Goal: Contribute content: Contribute content

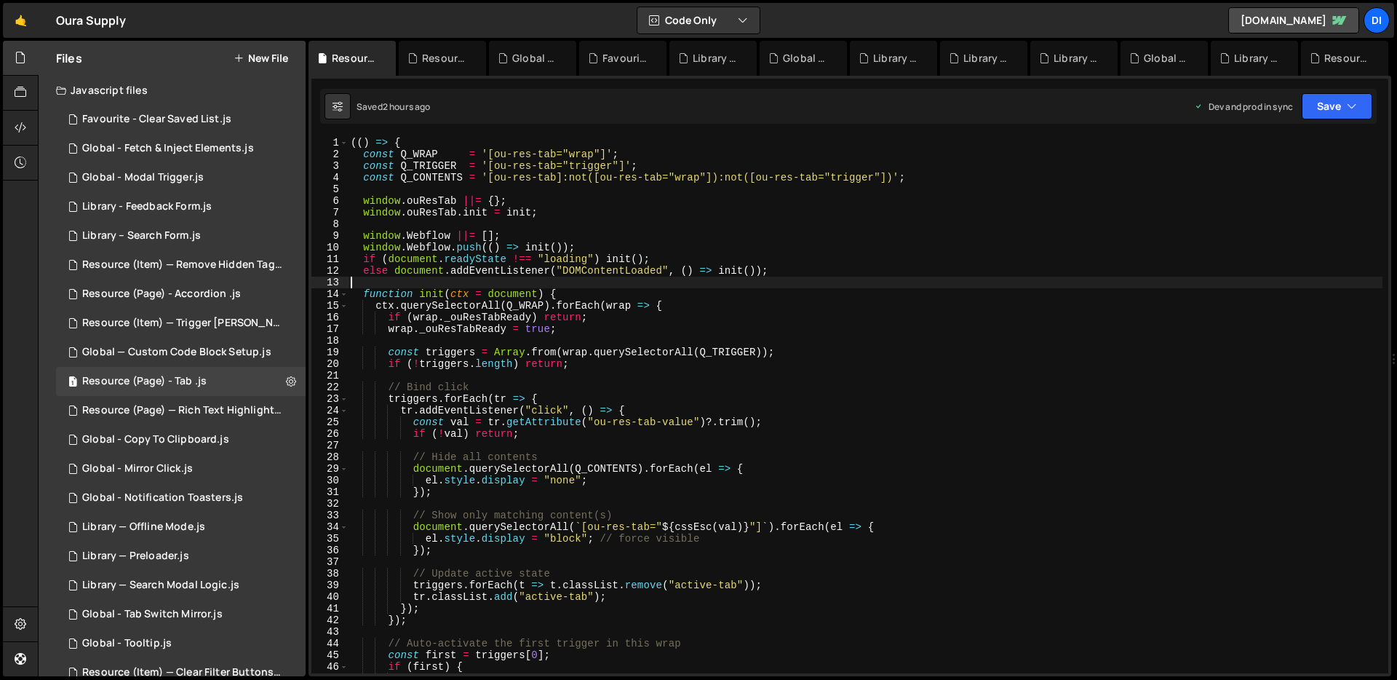
click at [601, 285] on div "(( ) => { const Q_WRAP = '[ou-res-tab="wrap"]' ; const Q_TRIGGER = '[ou-res-tab…" at bounding box center [865, 417] width 1035 height 560
type textarea "})();"
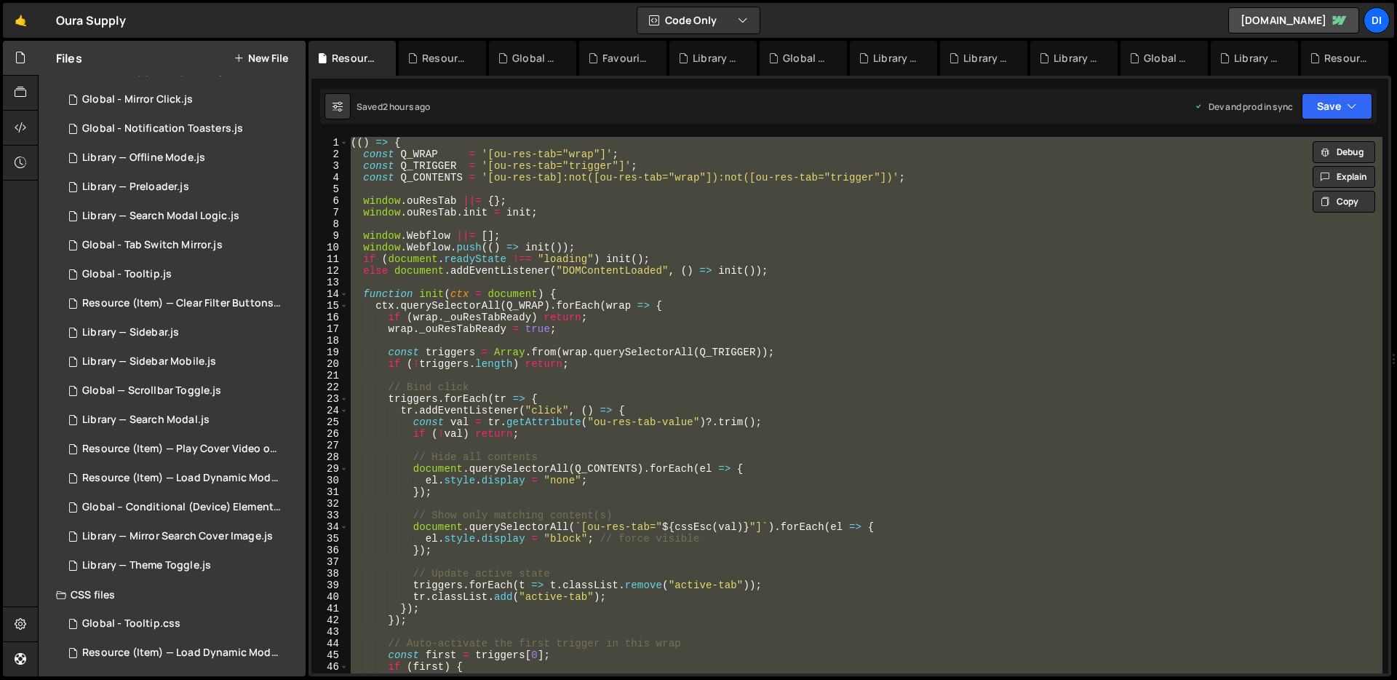
scroll to position [375, 0]
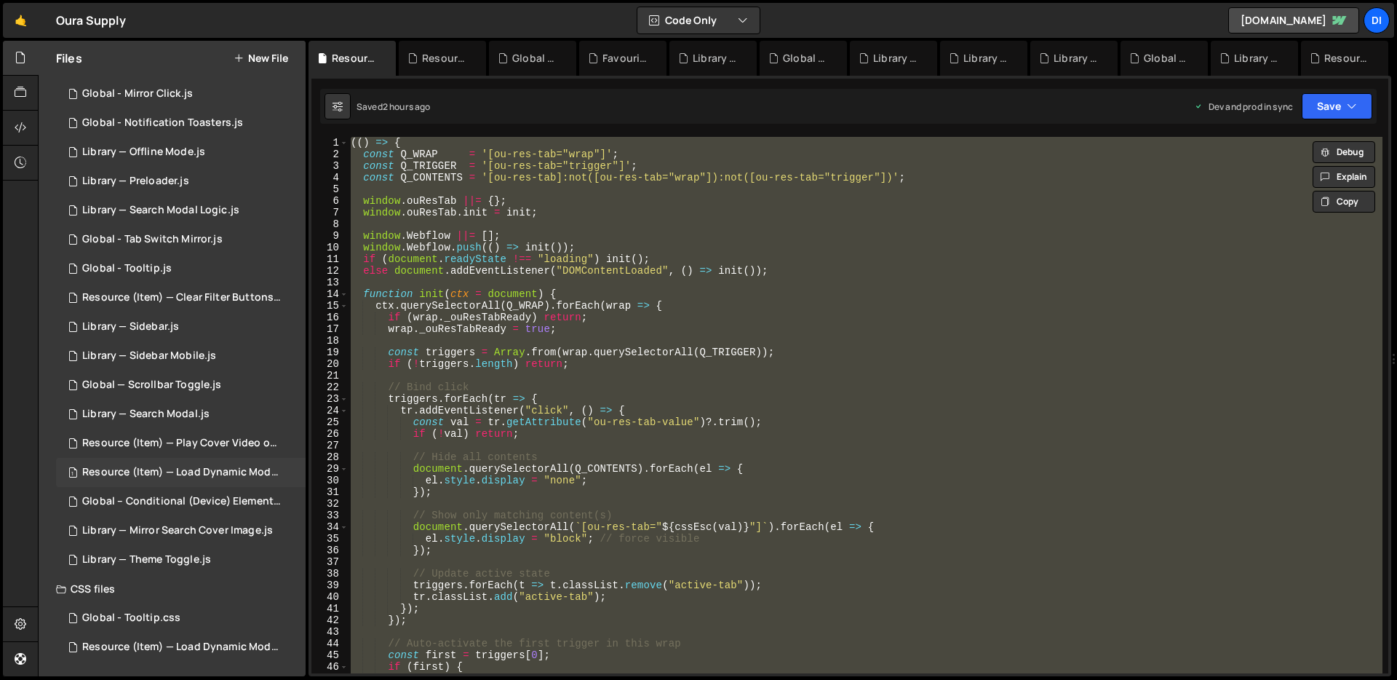
click at [198, 479] on div "1 Resource (Item) — Load Dynamic Modal (AJAX).js 0" at bounding box center [183, 472] width 255 height 29
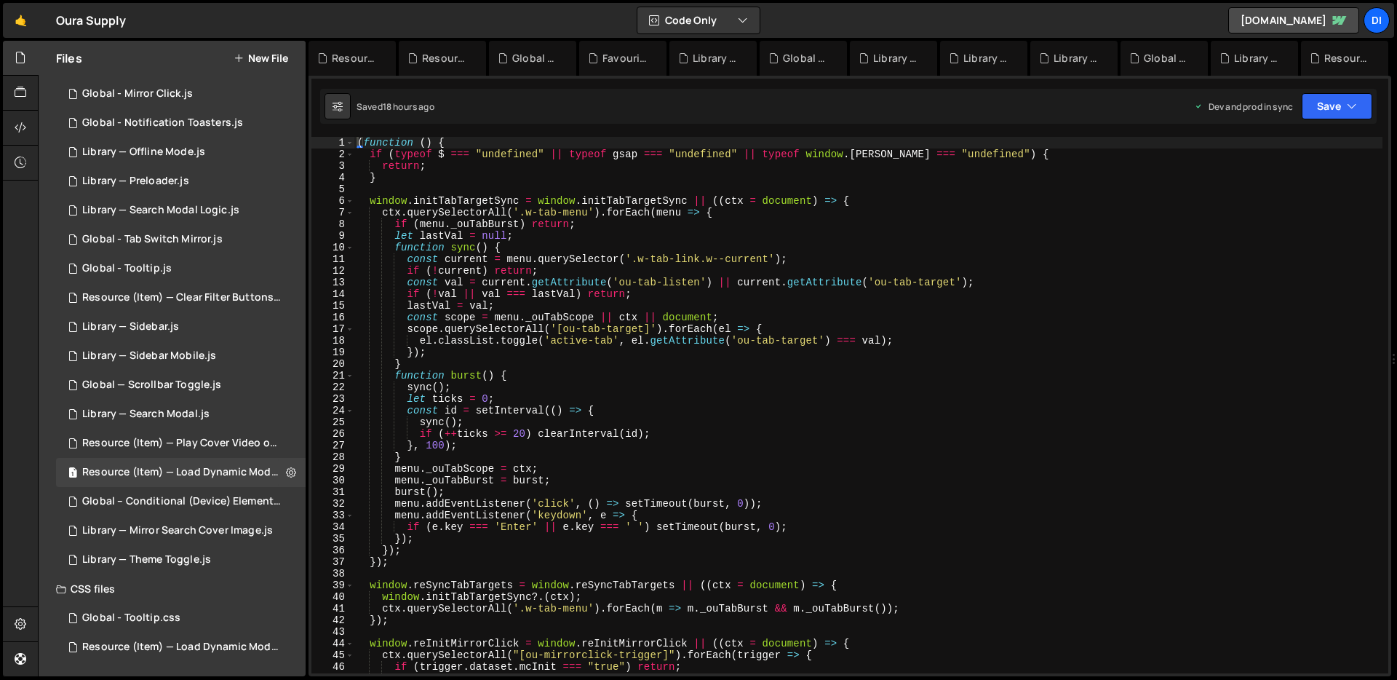
click at [706, 431] on div "( function ( ) { if ( typeof $ === "undefined" || typeof gsap === "undefined" |…" at bounding box center [868, 417] width 1028 height 560
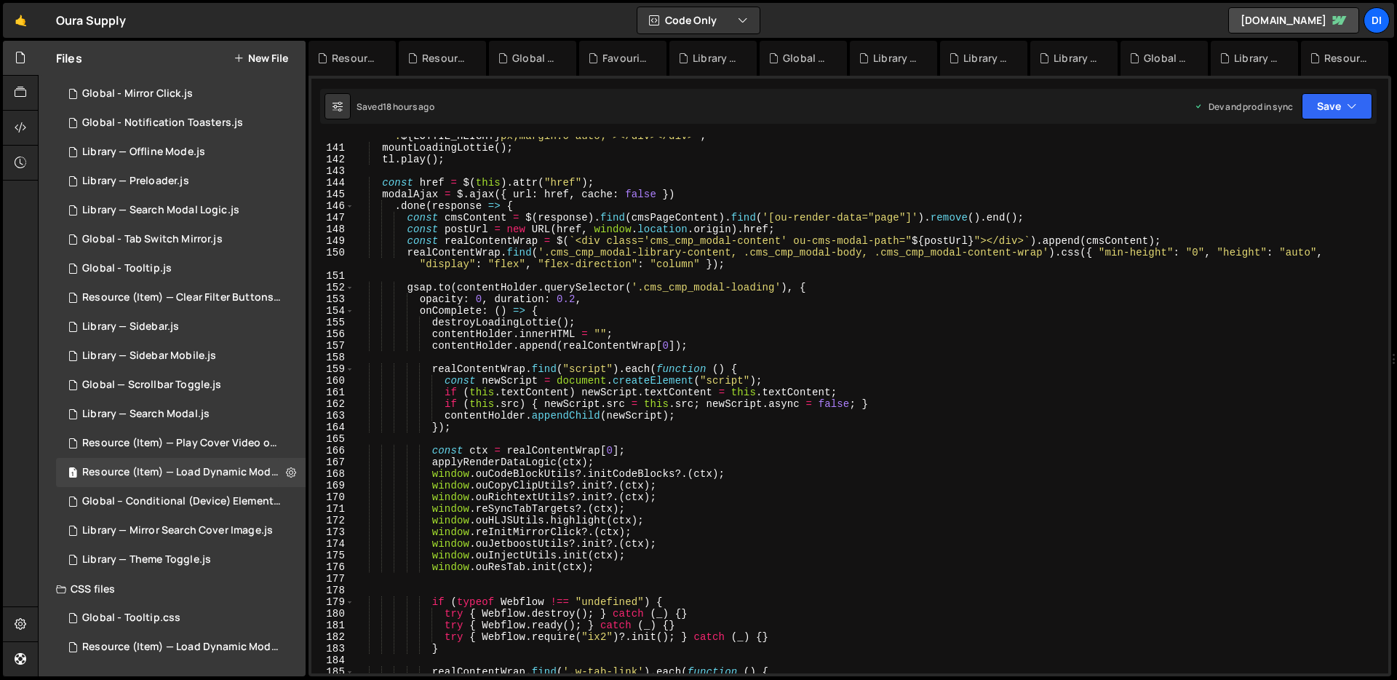
scroll to position [1673, 0]
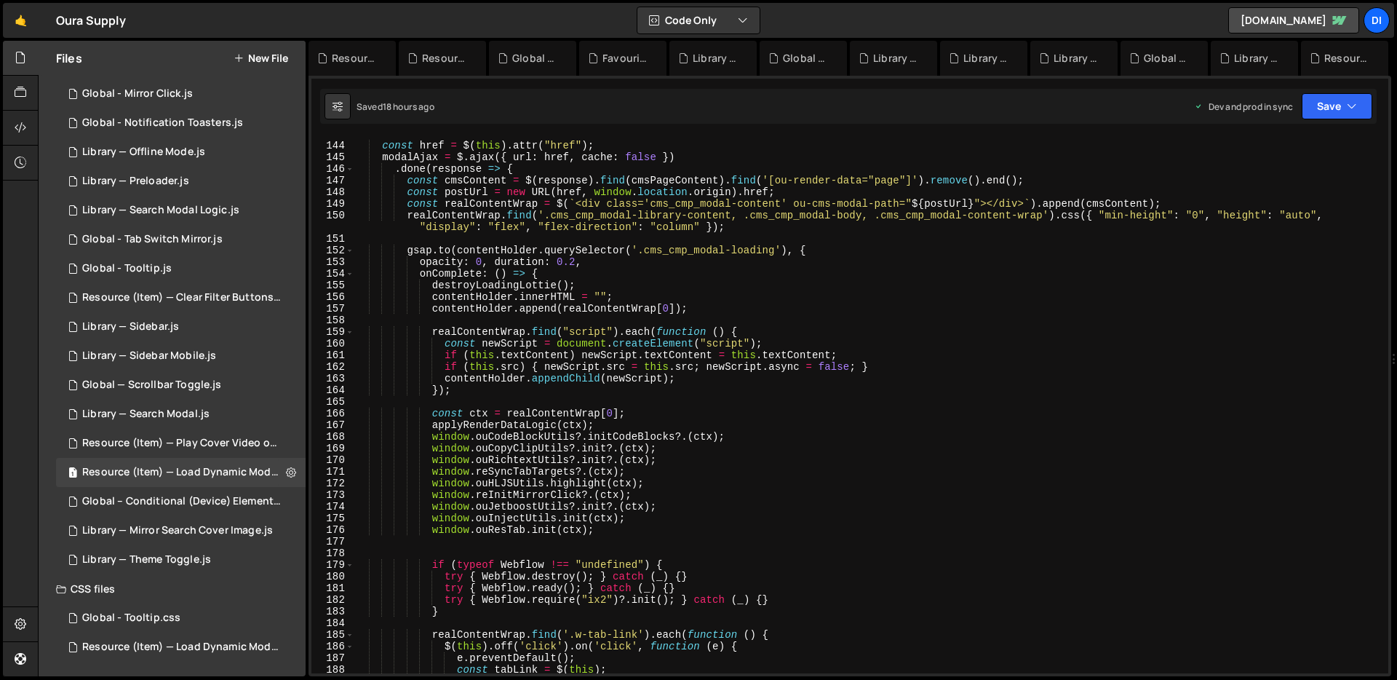
click at [638, 533] on div "const href = $ ( this ) . attr ( "href" ) ; modalAjax = $ . ajax ({ url : href …" at bounding box center [868, 408] width 1028 height 560
type textarea "window.ouResTab.init(ctx);"
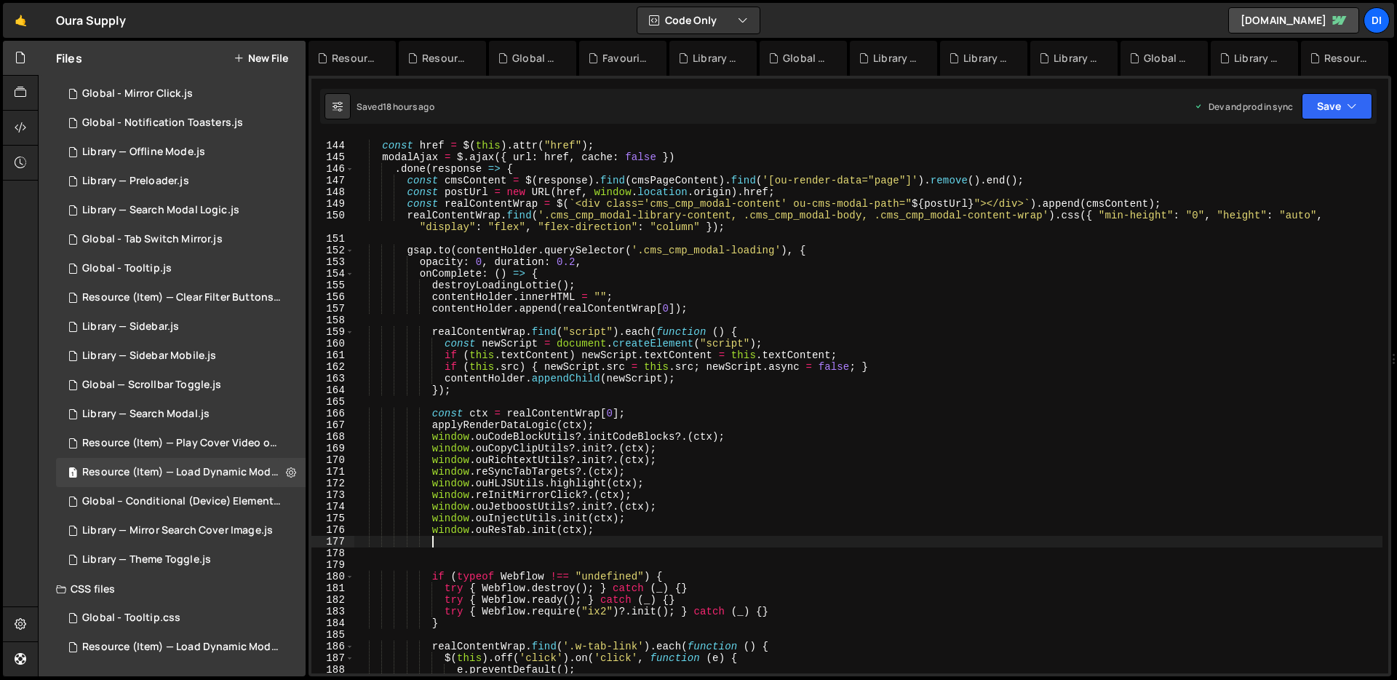
paste textarea
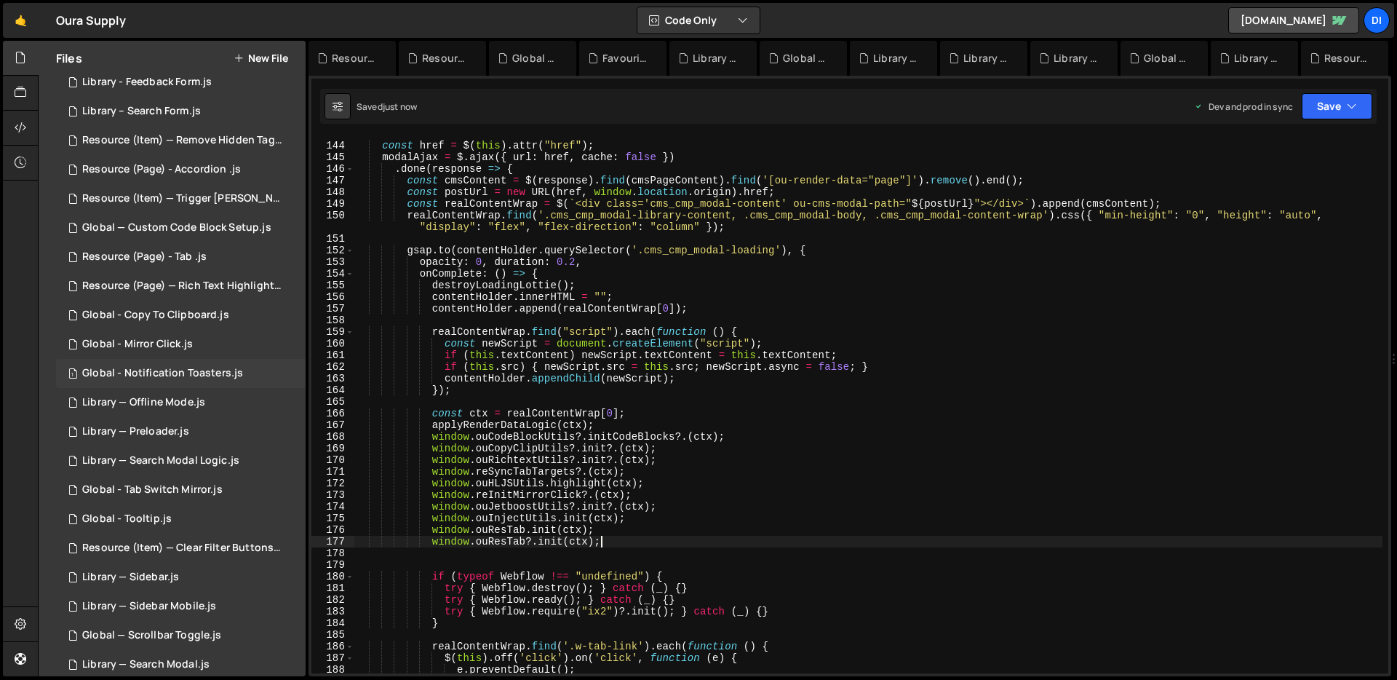
scroll to position [100, 0]
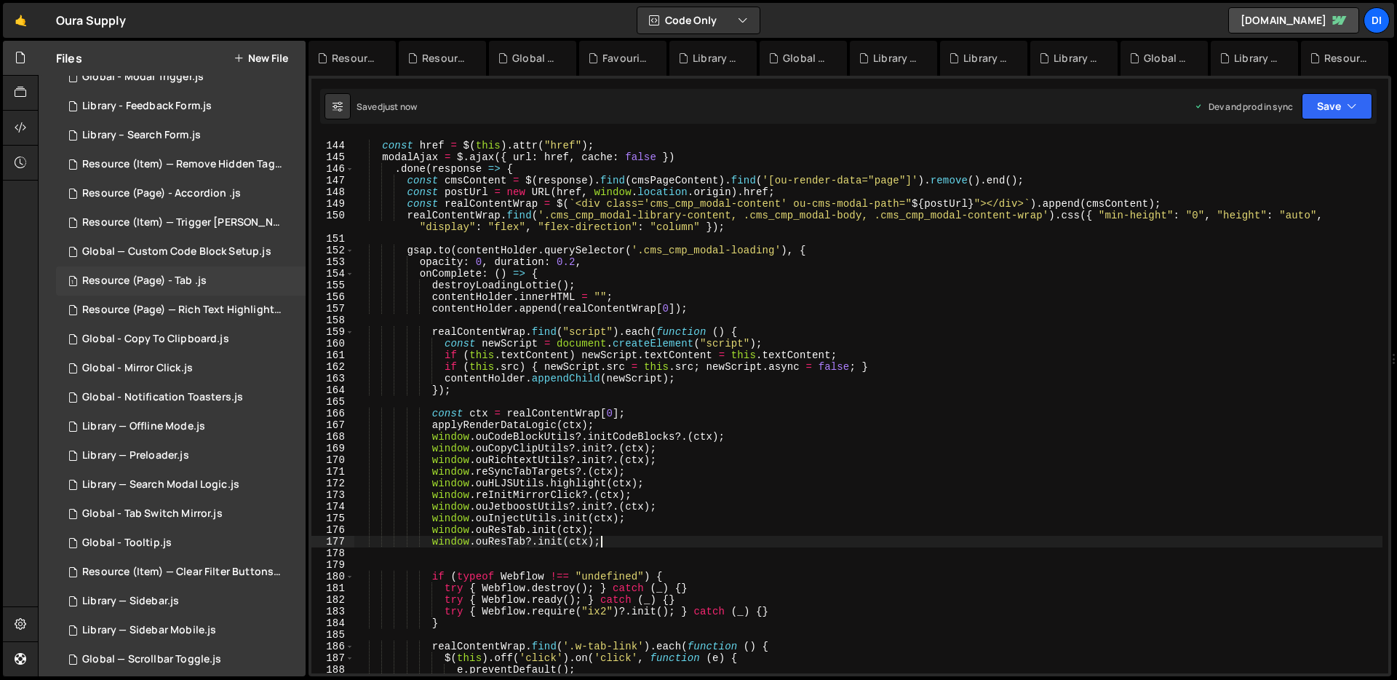
type textarea "window.ouResTab?.init(ctx);"
click at [199, 274] on div "Resource (Page) - Tab .js" at bounding box center [144, 280] width 124 height 13
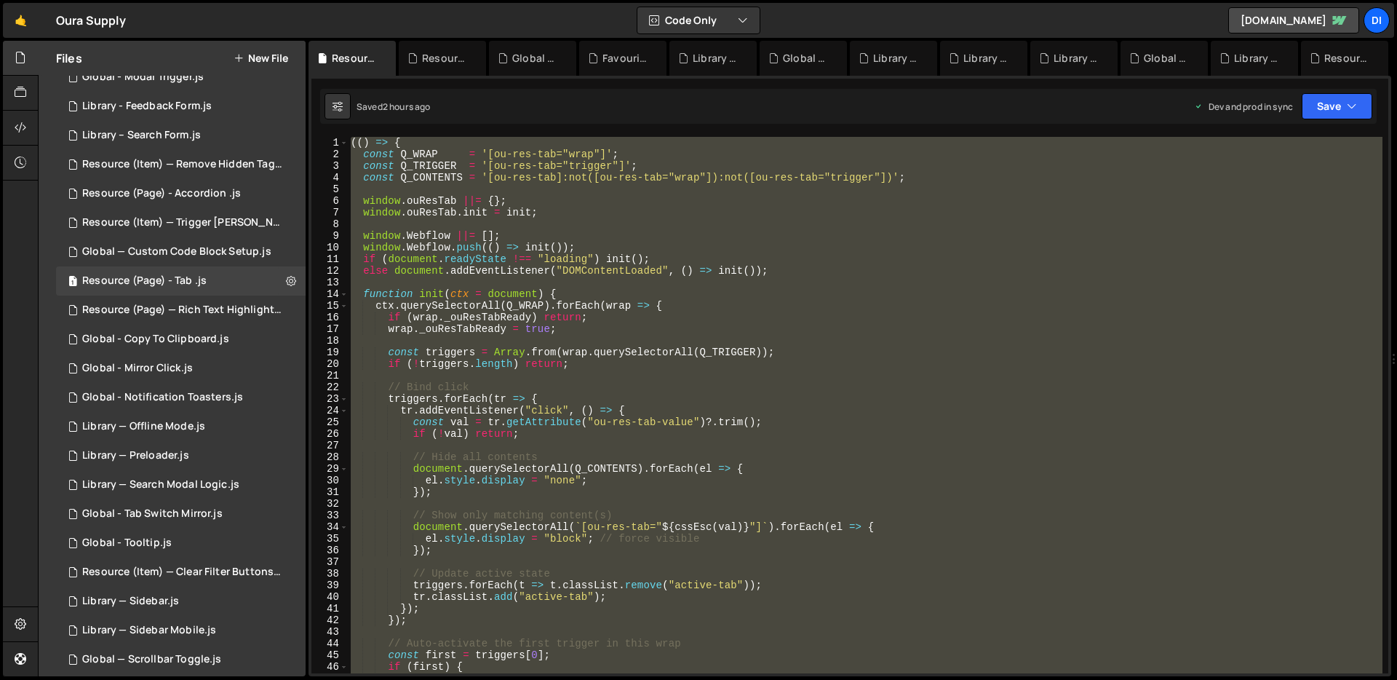
click at [585, 284] on div "(( ) => { const Q_WRAP = '[ou-res-tab="wrap"]' ; const Q_TRIGGER = '[ou-res-tab…" at bounding box center [865, 405] width 1035 height 536
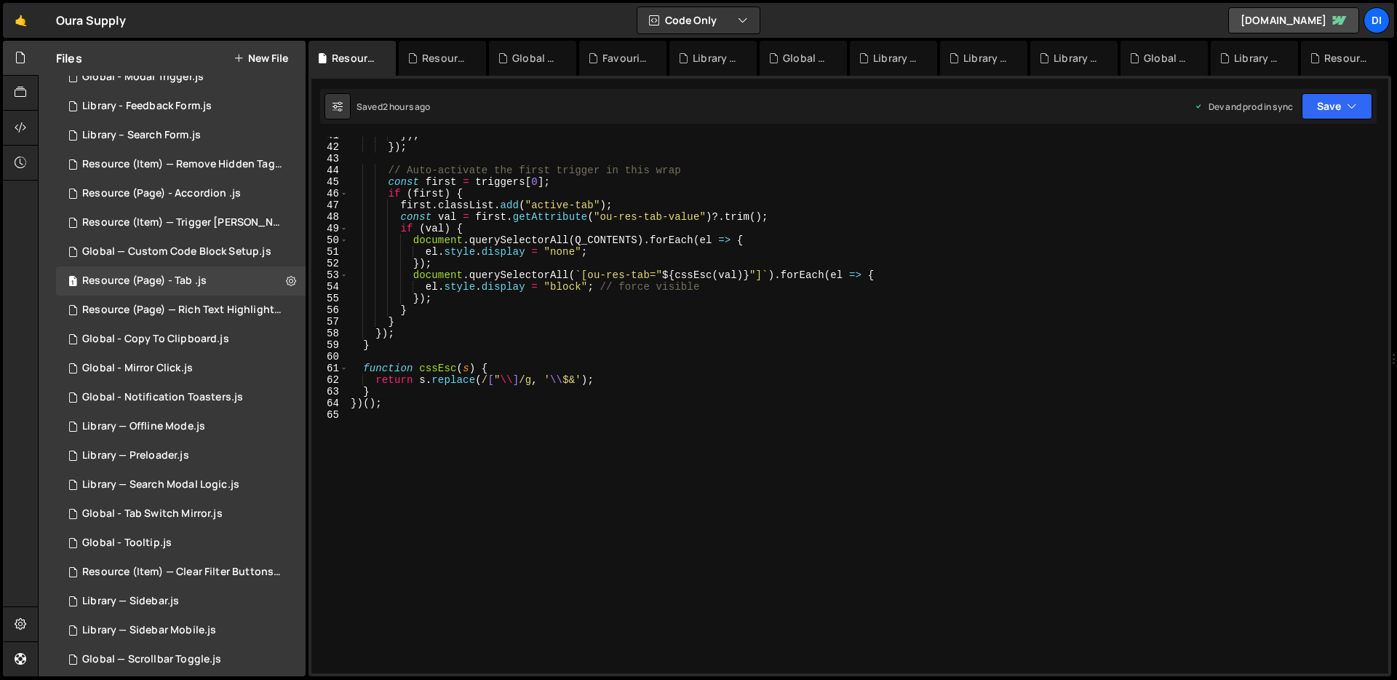
click at [585, 284] on div "}) ; }) ; // Auto-activate the first trigger in this wrap const first = trigger…" at bounding box center [865, 410] width 1035 height 560
type textarea "})();"
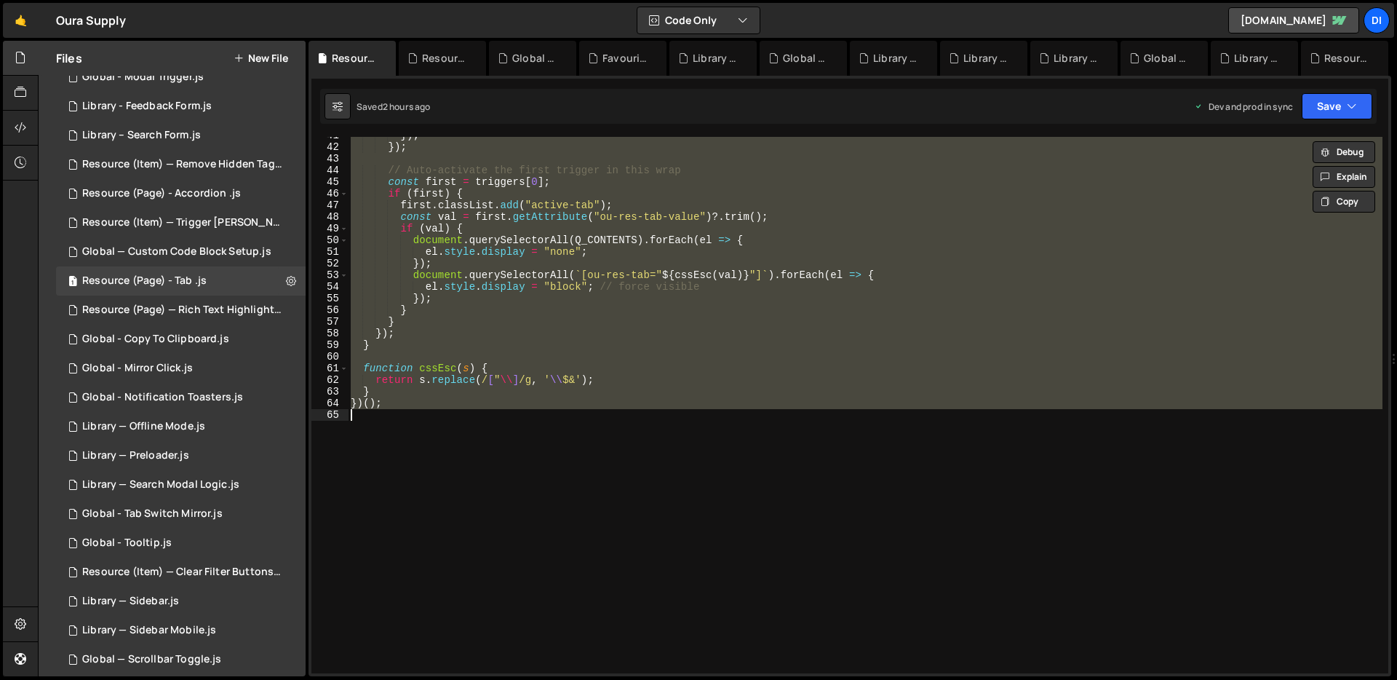
paste textarea
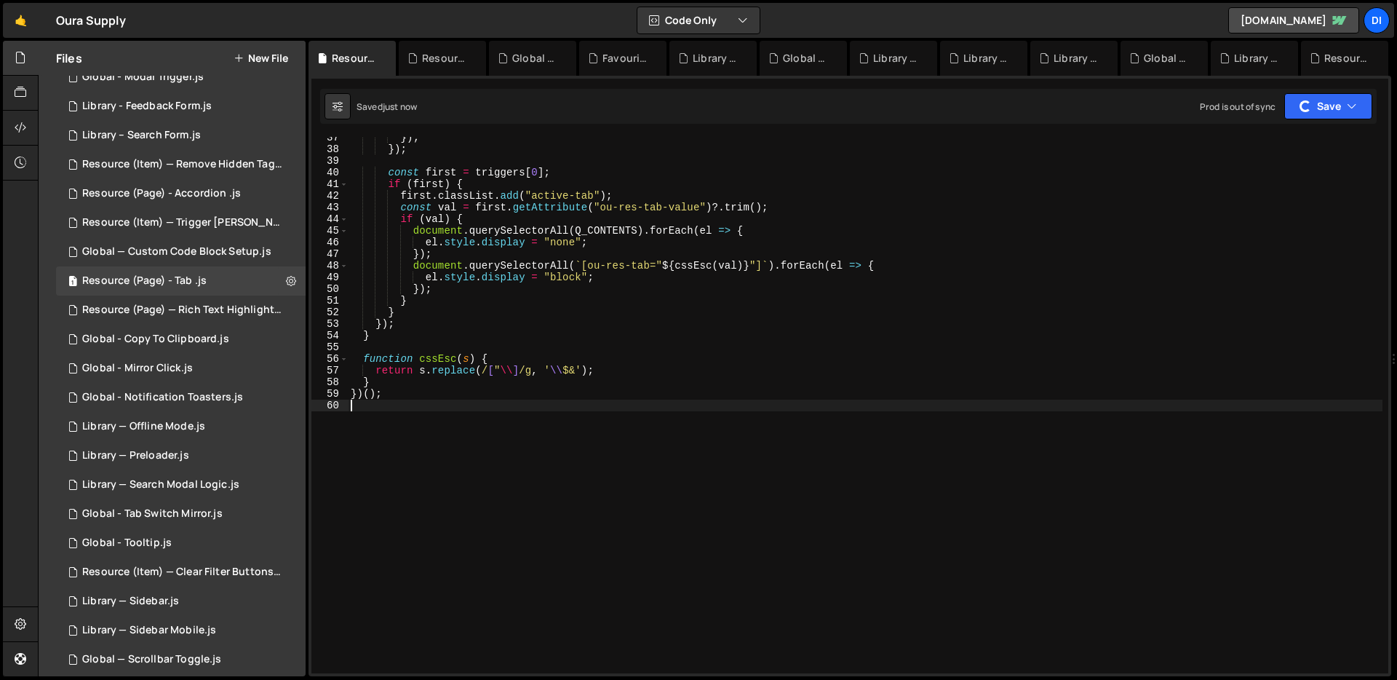
scroll to position [0, 0]
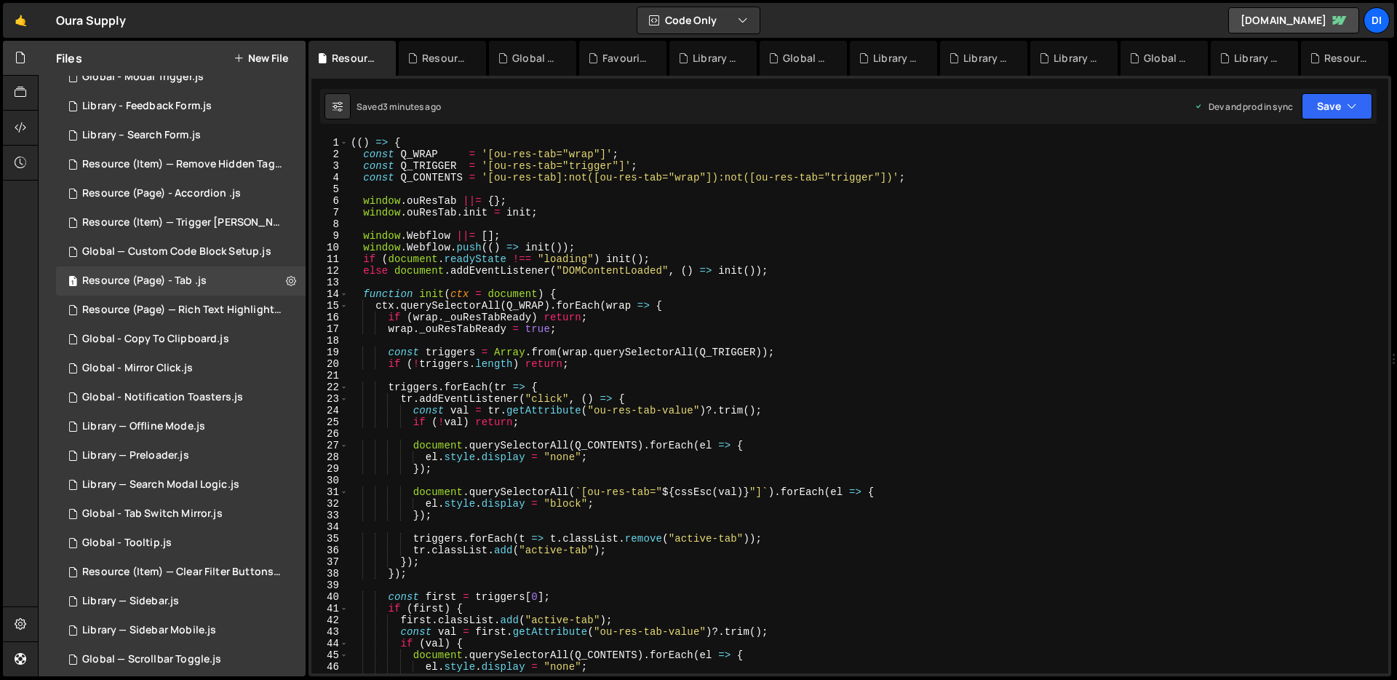
click at [584, 327] on div "(( ) => { const Q_WRAP = '[ou-res-tab="wrap"]' ; const Q_TRIGGER = '[ou-res-tab…" at bounding box center [865, 417] width 1035 height 560
click at [487, 214] on div "(( ) => { const Q_WRAP = '[ou-res-tab="wrap"]' ; const Q_TRIGGER = '[ou-res-tab…" at bounding box center [865, 417] width 1035 height 560
type textarea "window.ouResTab.init = init;"
click at [290, 277] on button at bounding box center [291, 281] width 26 height 26
type input "Resource (Page) - Tab"
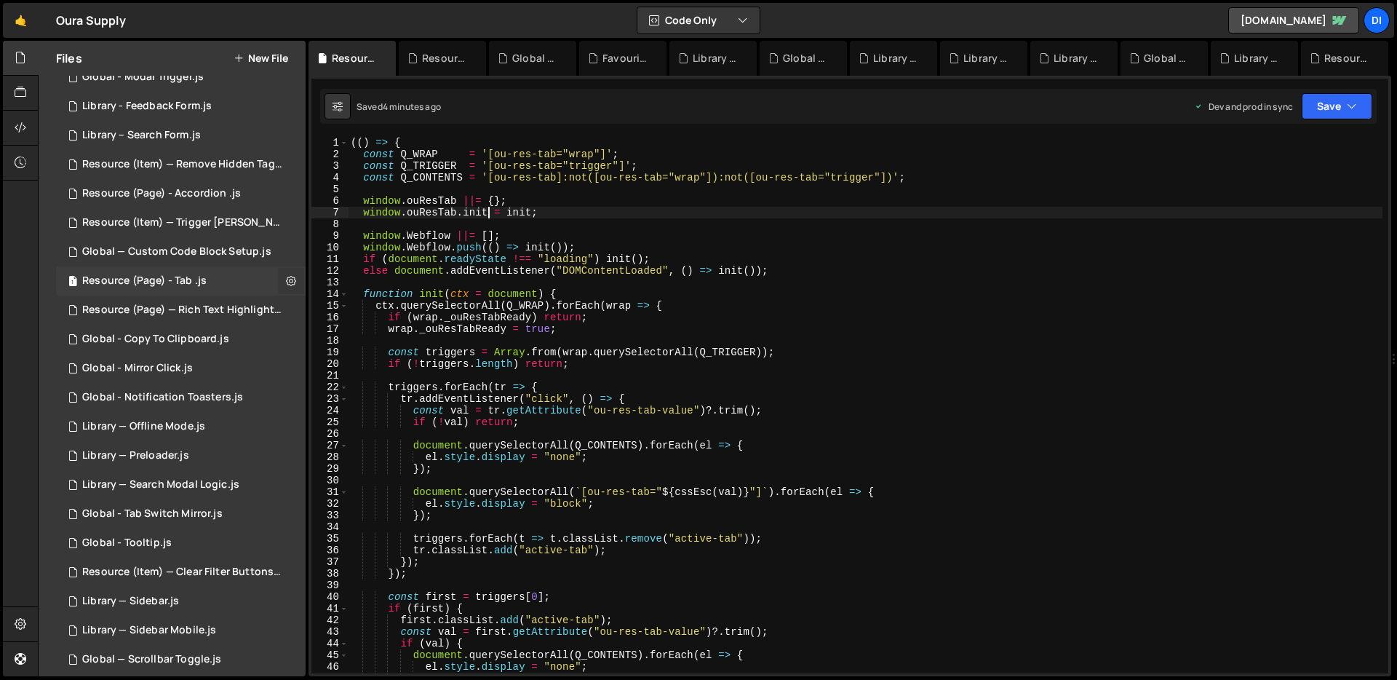
radio input "true"
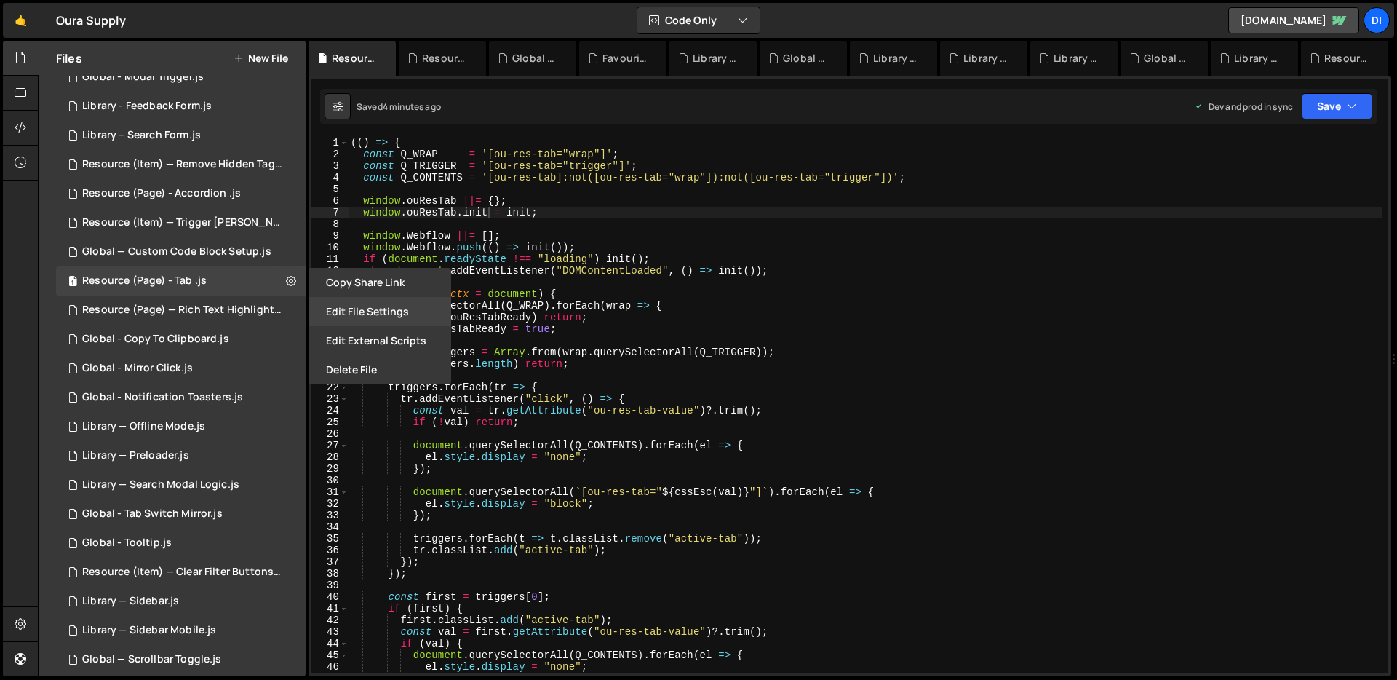
click at [364, 315] on button "Edit File Settings" at bounding box center [379, 311] width 143 height 29
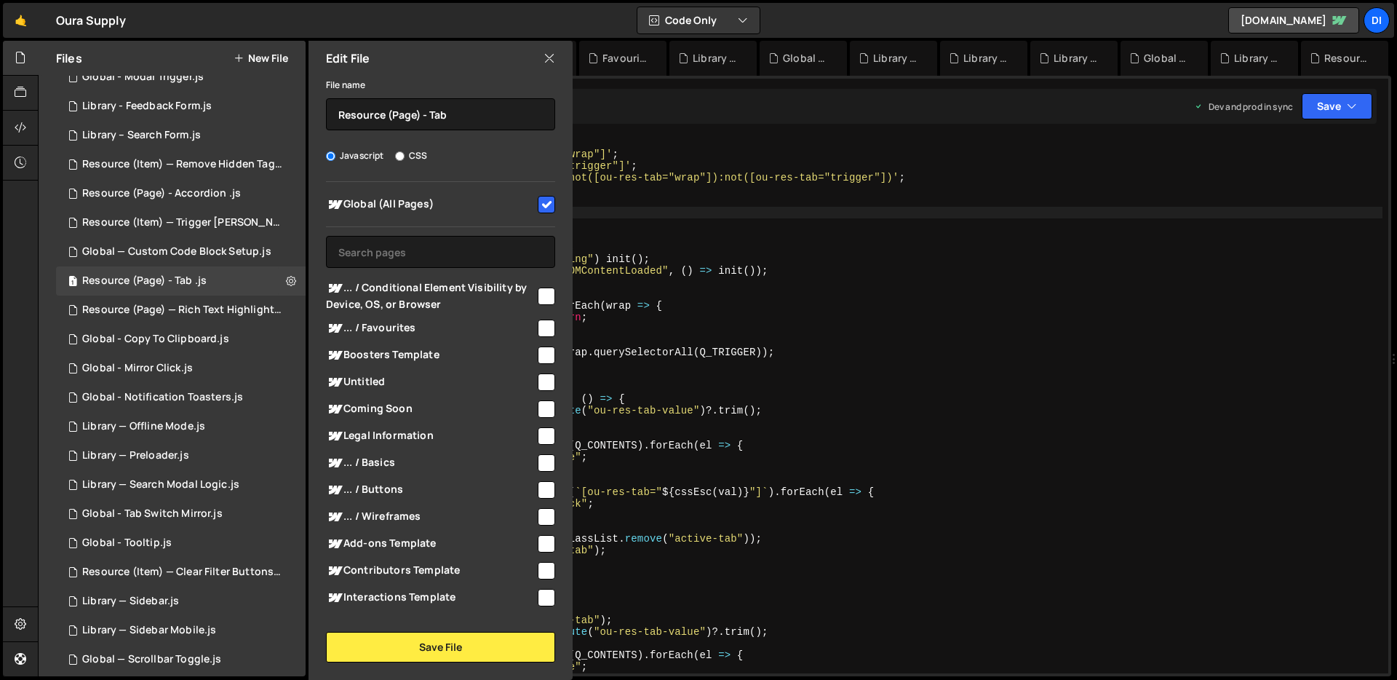
click at [538, 204] on input "checkbox" at bounding box center [546, 204] width 17 height 17
checkbox input "false"
click at [399, 640] on button "Save File" at bounding box center [440, 647] width 229 height 31
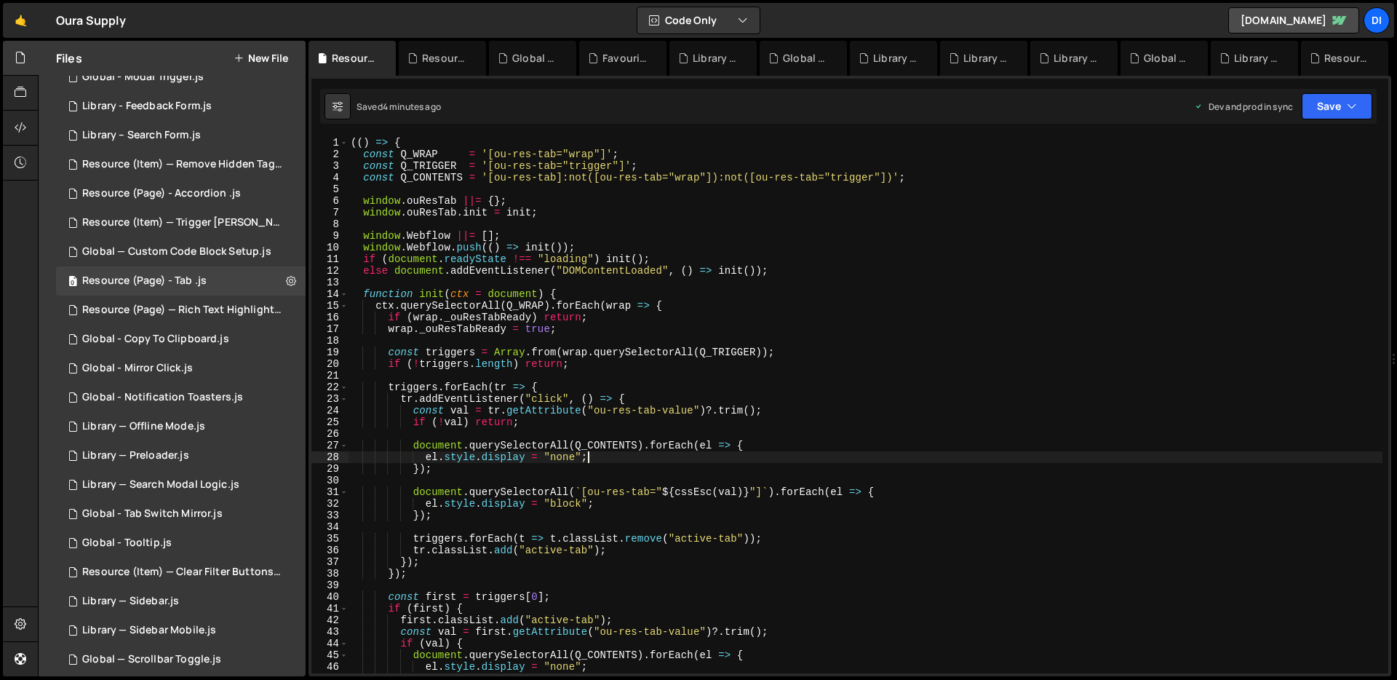
click at [624, 453] on div "(( ) => { const Q_WRAP = '[ou-res-tab="wrap"]' ; const Q_TRIGGER = '[ou-res-tab…" at bounding box center [865, 417] width 1035 height 560
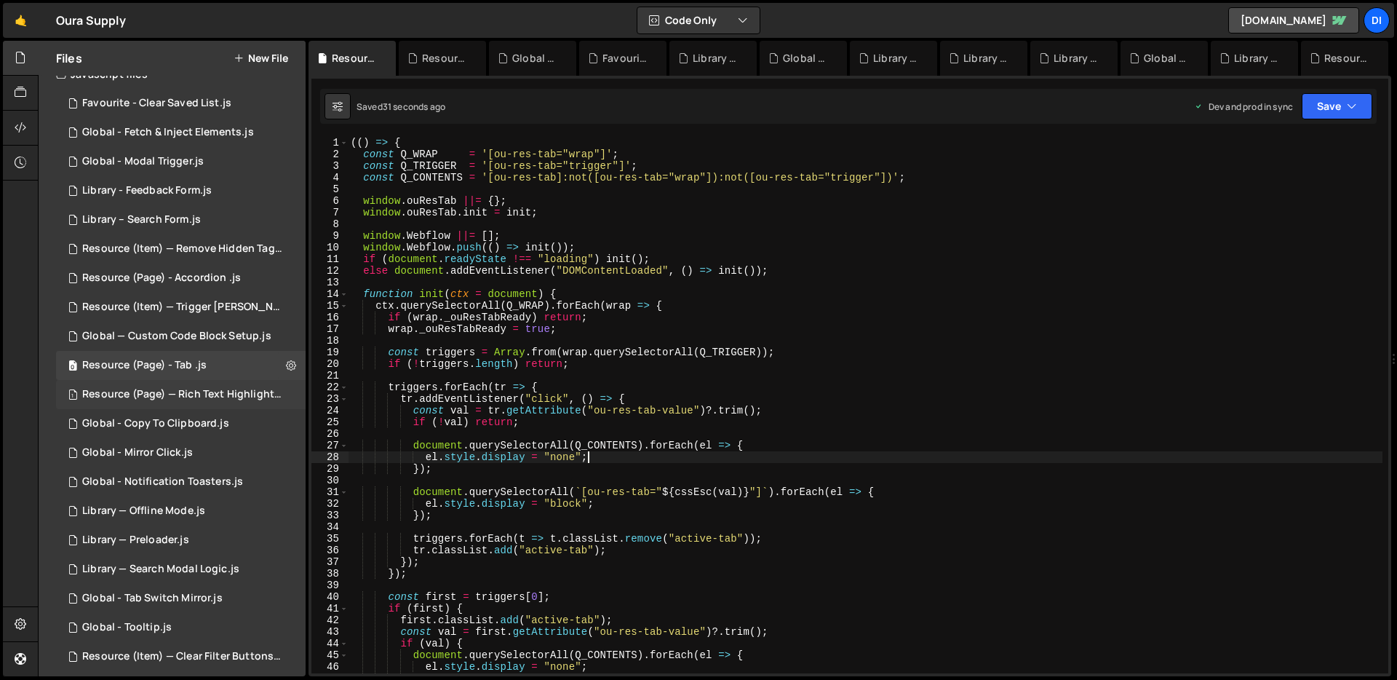
scroll to position [4, 0]
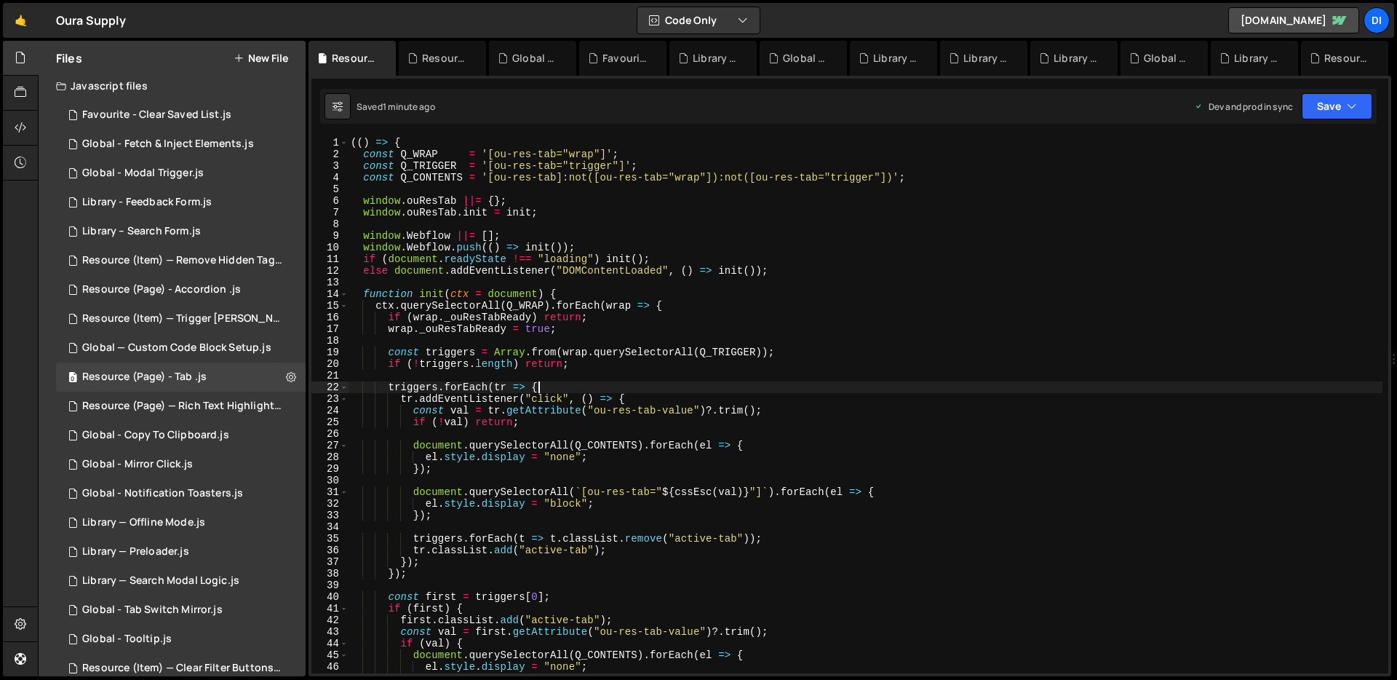
click at [600, 387] on div "(( ) => { const Q_WRAP = '[ou-res-tab="wrap"]' ; const Q_TRIGGER = '[ou-res-tab…" at bounding box center [865, 417] width 1035 height 560
type textarea "triggers.forEach(tr => {"
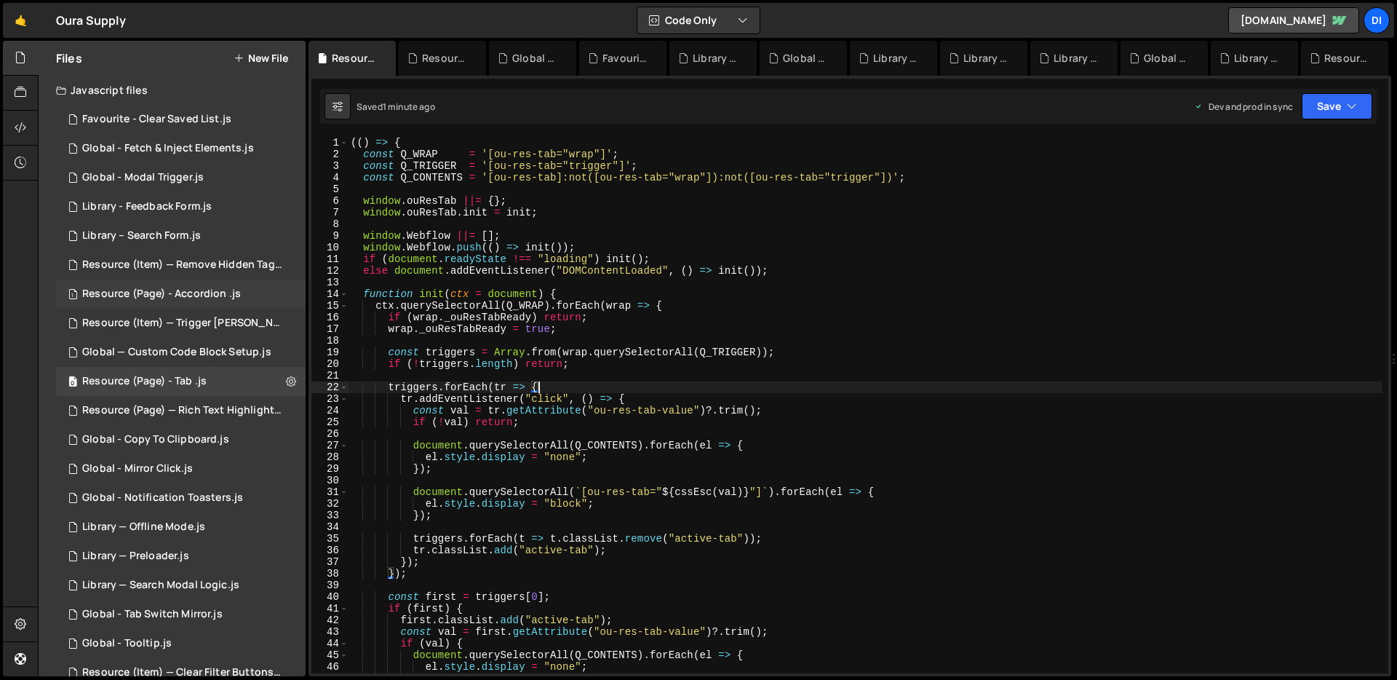
click at [220, 303] on div "1 Resource (Page) - Accordion .js 0" at bounding box center [181, 293] width 250 height 29
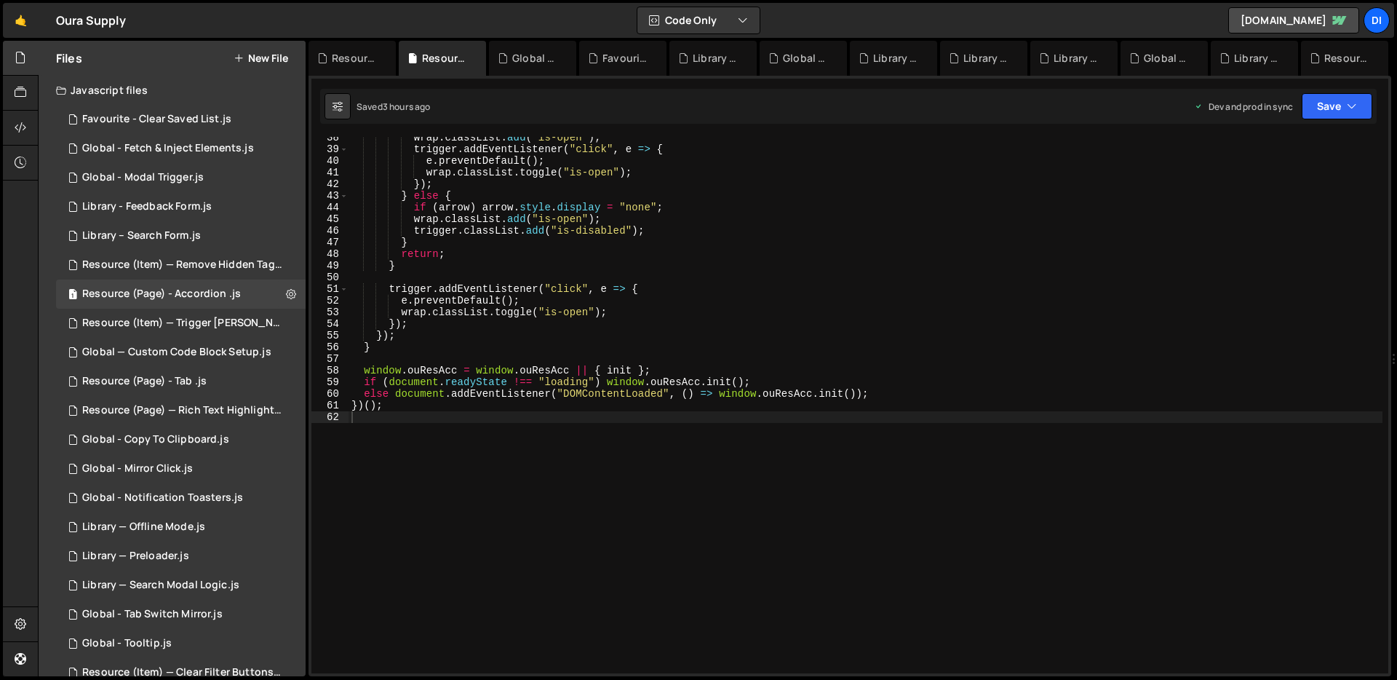
click at [595, 307] on div "wrap . classList . add ( "is-open" ) ; trigger . addEventListener ( "click" , e…" at bounding box center [866, 412] width 1034 height 560
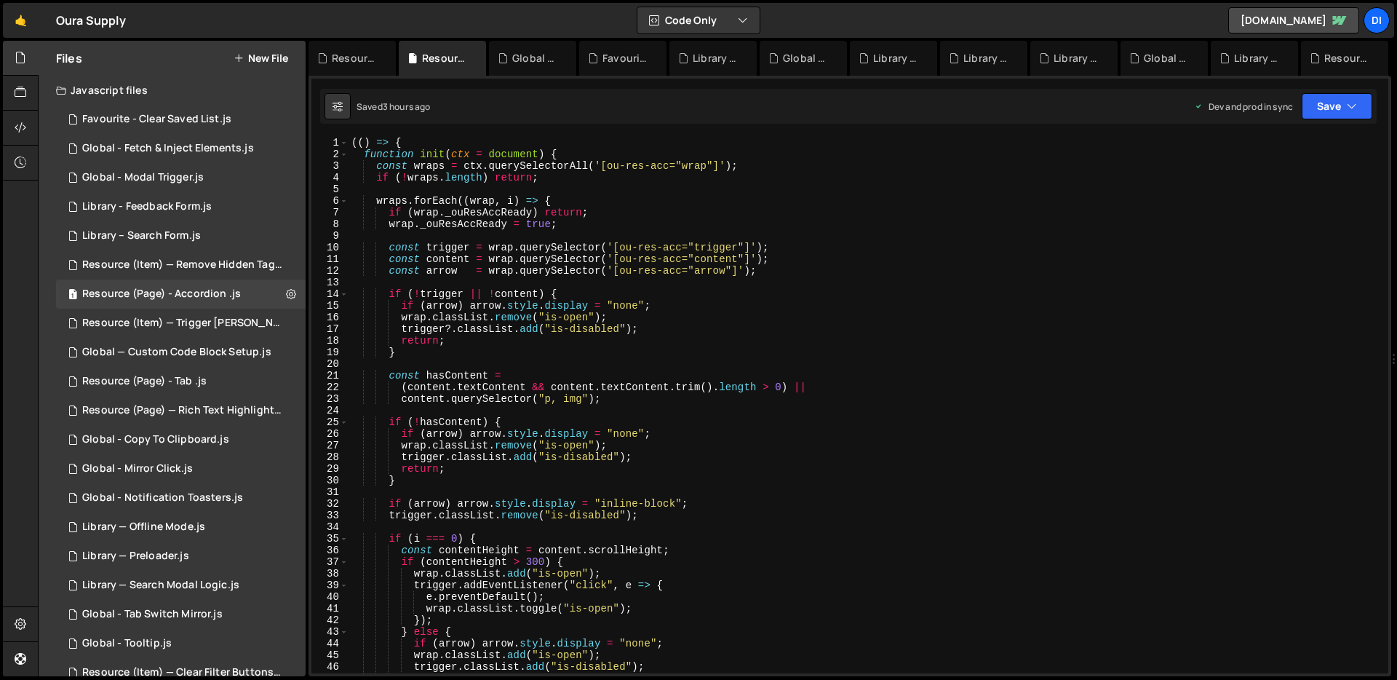
click at [595, 307] on div "(( ) => { function init ( ctx = document ) { const wraps = ctx . querySelectorA…" at bounding box center [866, 417] width 1034 height 560
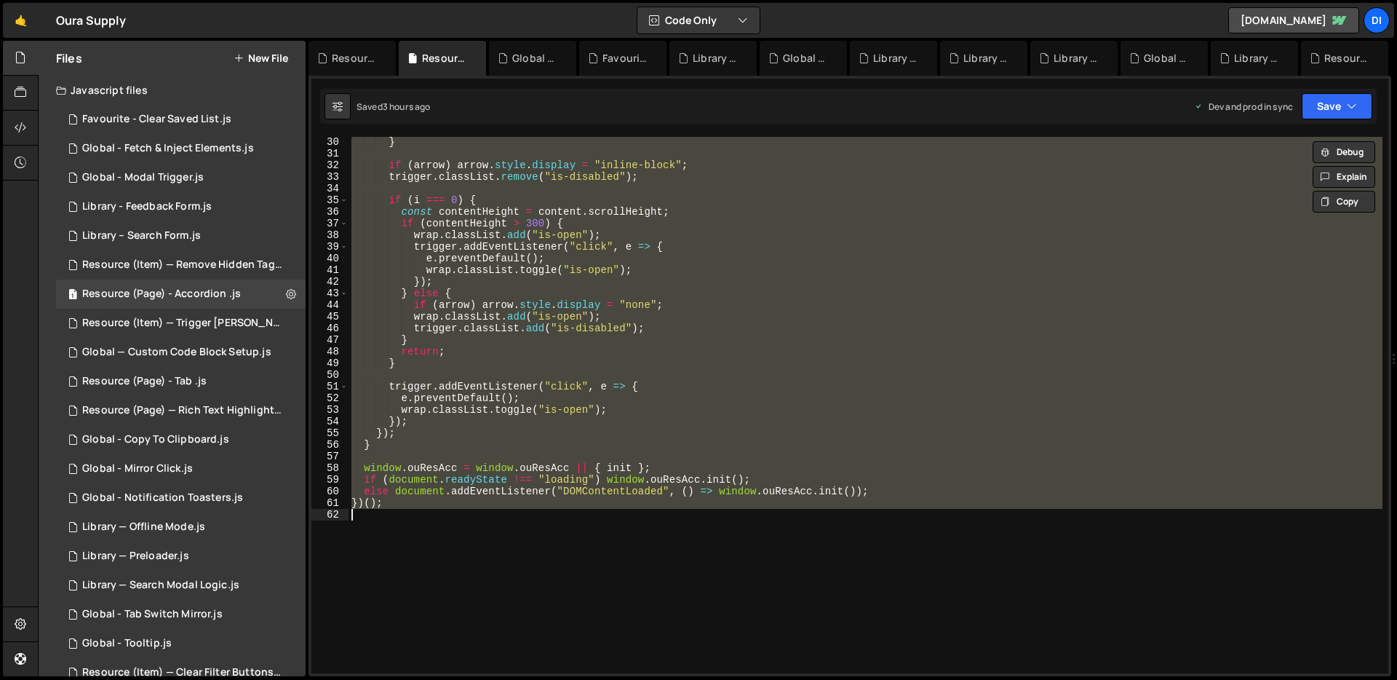
scroll to position [338, 0]
click at [554, 308] on div "} if ( arrow ) arrow . style . display = "inline-block" ; trigger . classList .…" at bounding box center [866, 405] width 1034 height 536
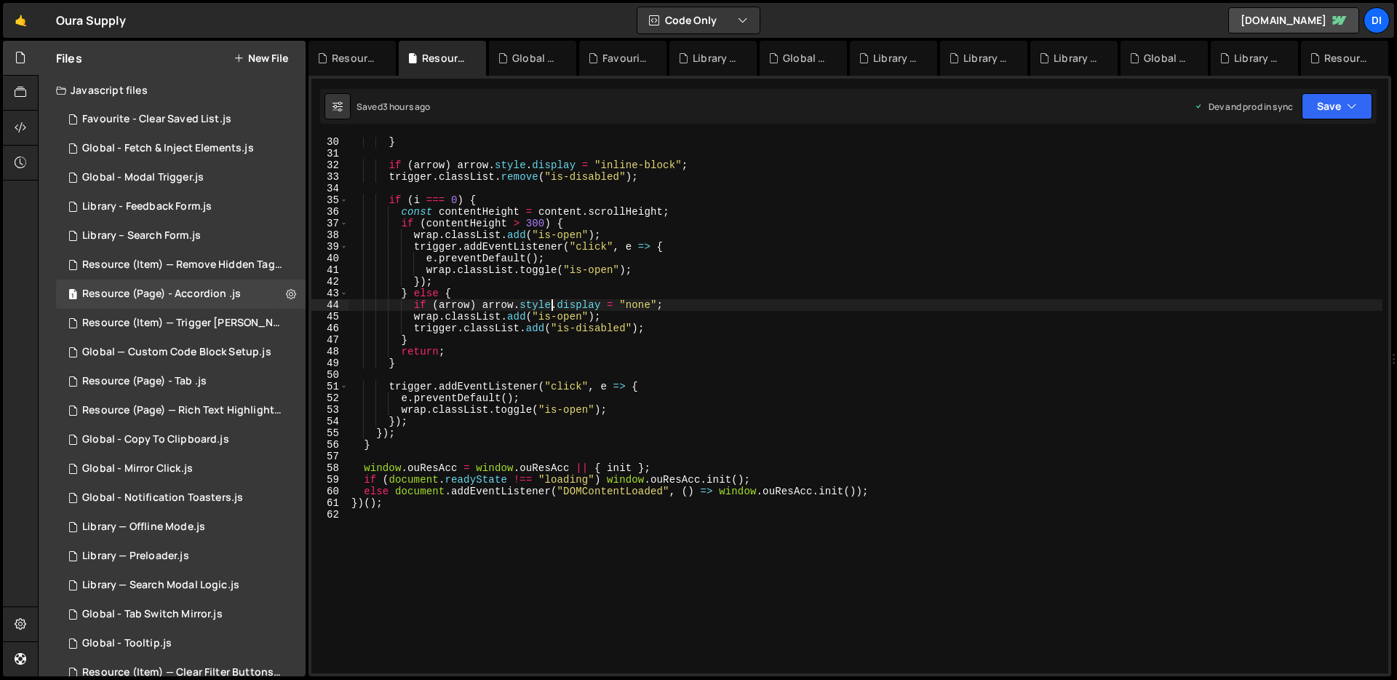
type textarea "})();"
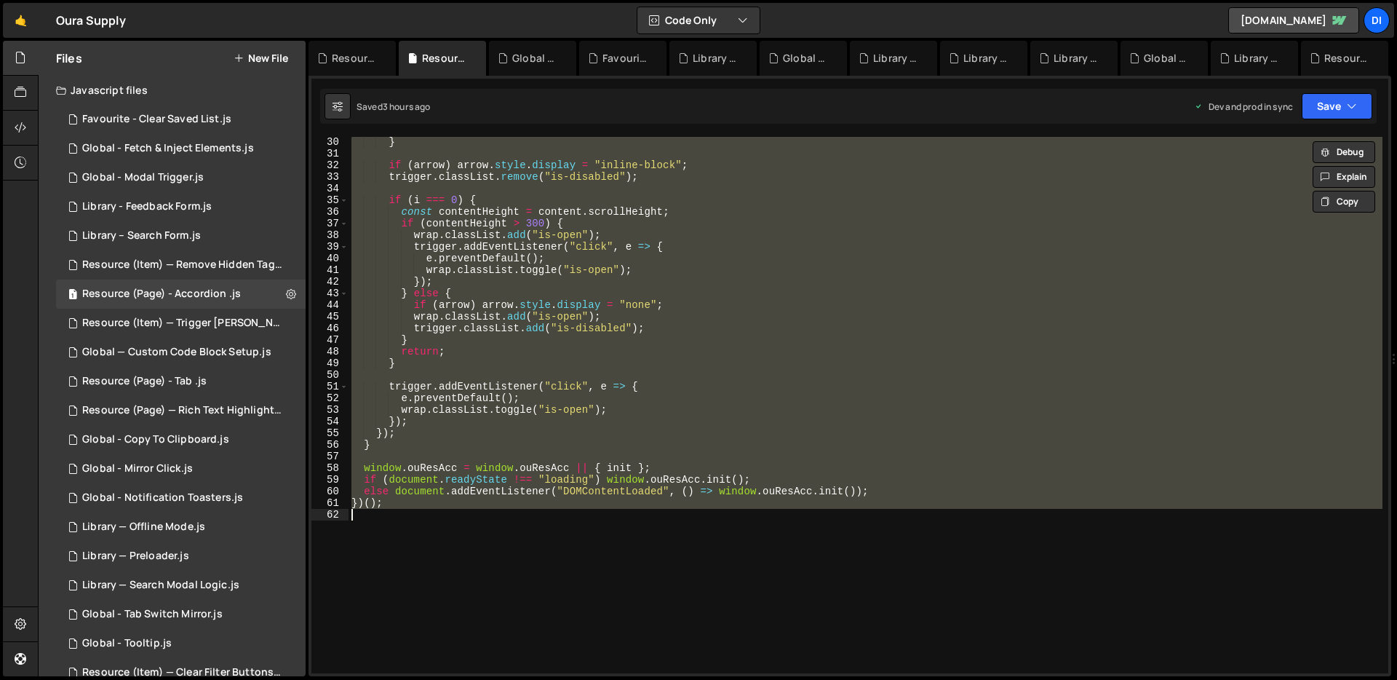
paste textarea
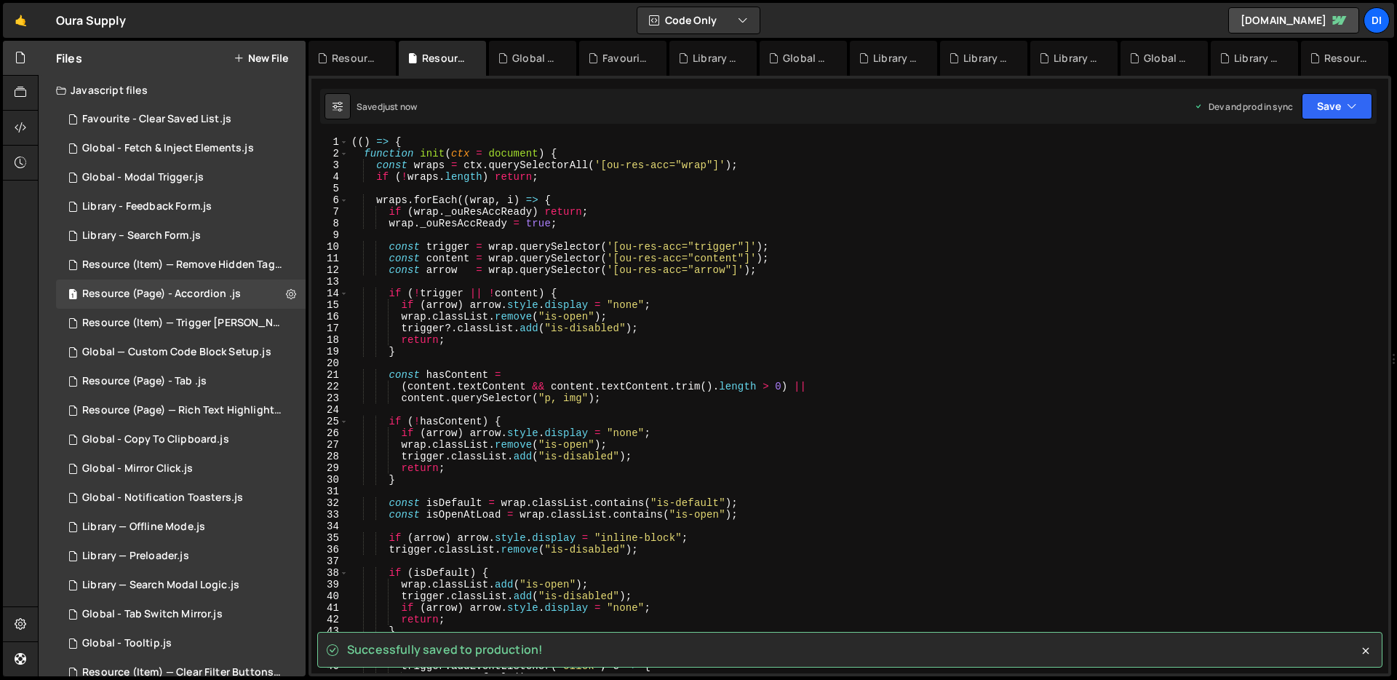
scroll to position [1, 0]
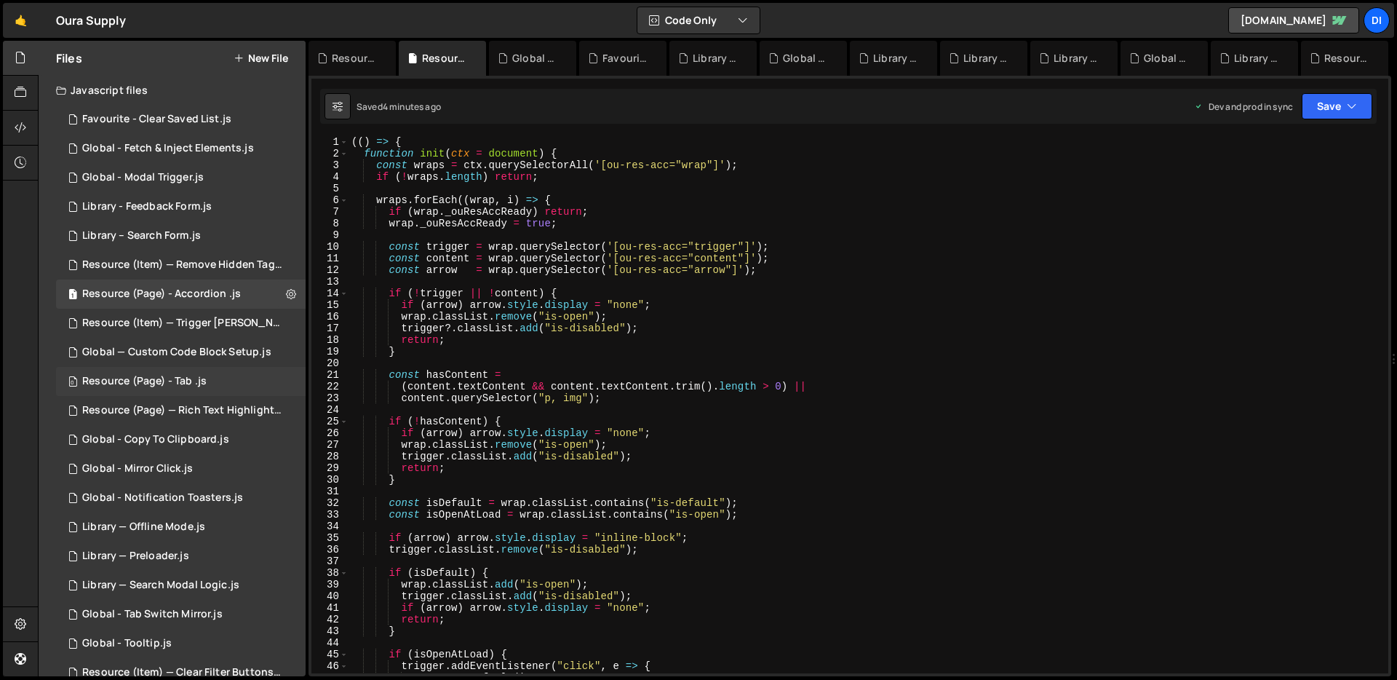
click at [189, 373] on div "0 Resource (Page) - Tab .js 0" at bounding box center [181, 381] width 250 height 29
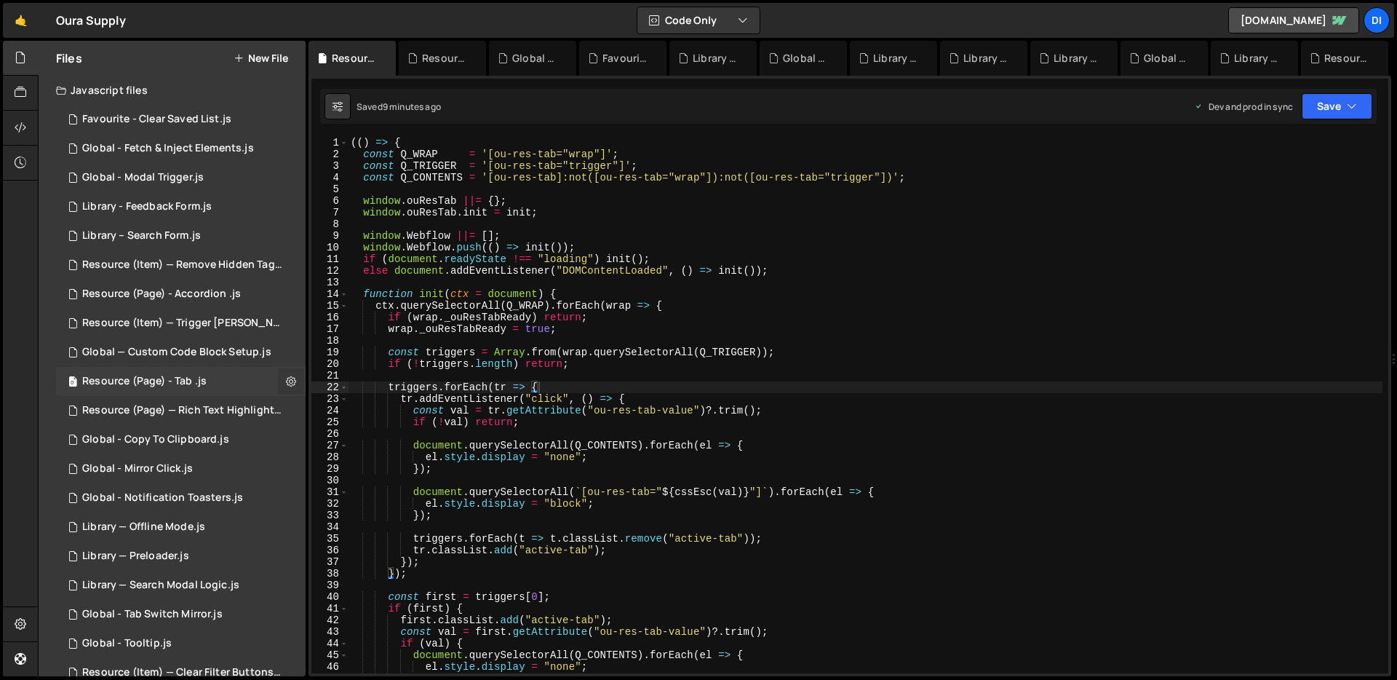
click at [289, 376] on icon at bounding box center [291, 381] width 10 height 14
type input "Resource (Page) - Tab"
radio input "true"
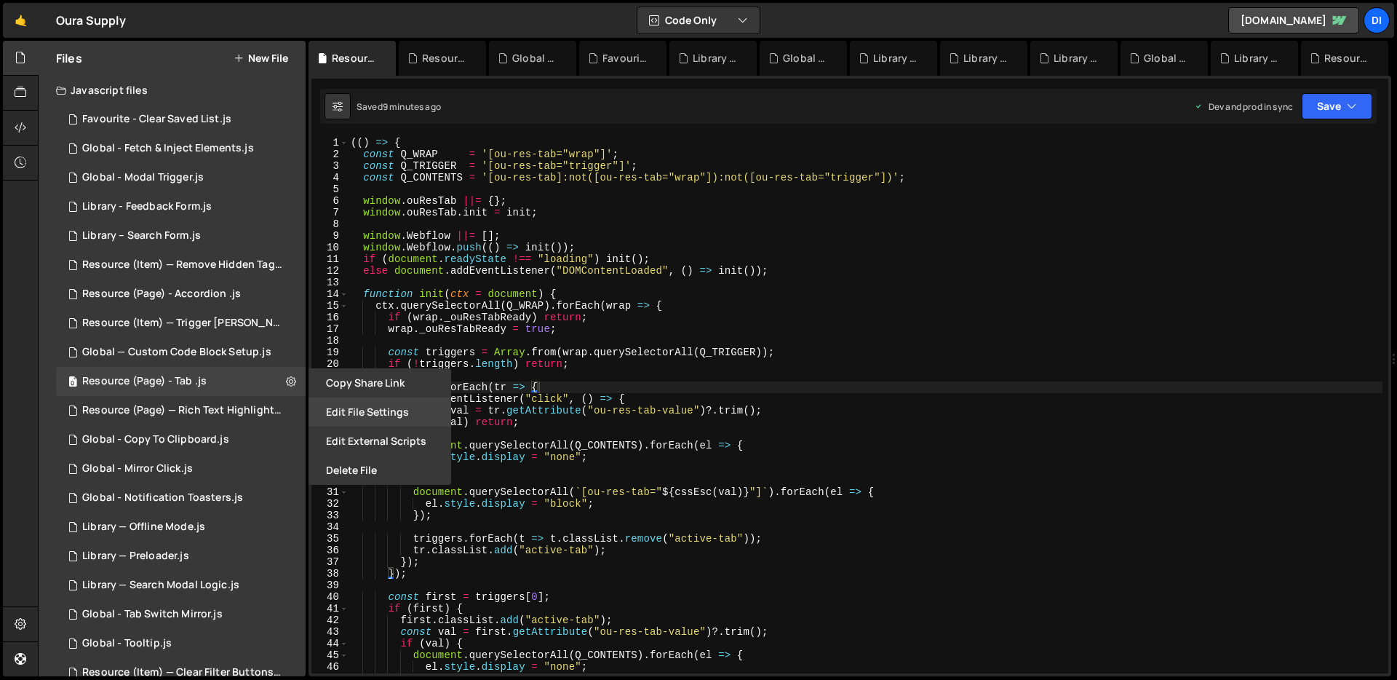
click at [344, 409] on button "Edit File Settings" at bounding box center [379, 411] width 143 height 29
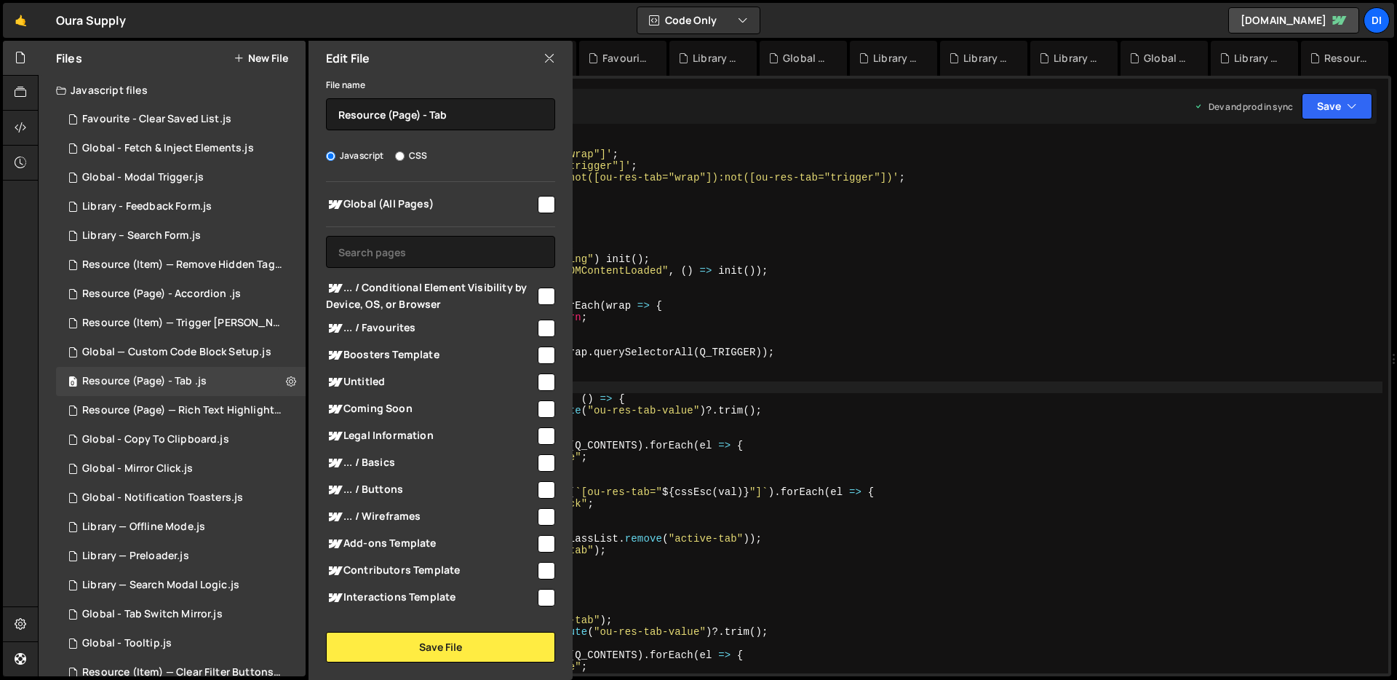
click at [538, 204] on input "checkbox" at bounding box center [546, 204] width 17 height 17
checkbox input "true"
click at [428, 661] on button "Save File" at bounding box center [440, 647] width 229 height 31
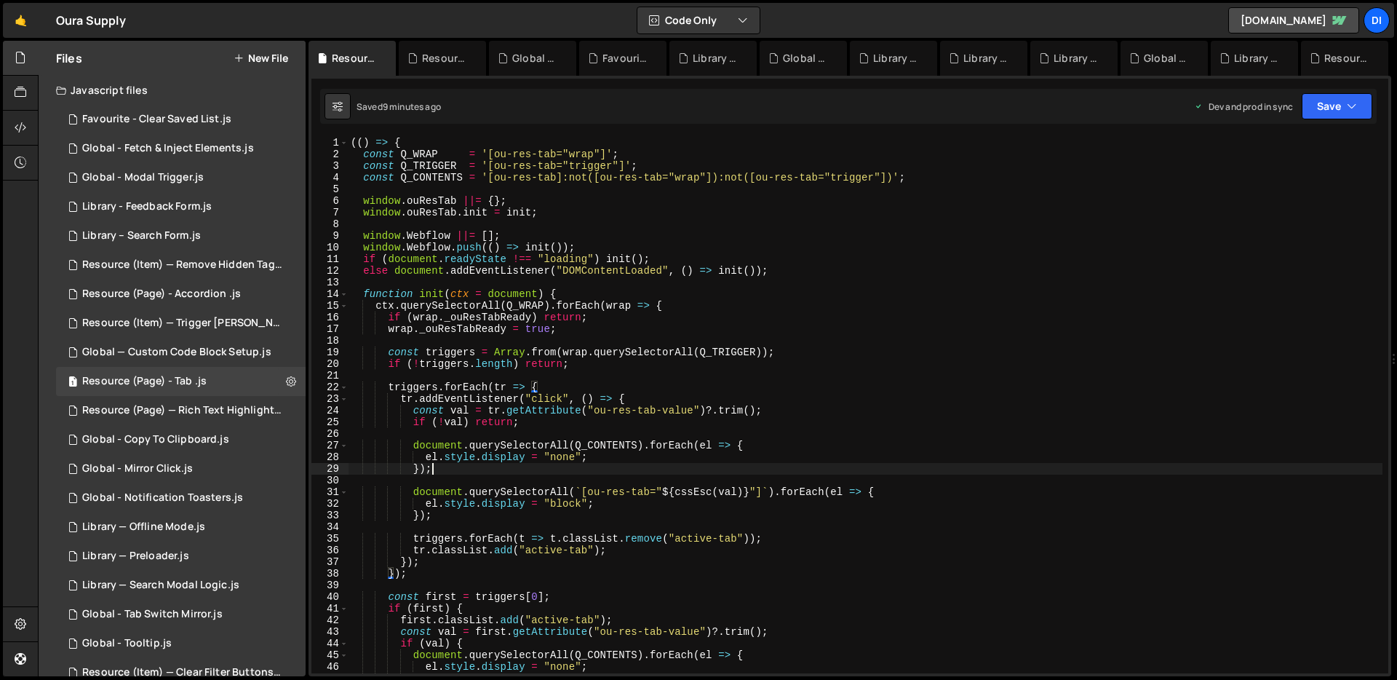
click at [602, 465] on div "(( ) => { const Q_WRAP = '[ou-res-tab="wrap"]' ; const Q_TRIGGER = '[ou-res-tab…" at bounding box center [865, 417] width 1035 height 560
click at [570, 307] on div "(( ) => { const Q_WRAP = '[ou-res-tab="wrap"]' ; const Q_TRIGGER = '[ou-res-tab…" at bounding box center [865, 417] width 1035 height 560
type textarea "})();"
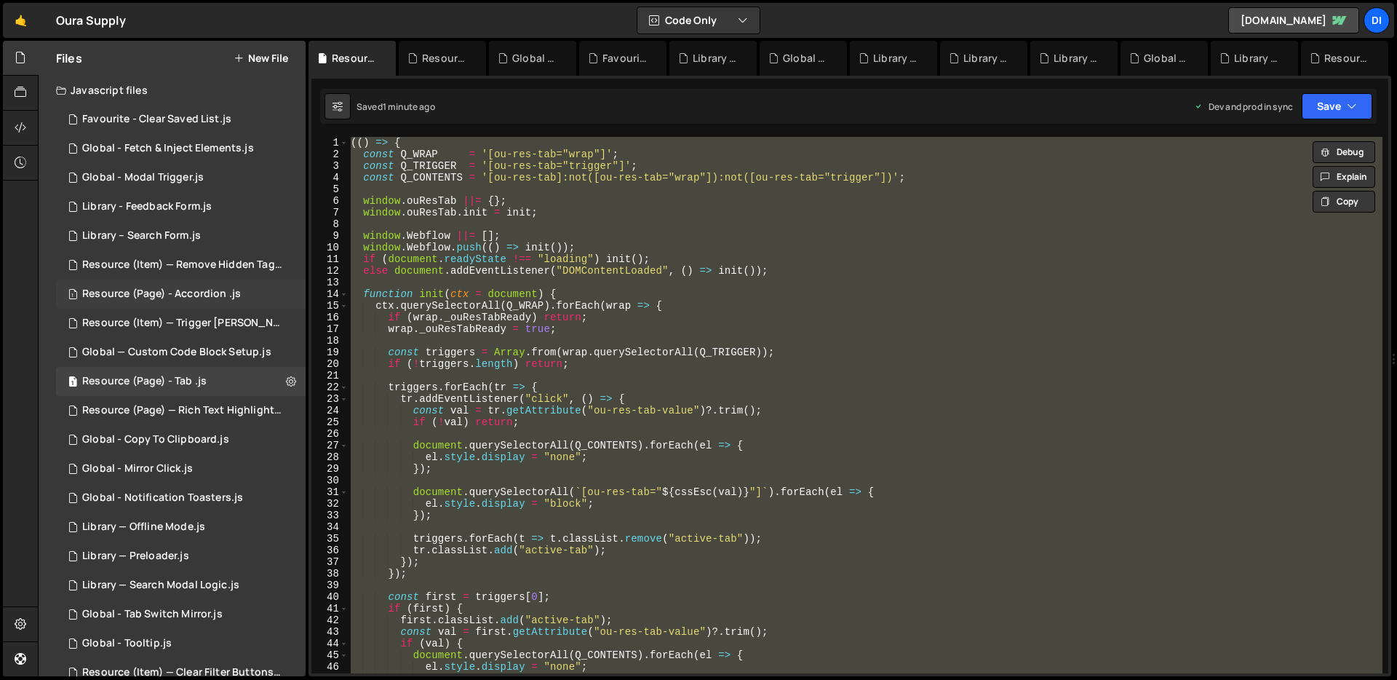
click at [186, 289] on div "Resource (Page) - Accordion .js" at bounding box center [161, 293] width 159 height 13
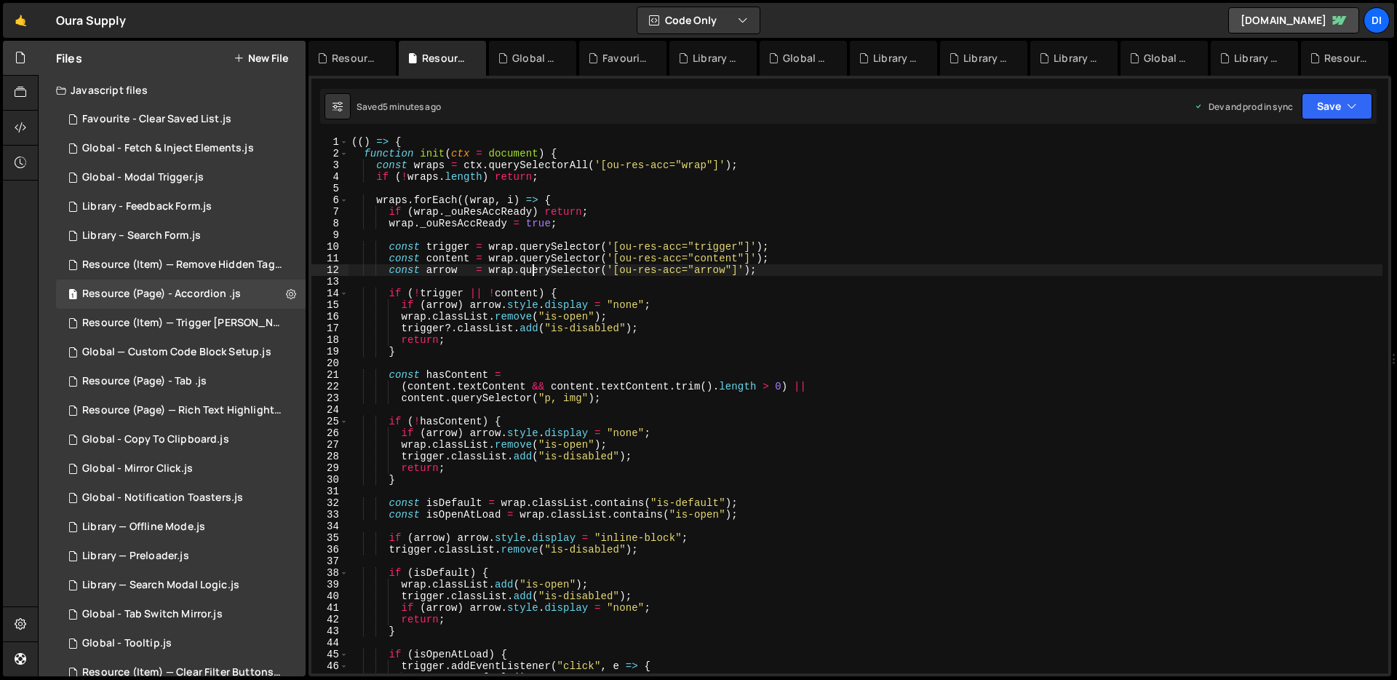
click at [533, 265] on div "(( ) => { function init ( ctx = document ) { const wraps = ctx . querySelectorA…" at bounding box center [866, 416] width 1034 height 560
type textarea "})();"
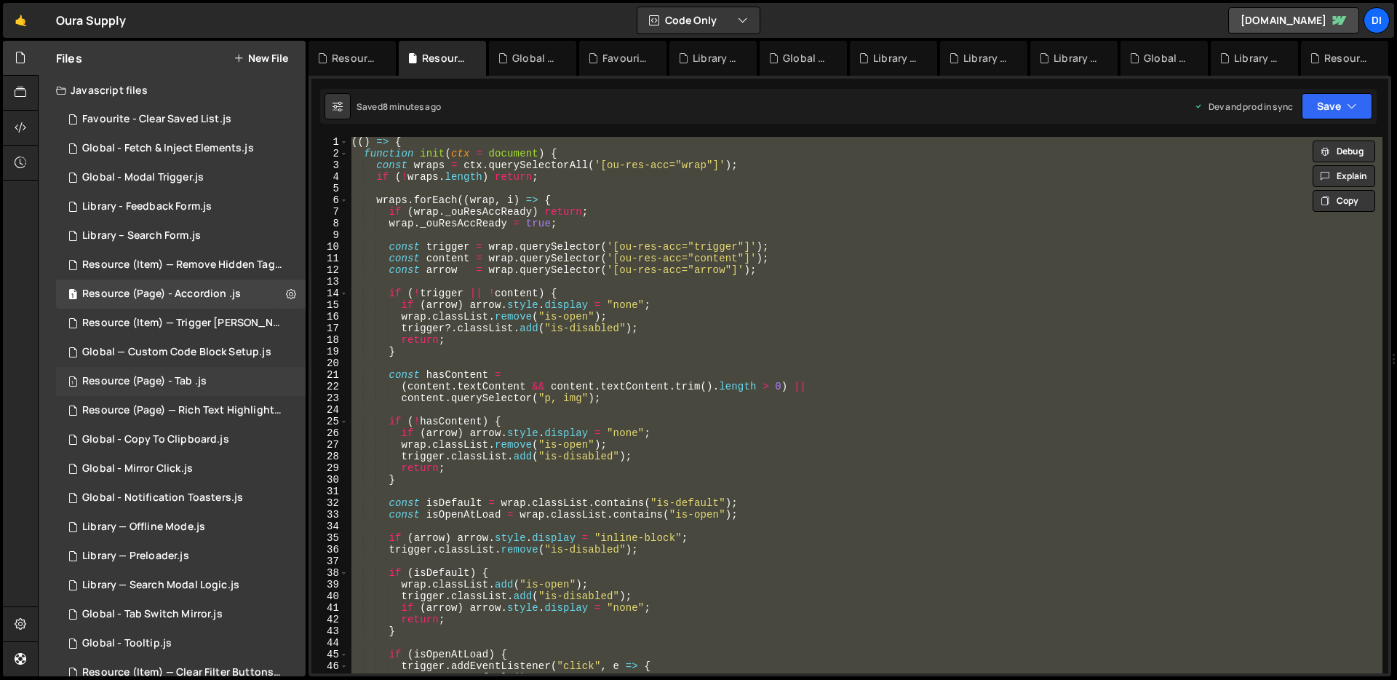
click at [193, 377] on div "Resource (Page) - Tab .js" at bounding box center [144, 381] width 124 height 13
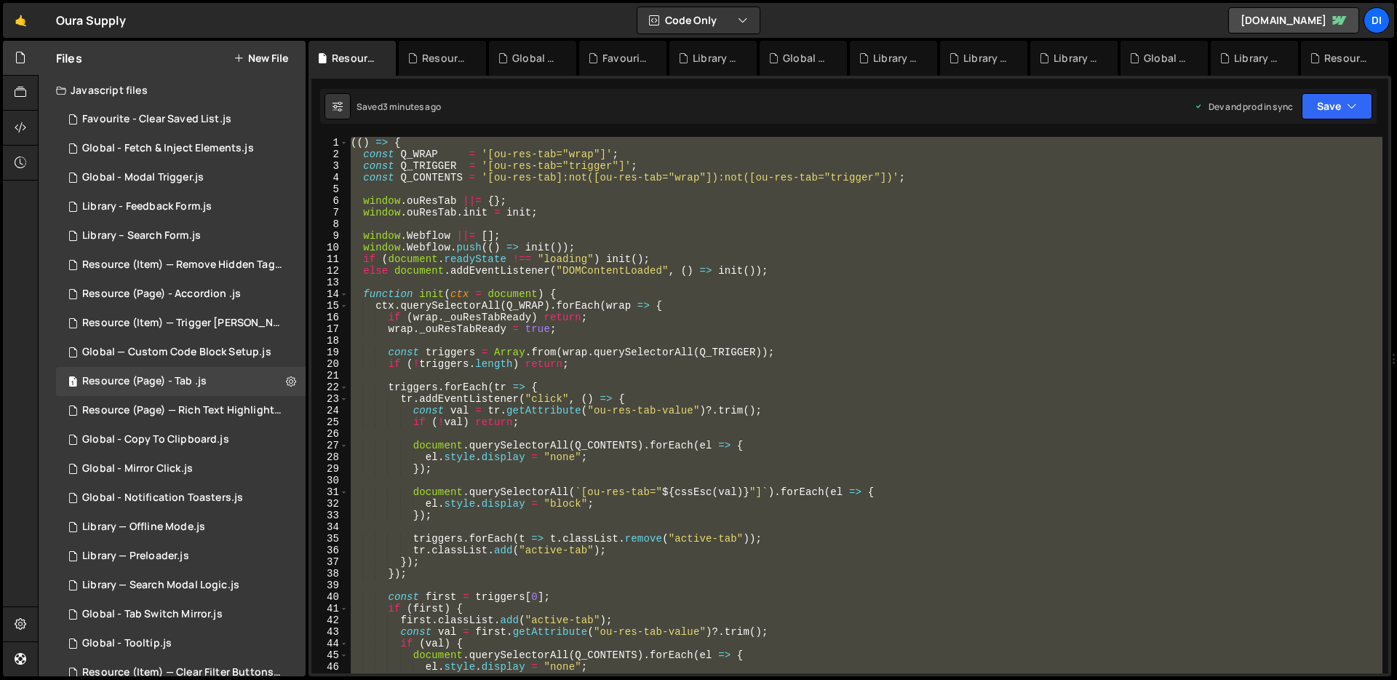
click at [644, 295] on div "(( ) => { const Q_WRAP = '[ou-res-tab="wrap"]' ; const Q_TRIGGER = '[ou-res-tab…" at bounding box center [865, 405] width 1035 height 536
click at [541, 175] on div "(( ) => { const Q_WRAP = '[ou-res-tab="wrap"]' ; const Q_TRIGGER = '[ou-res-tab…" at bounding box center [865, 405] width 1035 height 536
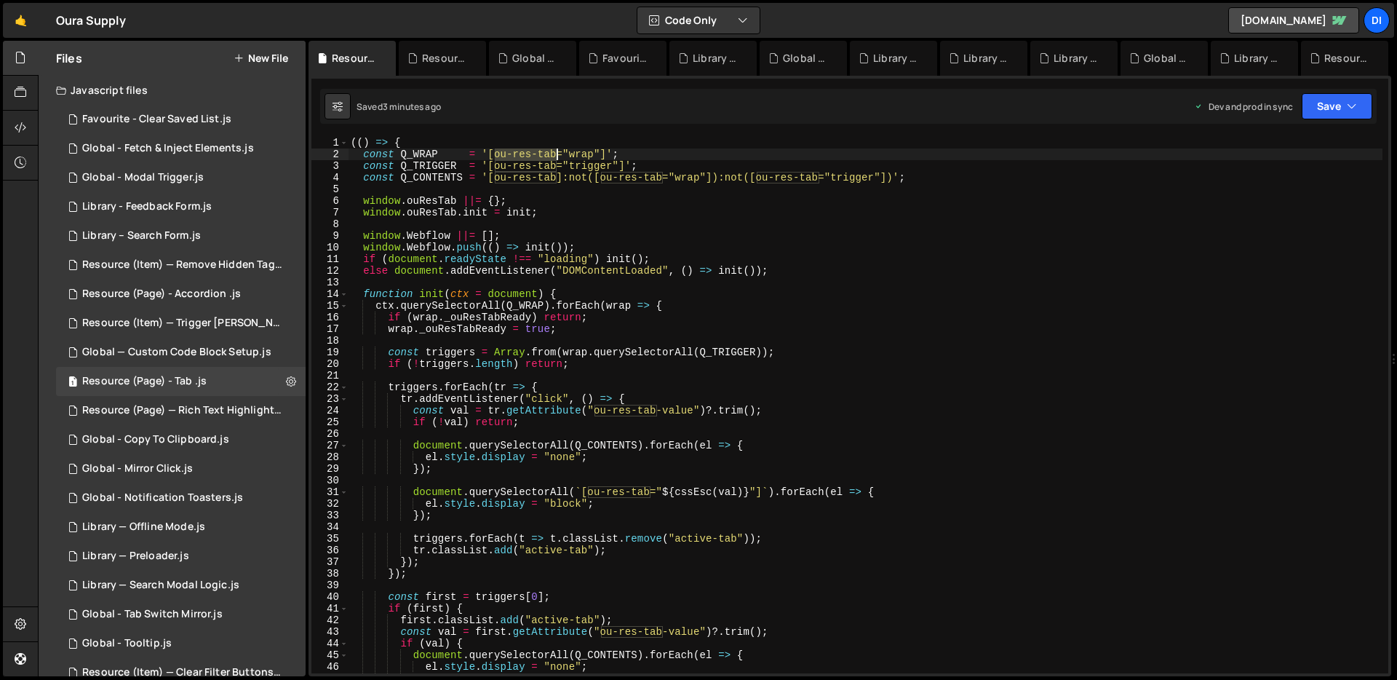
drag, startPoint x: 493, startPoint y: 152, endPoint x: 555, endPoint y: 151, distance: 62.6
click at [555, 151] on div "(( ) => { const Q_WRAP = '[ou-res-tab="wrap"]' ; const Q_TRIGGER = '[ou-res-tab…" at bounding box center [865, 417] width 1035 height 560
type textarea "const Q_WRAP = '[ou-res-tab="wrap"]';"
click at [525, 371] on div "(( ) => { const Q_WRAP = '[ou-res-tab="wrap"]' ; const Q_TRIGGER = '[ou-res-tab…" at bounding box center [865, 417] width 1035 height 560
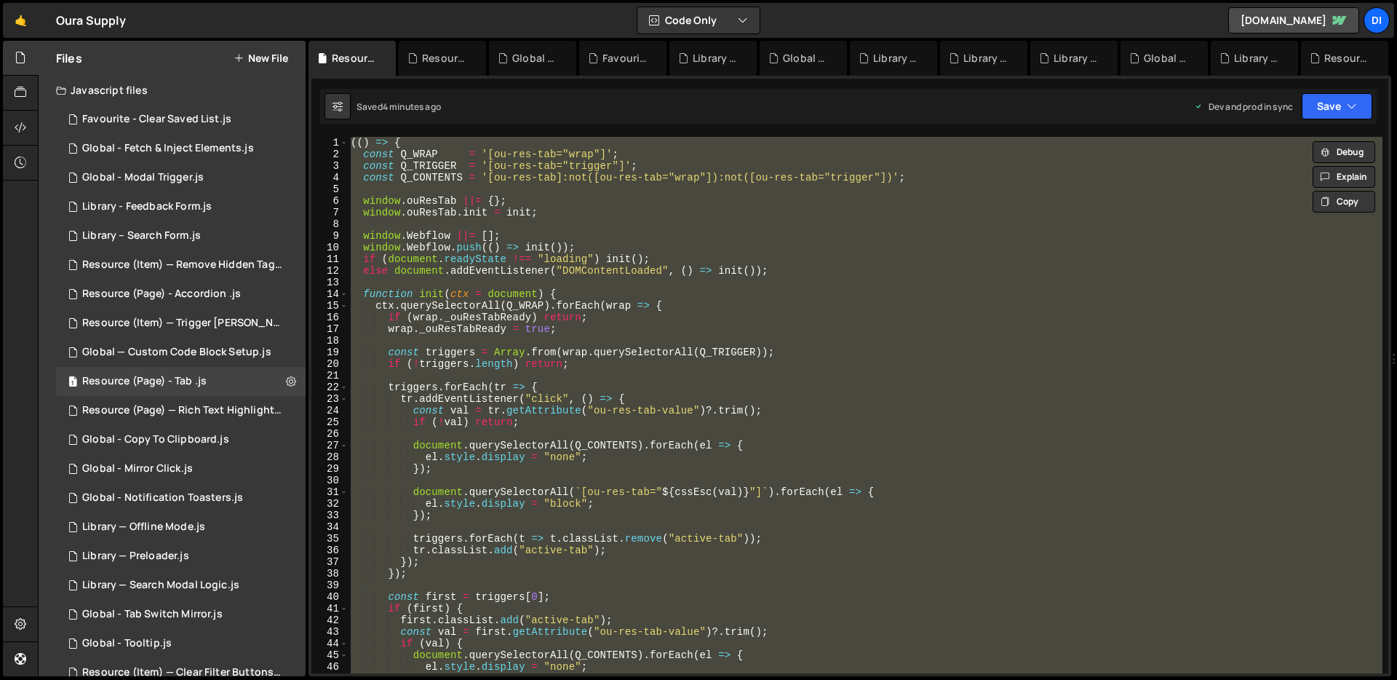
scroll to position [303, 0]
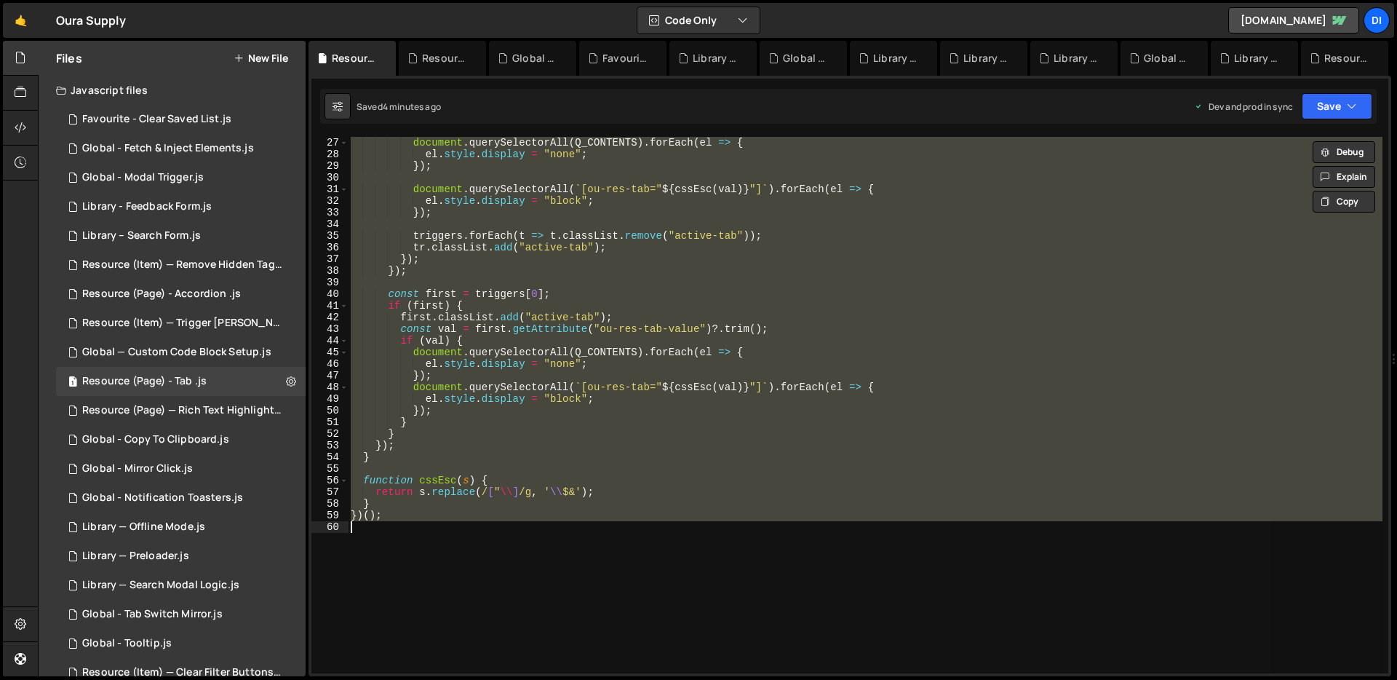
click at [653, 481] on div "document . querySelectorAll ( Q_CONTENTS ) . forEach ( el => { el . style . dis…" at bounding box center [865, 405] width 1035 height 536
type textarea "})();"
paste textarea
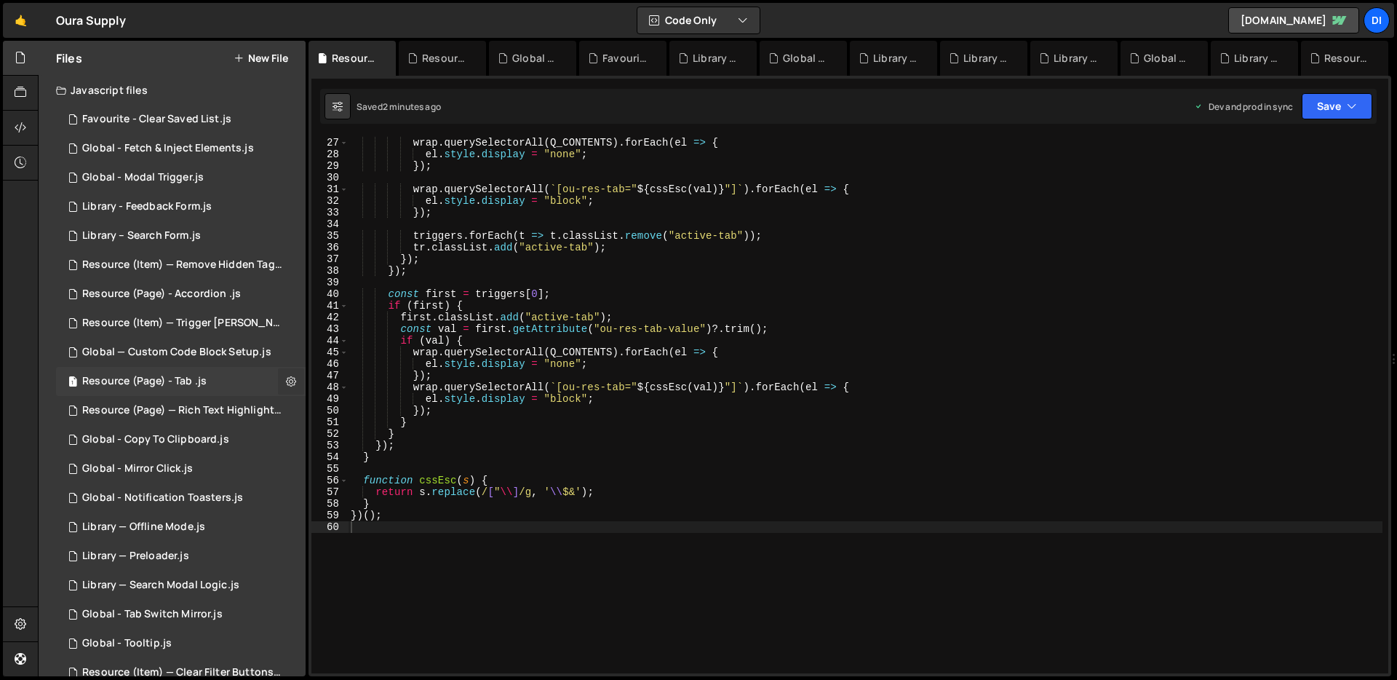
click at [286, 383] on icon at bounding box center [291, 381] width 10 height 14
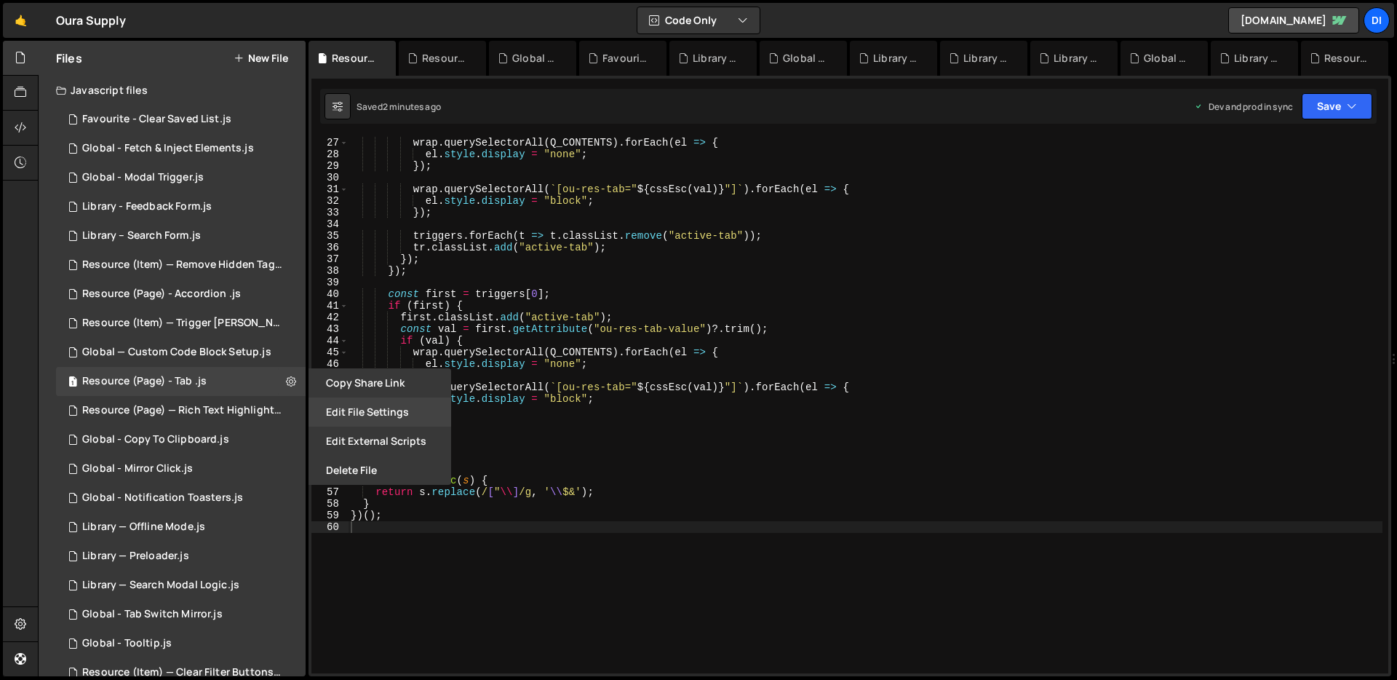
click at [348, 410] on button "Edit File Settings" at bounding box center [379, 411] width 143 height 29
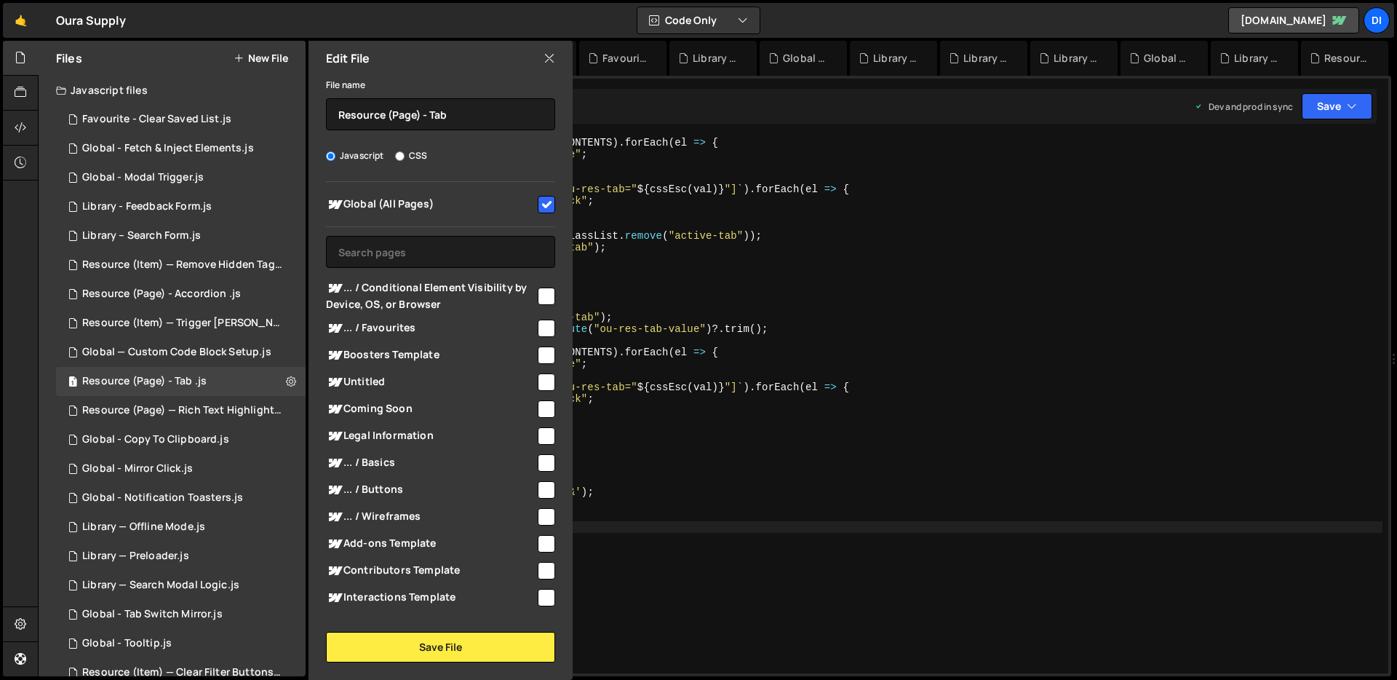
click at [538, 205] on input "checkbox" at bounding box center [546, 204] width 17 height 17
checkbox input "false"
click at [409, 640] on button "Save File" at bounding box center [440, 647] width 229 height 31
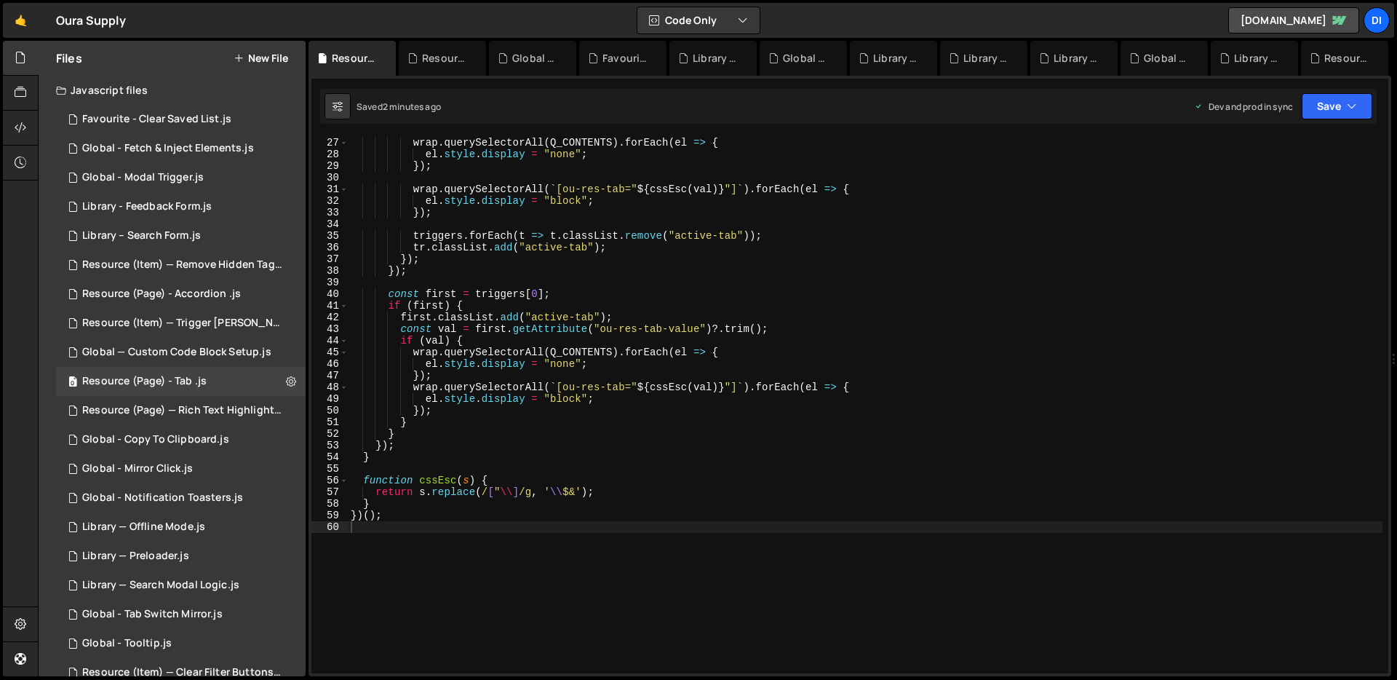
type textarea "}"
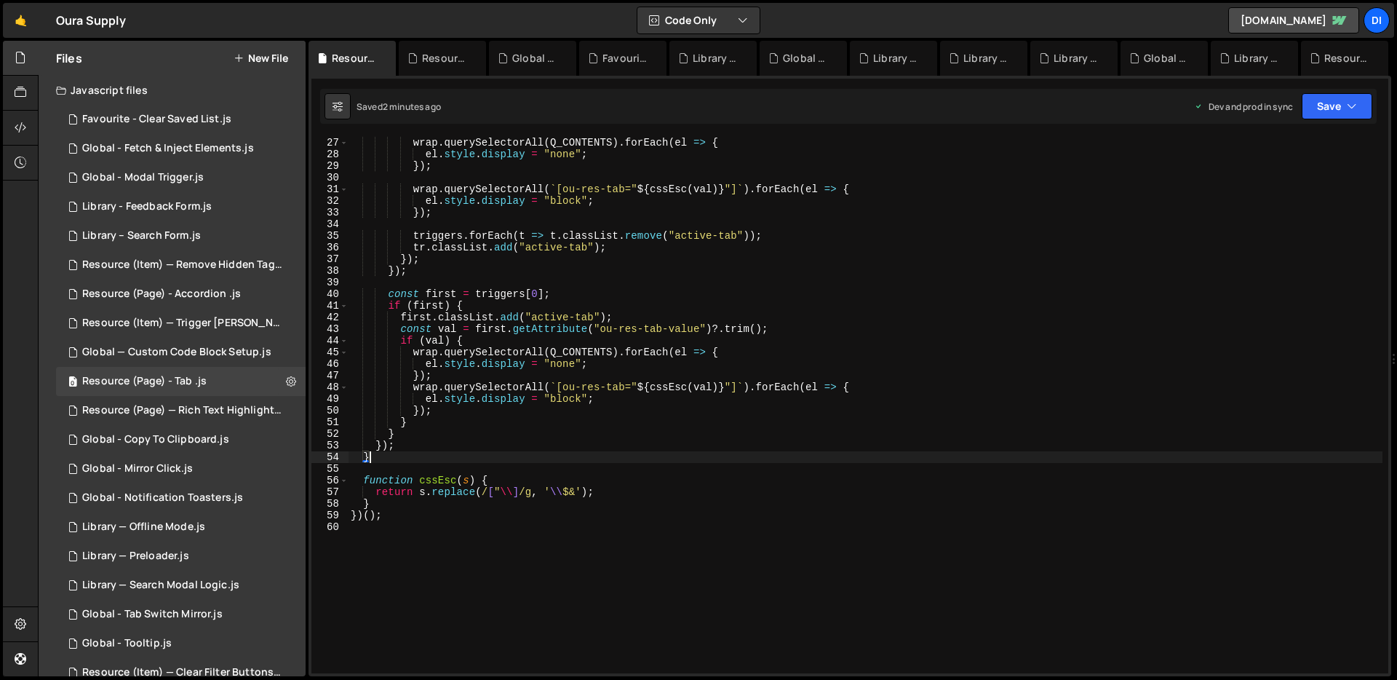
click at [659, 456] on div "wrap . querySelectorAll ( Q_CONTENTS ) . forEach ( el => { el . style . display…" at bounding box center [865, 405] width 1035 height 560
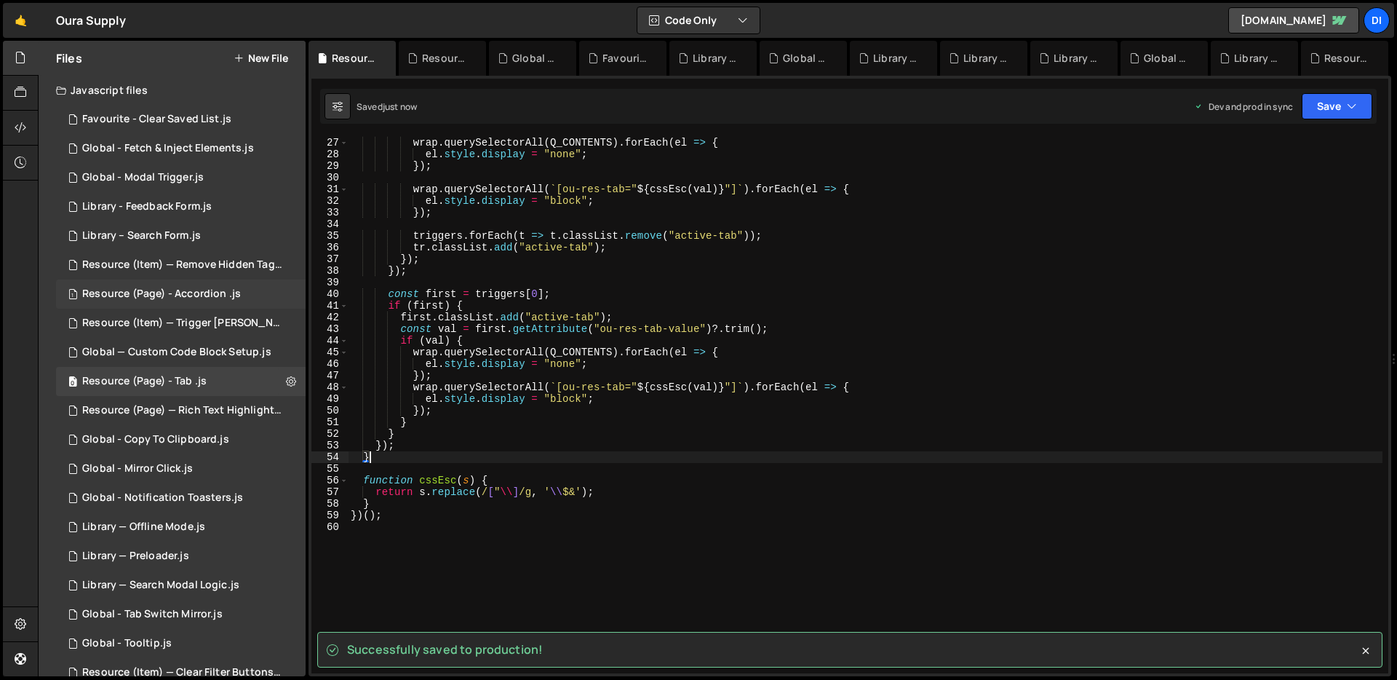
click at [194, 289] on div "Resource (Page) - Accordion .js" at bounding box center [161, 293] width 159 height 13
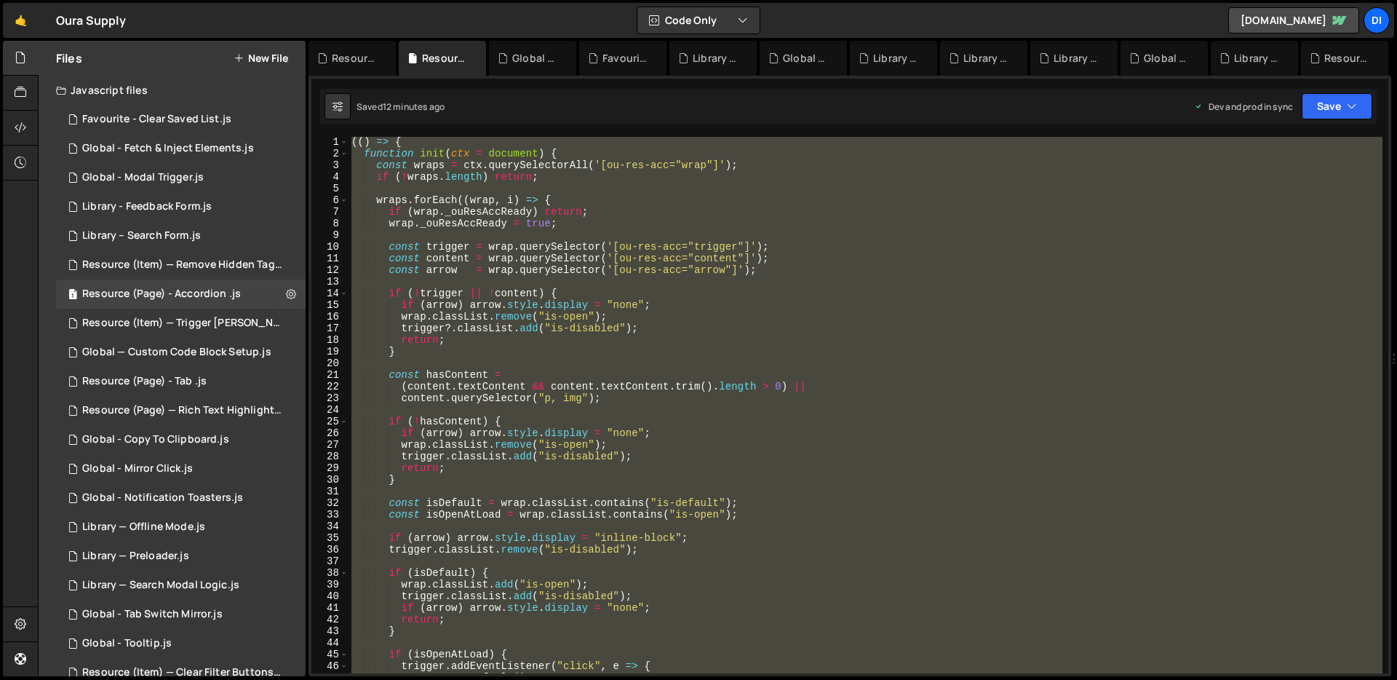
click at [721, 419] on div "(( ) => { function init ( ctx = document ) { const wraps = ctx . querySelectorA…" at bounding box center [866, 405] width 1034 height 536
type textarea "if (!hasContent) {"
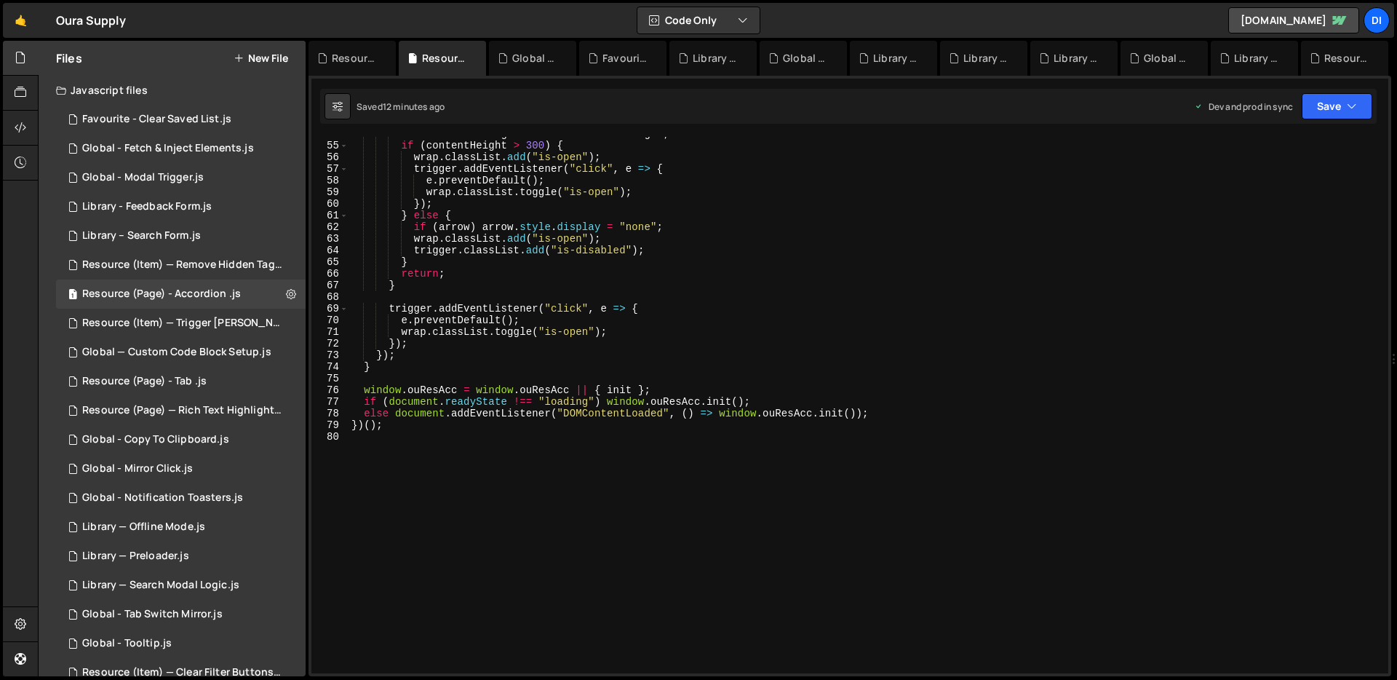
scroll to position [658, 0]
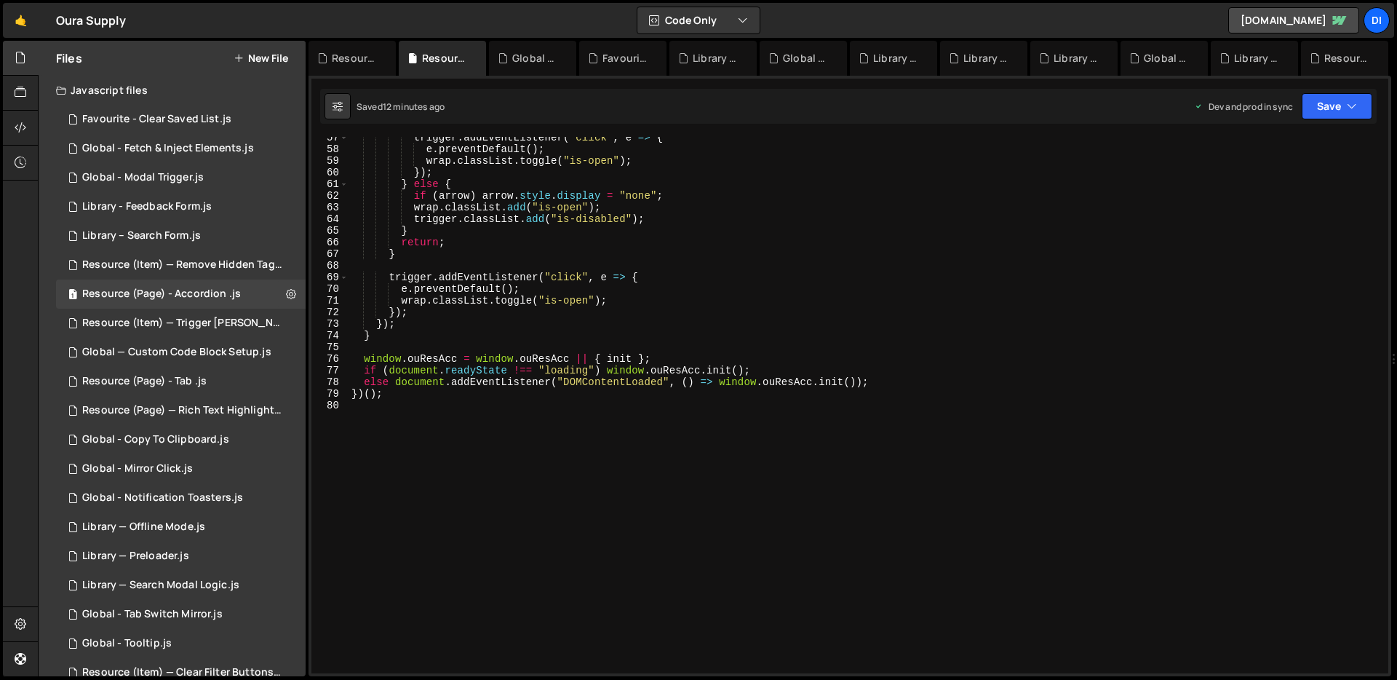
click at [702, 418] on div "trigger . addEventListener ( "click" , e => { e . preventDefault ( ) ; wrap . c…" at bounding box center [866, 412] width 1034 height 560
type textarea "})();"
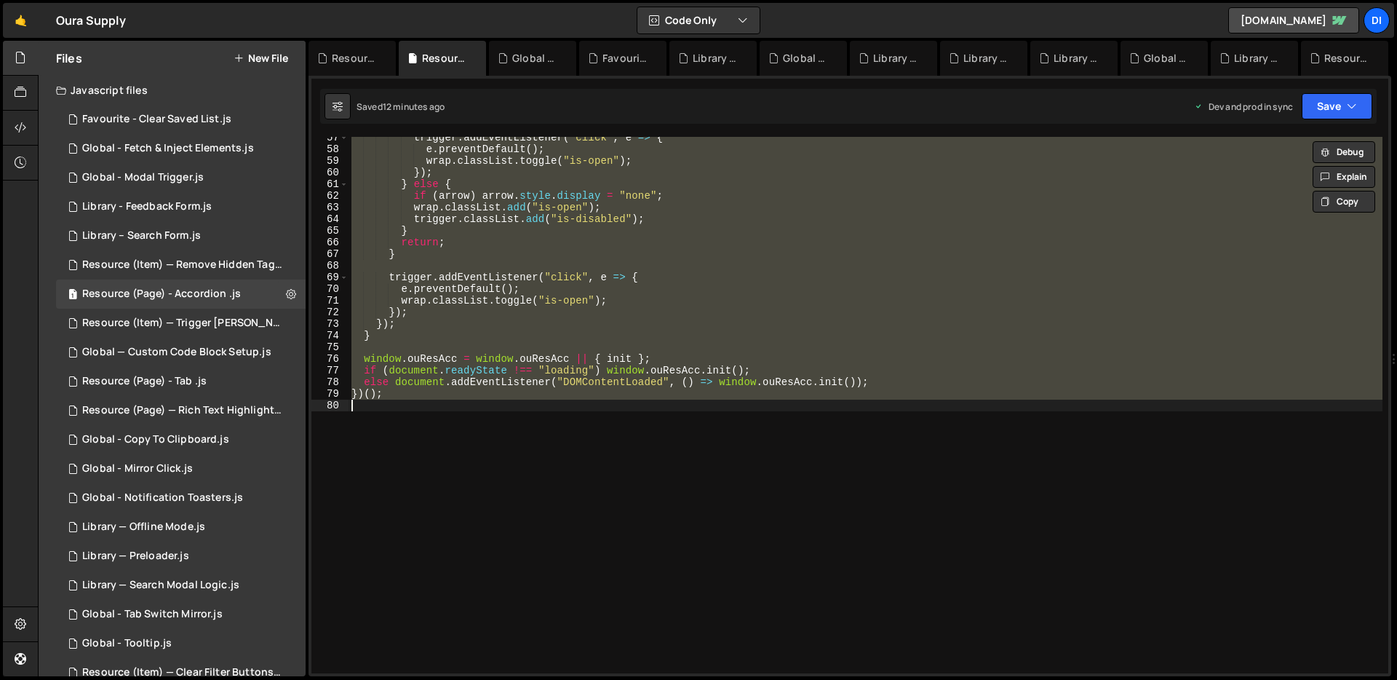
paste textarea
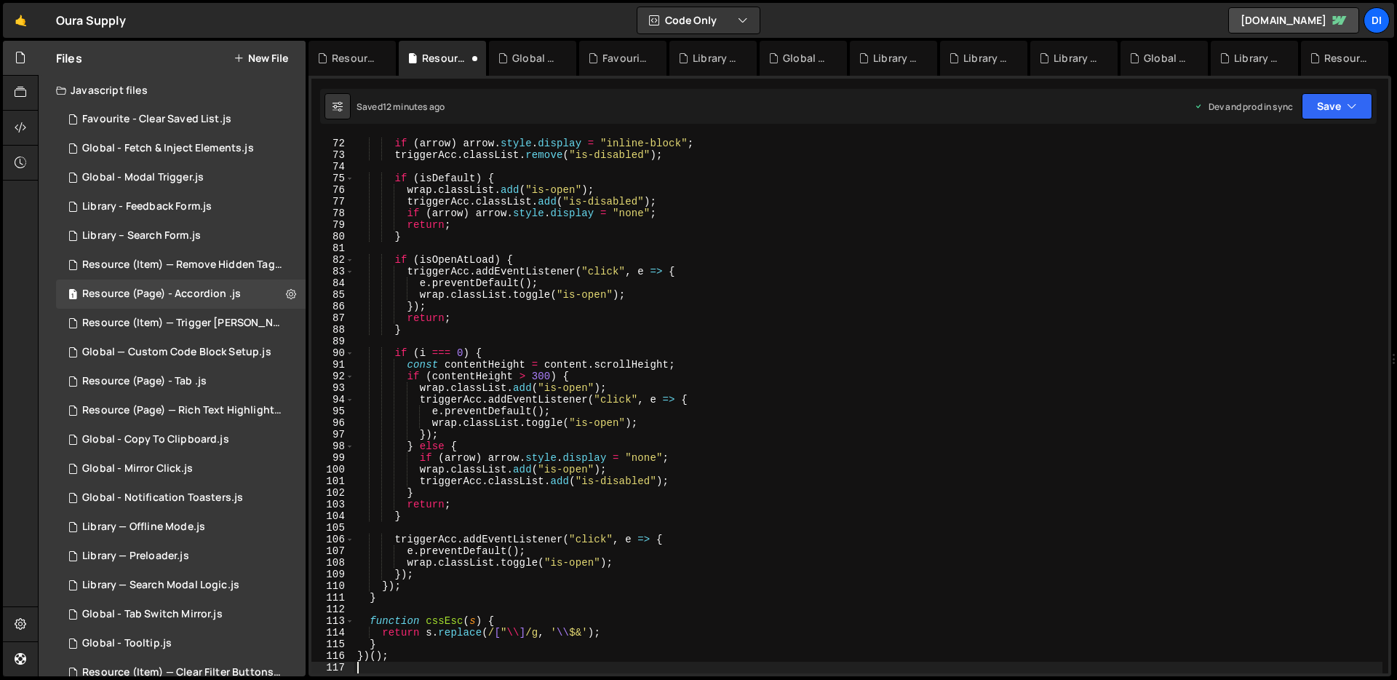
scroll to position [826, 0]
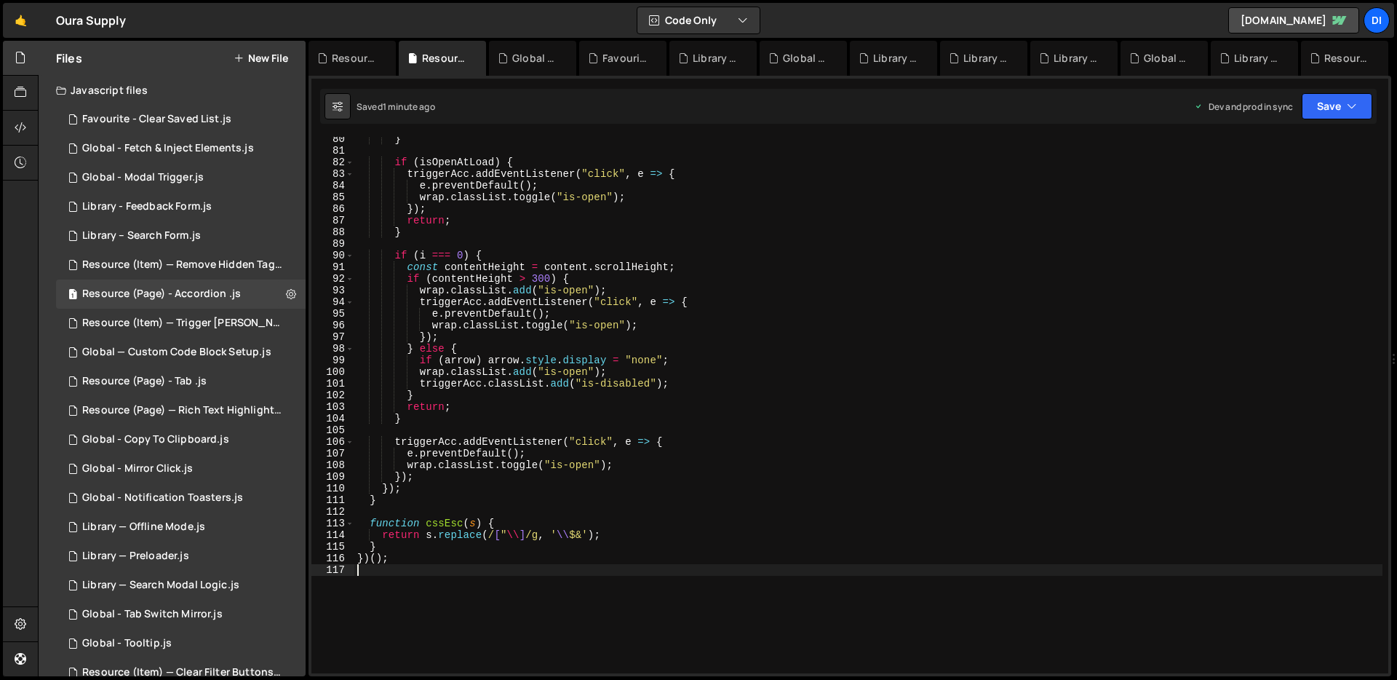
click at [632, 386] on div "} if ( isOpenAtLoad ) { triggerAcc . addEventListener ( "click" , e => { e . pr…" at bounding box center [868, 413] width 1028 height 560
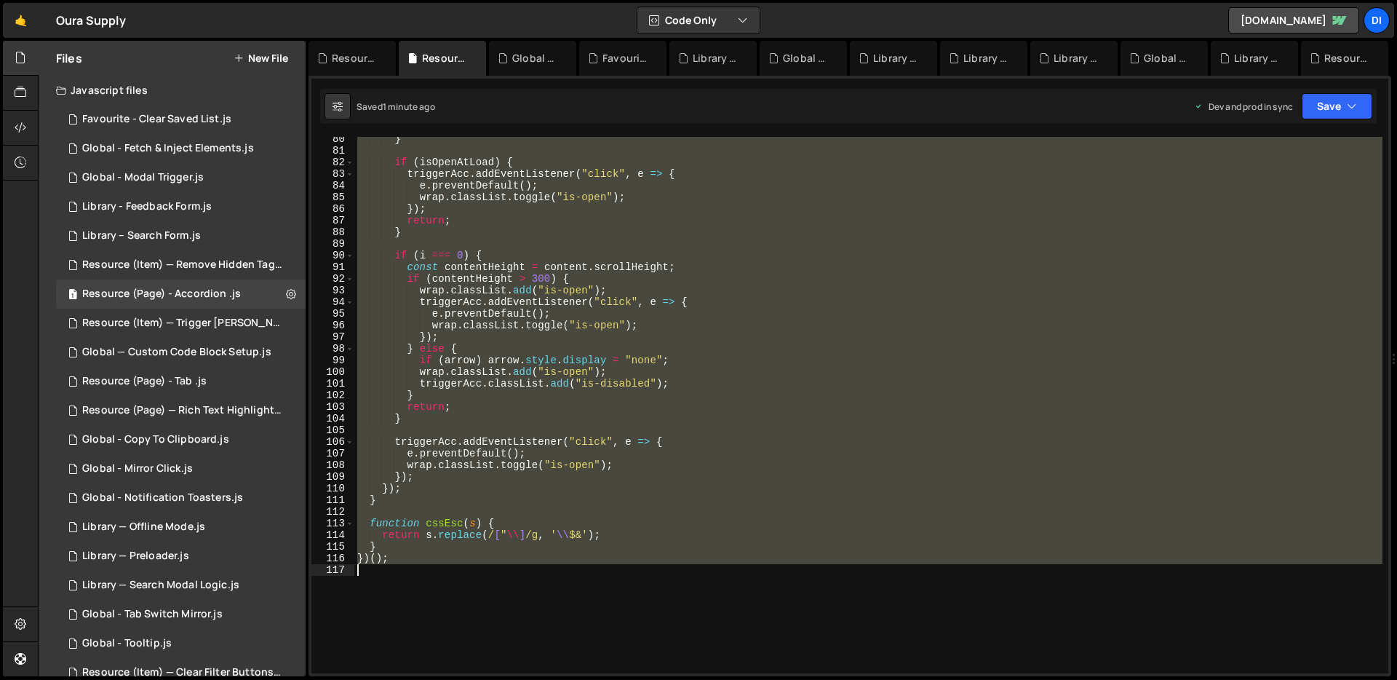
type textarea "})();"
paste textarea
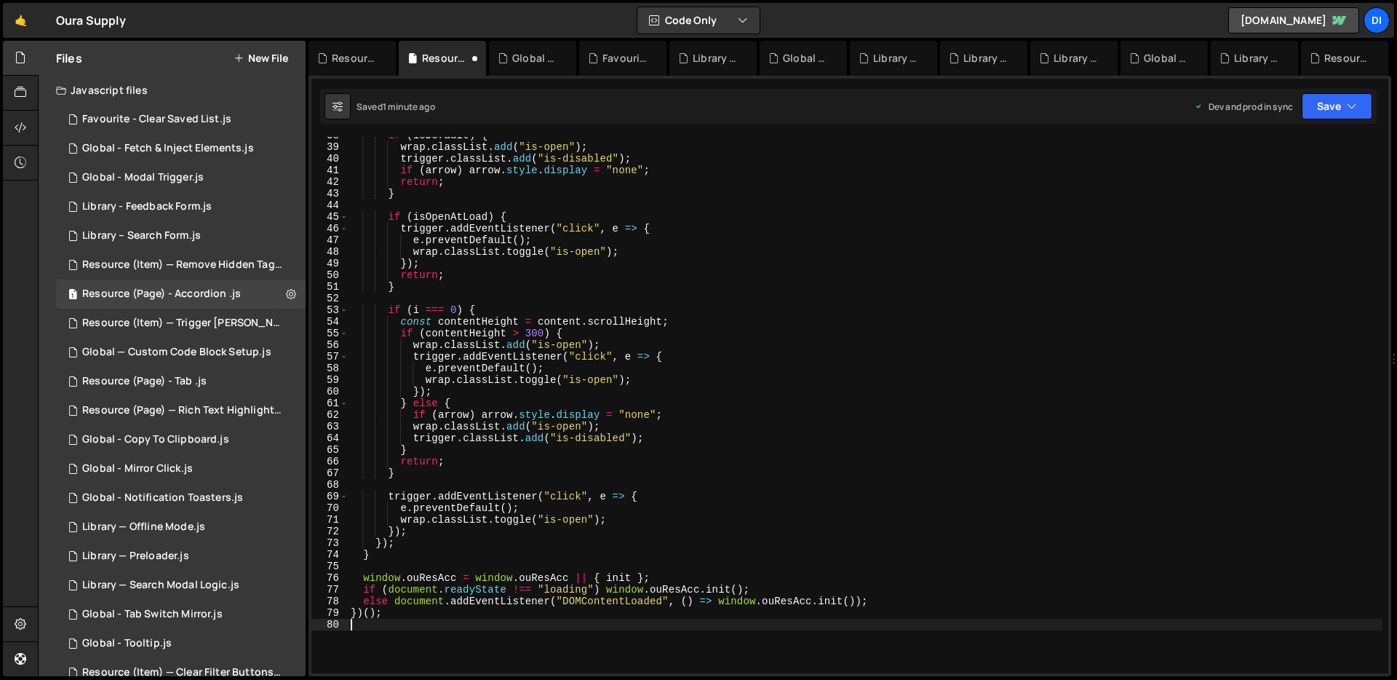
scroll to position [468, 0]
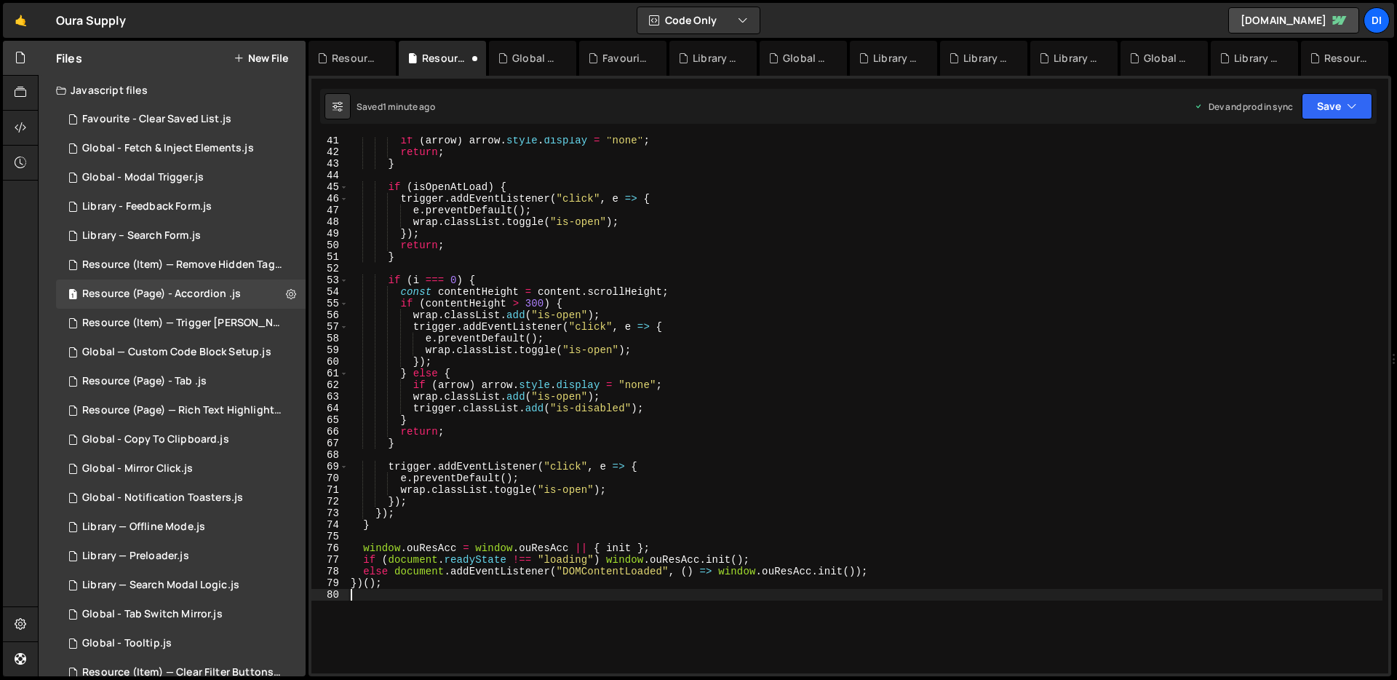
click at [597, 360] on div "if ( arrow ) arrow . style . display = "none" ; return ; } if ( isOpenAtLoad ) …" at bounding box center [865, 415] width 1035 height 560
type textarea "});"
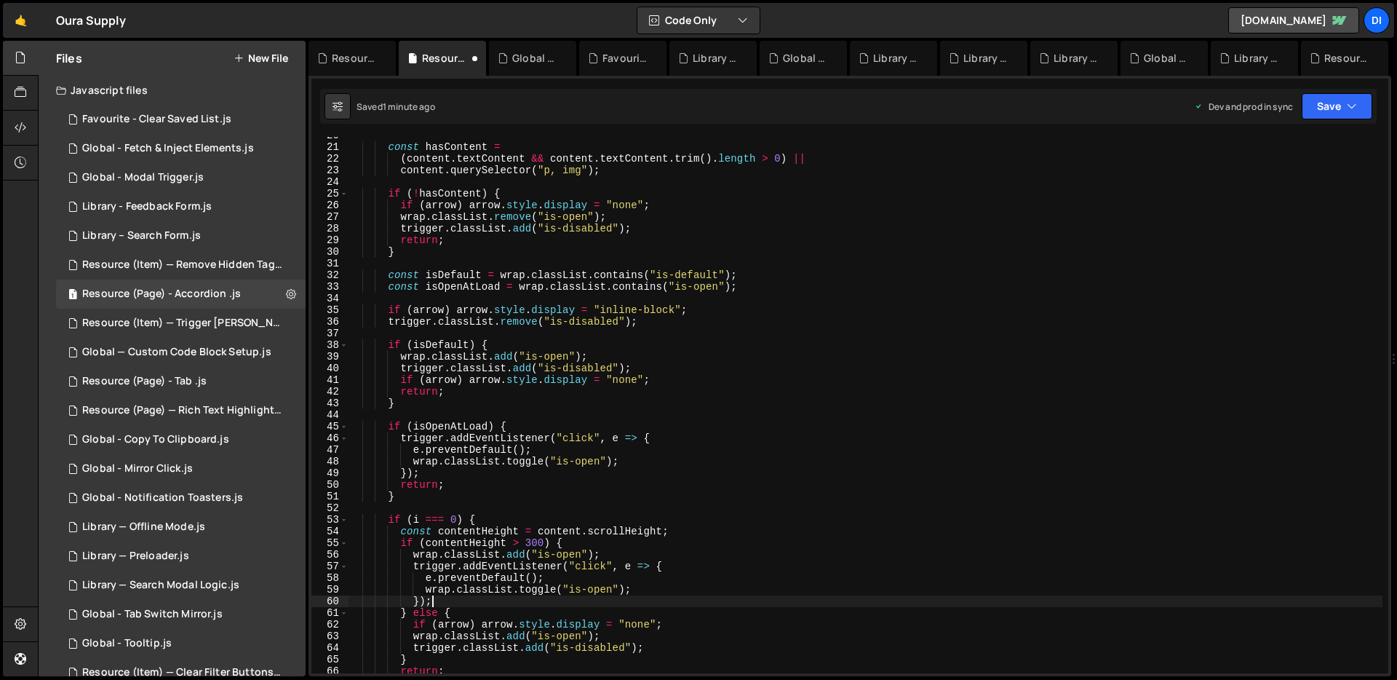
scroll to position [0, 0]
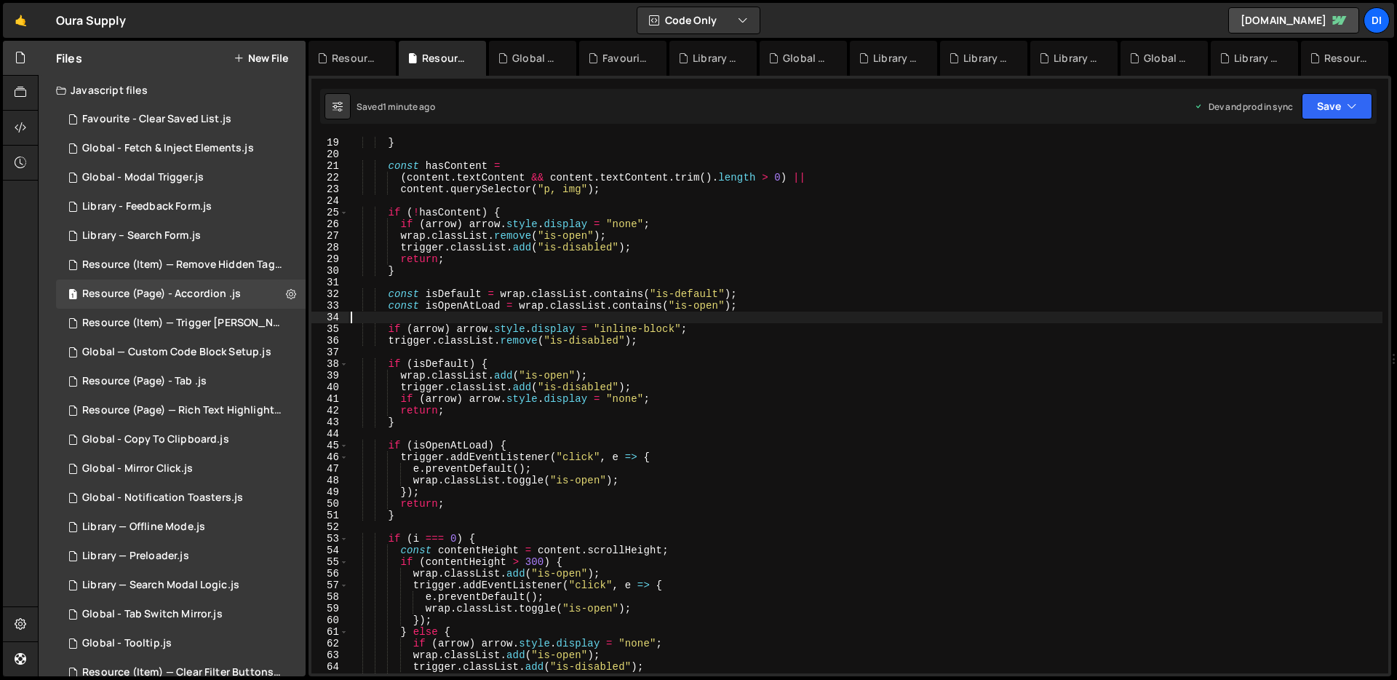
click at [524, 322] on div "} const hasContent = ( content . textContent && content . textContent . trim ( …" at bounding box center [865, 417] width 1035 height 560
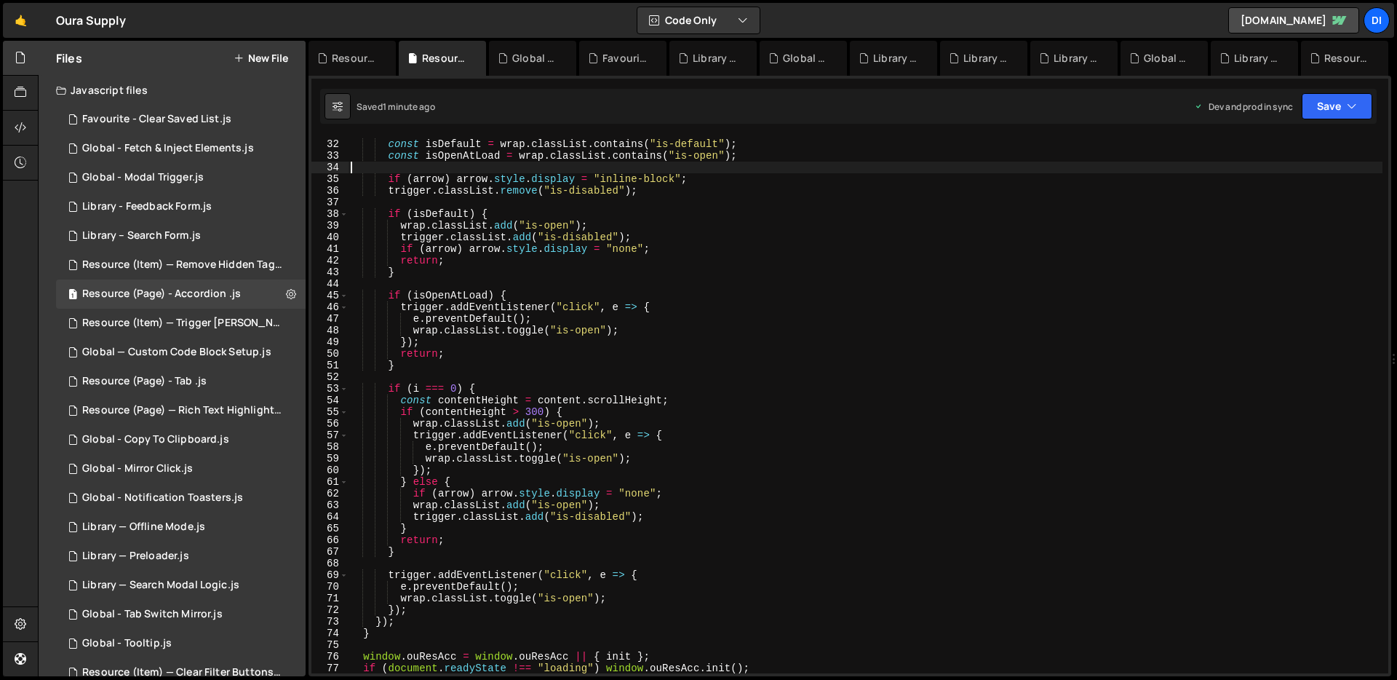
scroll to position [411, 0]
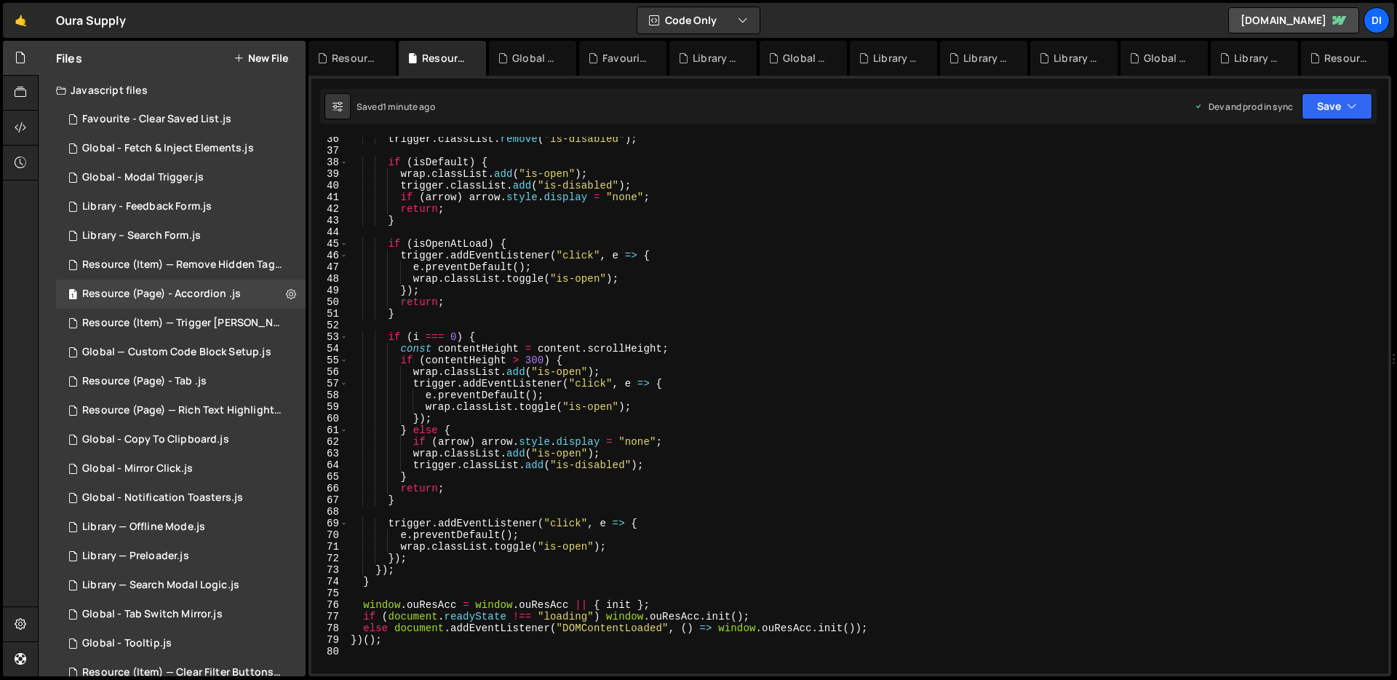
click at [524, 322] on div "trigger . classList . remove ( "is-disabled" ) ; if ( isDefault ) { wrap . clas…" at bounding box center [865, 413] width 1035 height 560
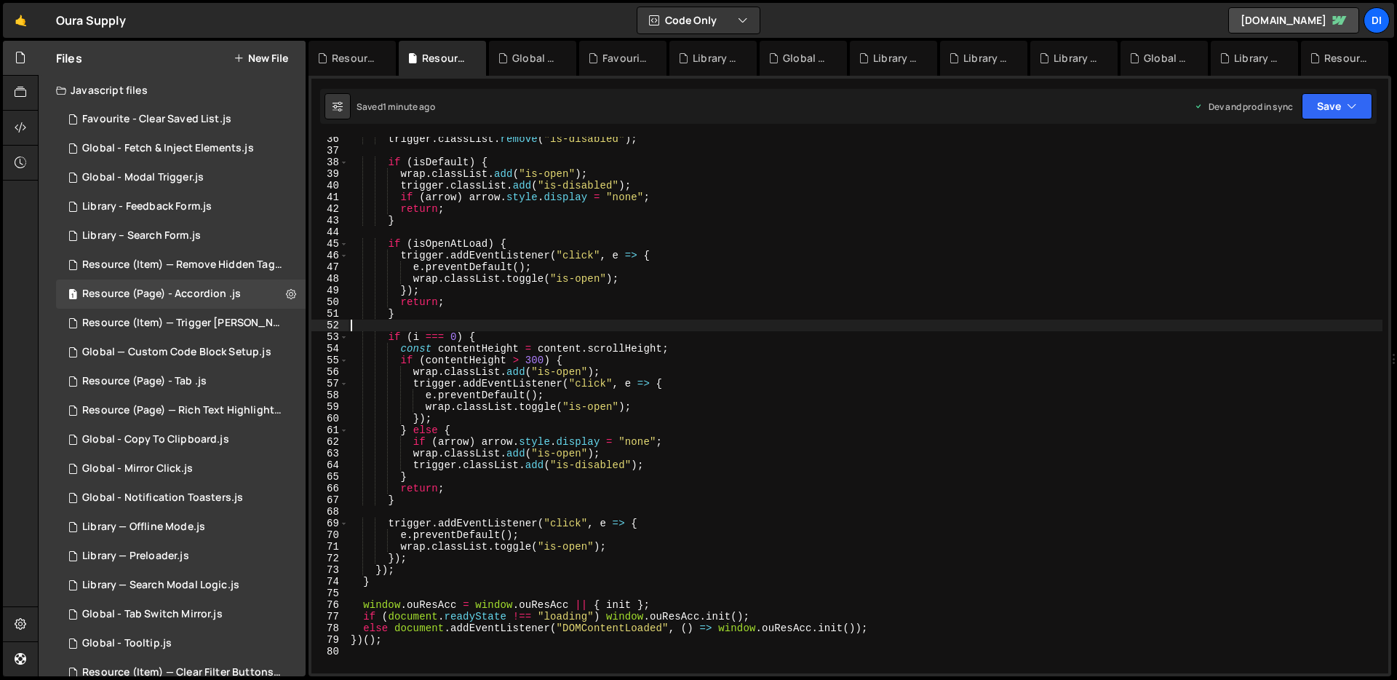
type textarea "})();"
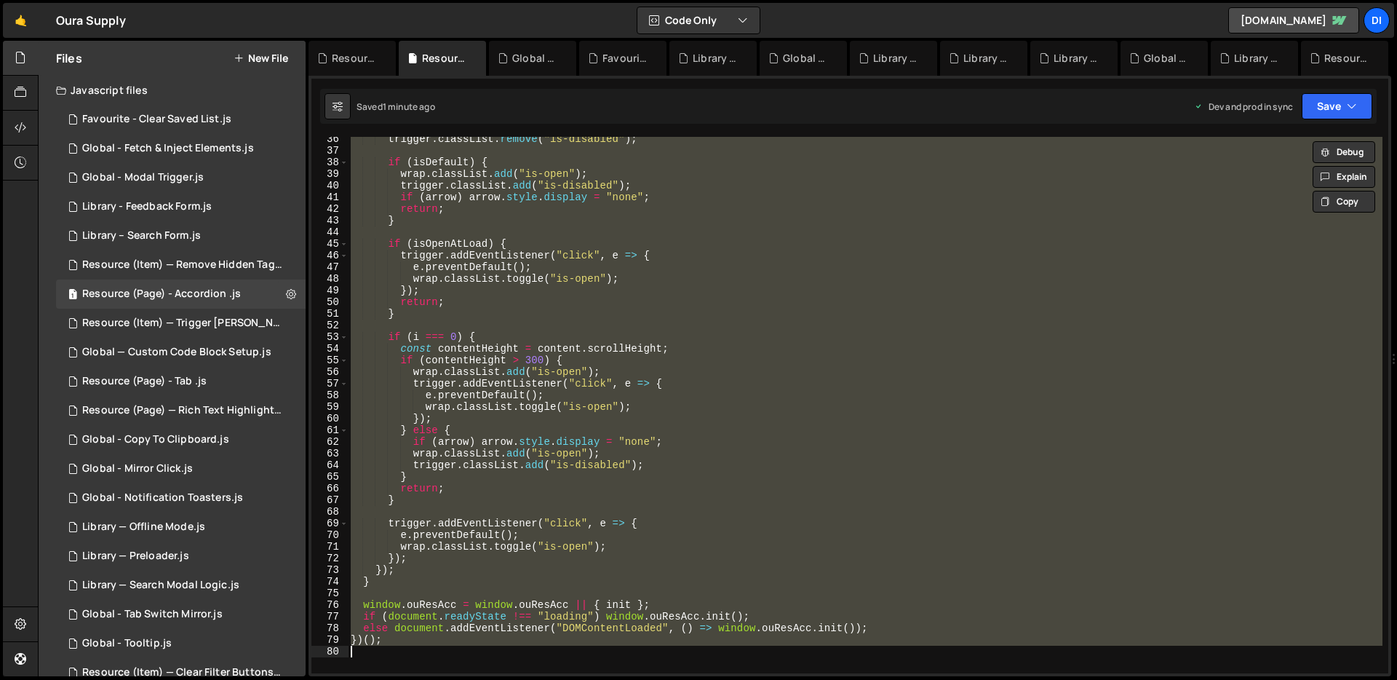
paste textarea
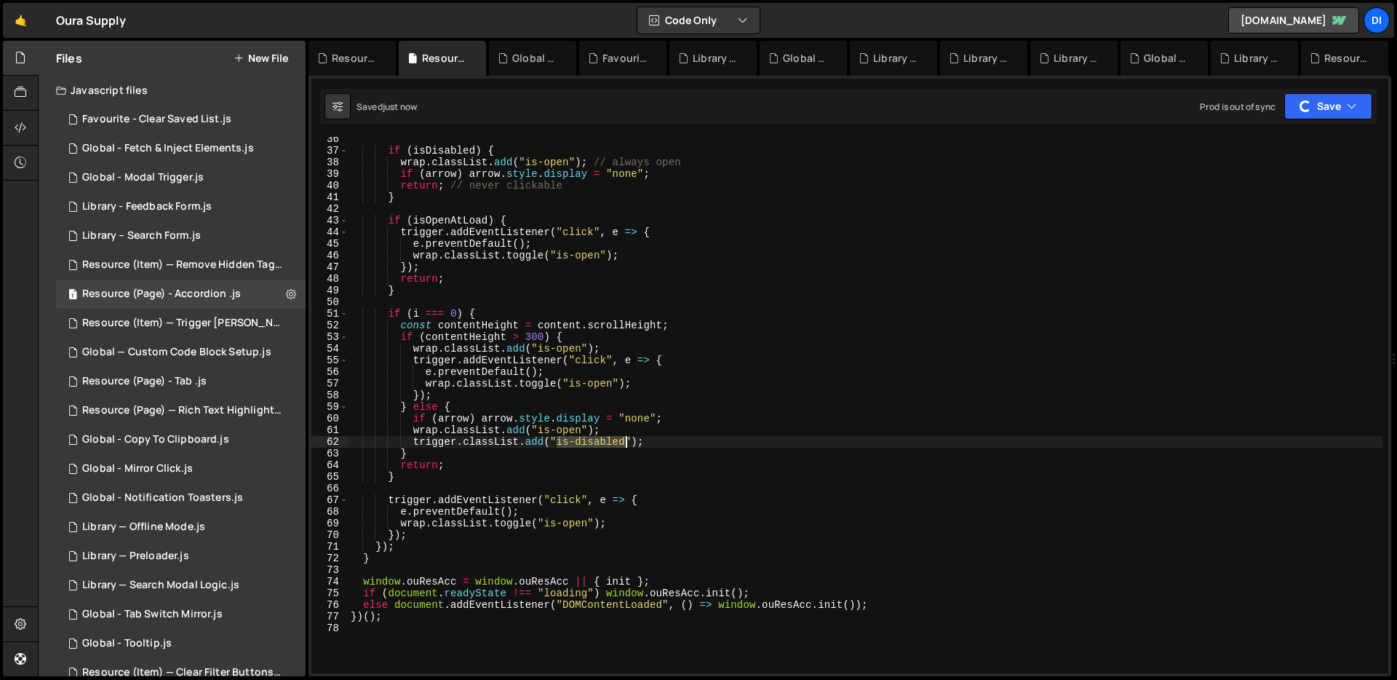
drag, startPoint x: 557, startPoint y: 441, endPoint x: 624, endPoint y: 437, distance: 67.8
click at [624, 437] on div "if ( isDisabled ) { wrap . classList . add ( "is-open" ) ; // always open if ( …" at bounding box center [865, 413] width 1035 height 560
type textarea "trigger.classList.add("is-disabled");"
click at [232, 327] on div "Resource (Item) — Trigger [PERSON_NAME] on Save.js" at bounding box center [182, 323] width 201 height 13
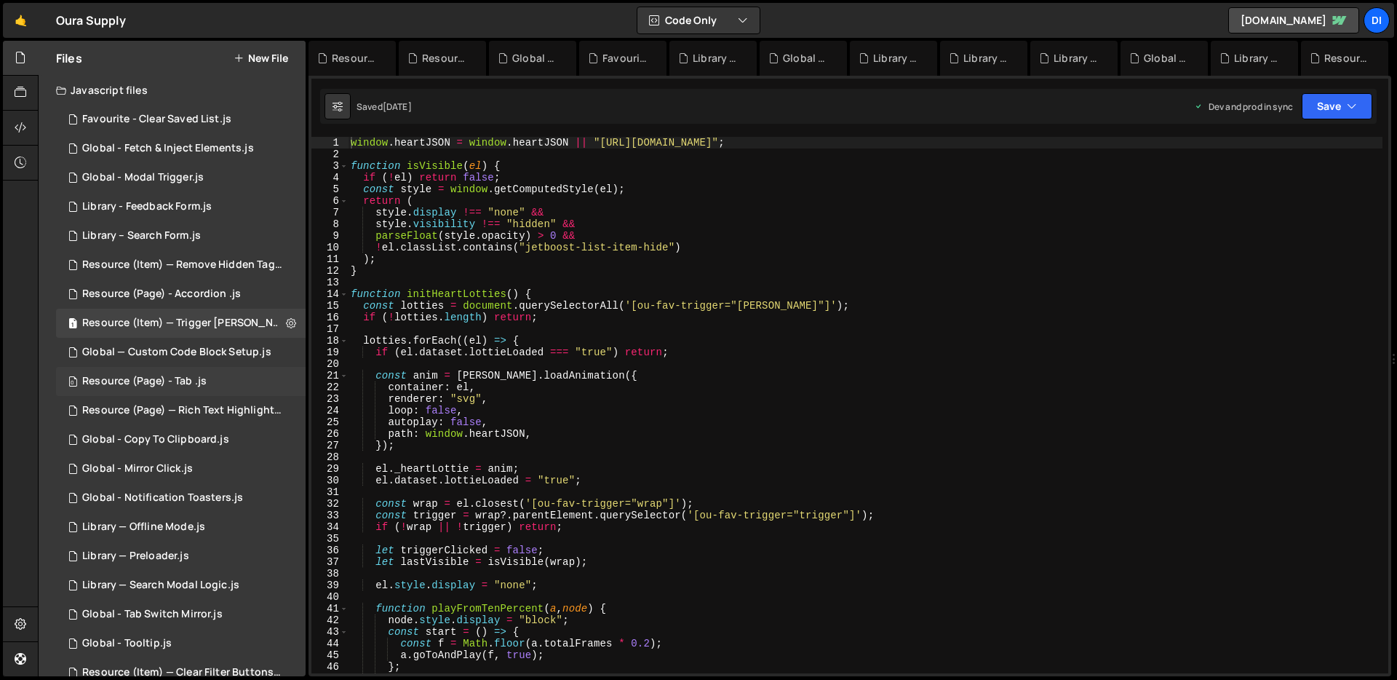
click at [228, 373] on div "0 Resource (Page) - Tab .js 0" at bounding box center [181, 381] width 250 height 29
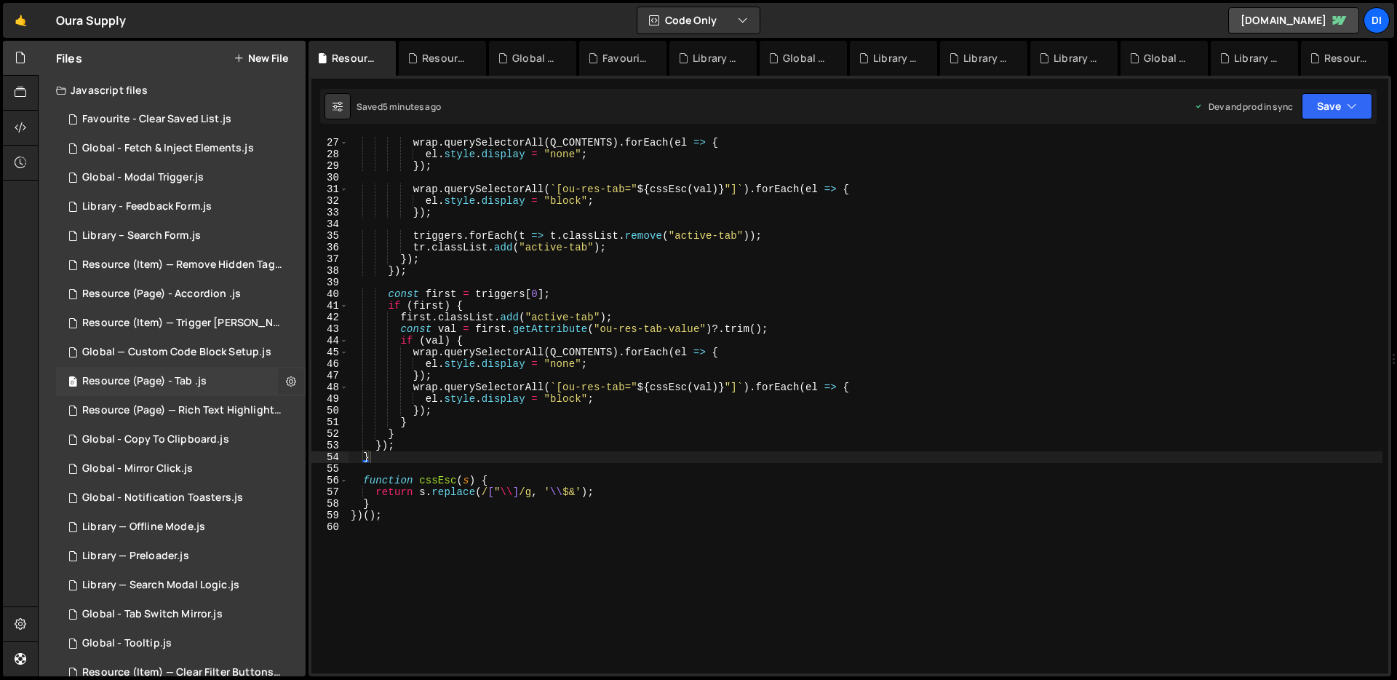
click at [286, 384] on icon at bounding box center [291, 381] width 10 height 14
type input "Resource (Page) - Tab"
radio input "true"
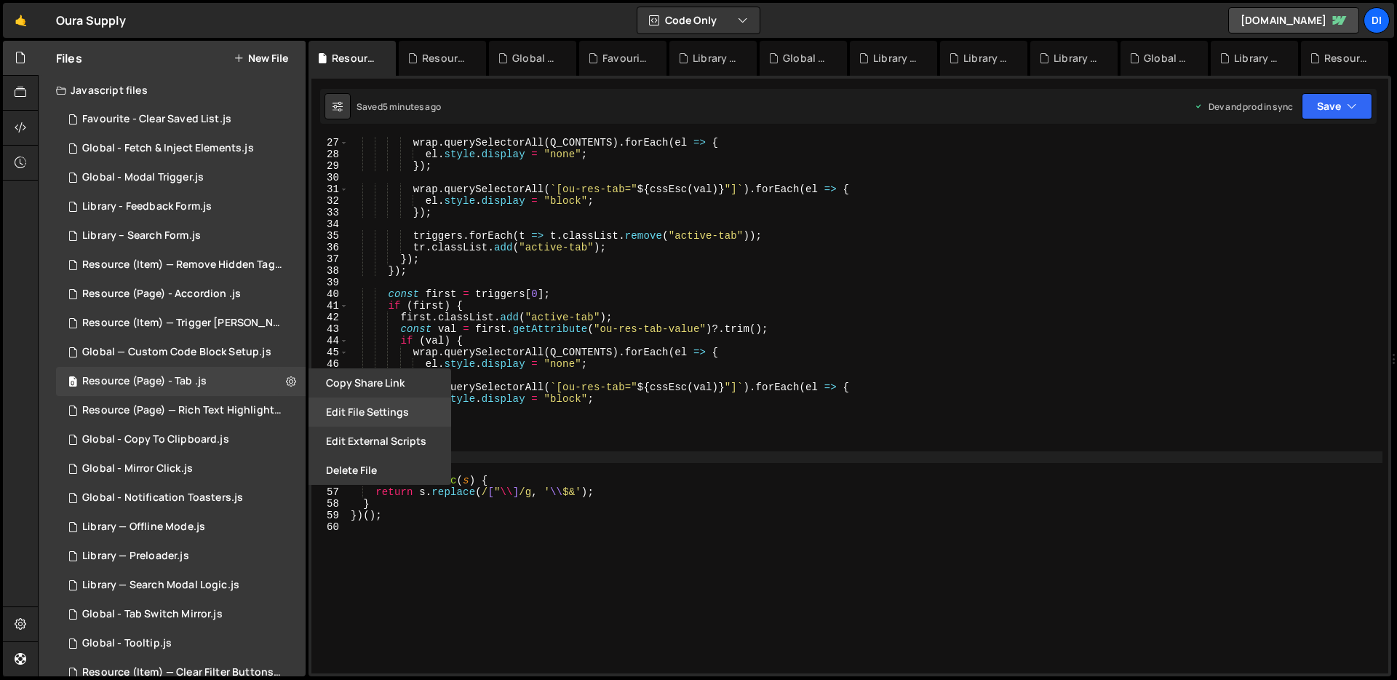
click at [400, 418] on button "Edit File Settings" at bounding box center [379, 411] width 143 height 29
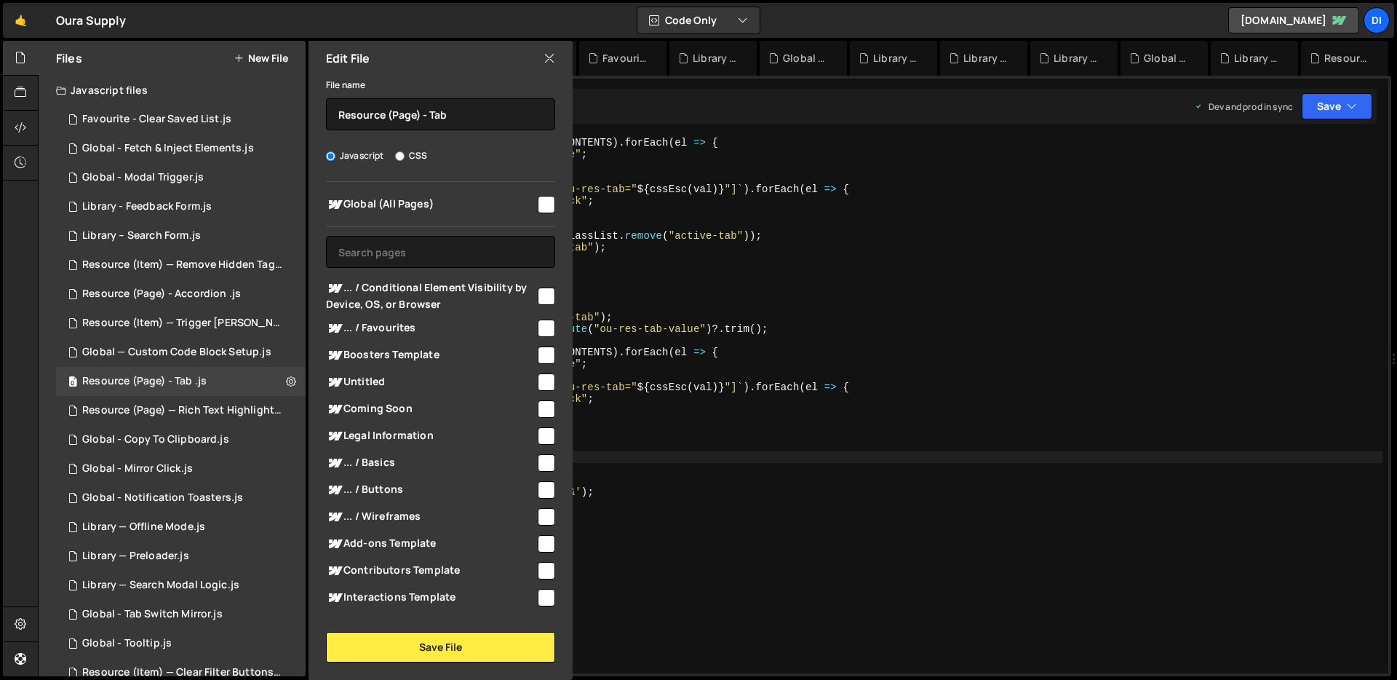
click at [538, 202] on input "checkbox" at bounding box center [546, 204] width 17 height 17
checkbox input "true"
click at [409, 629] on div "File name Resource (Page) - Tab Javascript CSS Global (All Pages)" at bounding box center [440, 369] width 264 height 586
click at [404, 637] on button "Save File" at bounding box center [440, 647] width 229 height 31
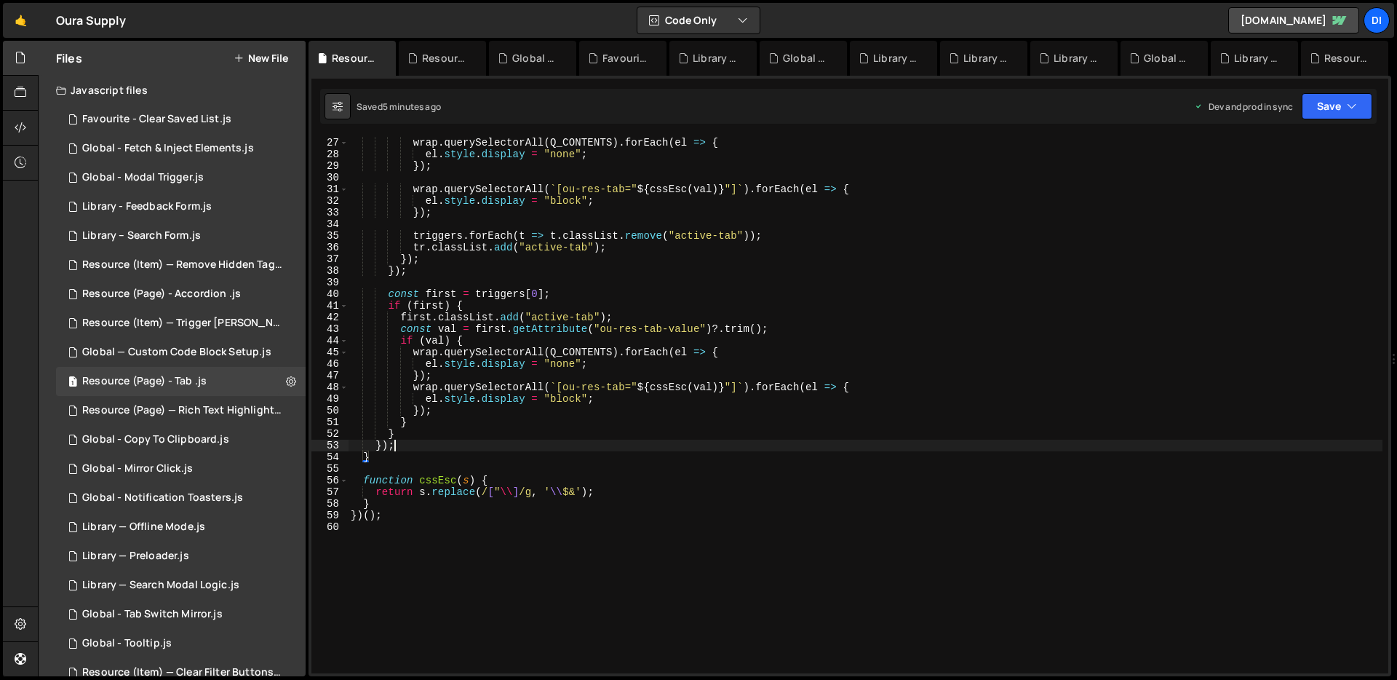
click at [642, 442] on div "wrap . querySelectorAll ( Q_CONTENTS ) . forEach ( el => { el . style . display…" at bounding box center [865, 405] width 1035 height 560
click at [583, 235] on div "wrap . querySelectorAll ( Q_CONTENTS ) . forEach ( el => { el . style . display…" at bounding box center [865, 405] width 1035 height 560
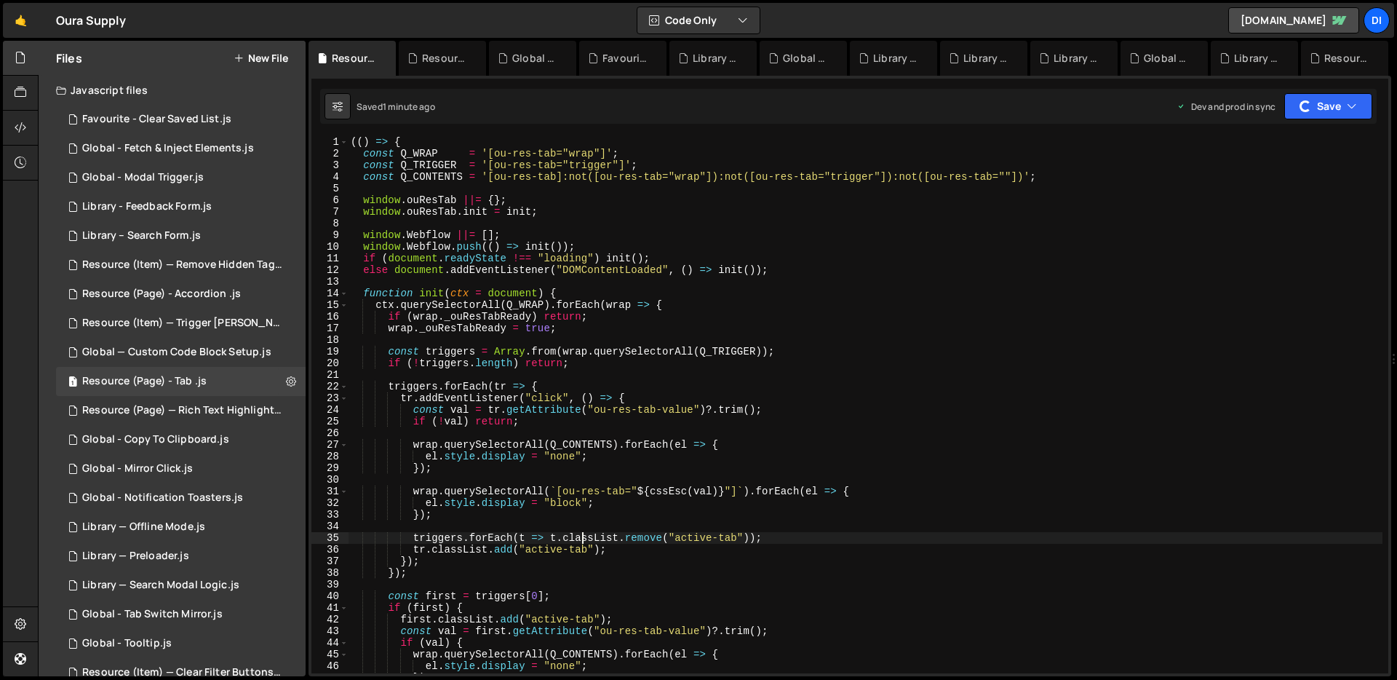
scroll to position [1, 0]
click at [519, 391] on div "(( ) => { const Q_WRAP = '[ou-res-tab="wrap"]' ; const Q_TRIGGER = '[ou-res-tab…" at bounding box center [865, 416] width 1035 height 560
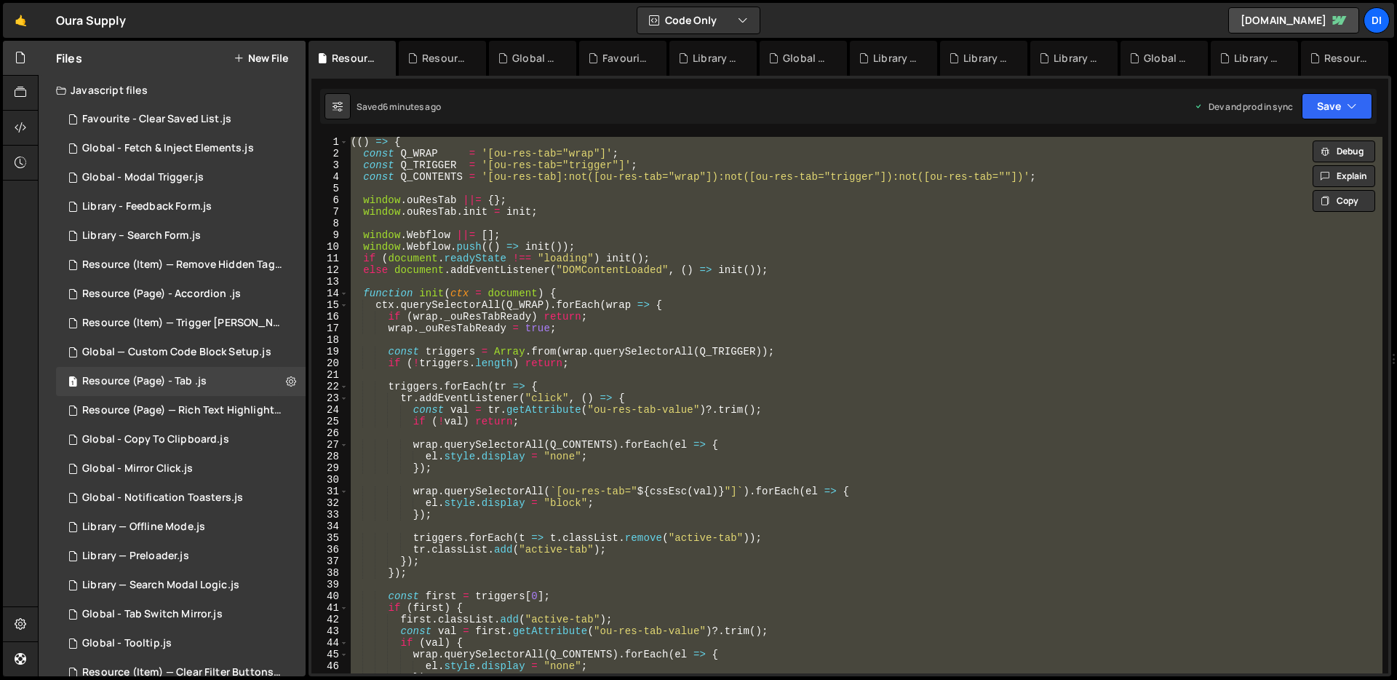
click at [668, 315] on div "(( ) => { const Q_WRAP = '[ou-res-tab="wrap"]' ; const Q_TRIGGER = '[ou-res-tab…" at bounding box center [865, 405] width 1035 height 536
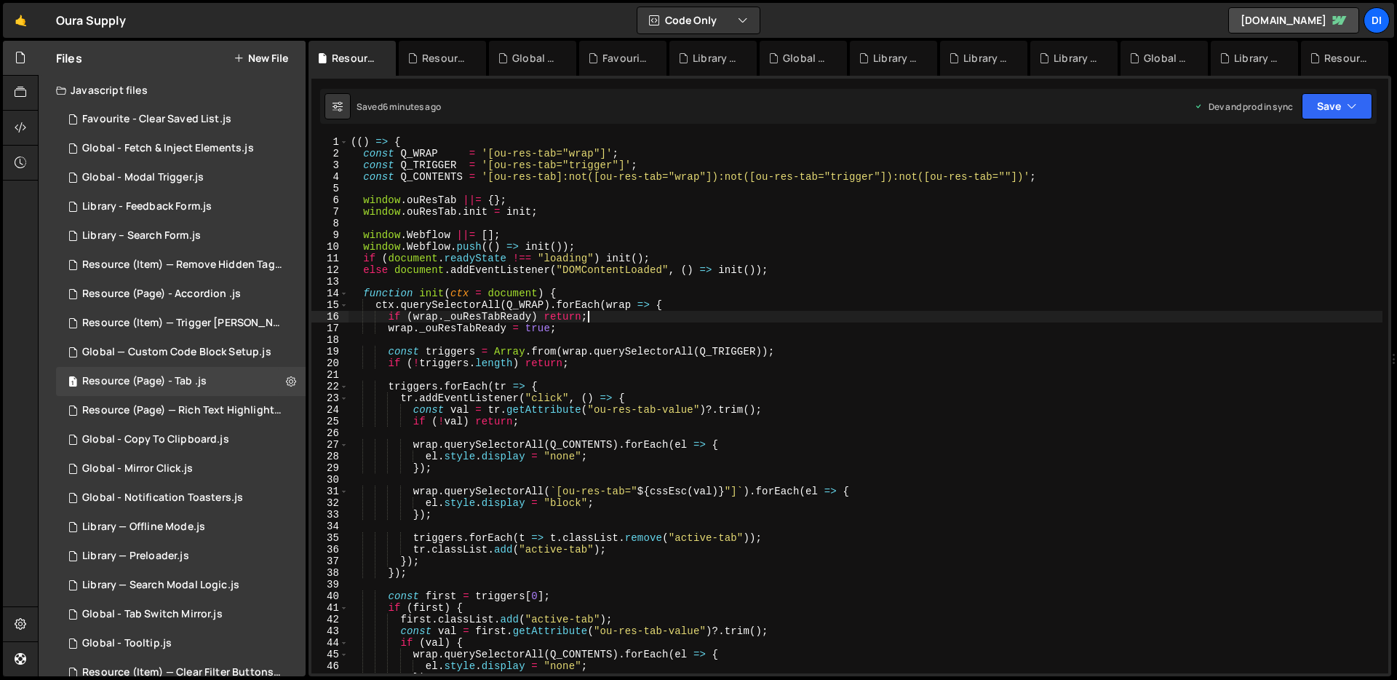
click at [668, 315] on div "(( ) => { const Q_WRAP = '[ou-res-tab="wrap"]' ; const Q_TRIGGER = '[ou-res-tab…" at bounding box center [865, 416] width 1035 height 560
type textarea "})();"
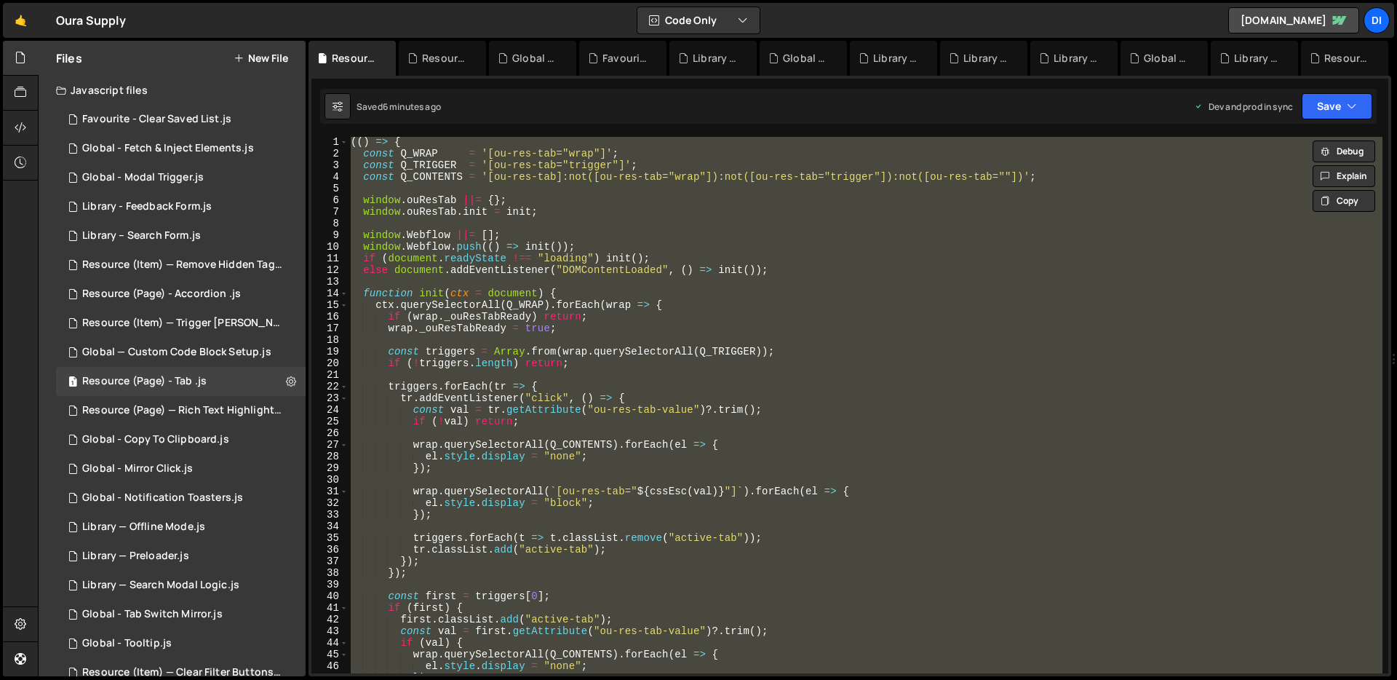
paste textarea
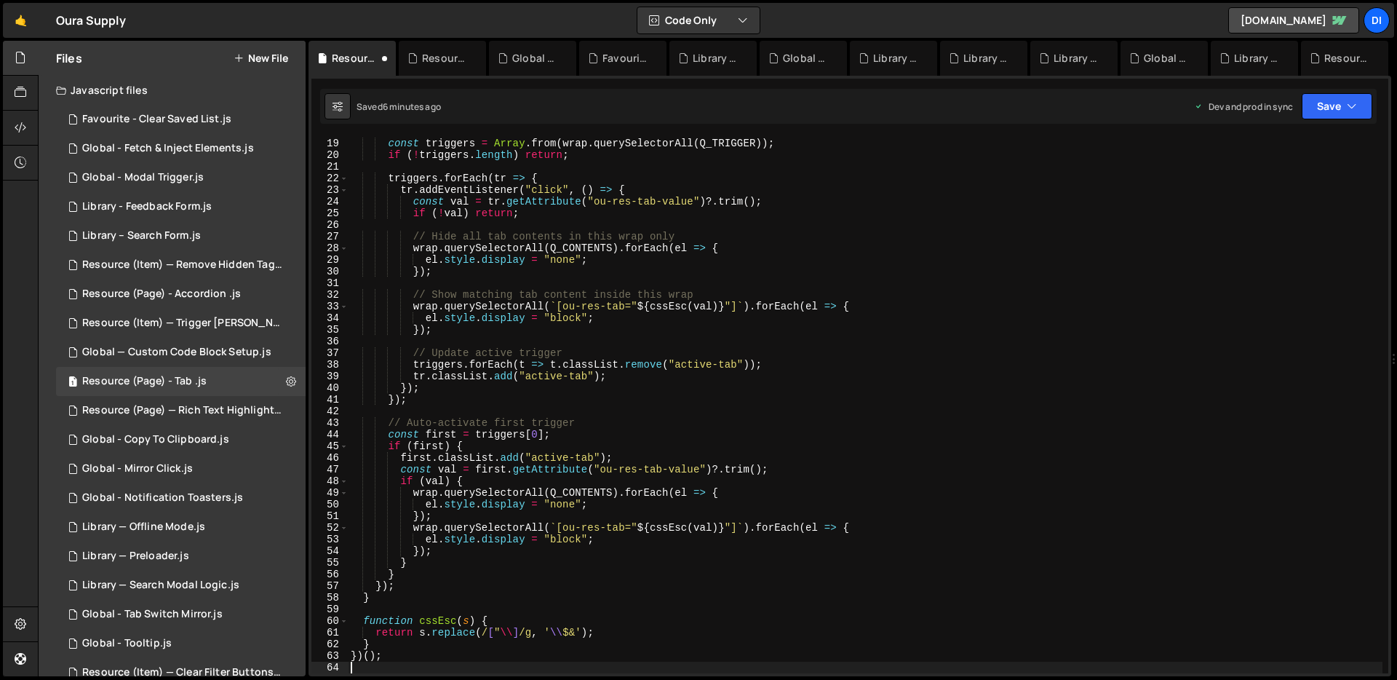
scroll to position [209, 0]
click at [573, 276] on div "const triggers = Array . from ( wrap . querySelectorAll ( Q_TRIGGER )) ; if ( !…" at bounding box center [865, 406] width 1035 height 560
type textarea "});"
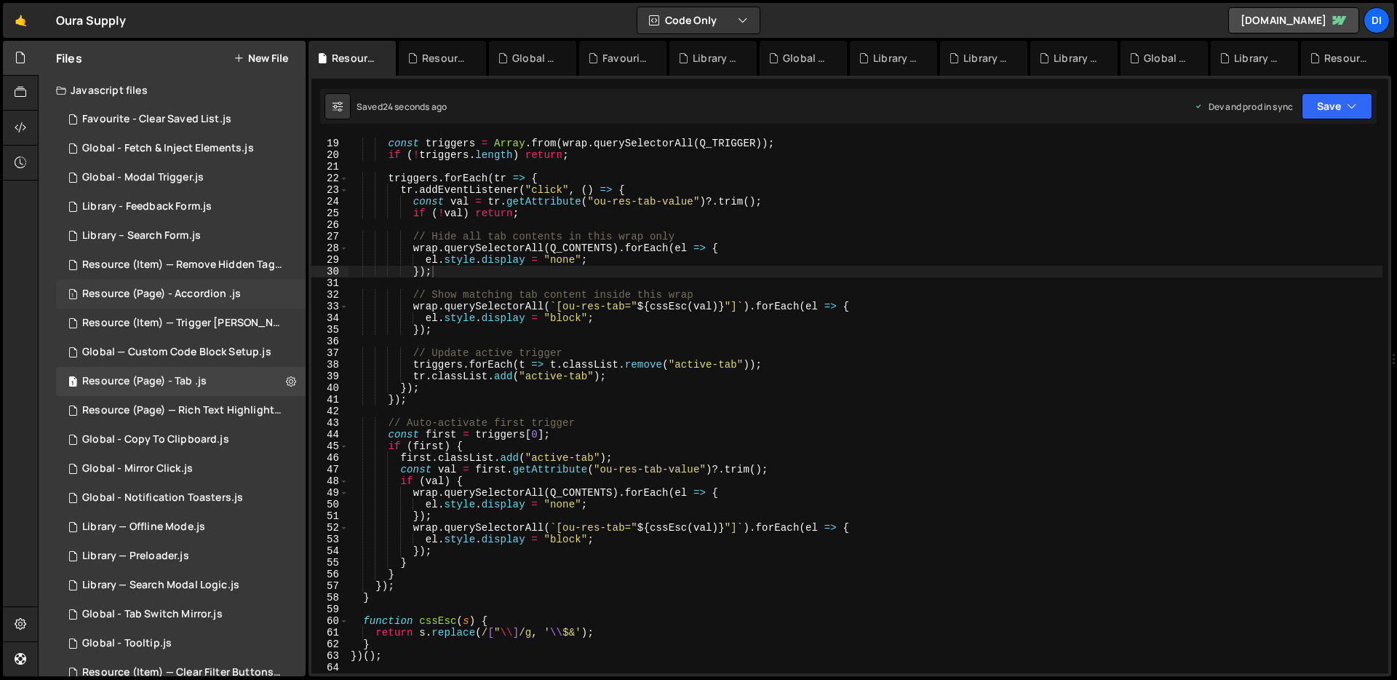
click at [158, 299] on div "Resource (Page) - Accordion .js" at bounding box center [161, 293] width 159 height 13
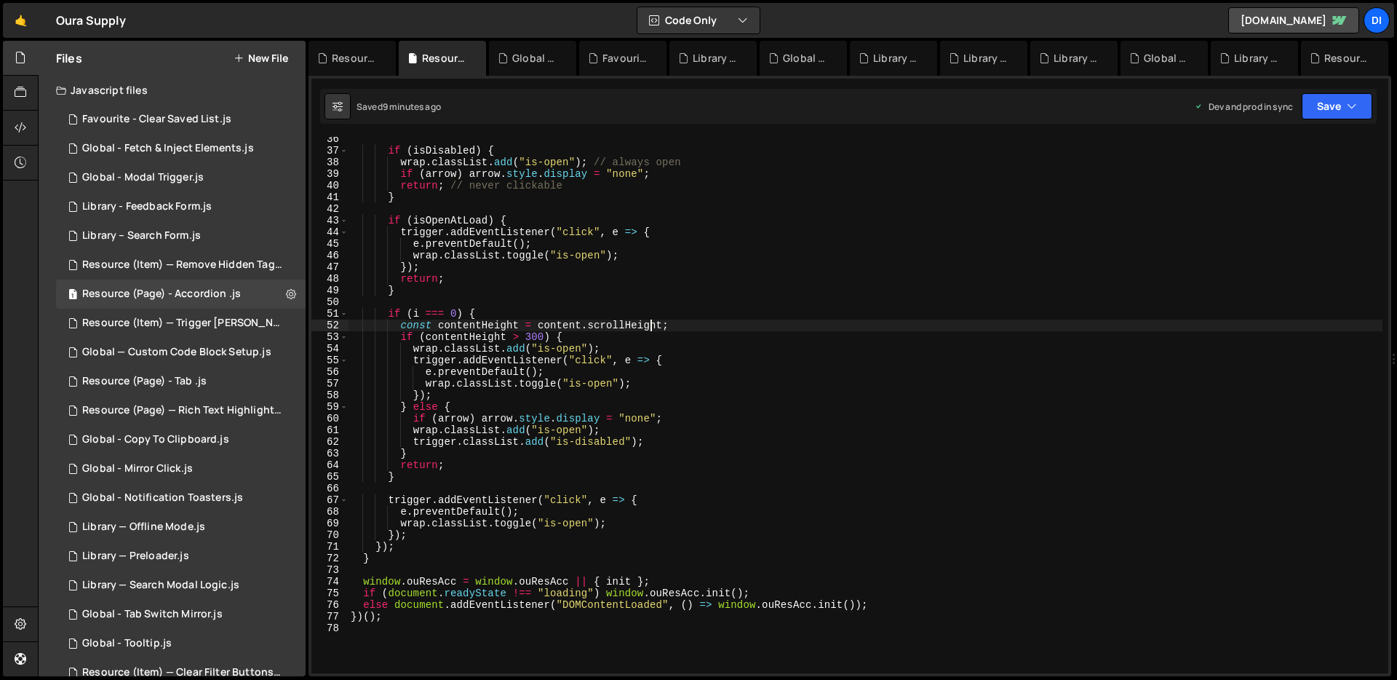
click at [650, 327] on div "if ( isDisabled ) { wrap . classList . add ( "is-open" ) ; // always open if ( …" at bounding box center [865, 413] width 1035 height 560
type textarea "})();"
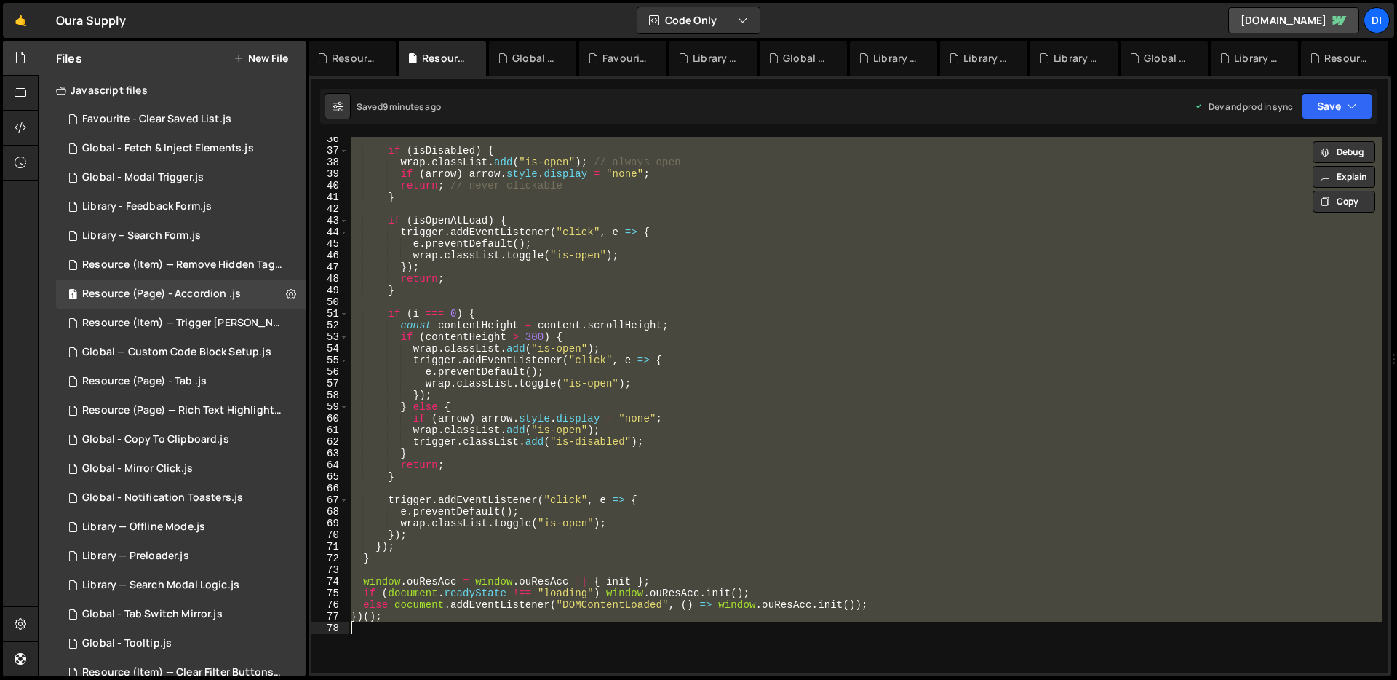
paste textarea
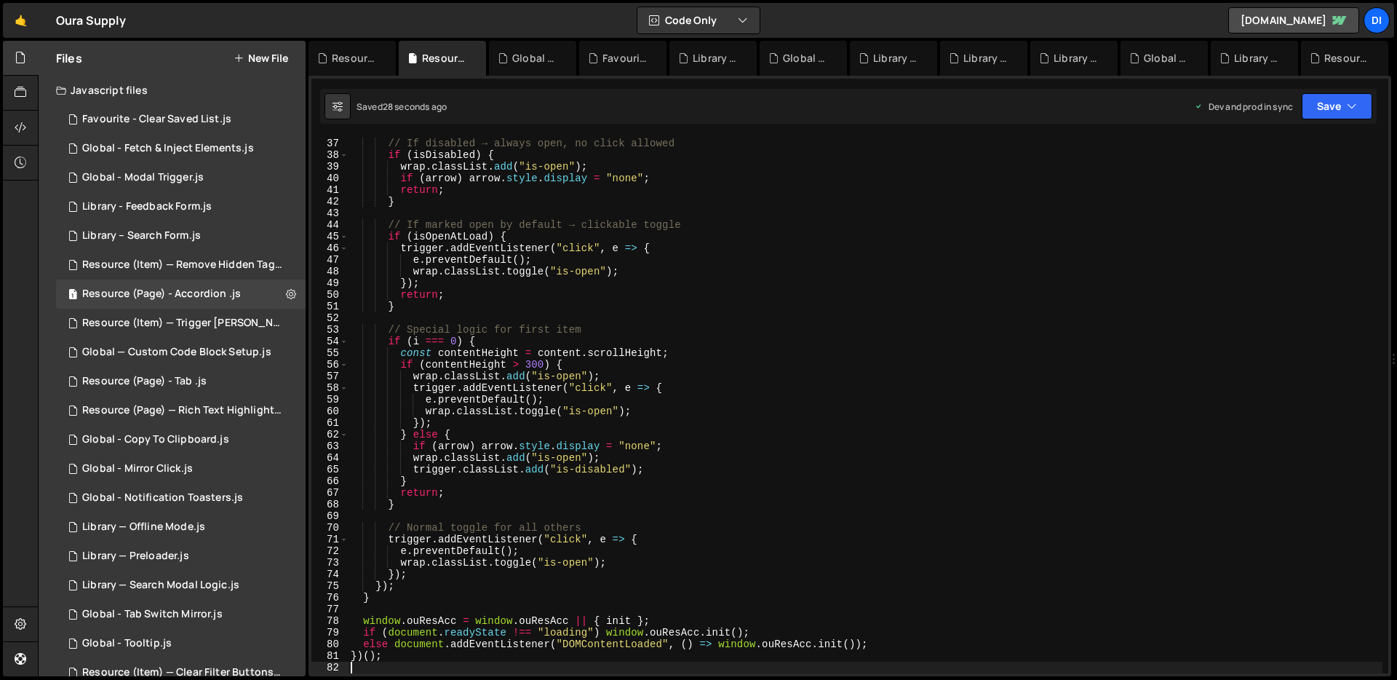
click at [651, 367] on div "// If disabled → always open, no click allowed if ( isDisabled ) { wrap . class…" at bounding box center [865, 406] width 1035 height 560
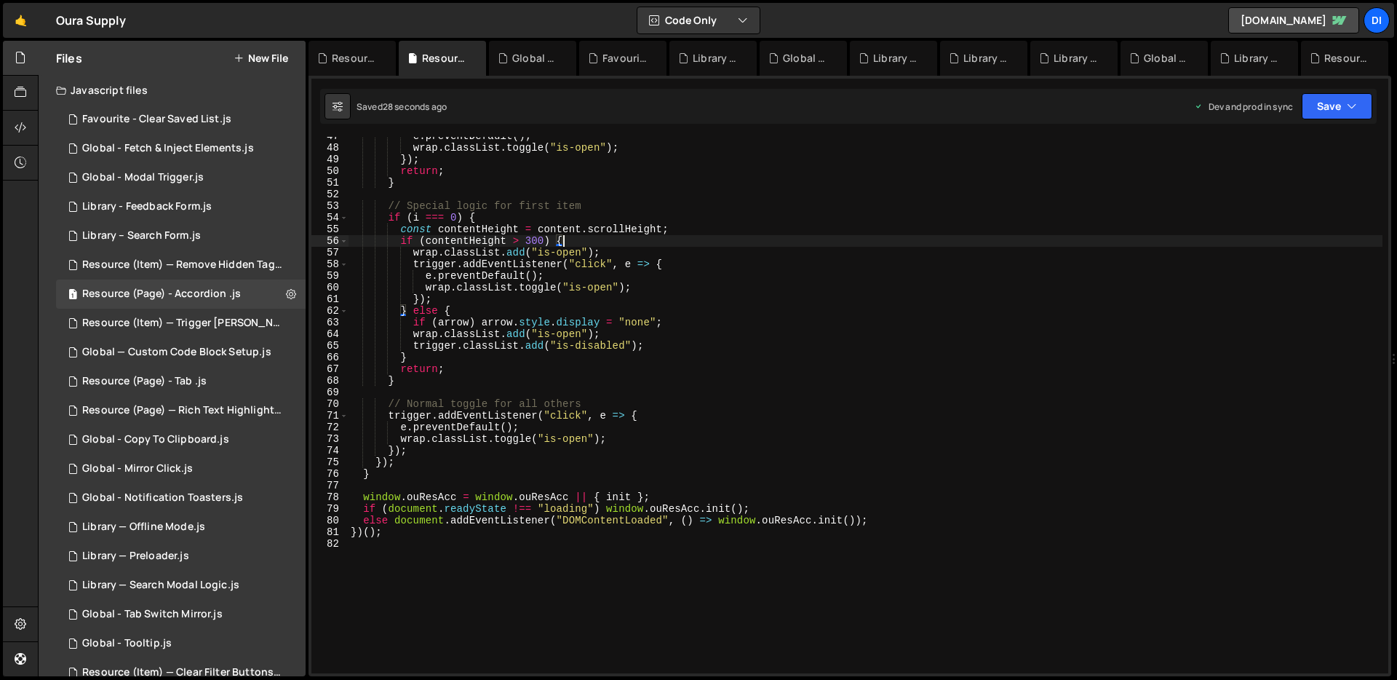
scroll to position [542, 0]
type textarea "})();"
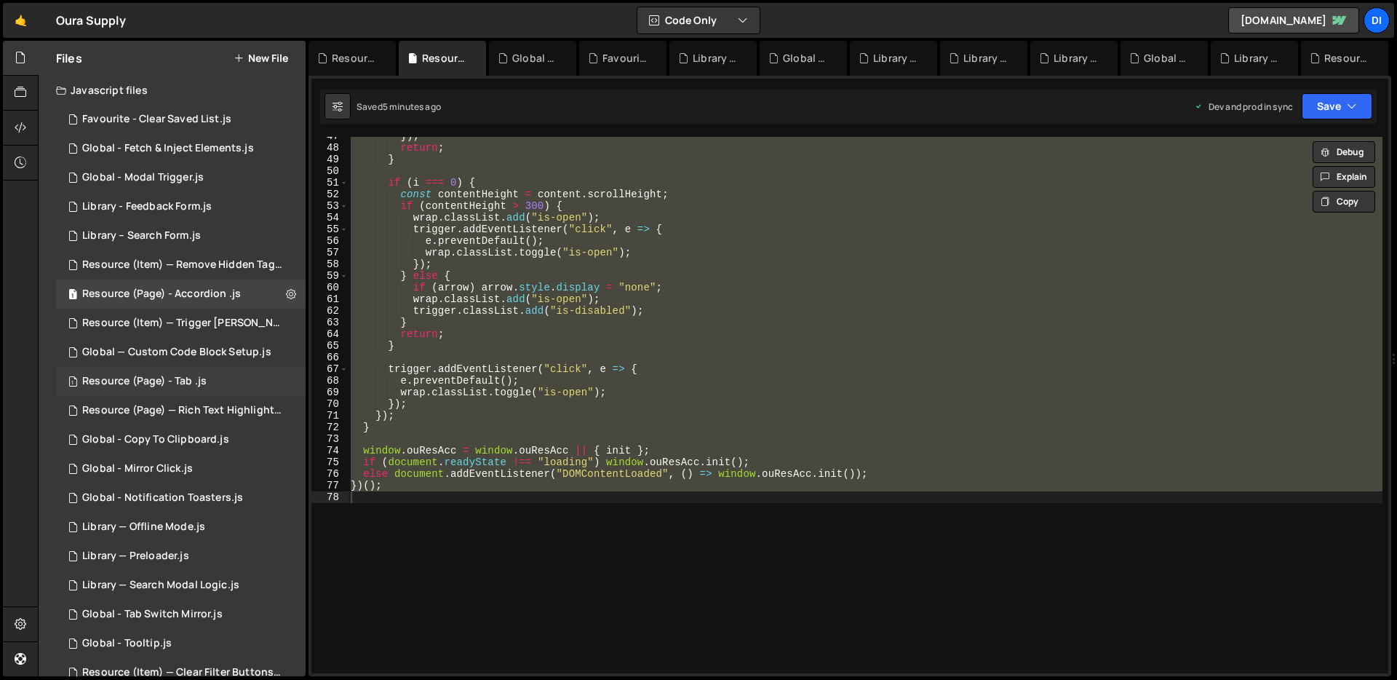
click at [179, 372] on div "1 Resource (Page) - Tab .js 0" at bounding box center [181, 381] width 250 height 29
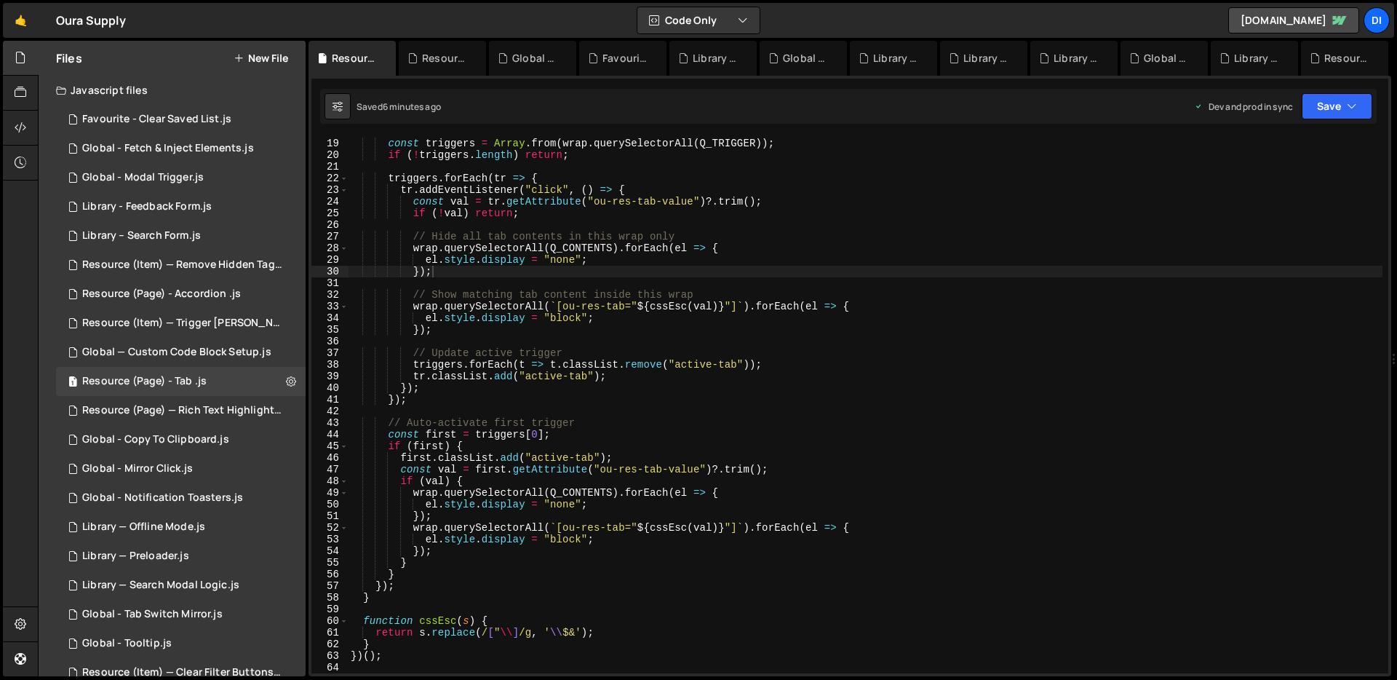
click at [506, 258] on div "const triggers = Array . from ( wrap . querySelectorAll ( Q_TRIGGER )) ; if ( !…" at bounding box center [865, 406] width 1035 height 560
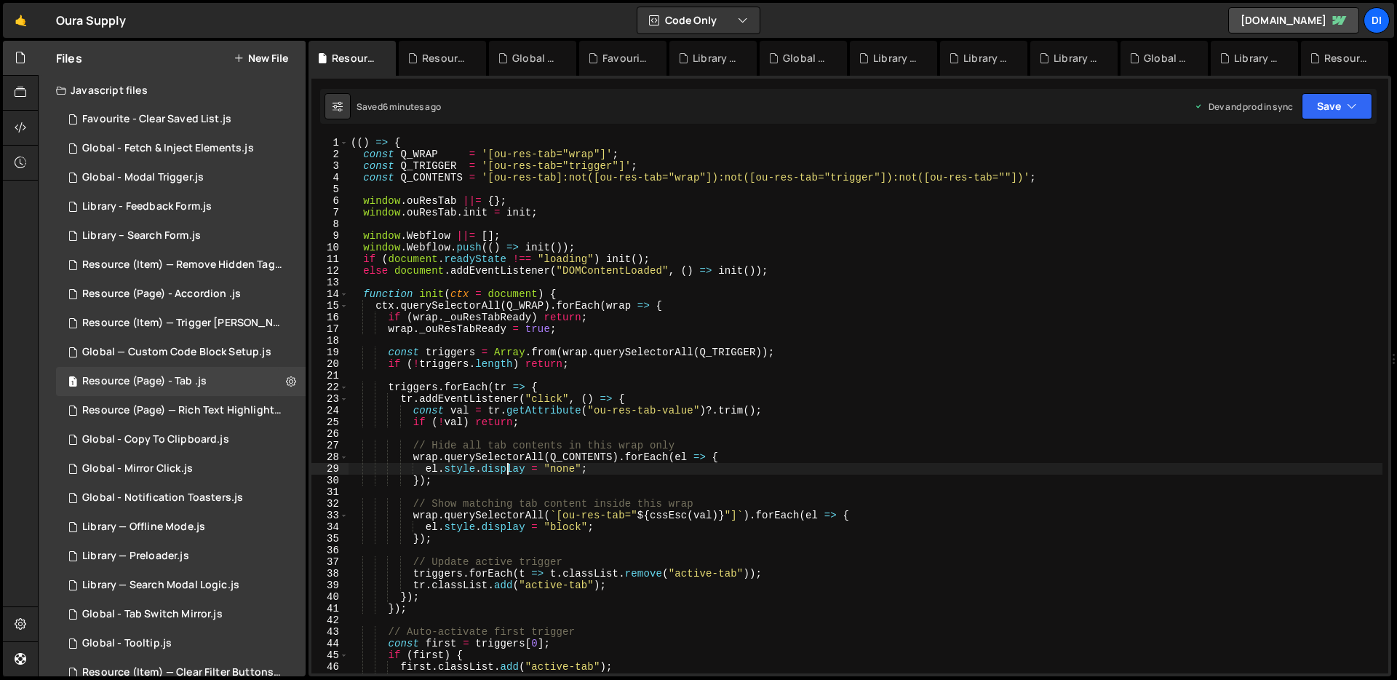
click at [506, 258] on div "(( ) => { const Q_WRAP = '[ou-res-tab="wrap"]' ; const Q_TRIGGER = '[ou-res-tab…" at bounding box center [865, 417] width 1035 height 560
type textarea "})();"
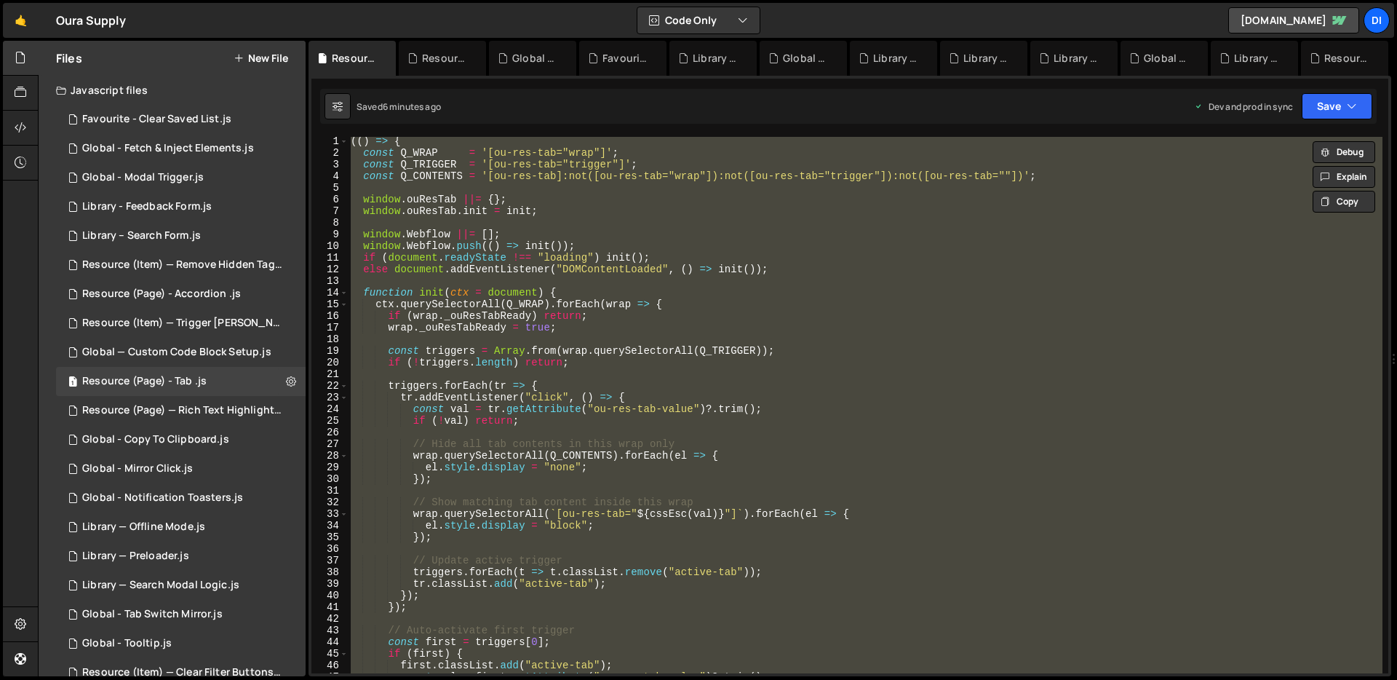
scroll to position [471, 0]
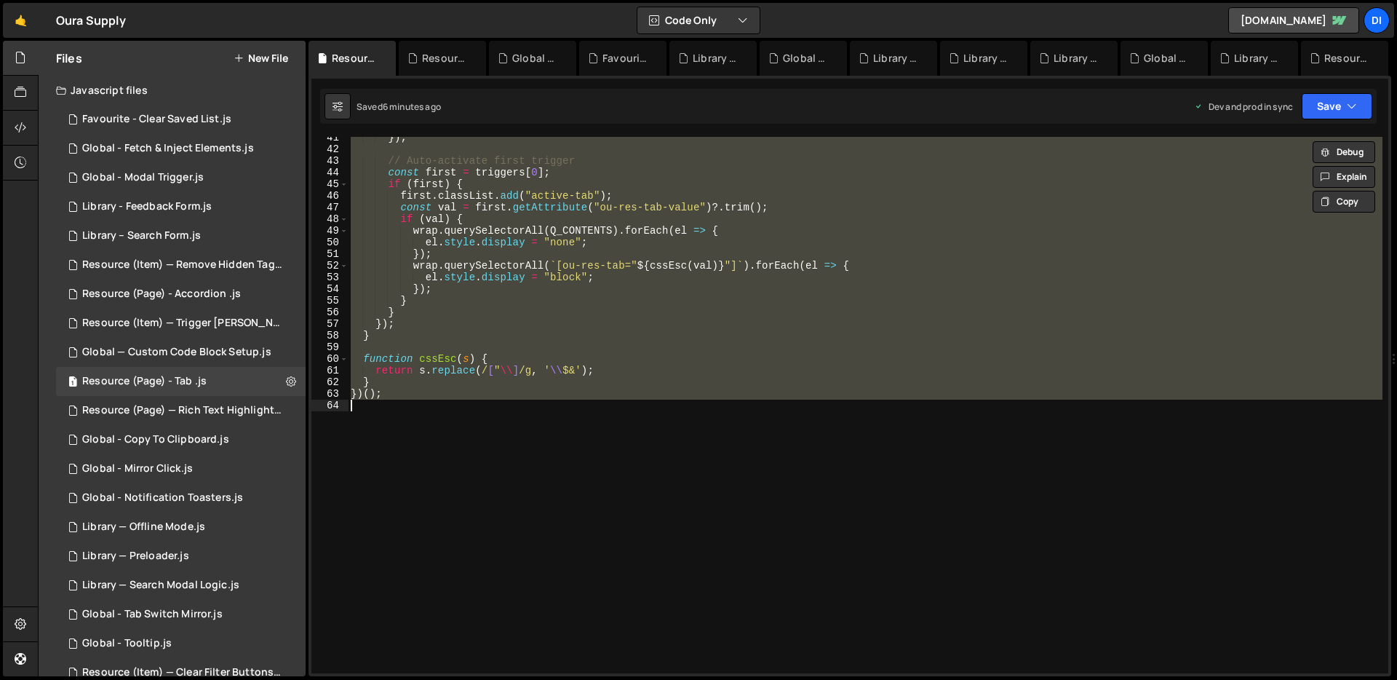
paste textarea
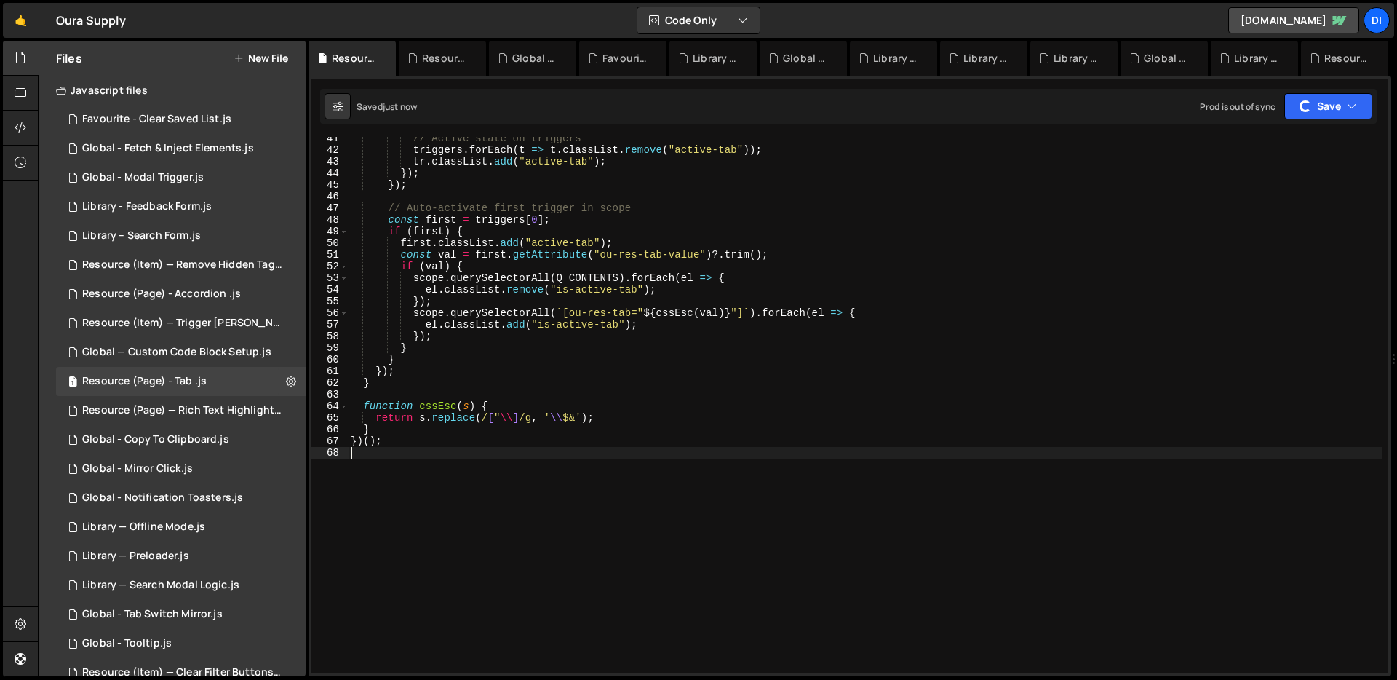
scroll to position [0, 0]
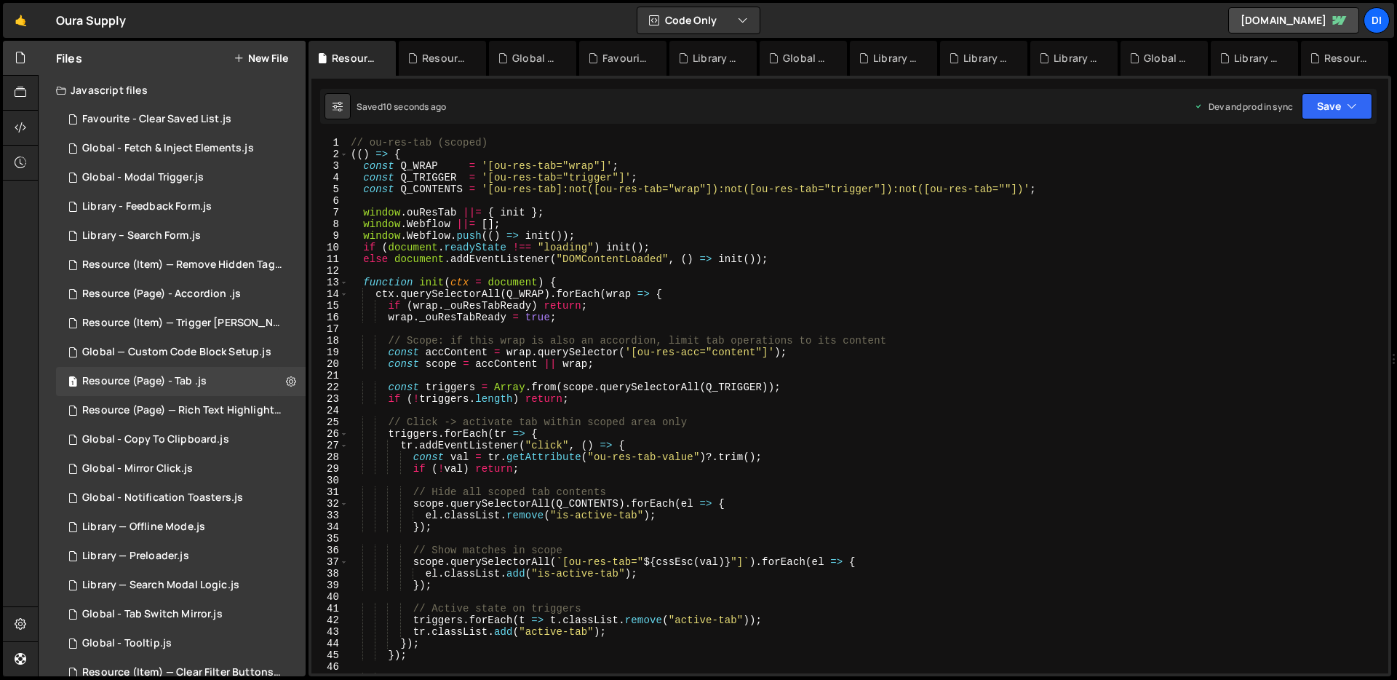
click at [603, 266] on div "// ou-res-tab (scoped) (( ) => { const Q_WRAP = '[ou-res-tab="wrap"]' ; const Q…" at bounding box center [865, 417] width 1035 height 560
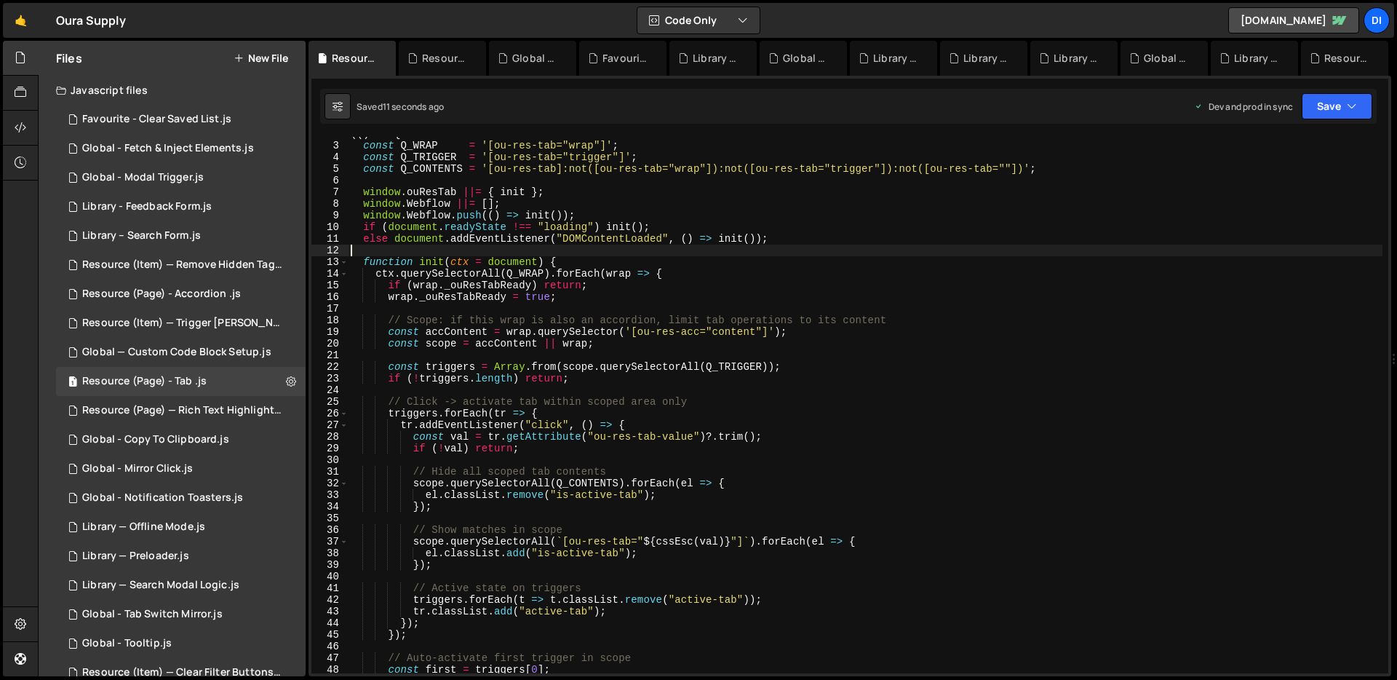
scroll to position [28, 0]
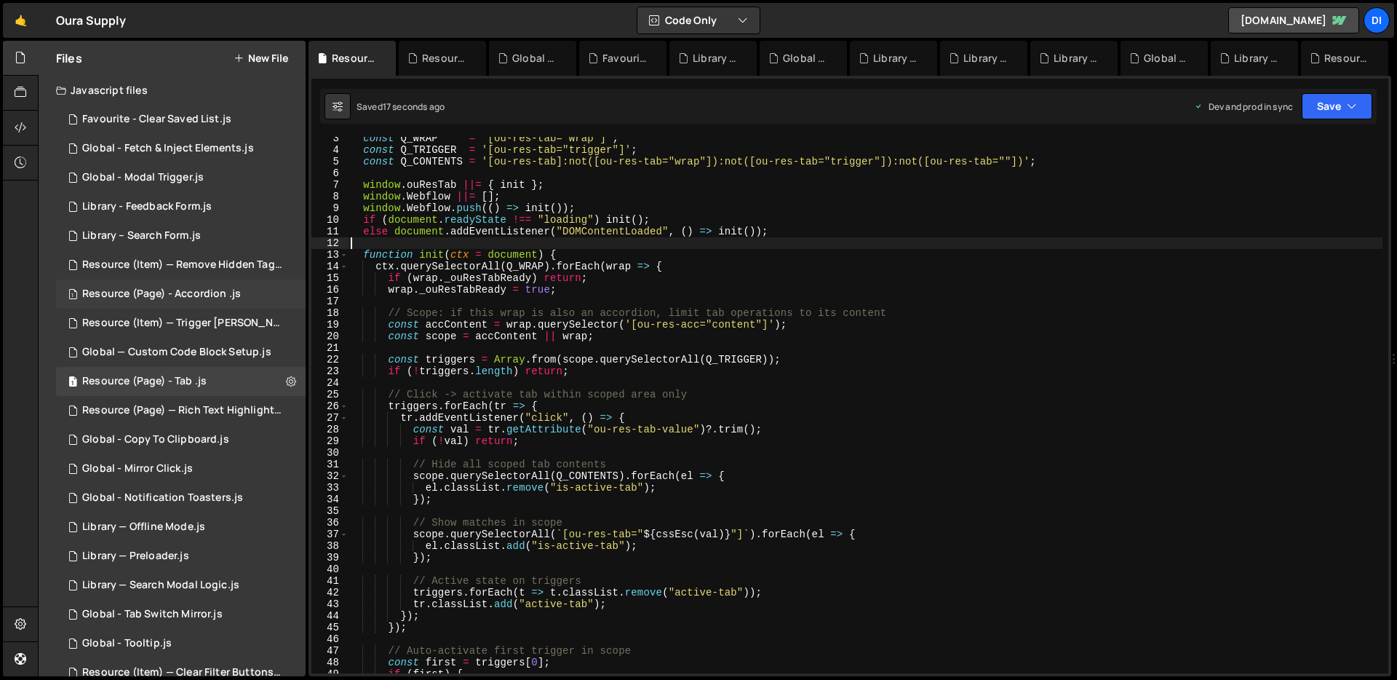
click at [196, 292] on div "Resource (Page) - Accordion .js" at bounding box center [161, 293] width 159 height 13
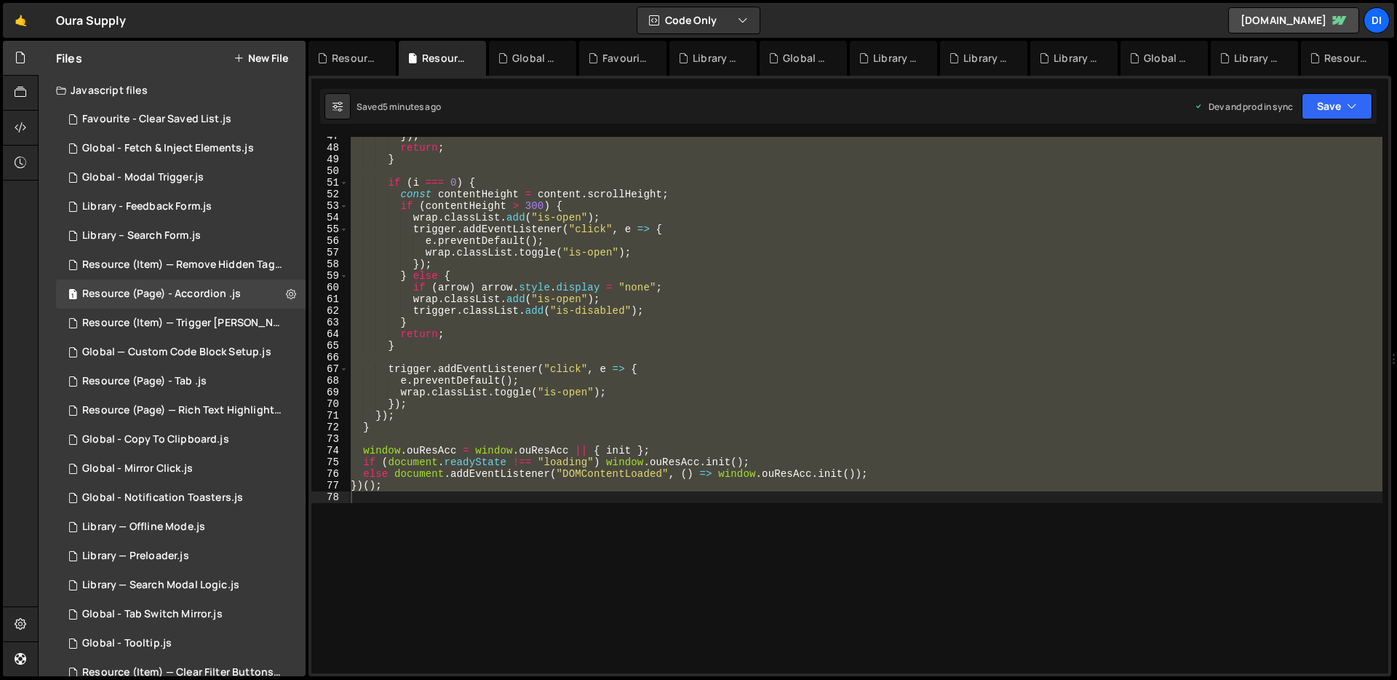
click at [605, 286] on div "}) ; return ; } if ( i === 0 ) { const contentHeight = content . scrollHeight ;…" at bounding box center [865, 405] width 1035 height 536
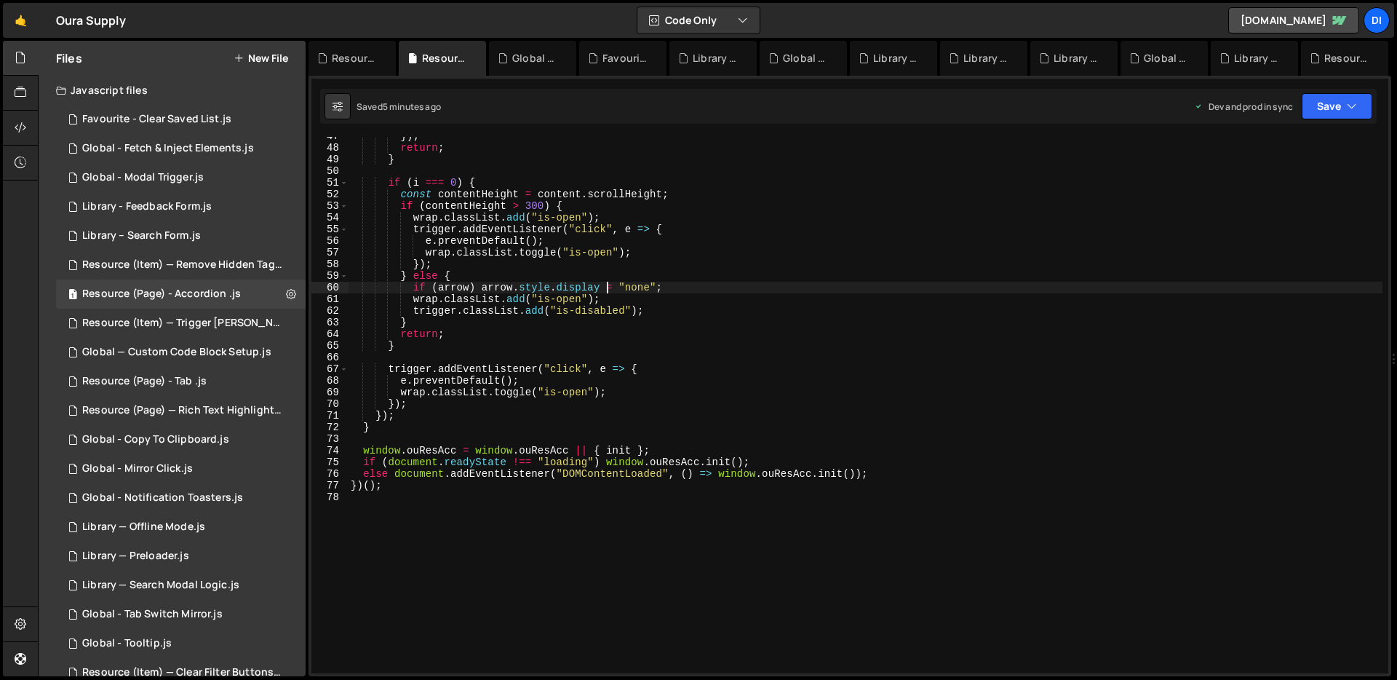
type textarea "})();"
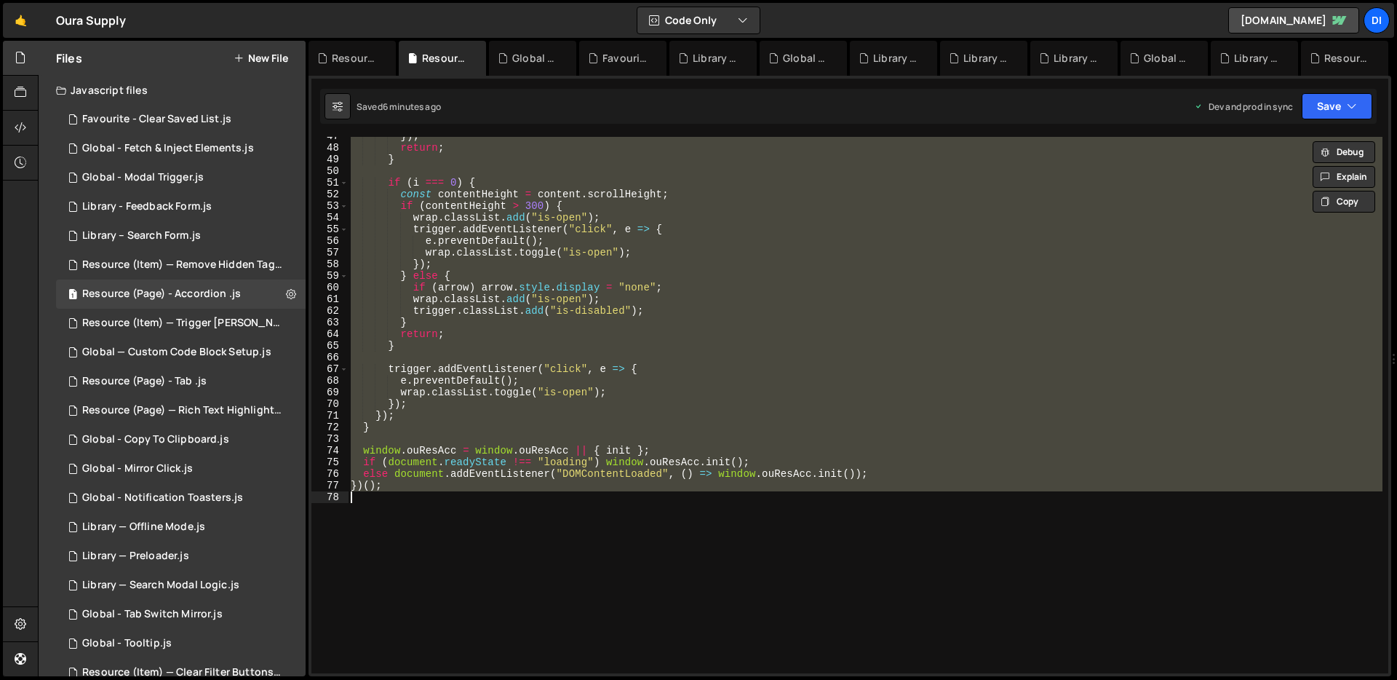
paste textarea
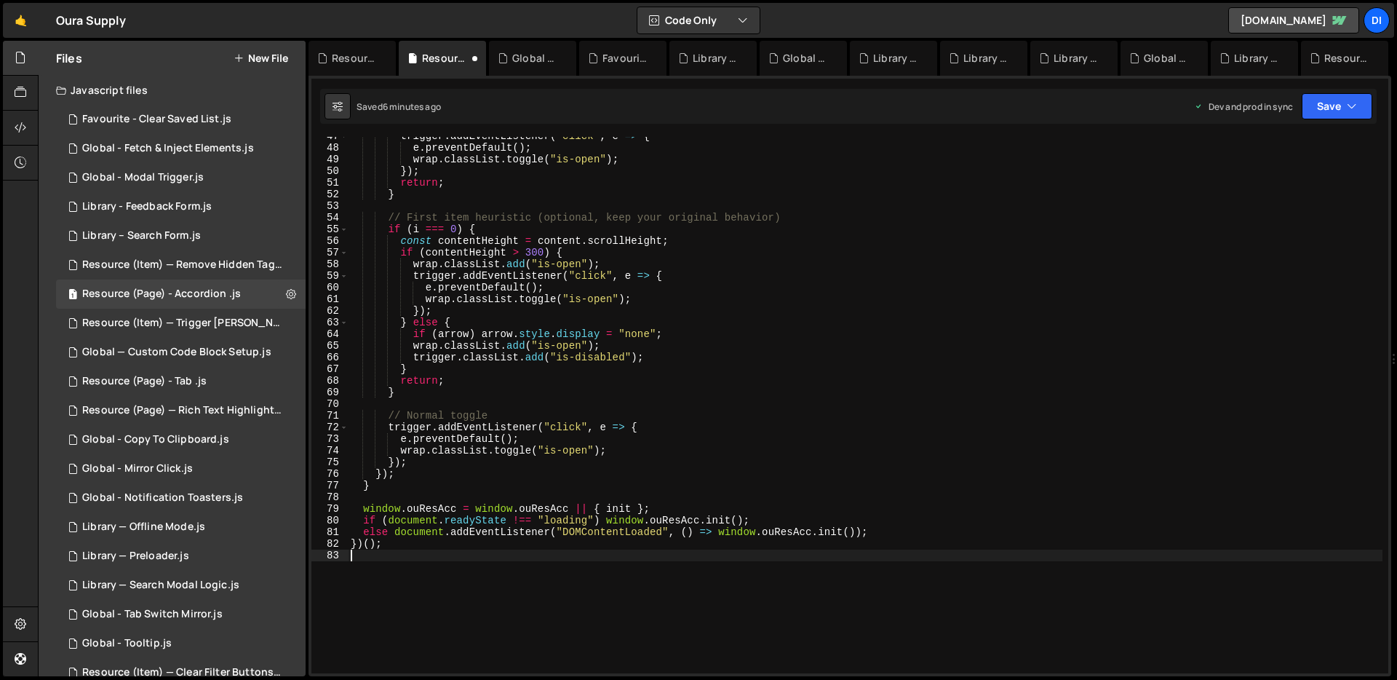
scroll to position [0, 0]
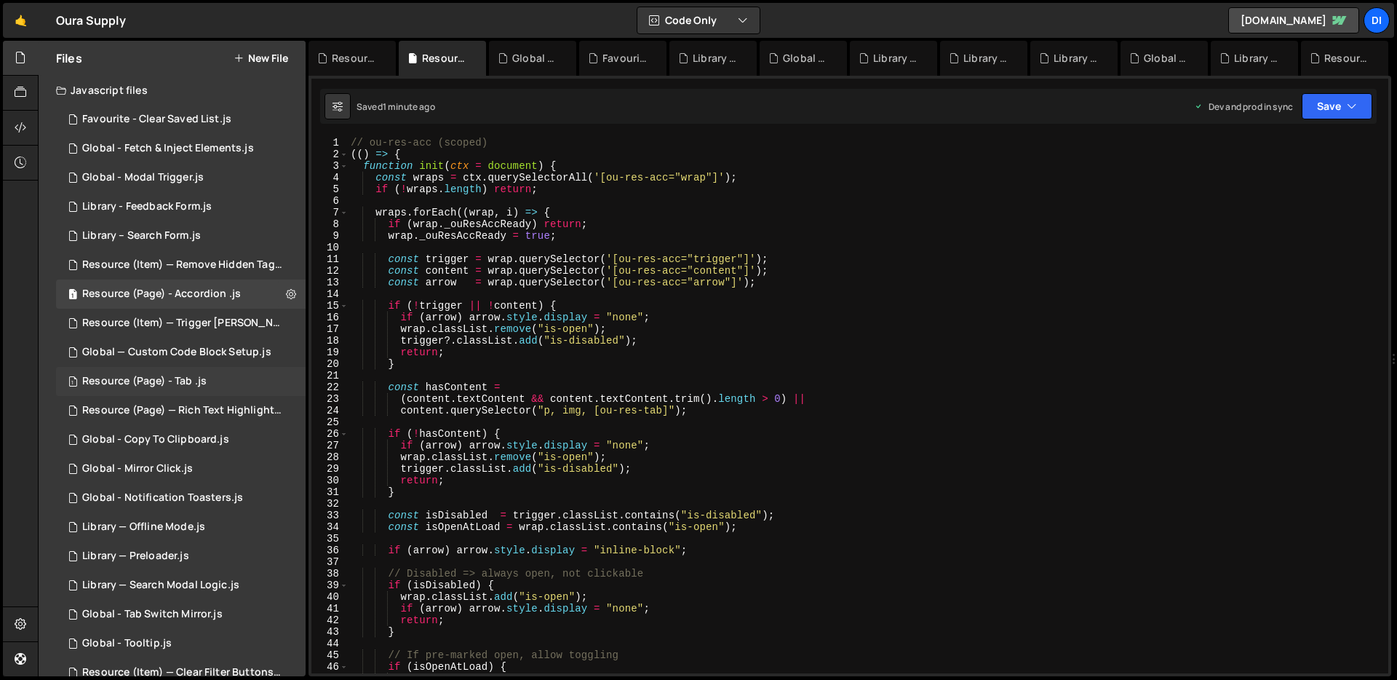
click at [226, 380] on div "1 Resource (Page) - Tab .js 0" at bounding box center [181, 381] width 250 height 29
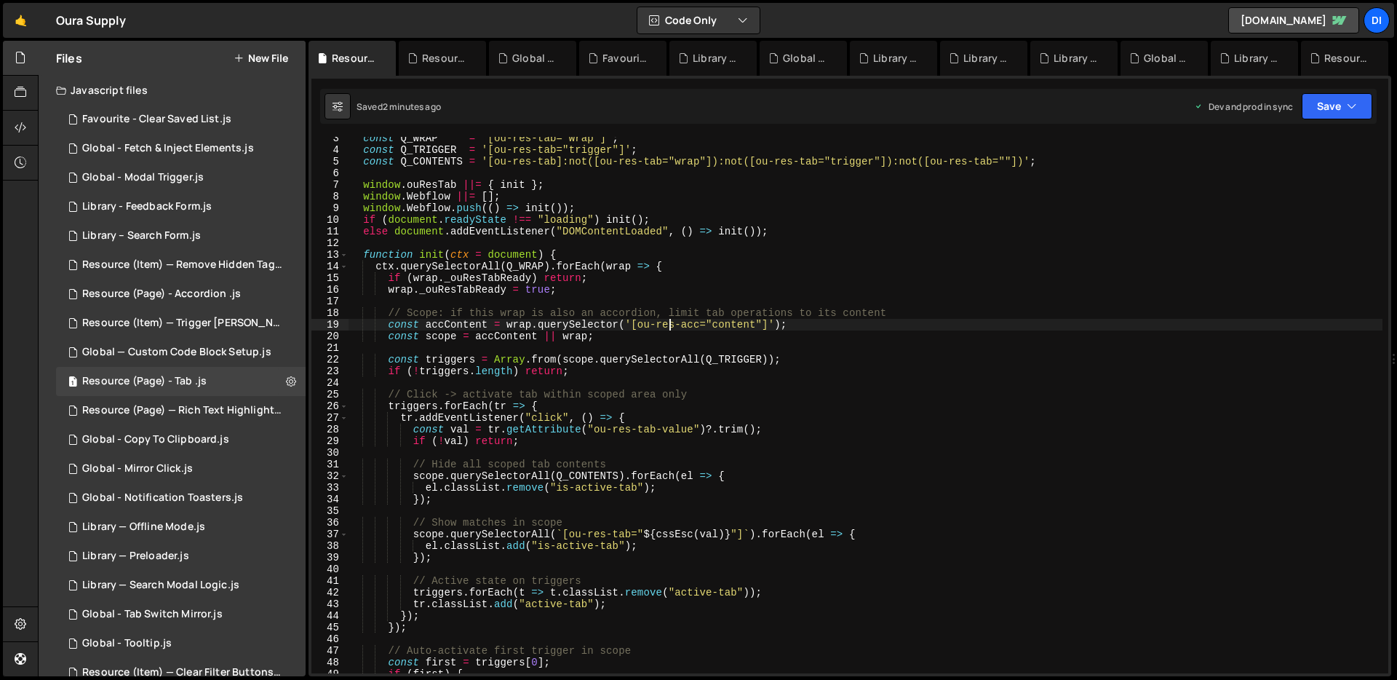
click at [672, 320] on div "const Q_WRAP = '[ou-res-tab="wrap"]' ; const Q_TRIGGER = '[ou-res-tab="trigger"…" at bounding box center [865, 412] width 1035 height 560
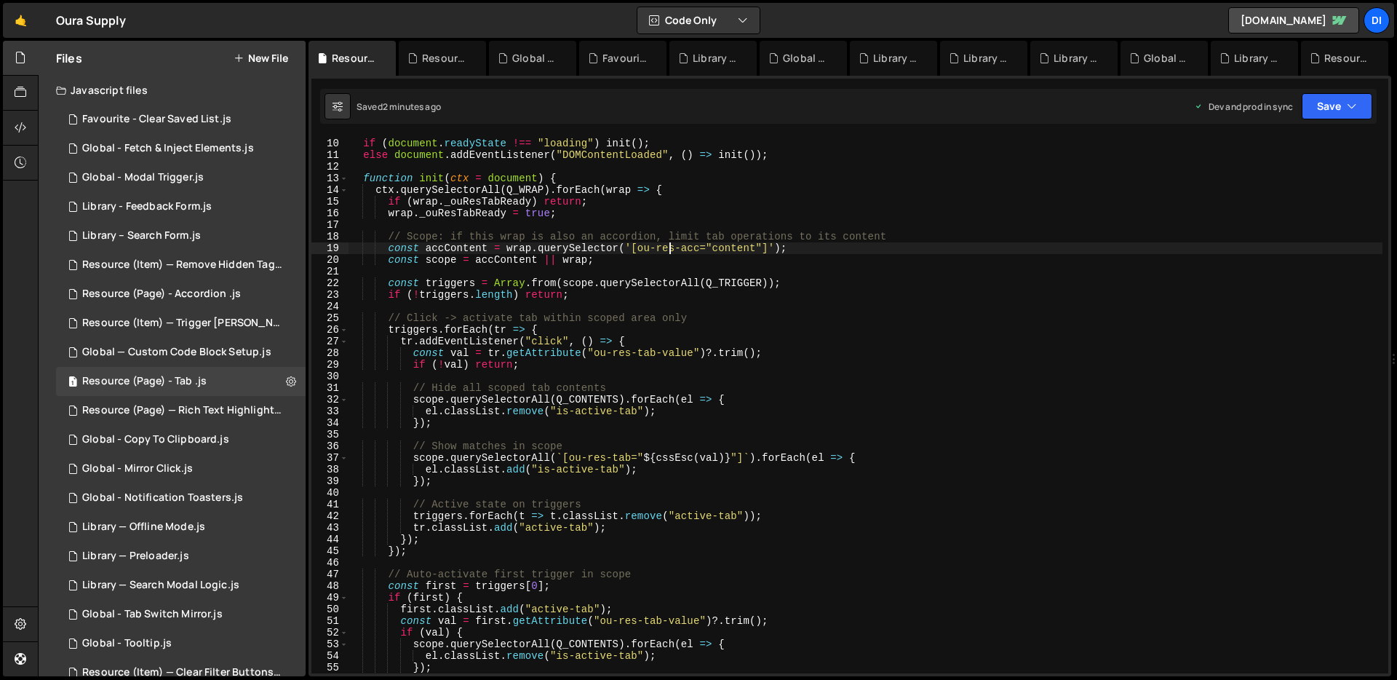
type textarea "})();"
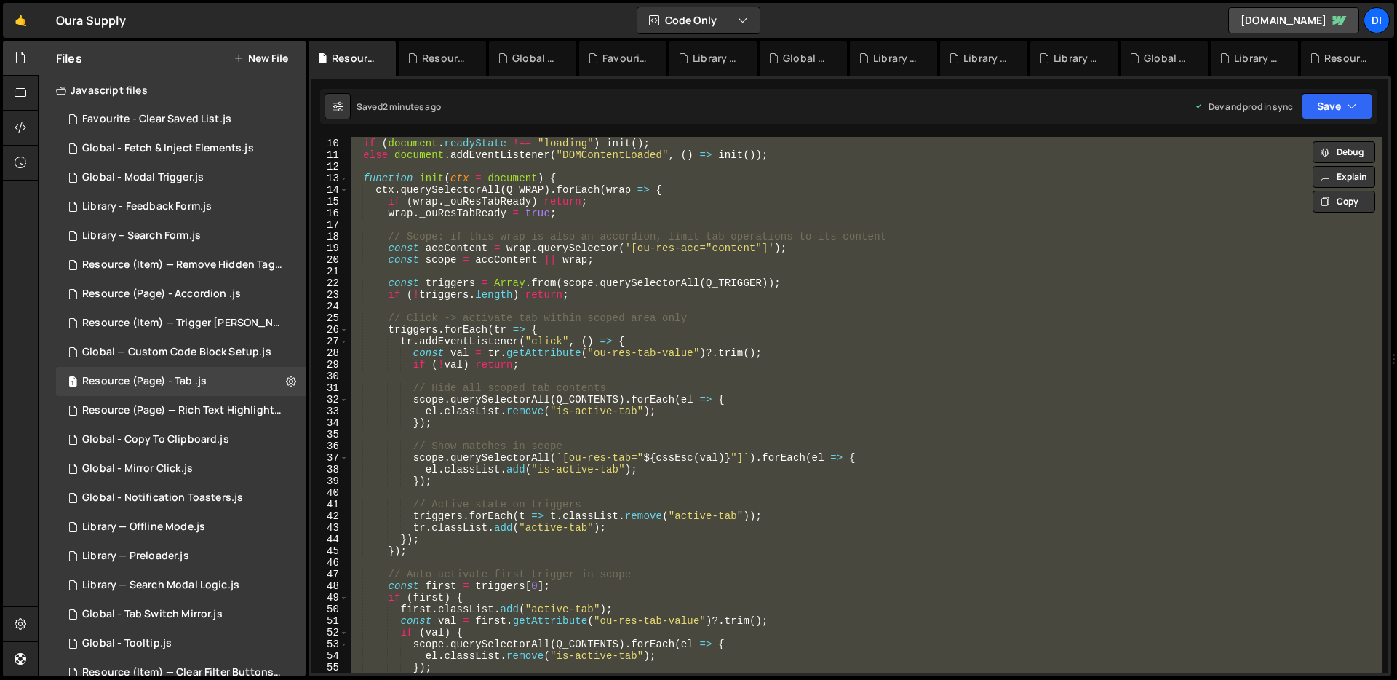
paste textarea
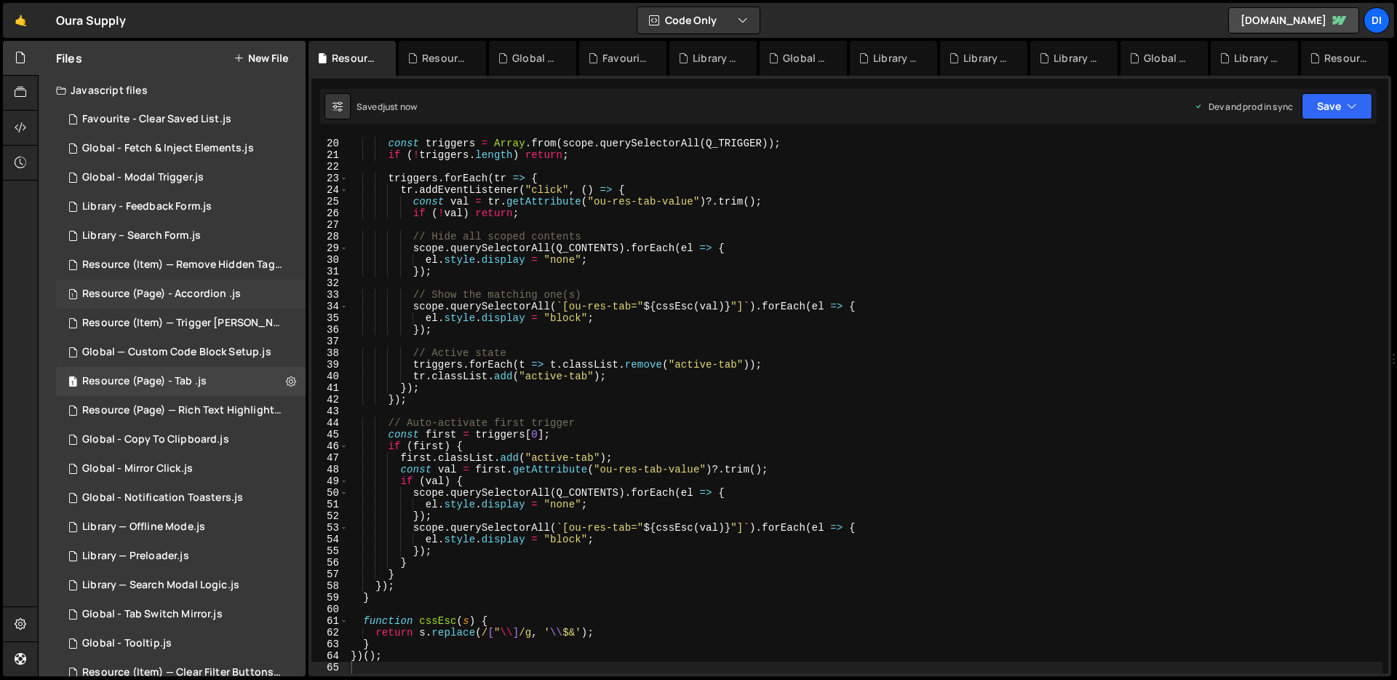
click at [217, 293] on div "Resource (Page) - Accordion .js" at bounding box center [161, 293] width 159 height 13
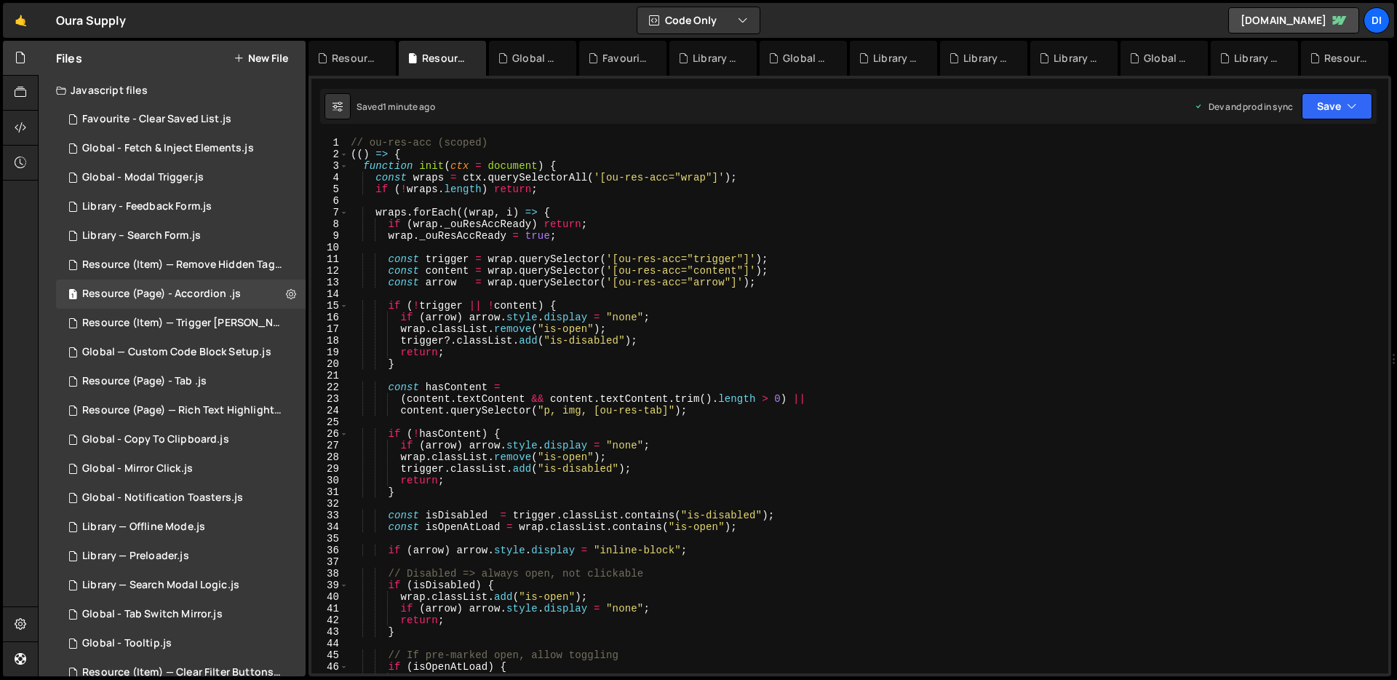
click at [598, 326] on div "// ou-res-acc (scoped) (( ) => { function init ( ctx = document ) { const wraps…" at bounding box center [865, 417] width 1035 height 560
type textarea "})();"
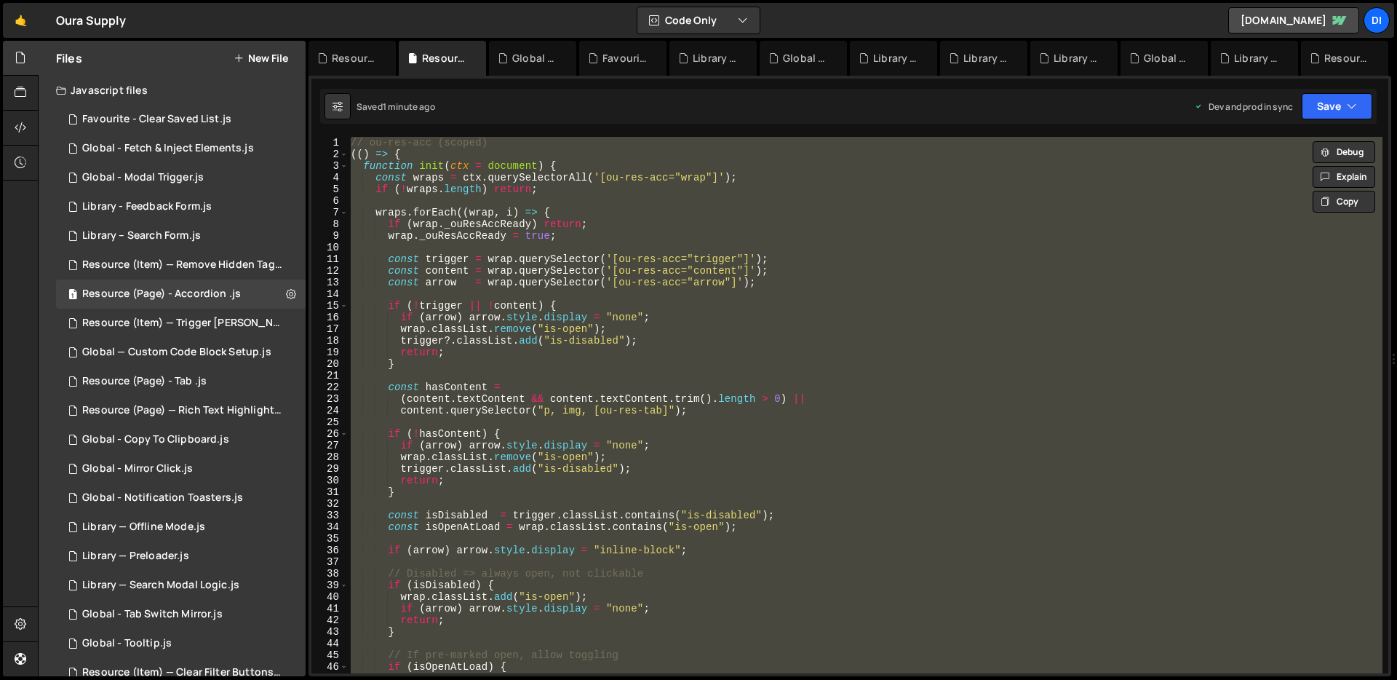
paste textarea
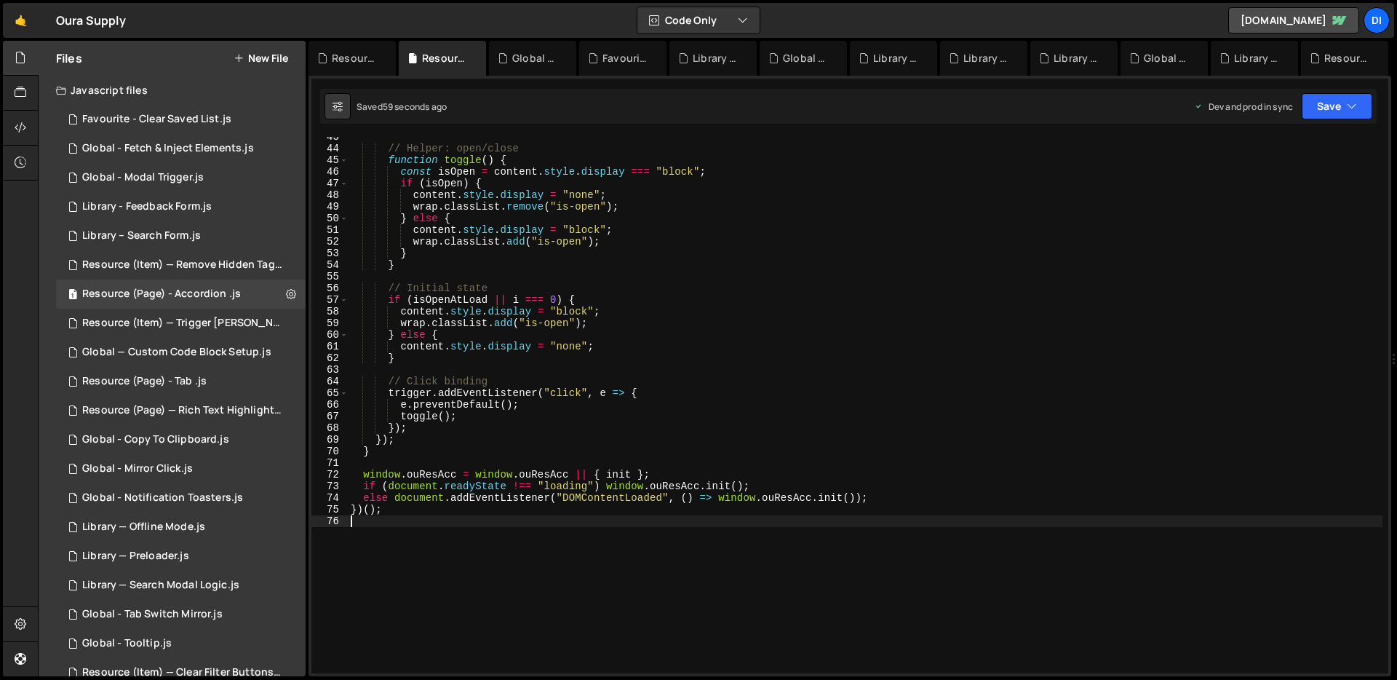
scroll to position [555, 0]
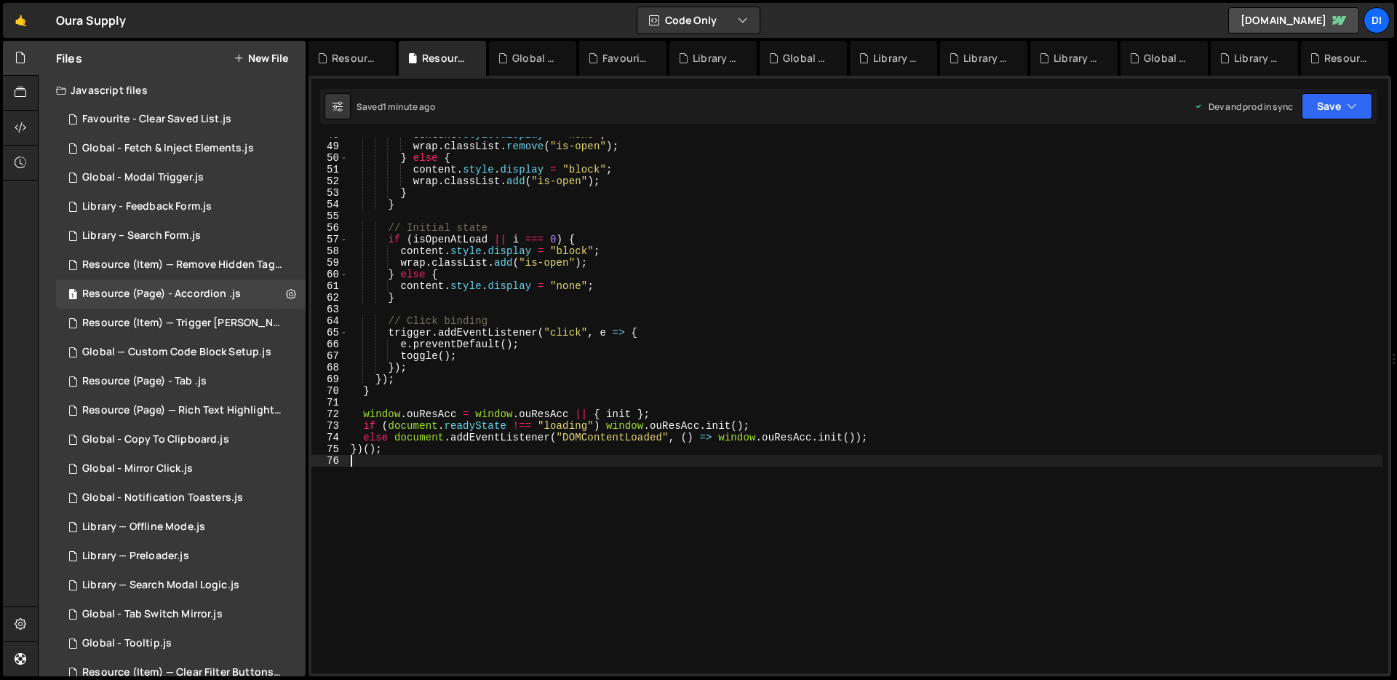
click at [616, 216] on div "content . style . display = "none" ; wrap . classList . remove ( "is-open" ) ; …" at bounding box center [865, 409] width 1035 height 560
type textarea "})();"
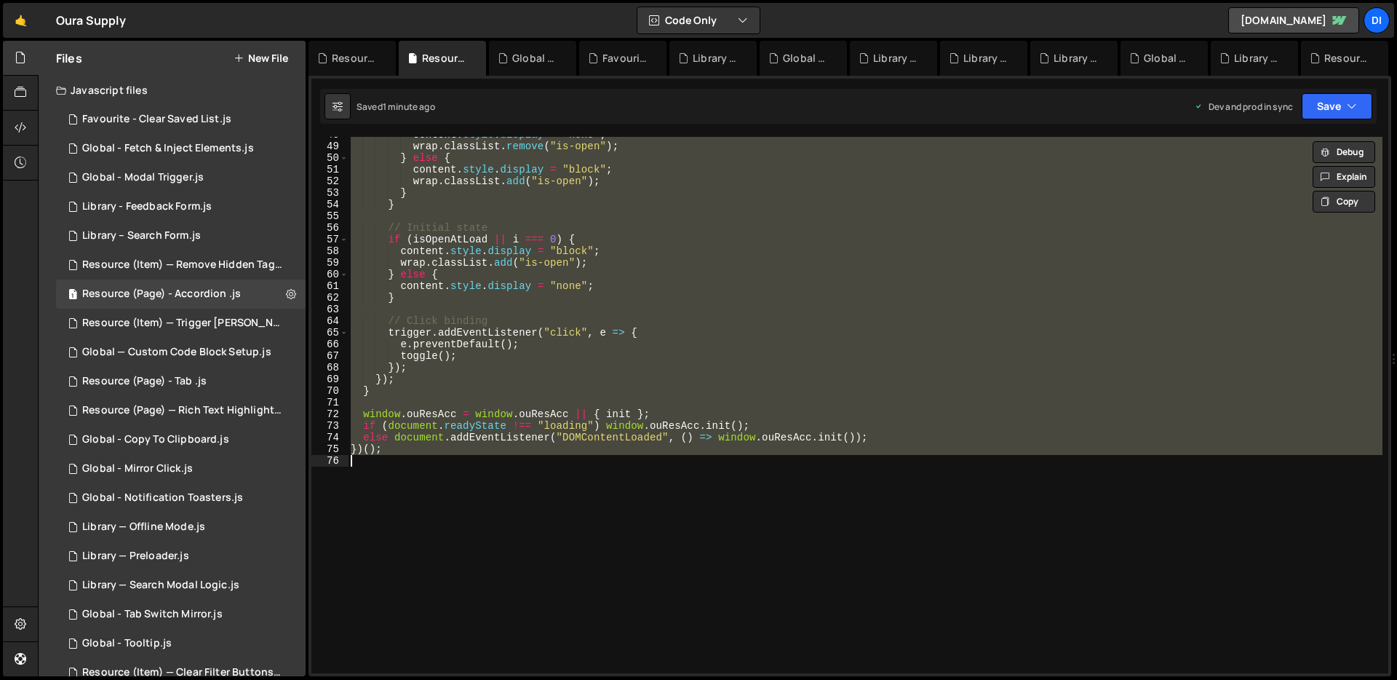
paste textarea
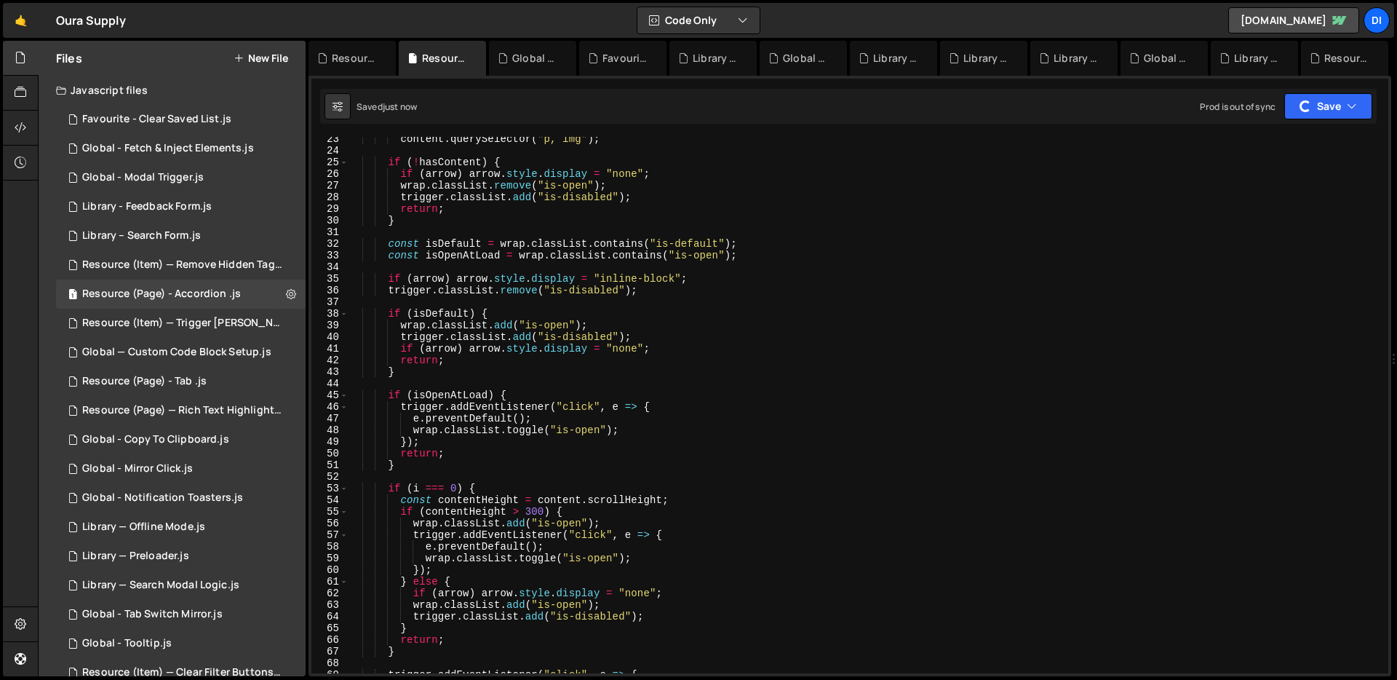
scroll to position [0, 0]
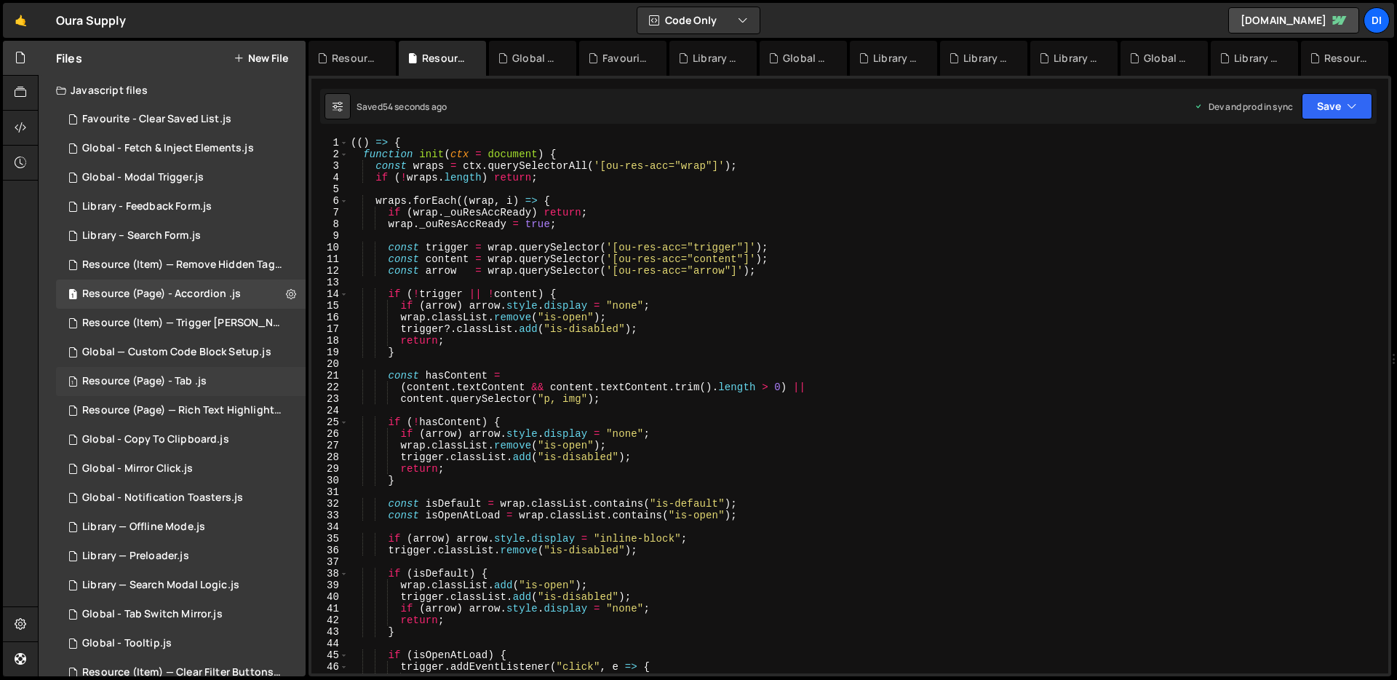
click at [188, 385] on div "Resource (Page) - Tab .js" at bounding box center [144, 381] width 124 height 13
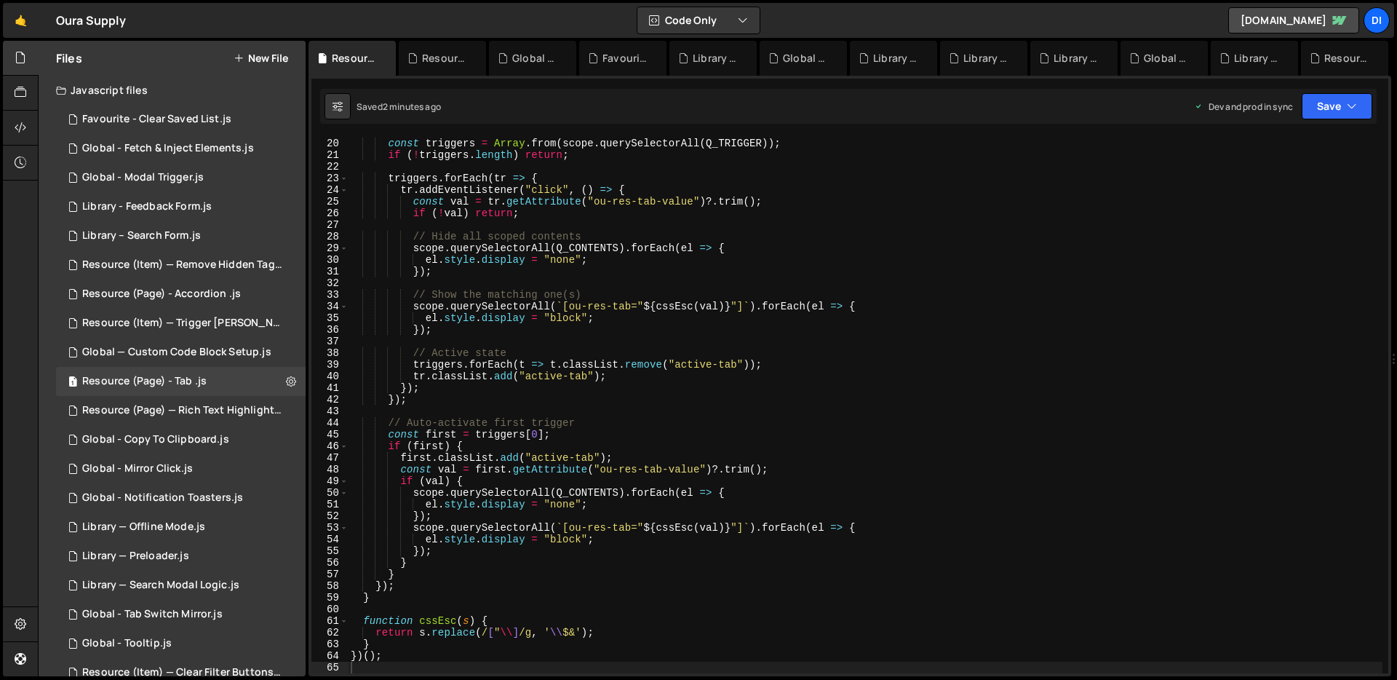
click at [626, 338] on div "const scope = accContent || wrap ; // if accordion+tabs, scope to content const…" at bounding box center [865, 406] width 1035 height 560
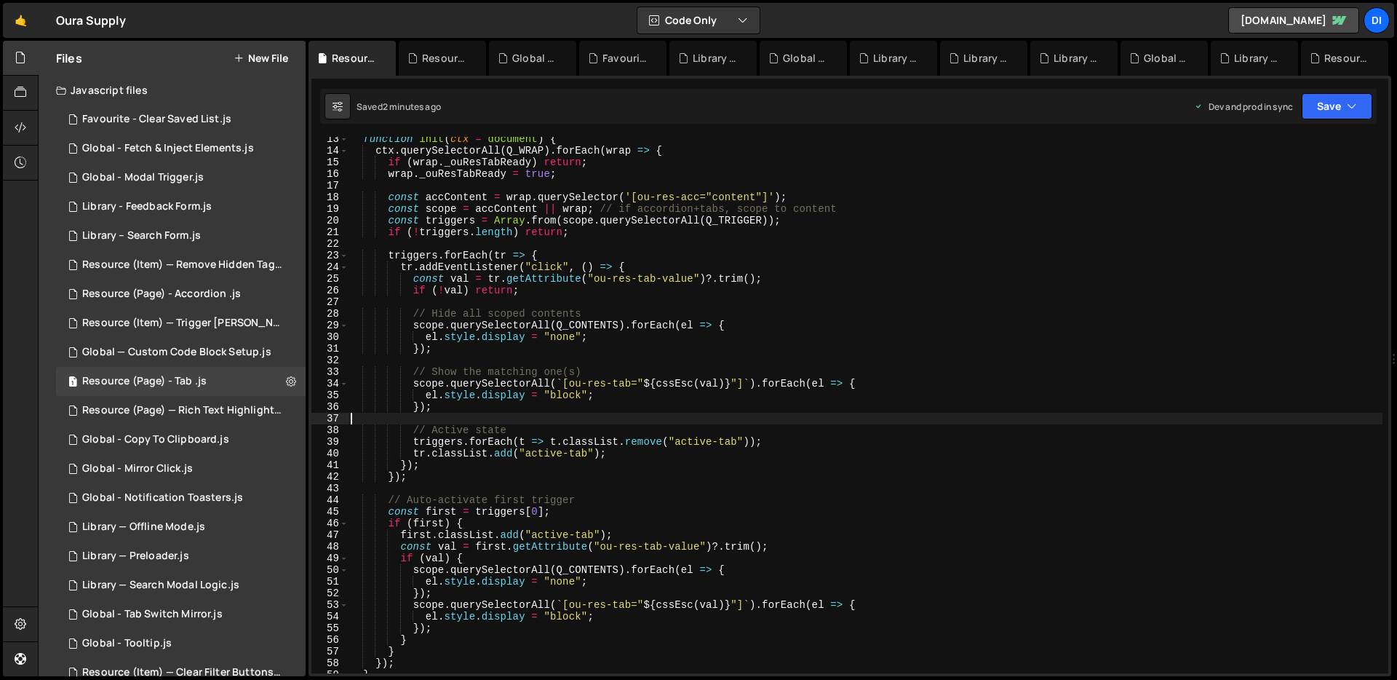
scroll to position [332, 0]
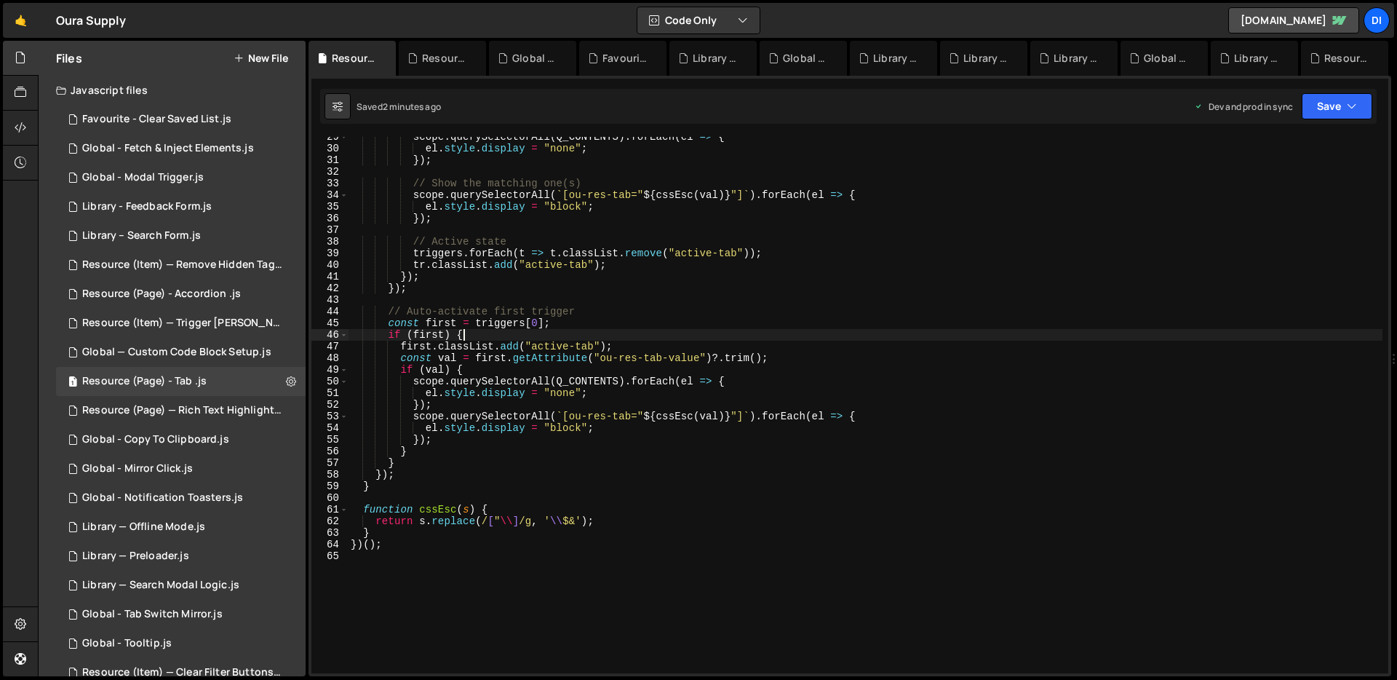
click at [630, 338] on div "scope . querySelectorAll ( Q_CONTENTS ) . forEach ( el => { el . style . displa…" at bounding box center [865, 411] width 1035 height 560
type textarea "})();"
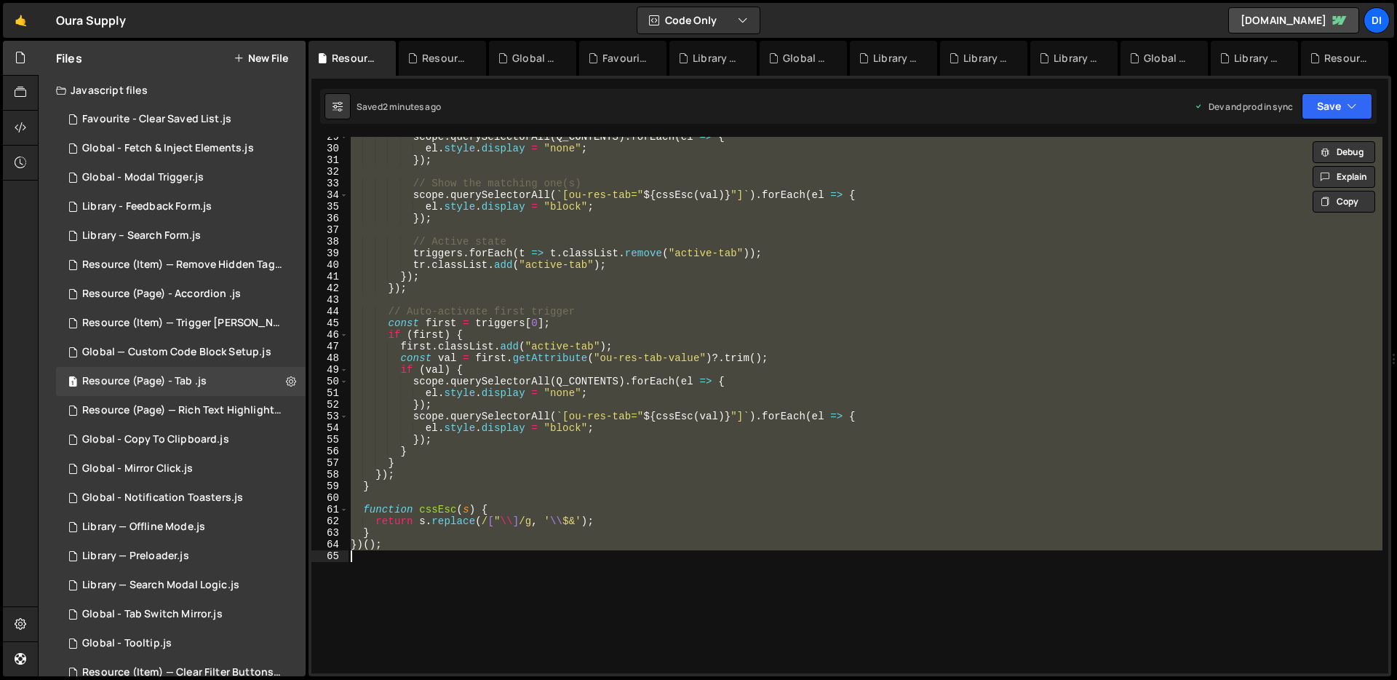
paste textarea
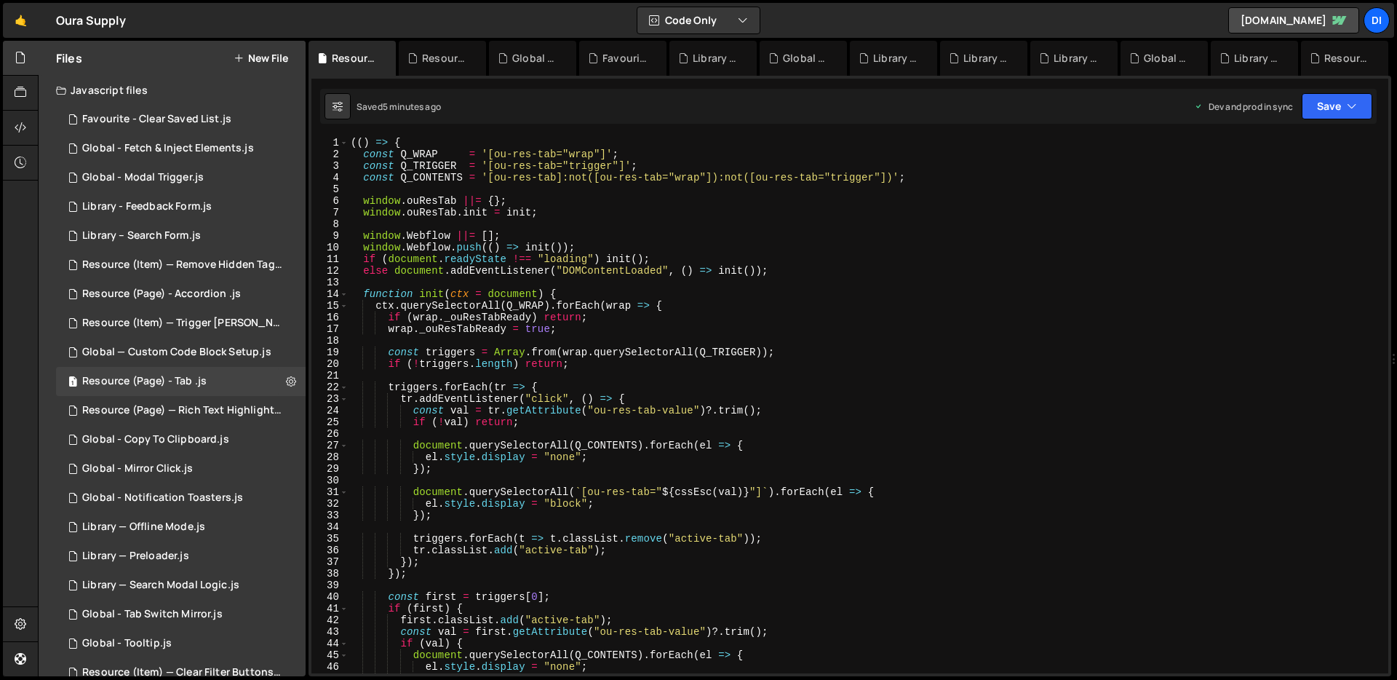
scroll to position [0, 0]
click at [197, 291] on div "Resource (Page) - Accordion .js" at bounding box center [161, 293] width 159 height 13
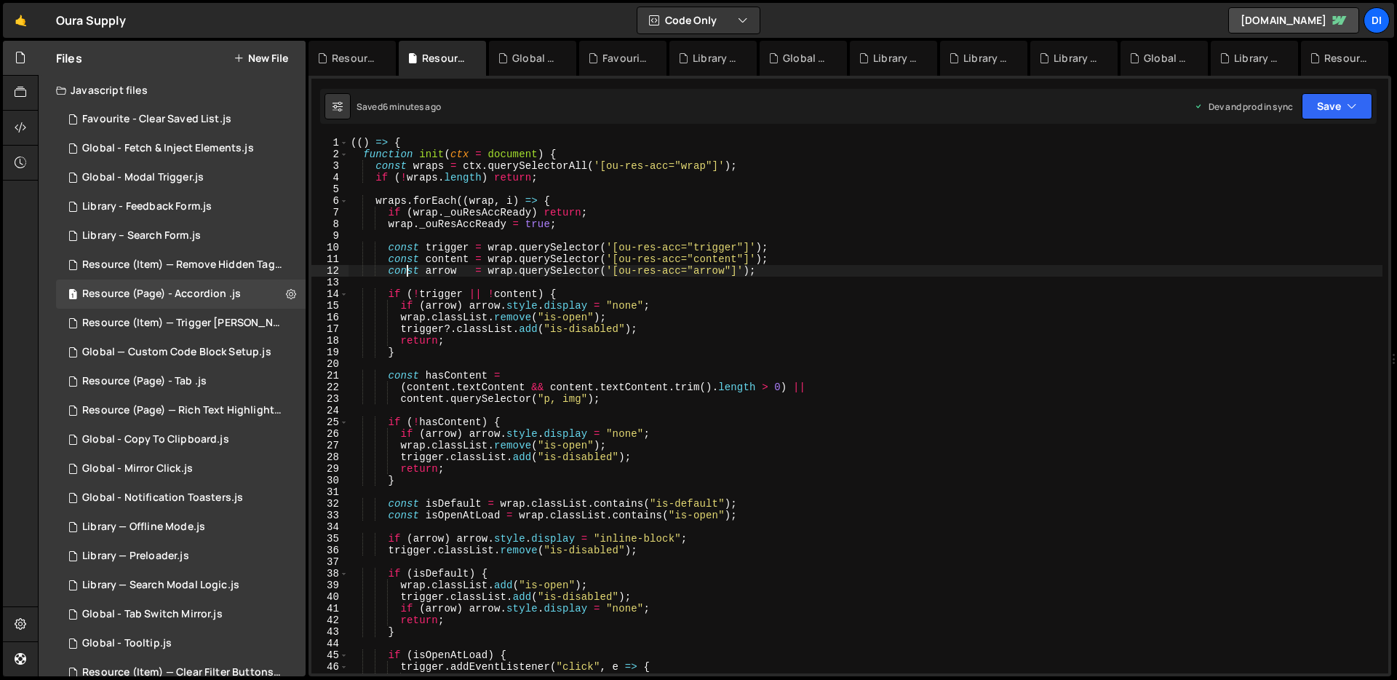
click at [407, 273] on div "(( ) => { function init ( ctx = document ) { const wraps = ctx . querySelectorA…" at bounding box center [865, 417] width 1035 height 560
type textarea "})();"
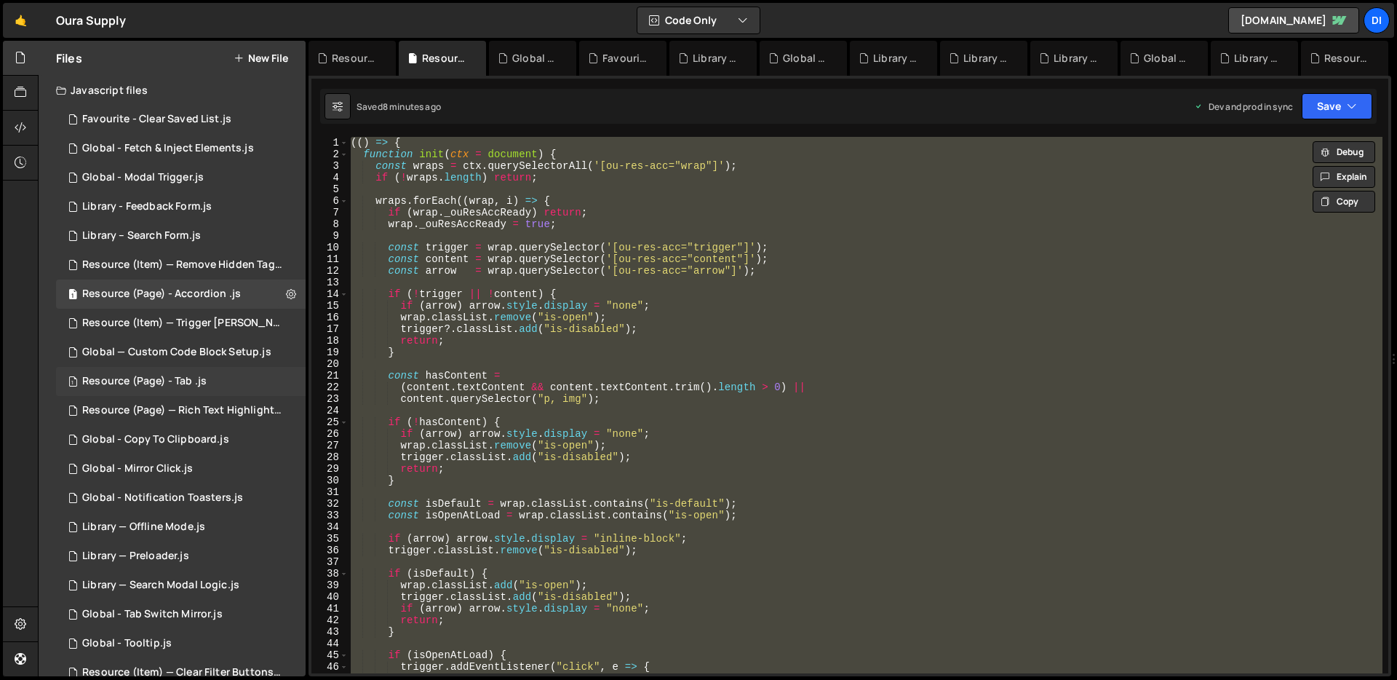
click at [190, 393] on div "1 Resource (Page) - Tab .js 0" at bounding box center [181, 381] width 250 height 29
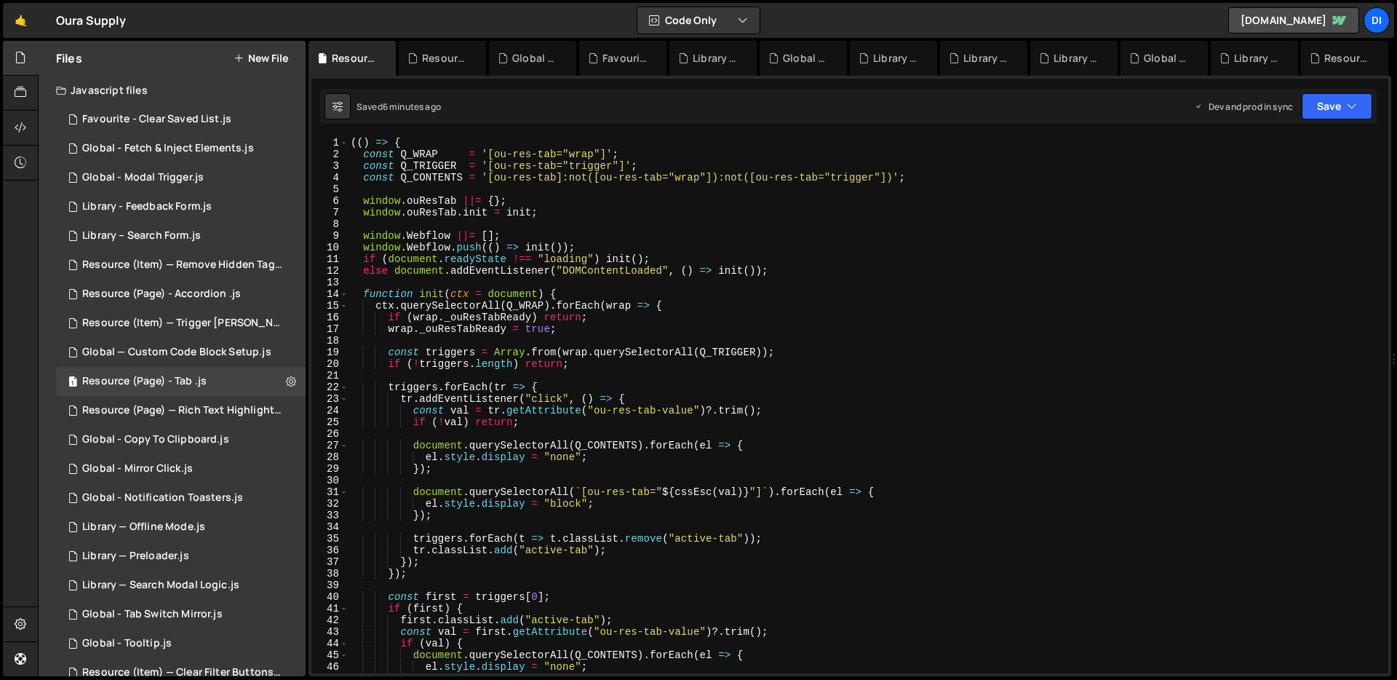
click at [645, 325] on div "(( ) => { const Q_WRAP = '[ou-res-tab="wrap"]' ; const Q_TRIGGER = '[ou-res-tab…" at bounding box center [865, 417] width 1035 height 560
type textarea "})();"
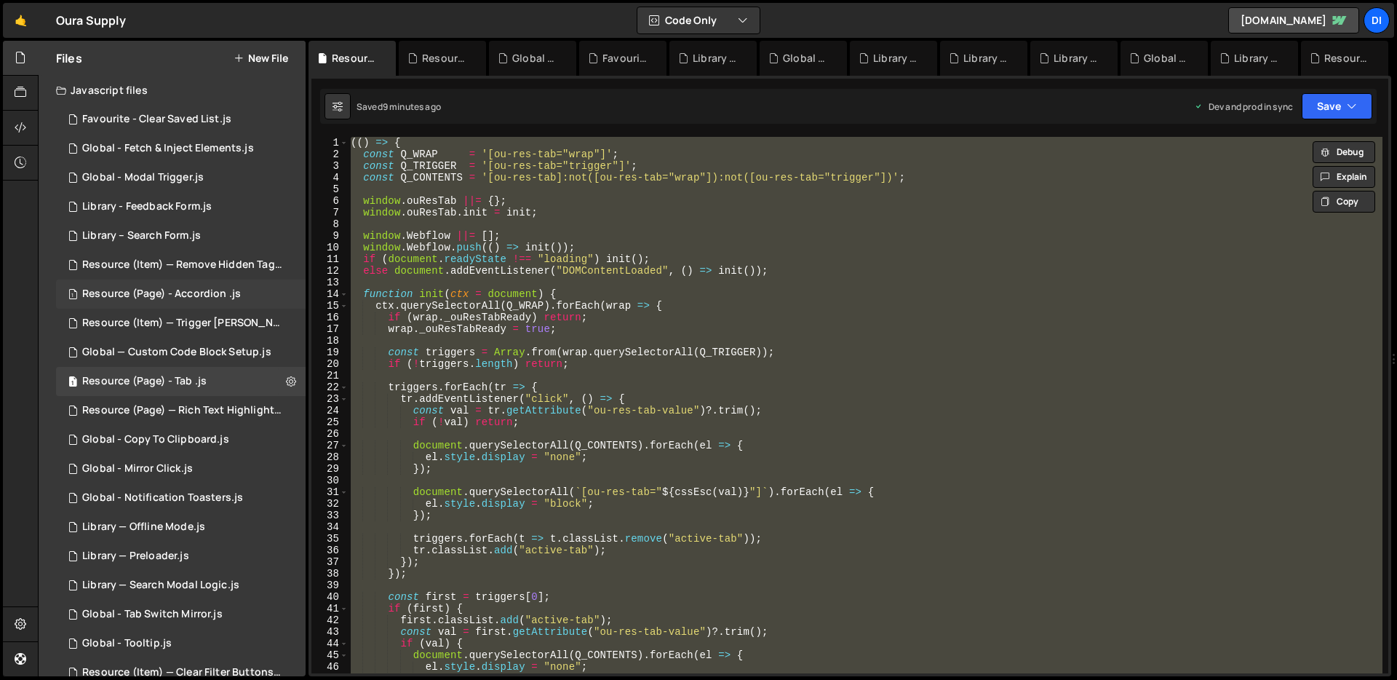
click at [251, 298] on div "1 Resource (Page) - Accordion .js 0" at bounding box center [181, 293] width 250 height 29
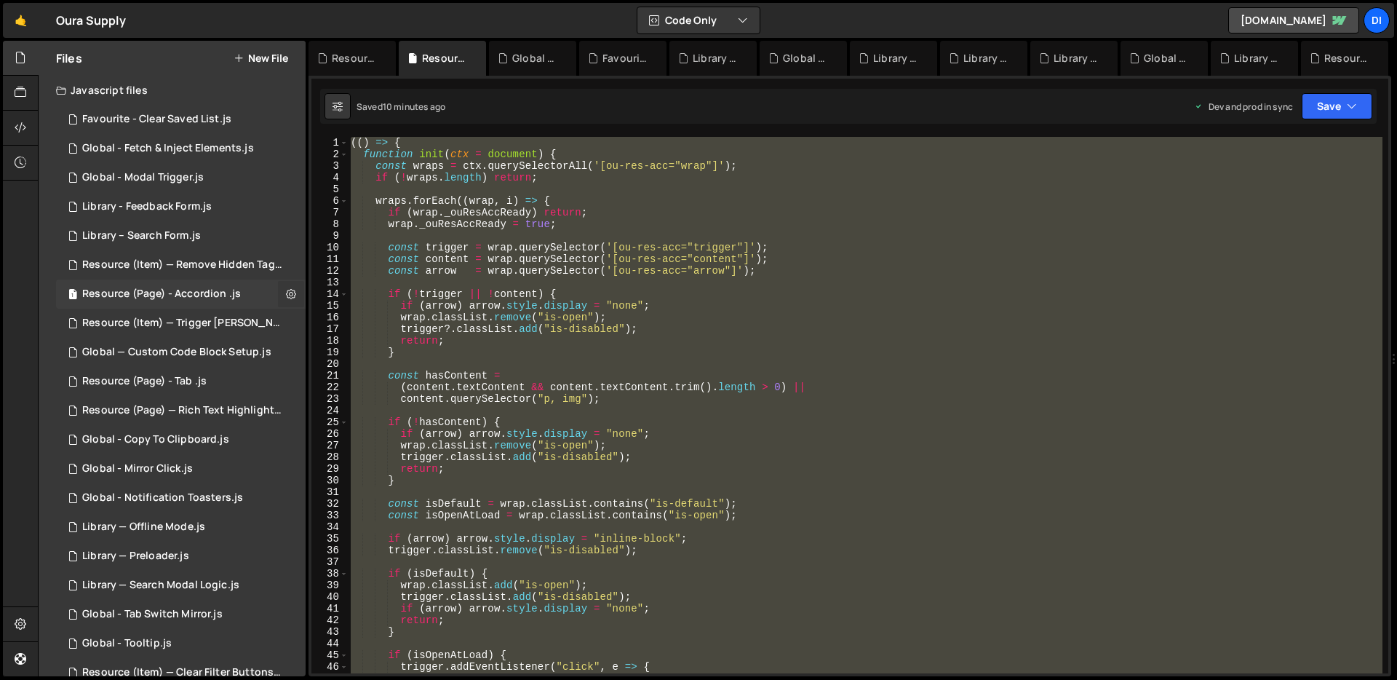
click at [286, 295] on icon at bounding box center [291, 294] width 10 height 14
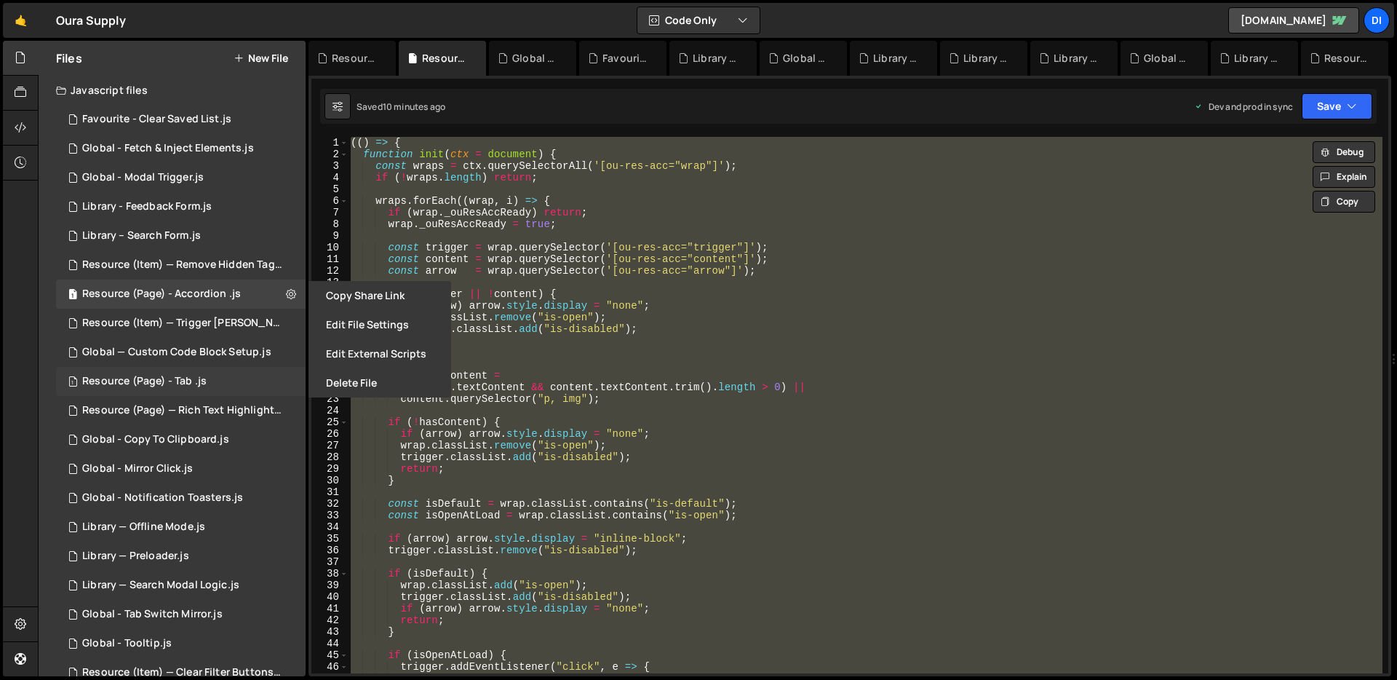
click at [238, 393] on div "1 Resource (Page) - Tab .js 0" at bounding box center [181, 381] width 250 height 29
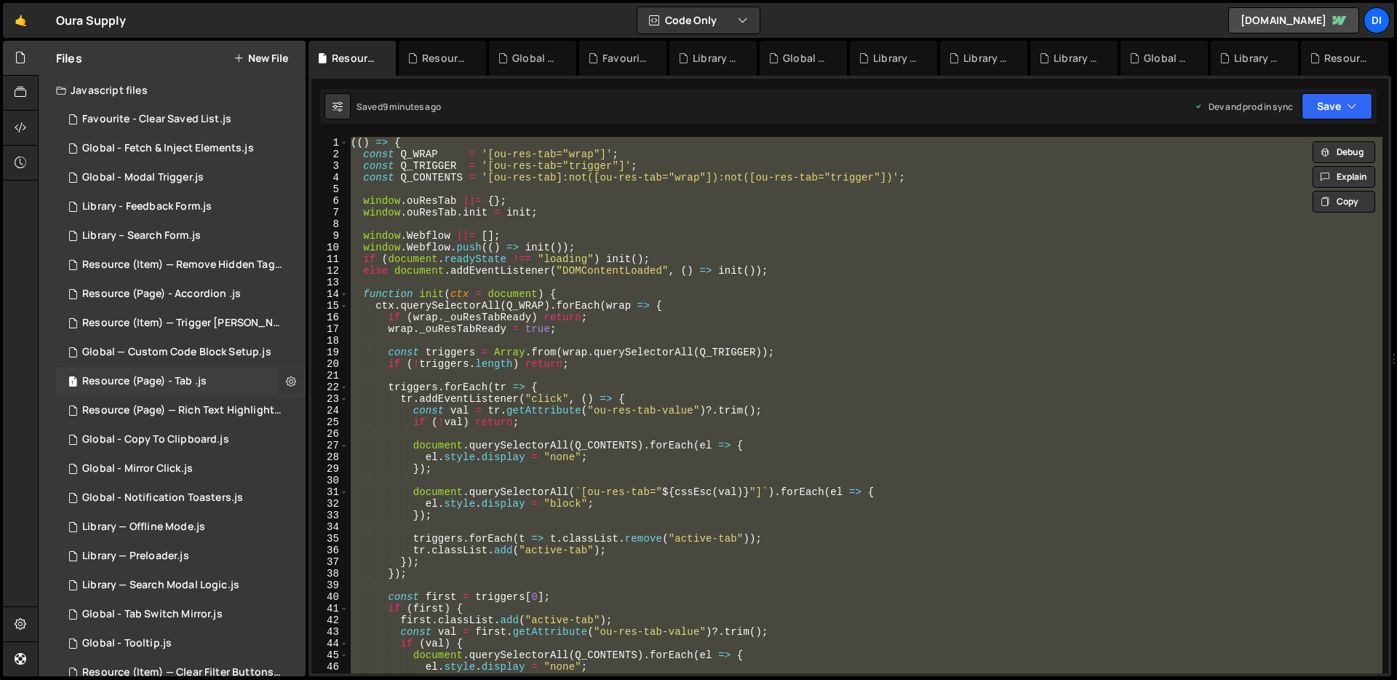
click at [286, 378] on icon at bounding box center [291, 381] width 10 height 14
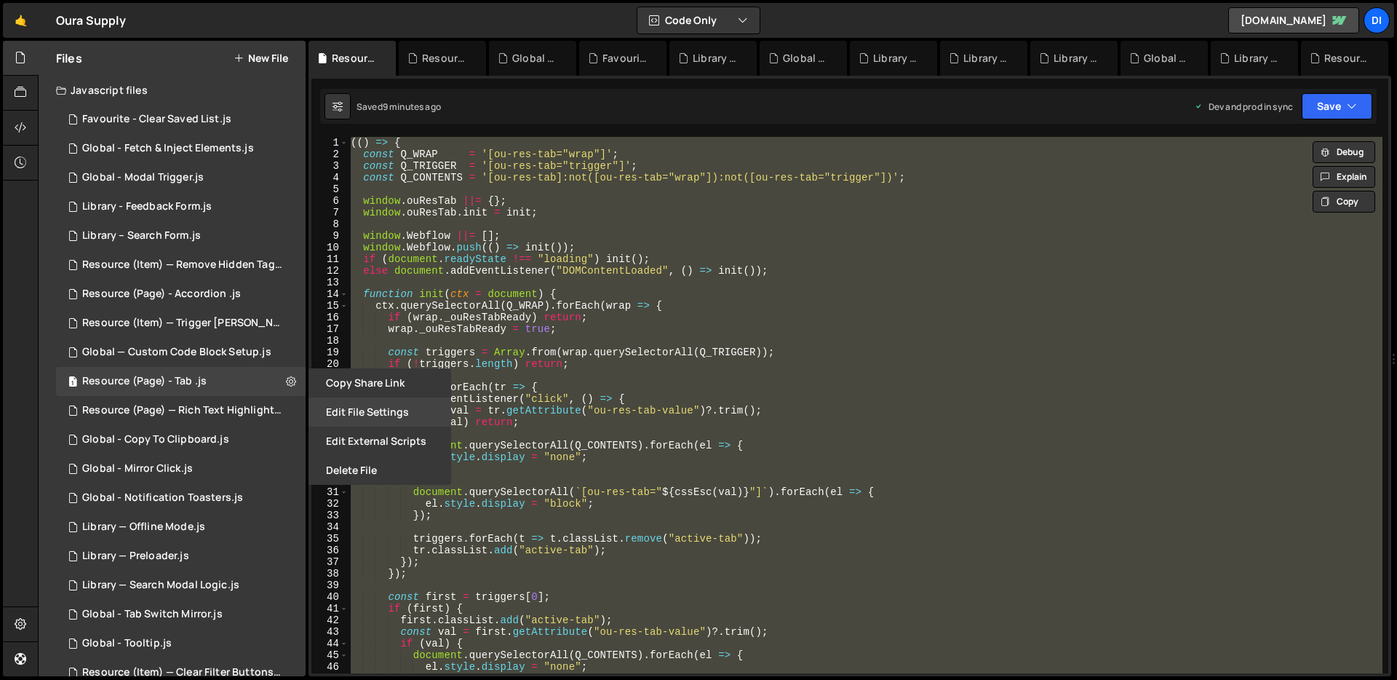
click at [385, 410] on button "Edit File Settings" at bounding box center [379, 411] width 143 height 29
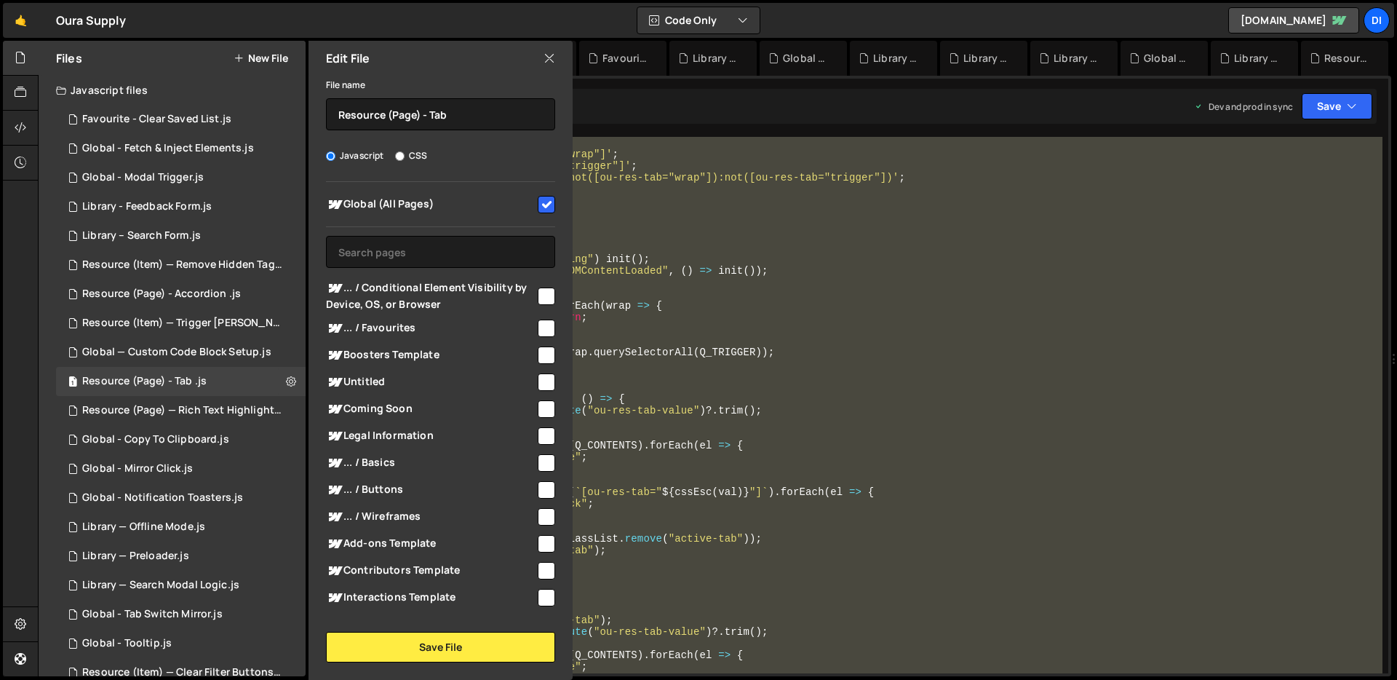
click at [538, 204] on input "checkbox" at bounding box center [546, 204] width 17 height 17
checkbox input "false"
click at [409, 640] on button "Save File" at bounding box center [440, 647] width 229 height 31
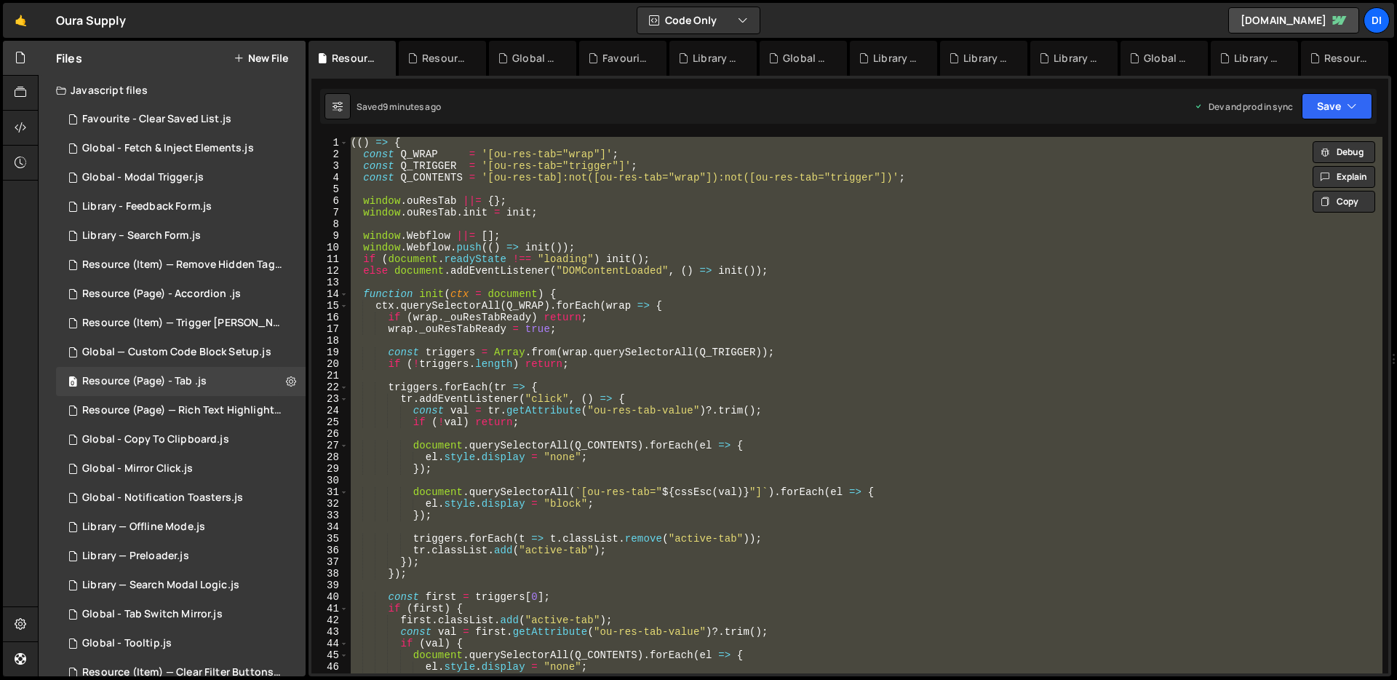
click at [550, 493] on div "(( ) => { const Q_WRAP = '[ou-res-tab="wrap"]' ; const Q_TRIGGER = '[ou-res-tab…" at bounding box center [865, 405] width 1035 height 536
type textarea "document.querySelectorAll(`[ou-res-tab="${cssEsc(val)}"]`).forEach(el => {"
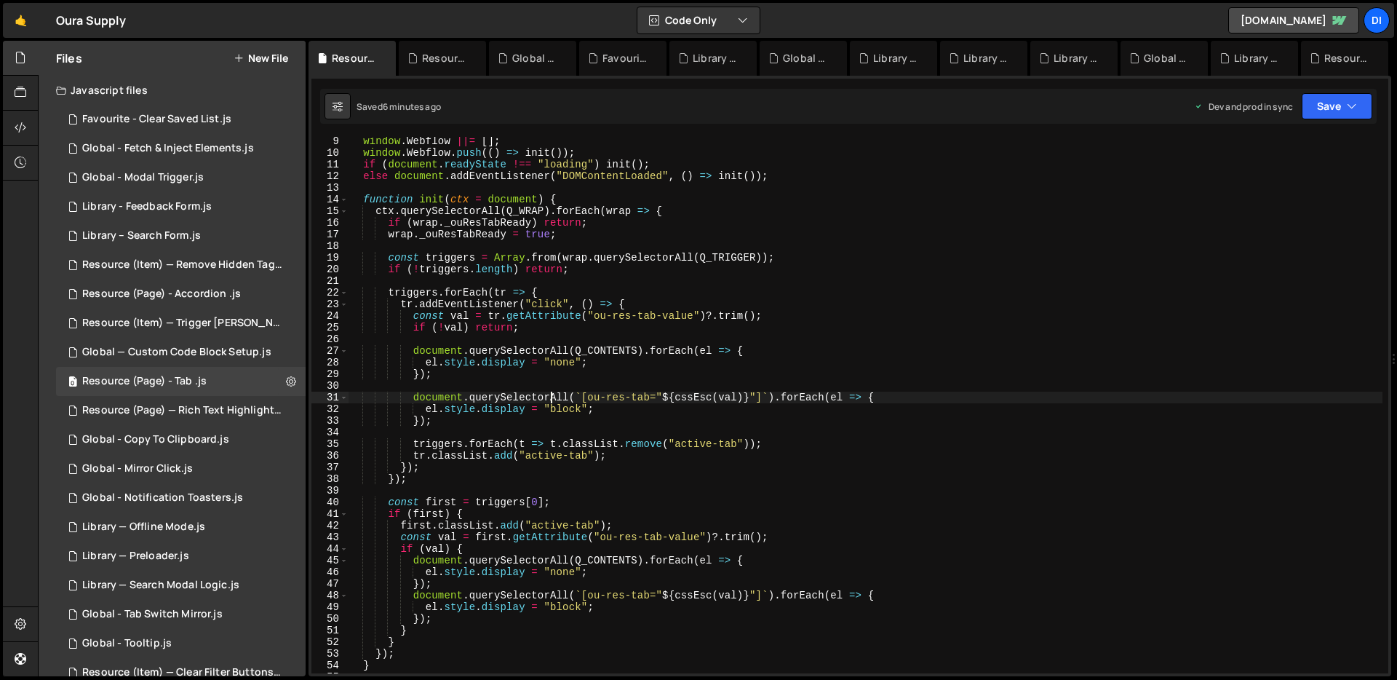
scroll to position [235, 0]
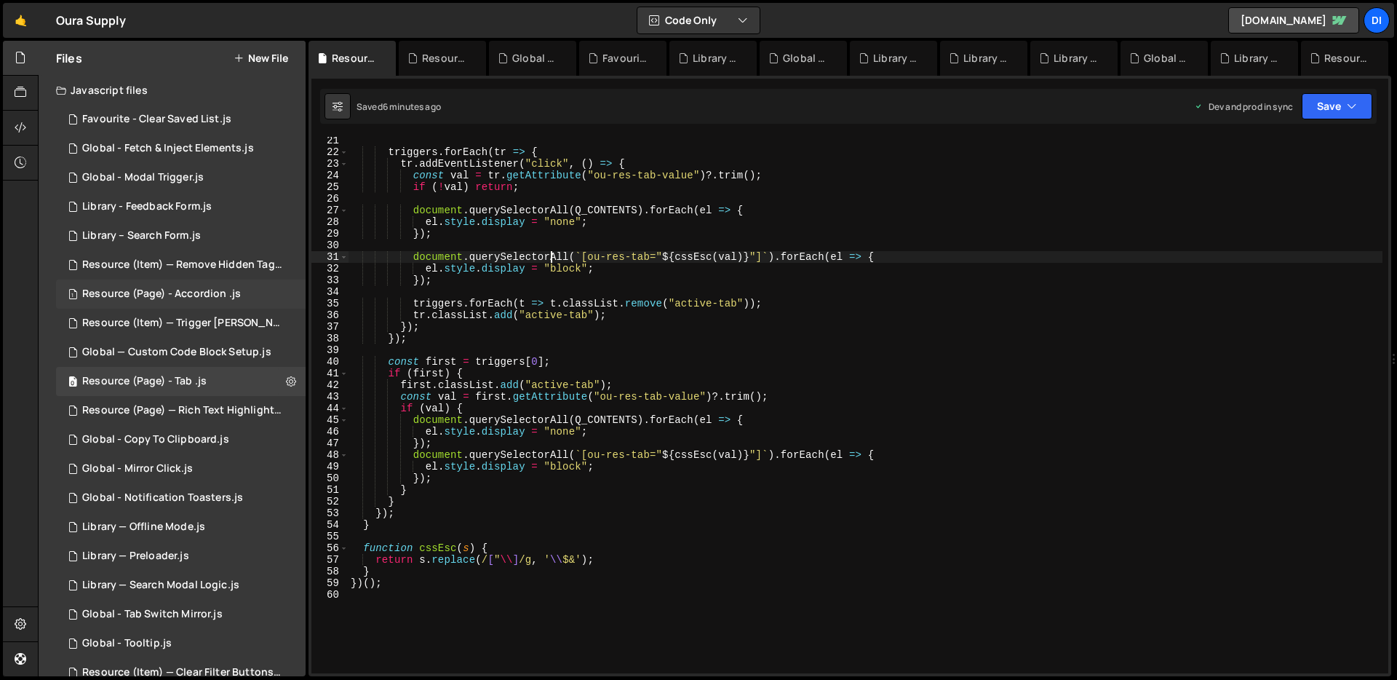
click at [207, 293] on div "Resource (Page) - Accordion .js" at bounding box center [161, 293] width 159 height 13
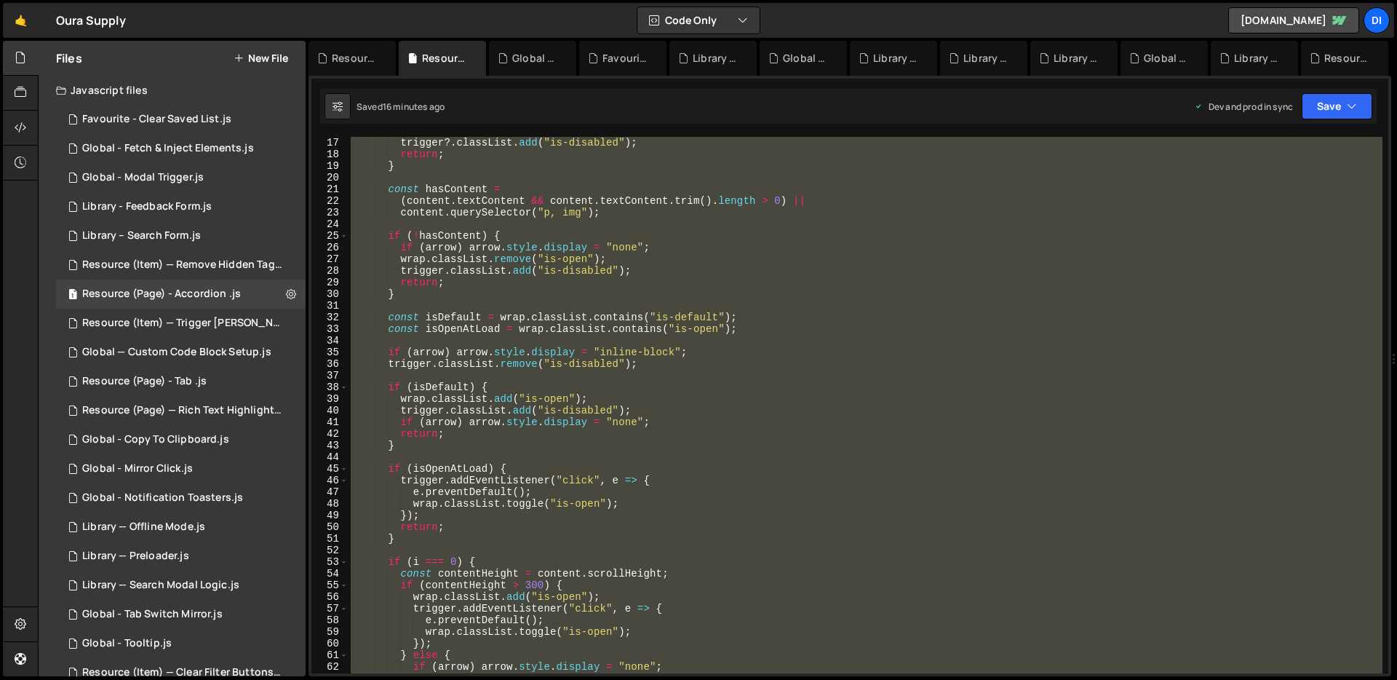
scroll to position [186, 0]
click at [562, 333] on div "wrap . classList . remove ( "is-open" ) ; trigger ?. classList . add ( "is-disa…" at bounding box center [865, 405] width 1035 height 536
type textarea "})();"
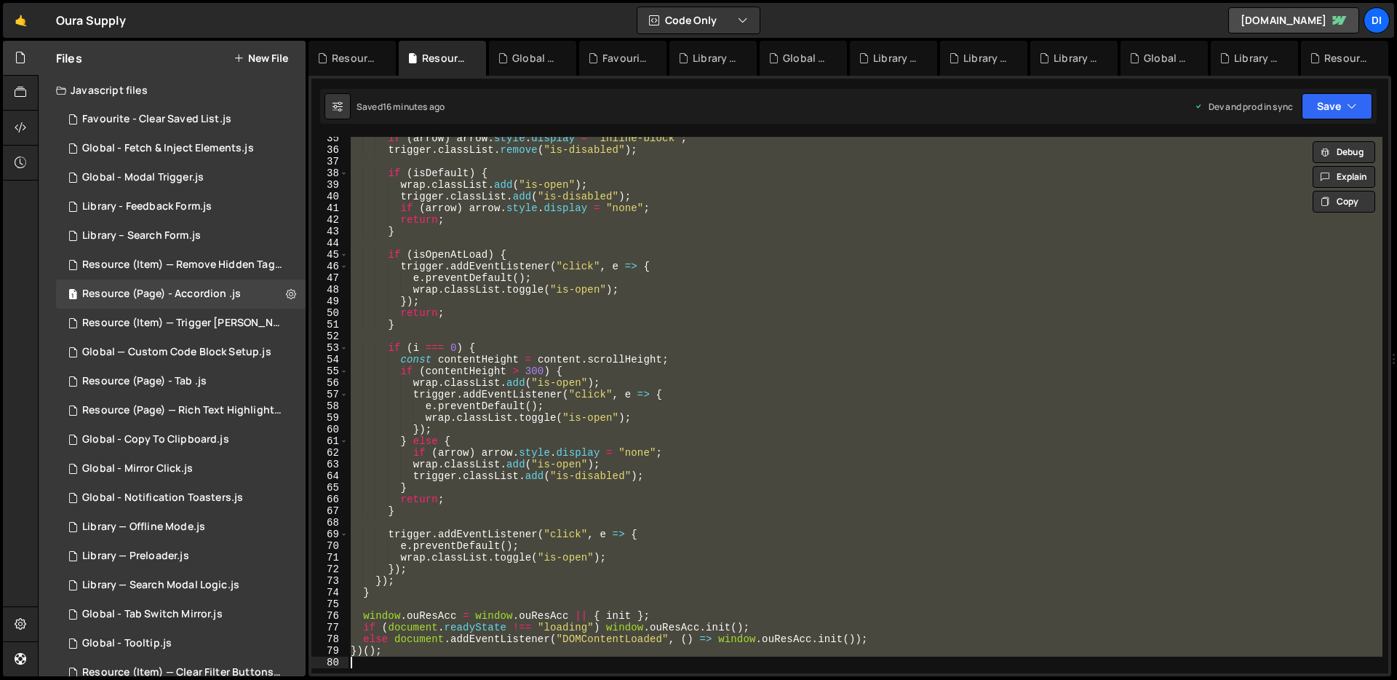
scroll to position [482, 0]
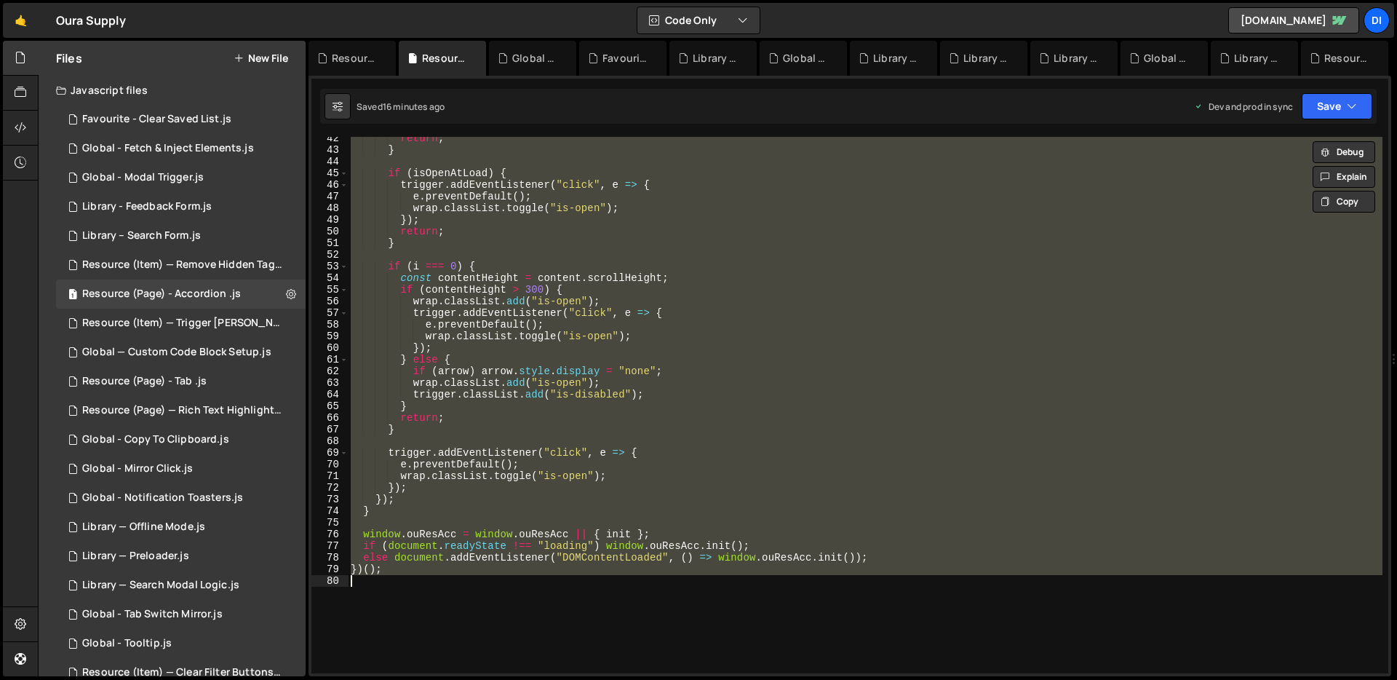
paste textarea
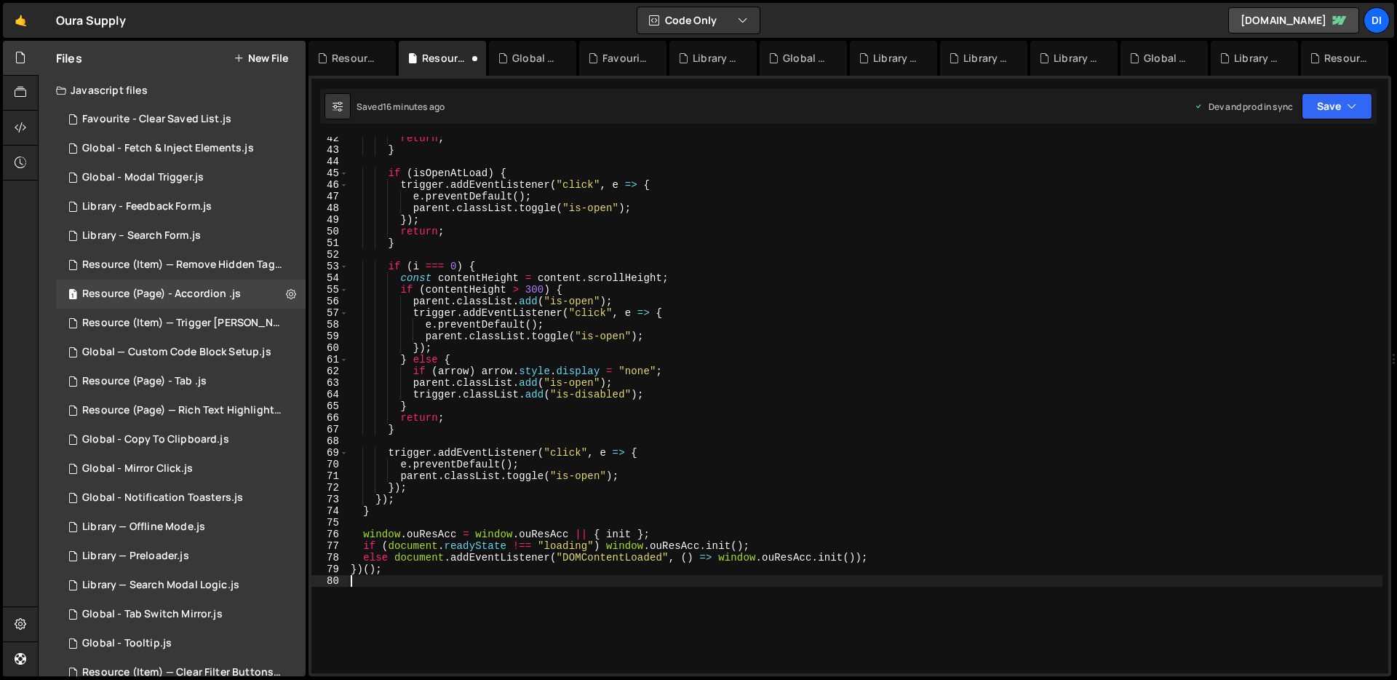
scroll to position [0, 0]
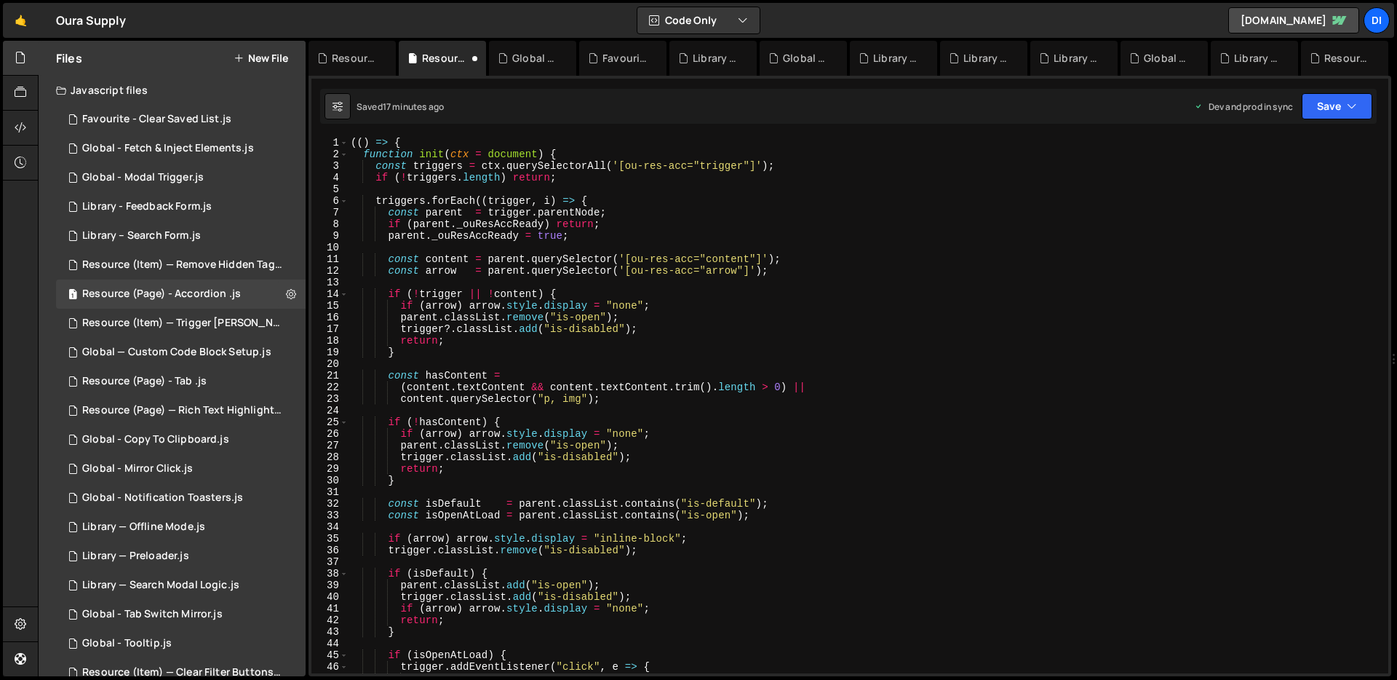
type textarea "})();"
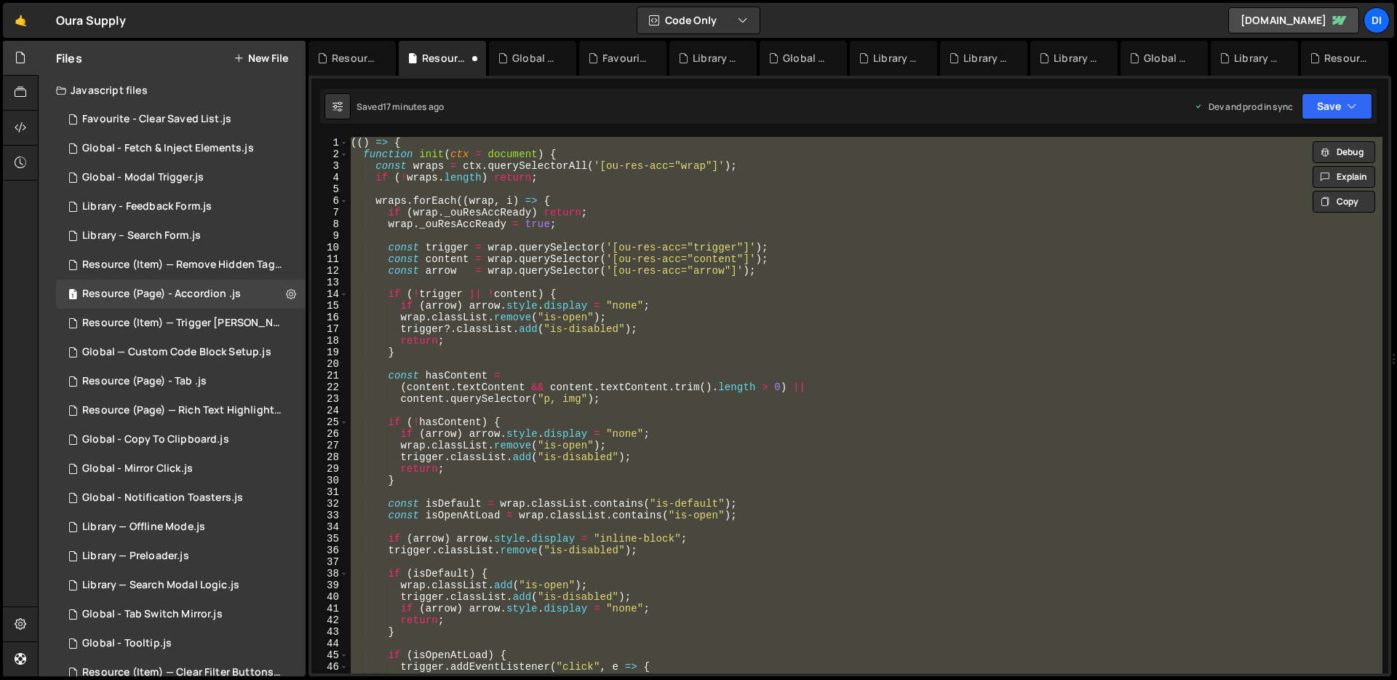
paste textarea
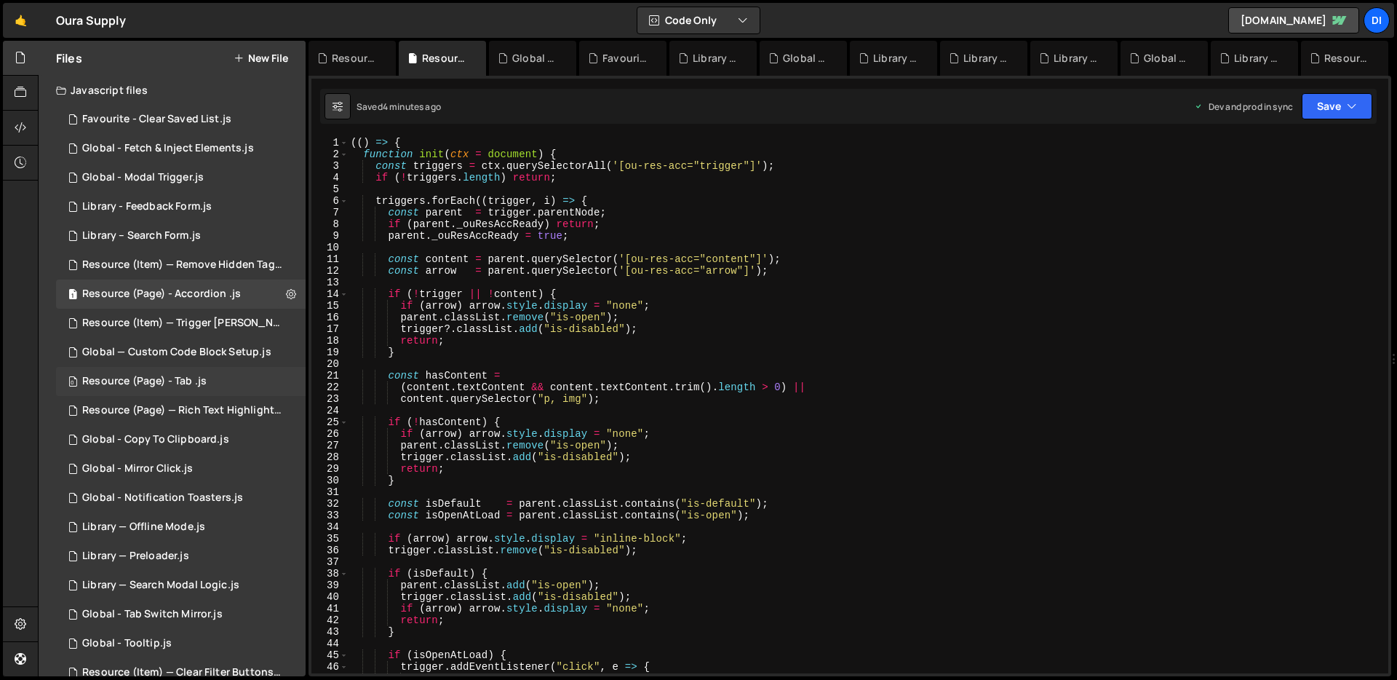
click at [202, 377] on div "Resource (Page) - Tab .js" at bounding box center [144, 381] width 124 height 13
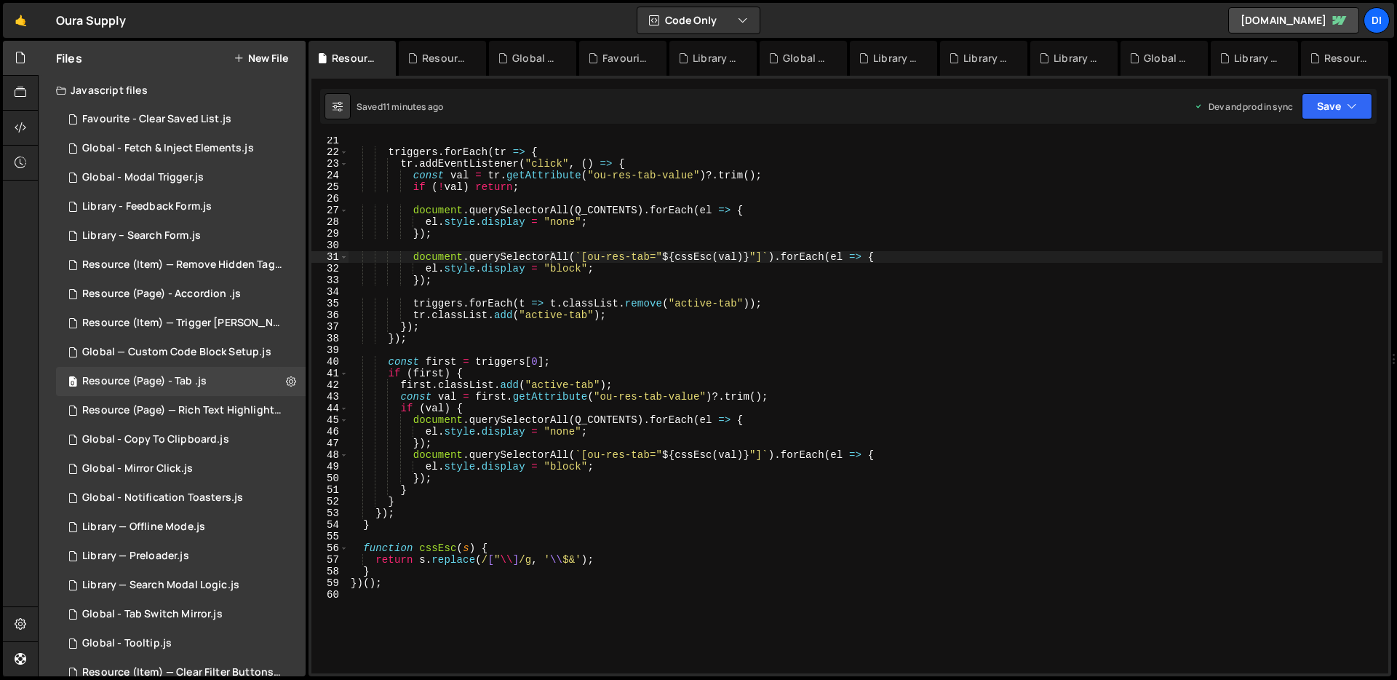
type textarea "const first = triggers[0];"
click at [395, 366] on div "triggers . forEach ( tr => { tr . addEventListener ( "click" , ( ) => { const v…" at bounding box center [865, 415] width 1035 height 560
click at [292, 381] on button at bounding box center [291, 381] width 26 height 26
type input "Resource (Page) - Tab"
radio input "true"
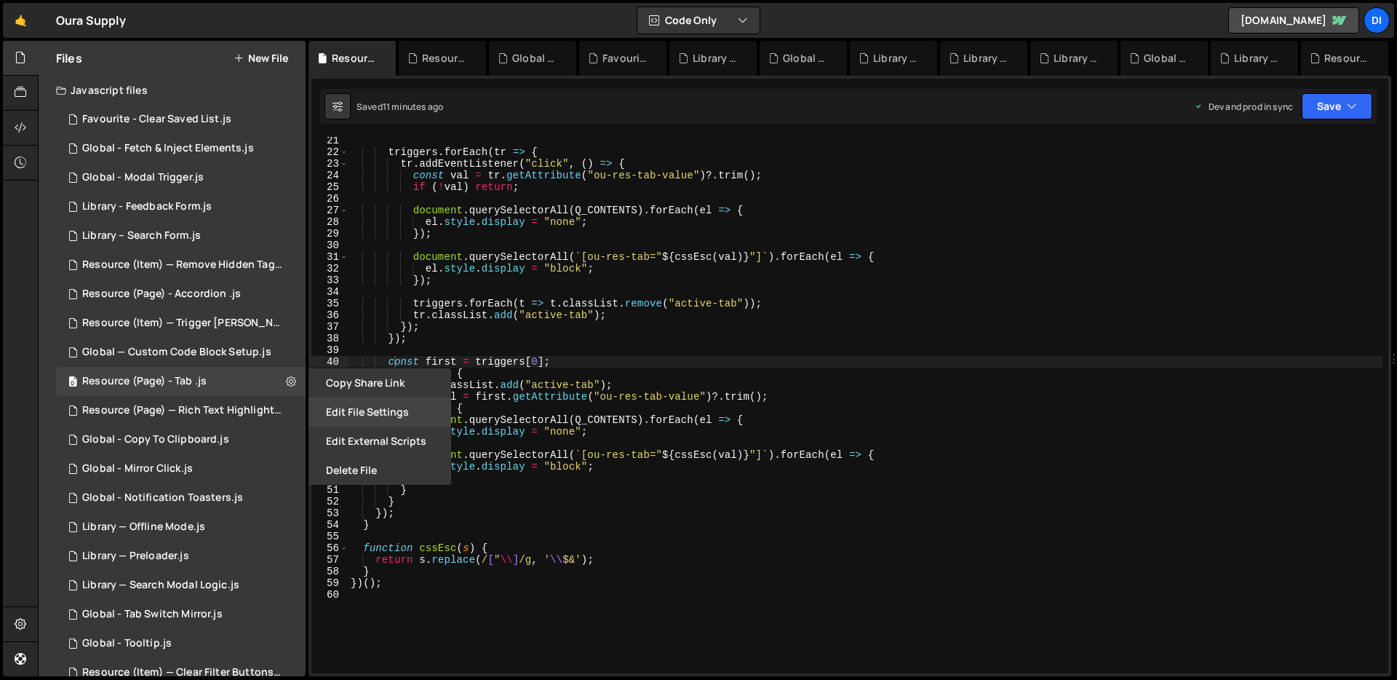
click at [375, 417] on button "Edit File Settings" at bounding box center [379, 411] width 143 height 29
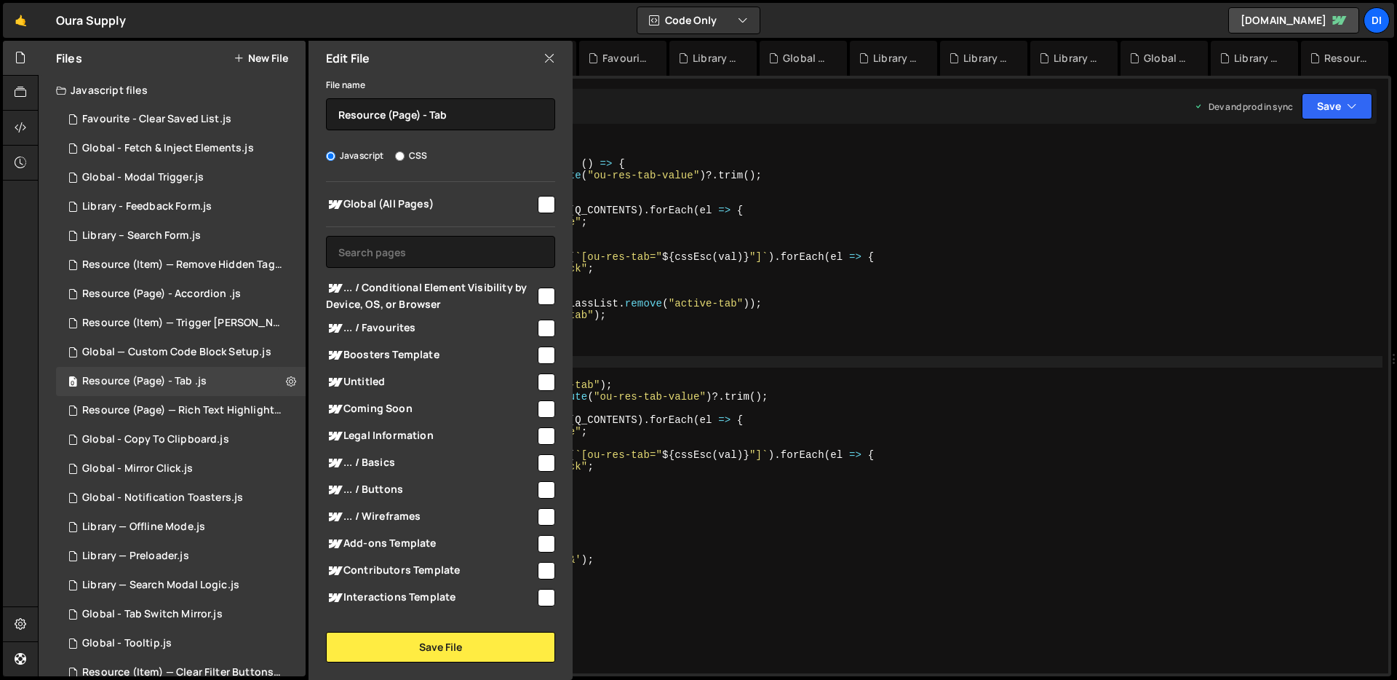
click at [538, 201] on input "checkbox" at bounding box center [546, 204] width 17 height 17
checkbox input "true"
click at [467, 653] on button "Save File" at bounding box center [440, 647] width 229 height 31
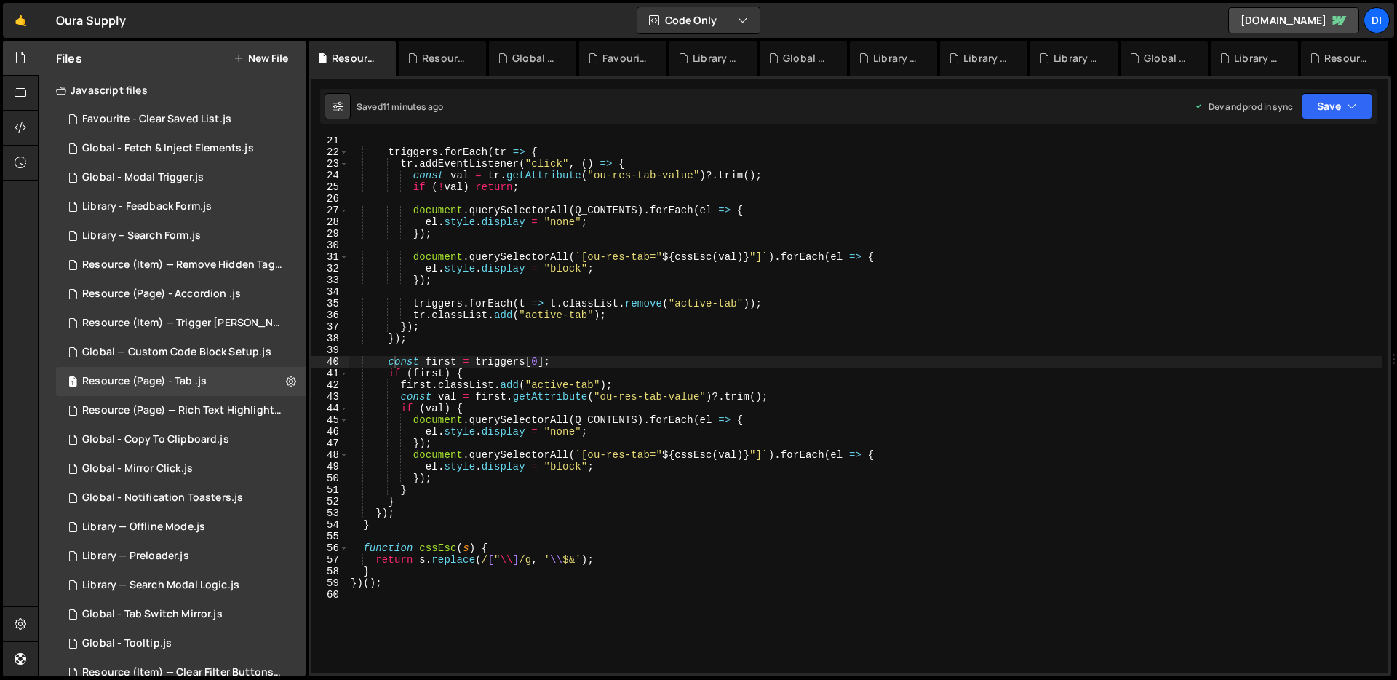
type textarea "});"
click at [616, 478] on div "triggers . forEach ( tr => { tr . addEventListener ( "click" , ( ) => { const v…" at bounding box center [865, 415] width 1035 height 560
click at [224, 286] on div "1 Resource (Page) - Accordion .js 0" at bounding box center [181, 293] width 250 height 29
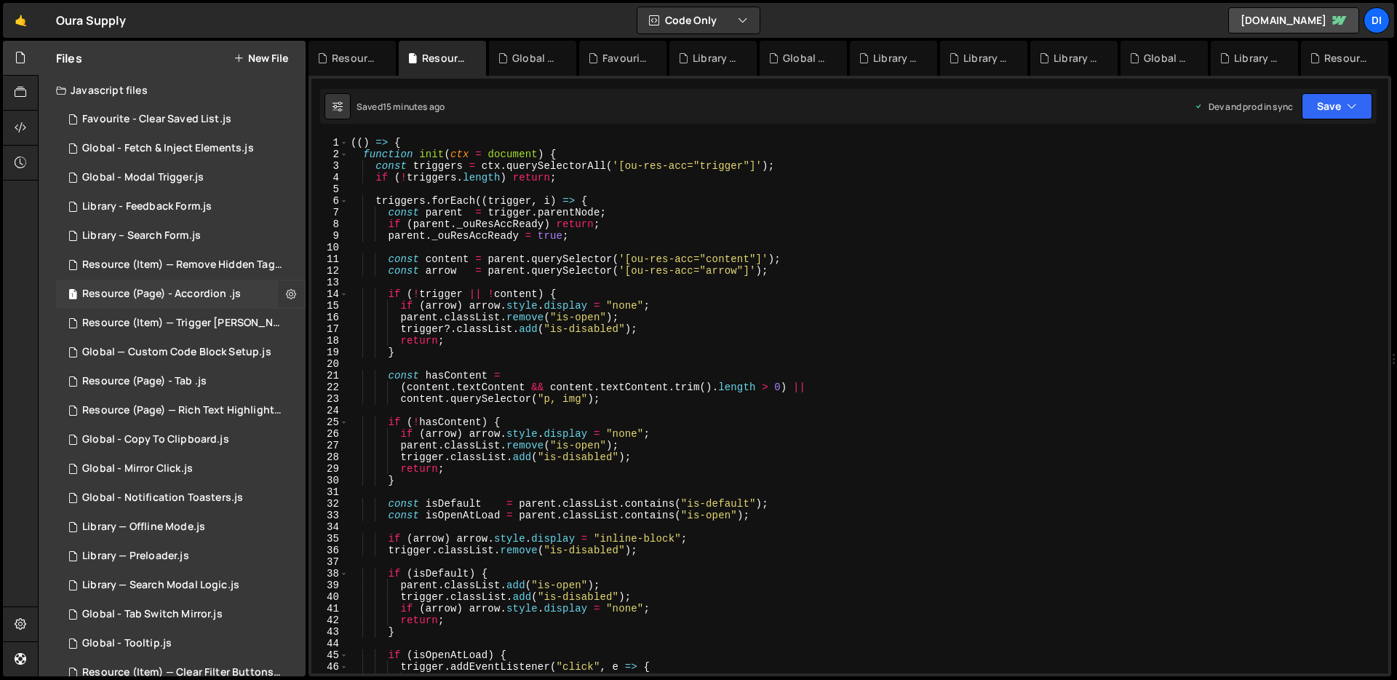
click at [286, 293] on icon at bounding box center [291, 294] width 10 height 14
type input "Resource (Page) - Accordion"
radio input "true"
checkbox input "true"
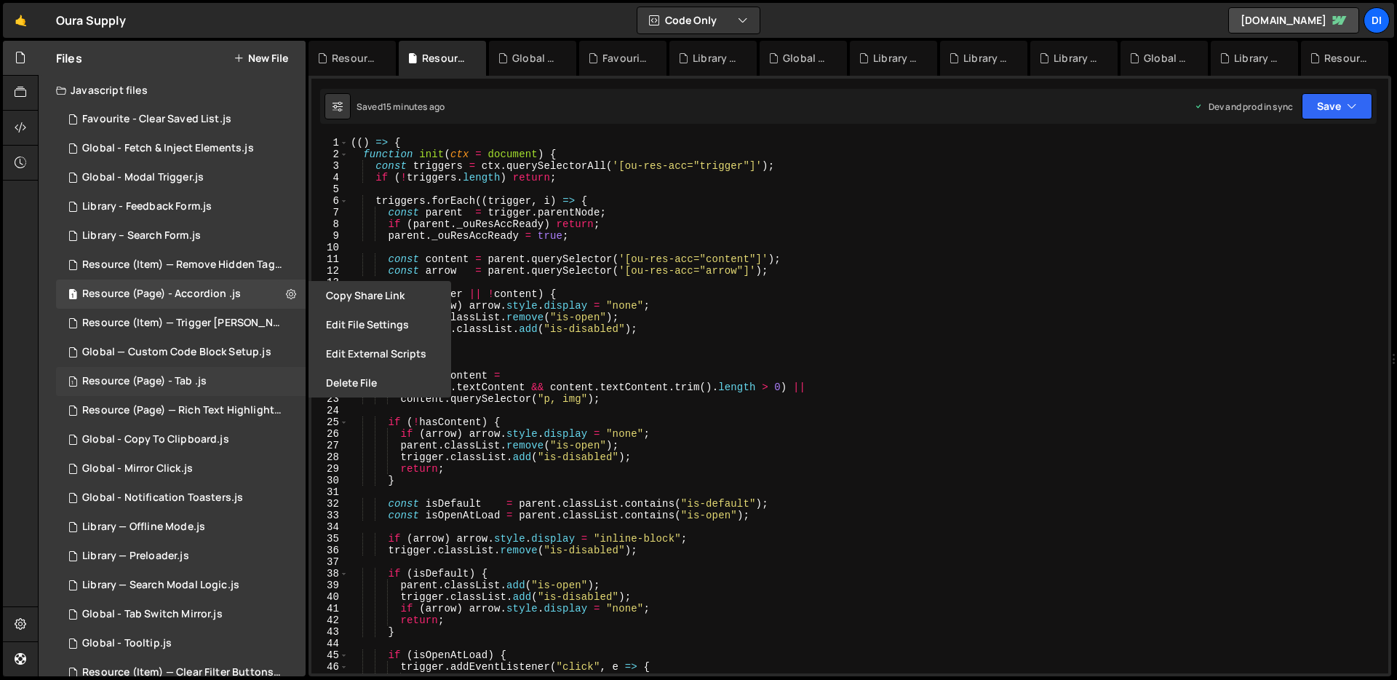
click at [232, 382] on div "1 Resource (Page) - Tab .js 0" at bounding box center [181, 381] width 250 height 29
checkbox input "false"
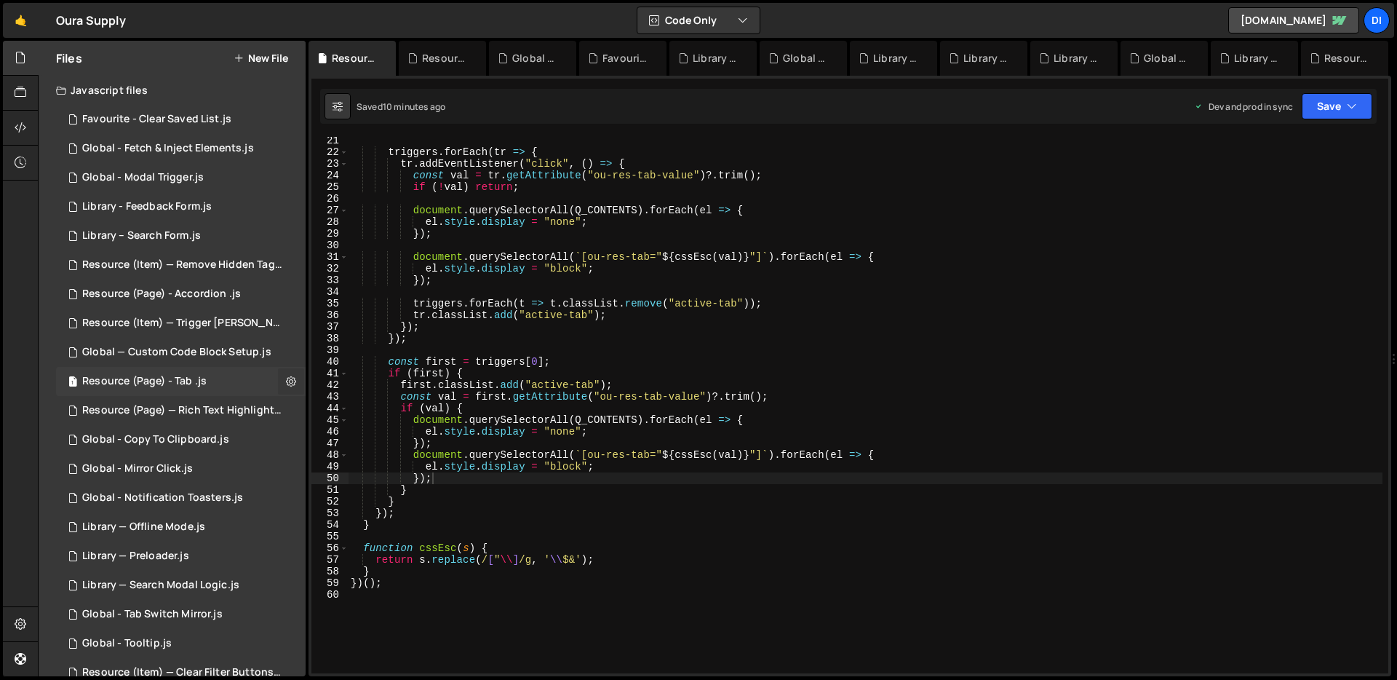
click at [286, 382] on icon at bounding box center [291, 381] width 10 height 14
type input "Resource (Page) - Tab"
radio input "true"
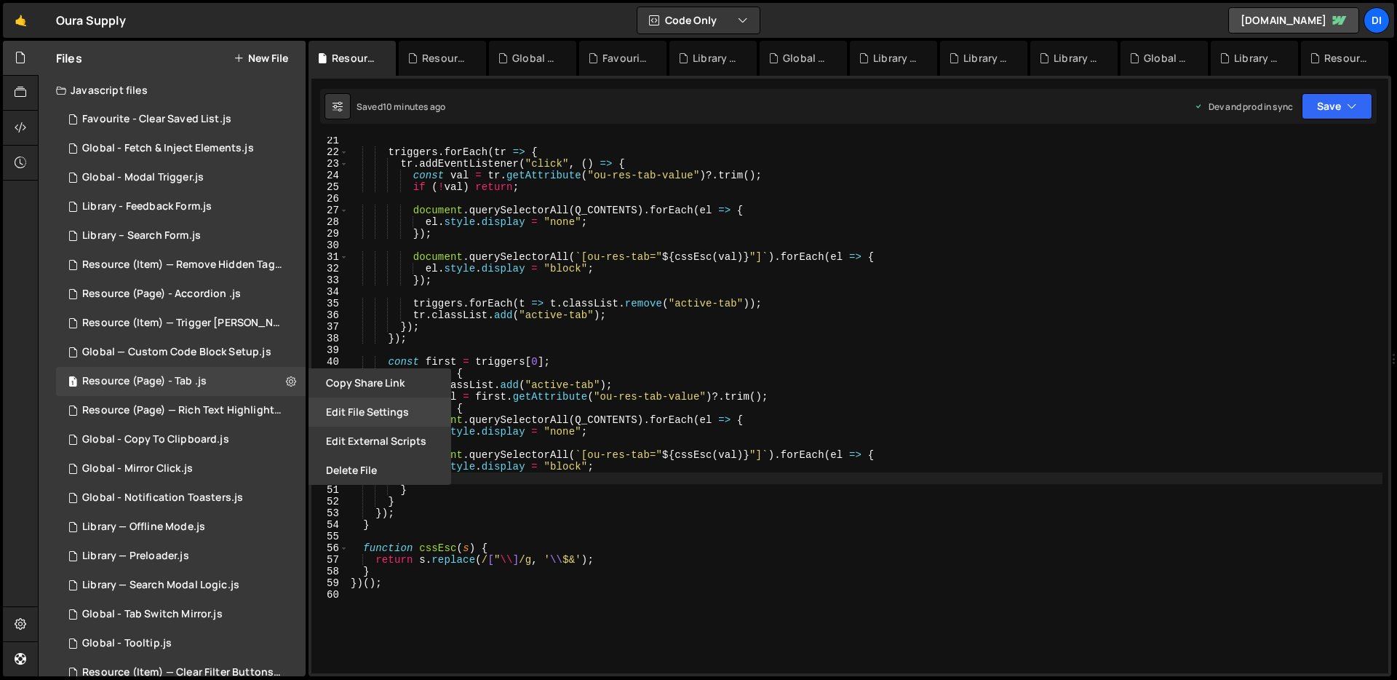
click at [429, 413] on button "Edit File Settings" at bounding box center [379, 411] width 143 height 29
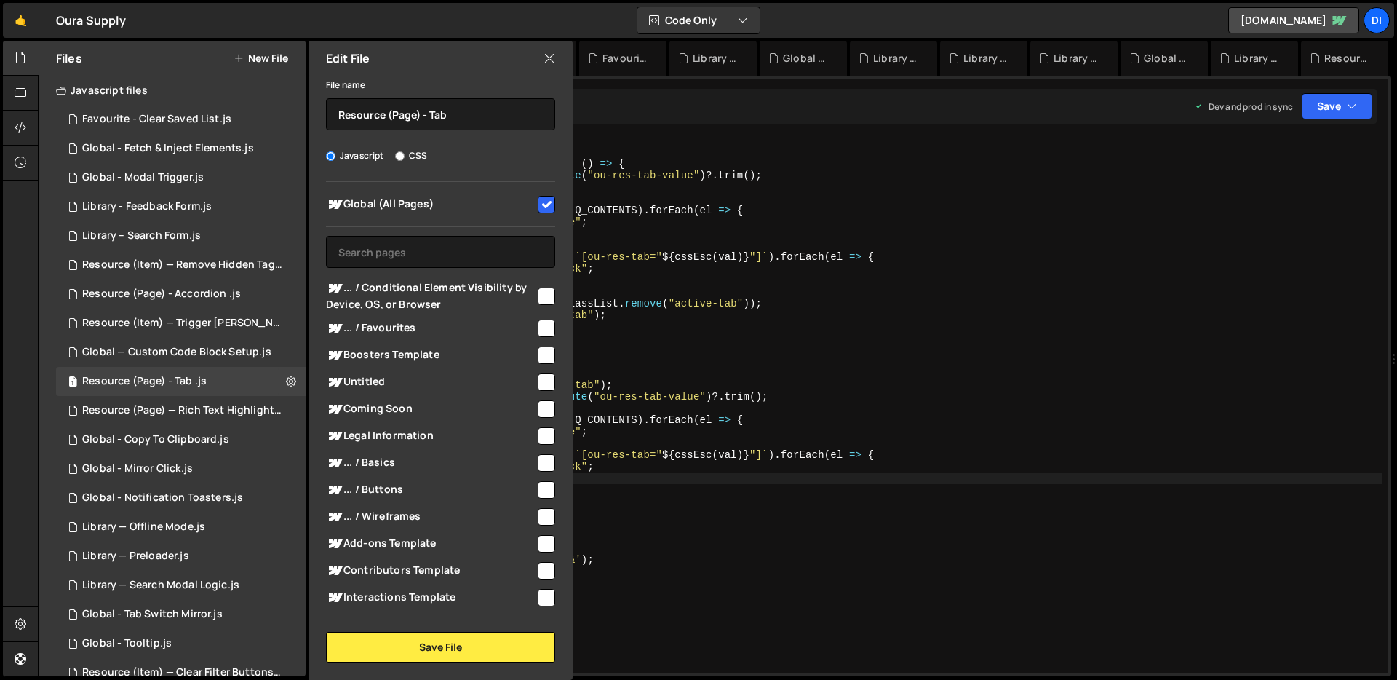
click at [538, 208] on input "checkbox" at bounding box center [546, 204] width 17 height 17
checkbox input "false"
click at [485, 629] on div "File name Resource (Page) - Tab Javascript CSS Global (All Pages)" at bounding box center [440, 369] width 264 height 586
click at [474, 644] on button "Save File" at bounding box center [440, 647] width 229 height 31
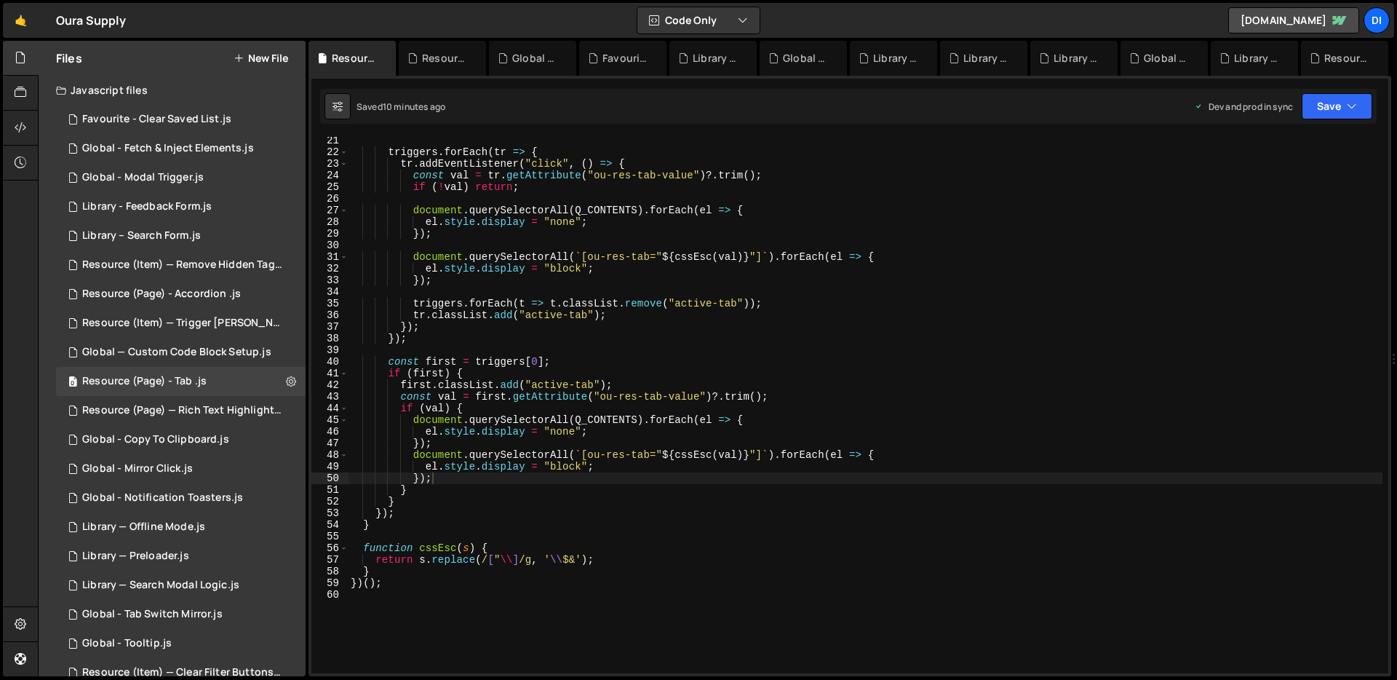
click at [566, 453] on div "triggers . forEach ( tr => { tr . addEventListener ( "click" , ( ) => { const v…" at bounding box center [865, 415] width 1035 height 560
click at [290, 379] on button at bounding box center [291, 381] width 26 height 26
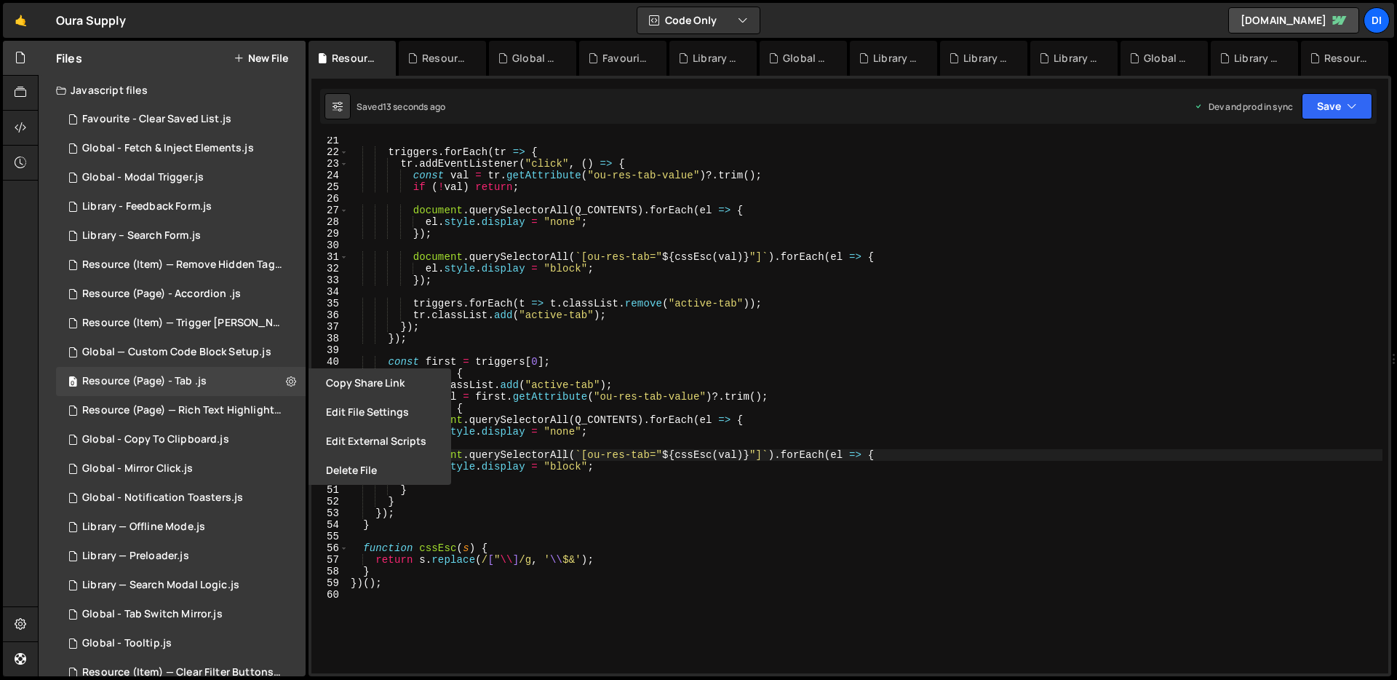
type textarea "el.style.display = "block";"
click at [760, 268] on div "triggers . forEach ( tr => { tr . addEventListener ( "click" , ( ) => { const v…" at bounding box center [865, 415] width 1035 height 560
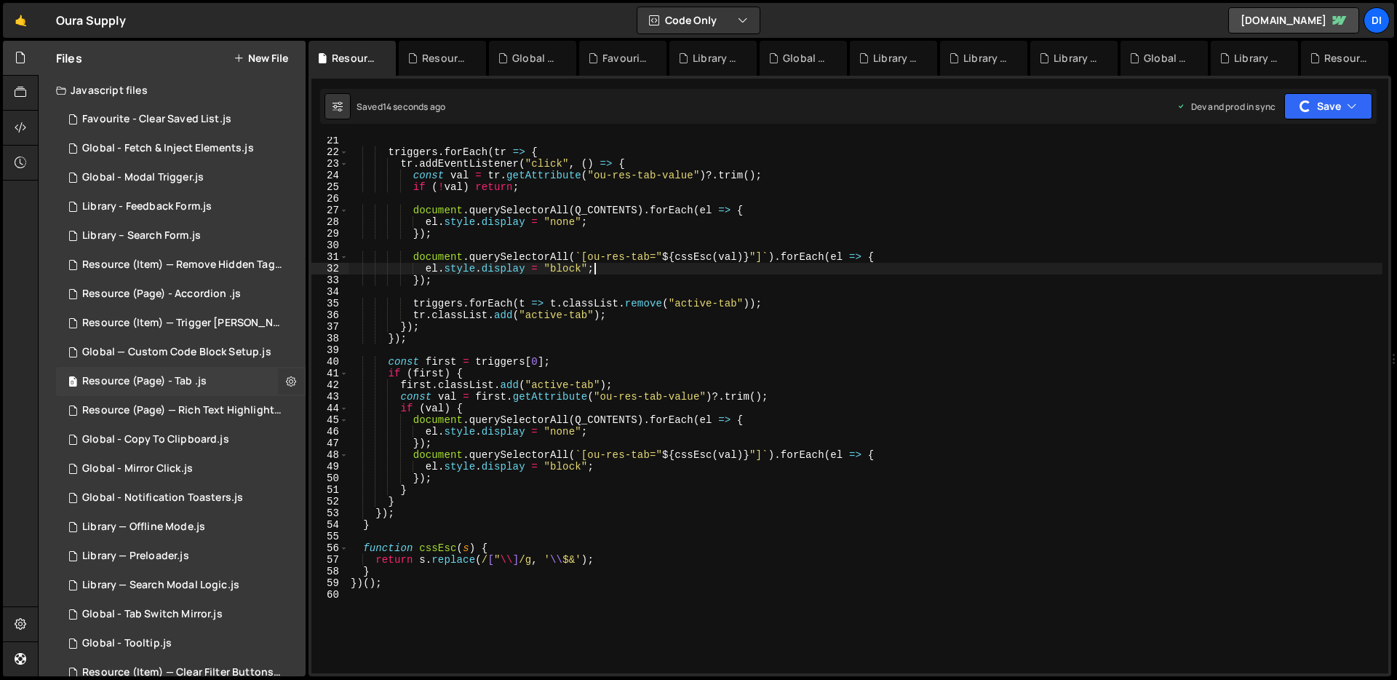
click at [295, 382] on button at bounding box center [291, 381] width 26 height 26
type input "Resource (Page) - Tab"
radio input "true"
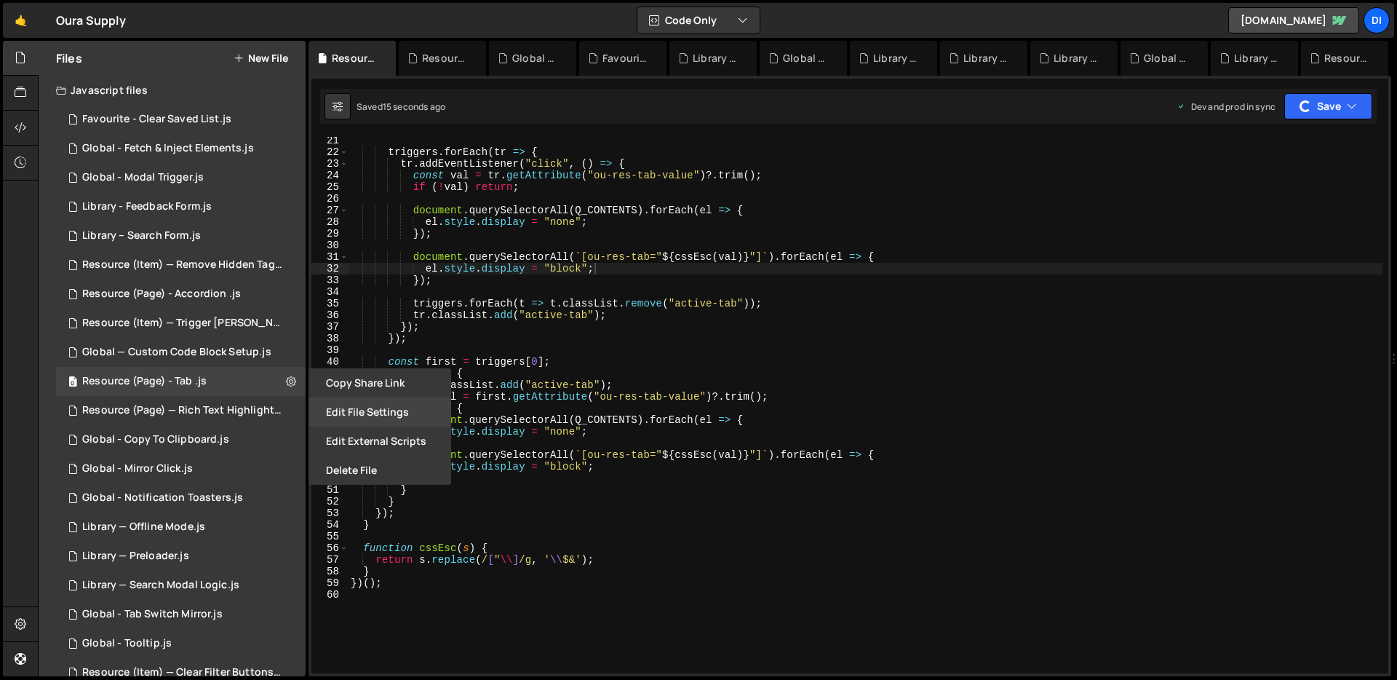
click at [370, 411] on button "Edit File Settings" at bounding box center [379, 411] width 143 height 29
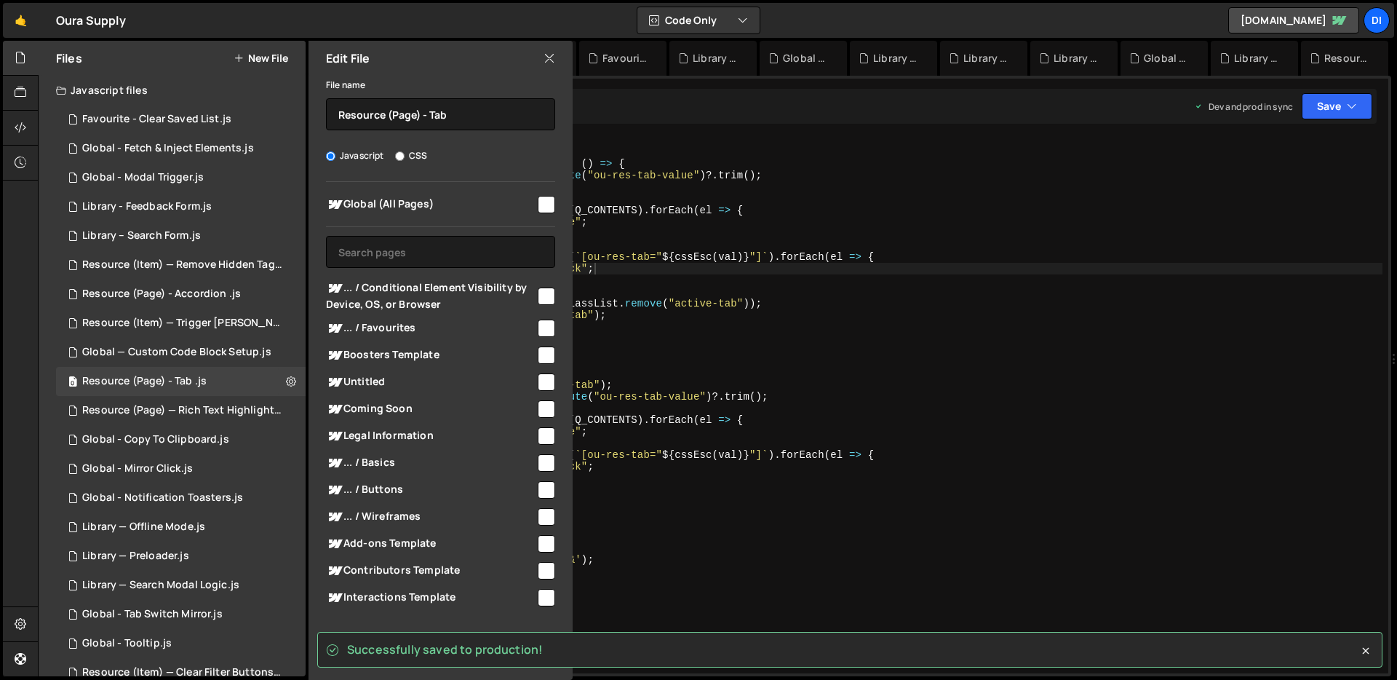
scroll to position [2, 0]
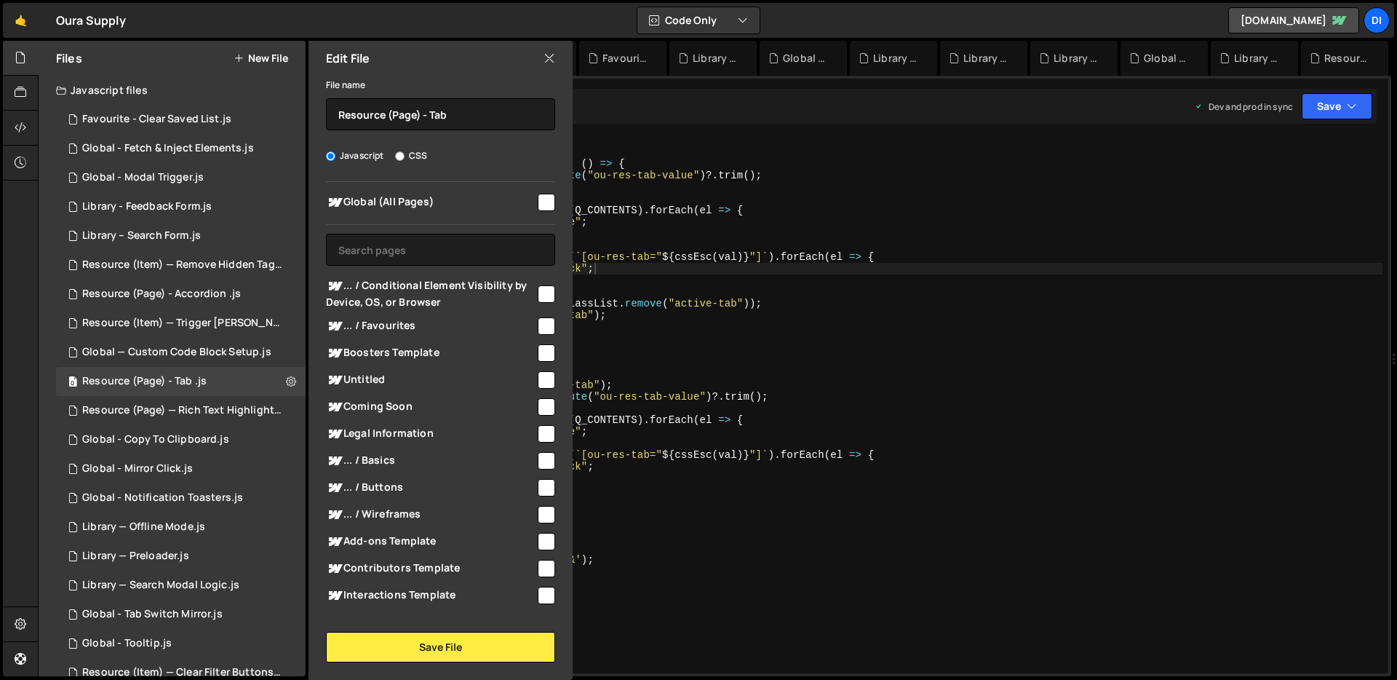
click at [538, 199] on input "checkbox" at bounding box center [546, 202] width 17 height 17
checkbox input "true"
click at [437, 656] on button "Save File" at bounding box center [440, 647] width 229 height 31
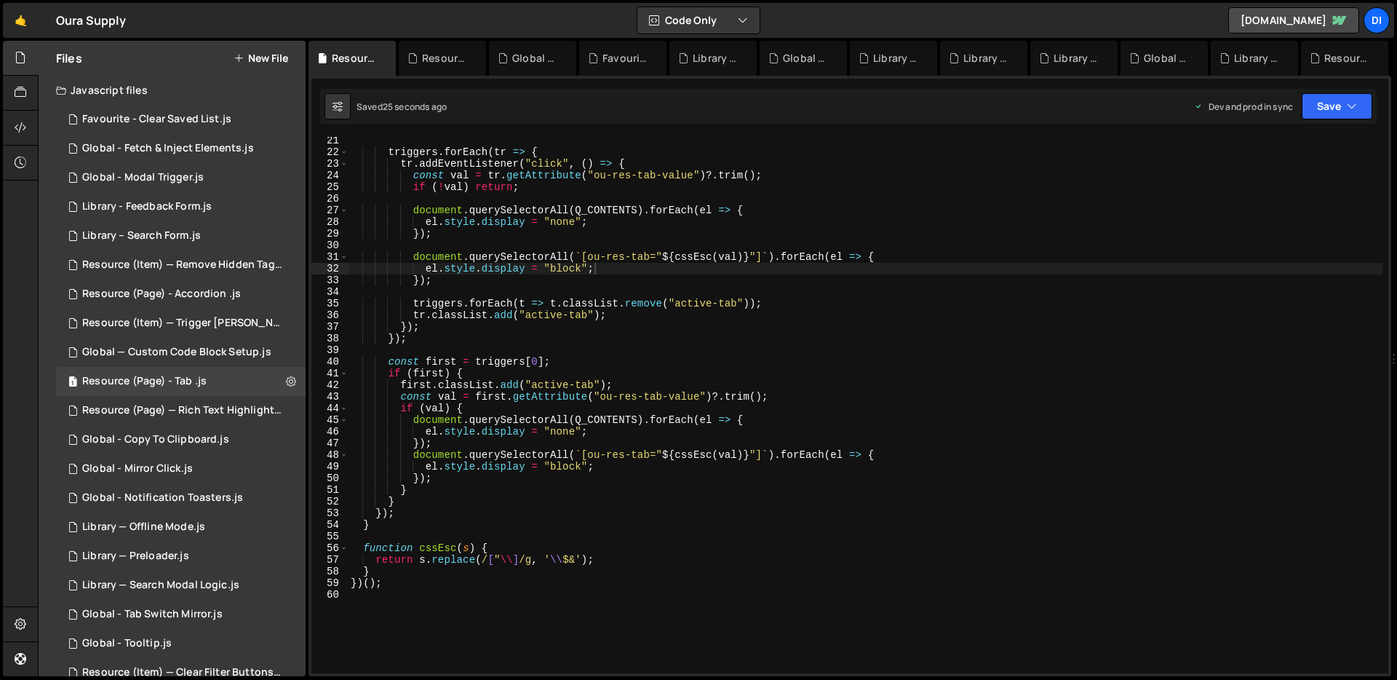
type textarea "document.querySelectorAll(Q_CONTENTS).forEach(el => {"
click at [608, 421] on div "triggers . forEach ( tr => { tr . addEventListener ( "click" , ( ) => { const v…" at bounding box center [865, 415] width 1035 height 560
click at [206, 300] on div "Resource (Page) - Accordion .js" at bounding box center [161, 293] width 159 height 13
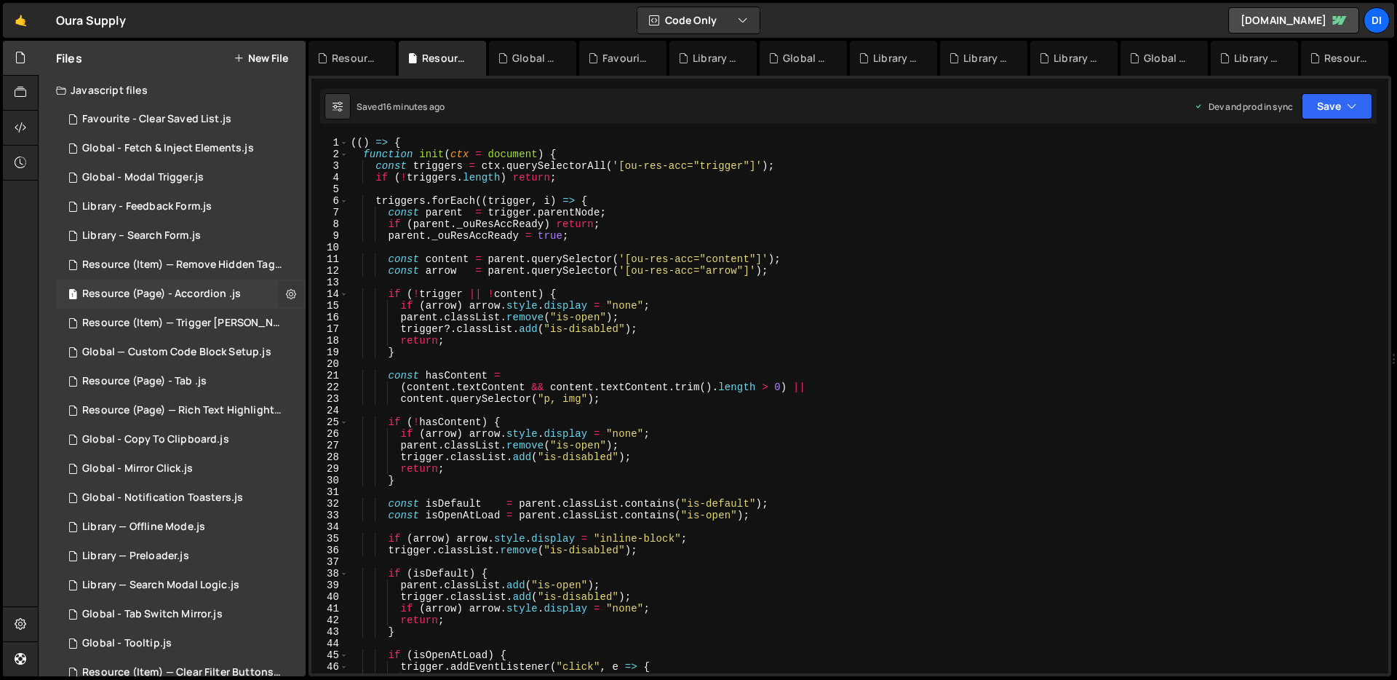
click at [293, 299] on button at bounding box center [291, 294] width 26 height 26
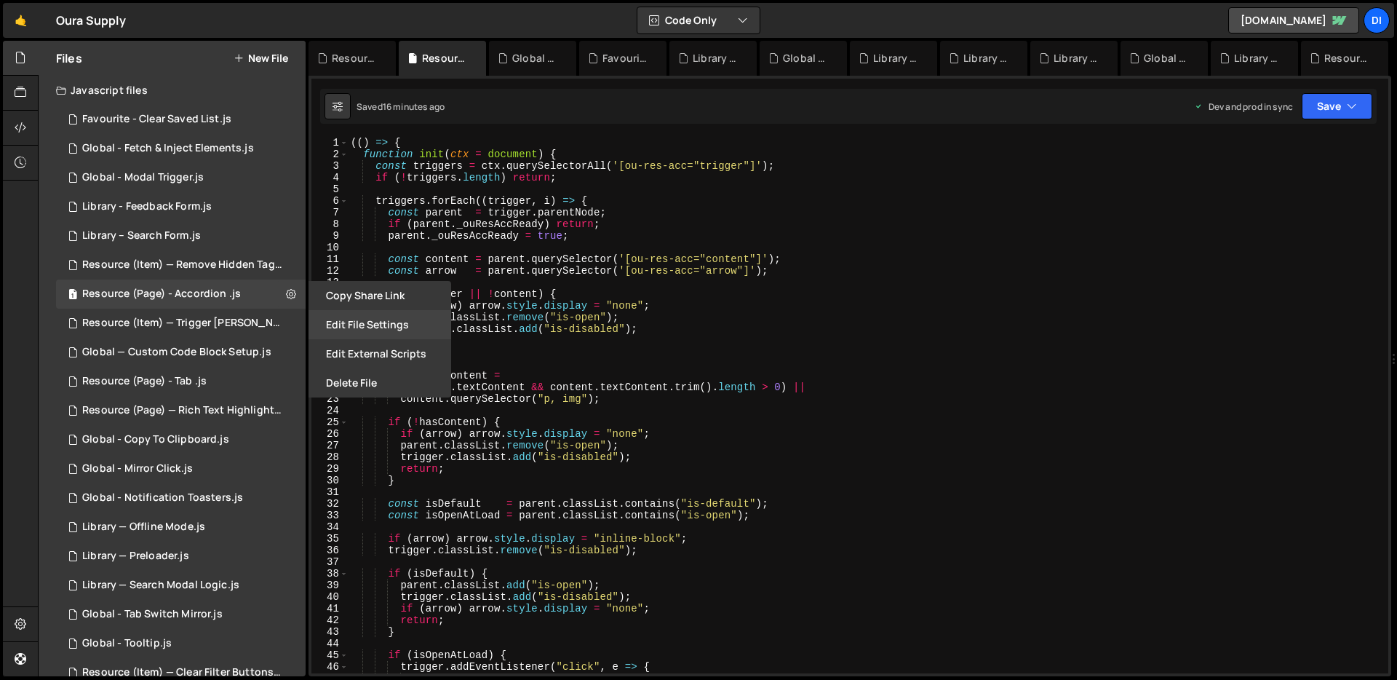
click at [317, 313] on button "Edit File Settings" at bounding box center [379, 324] width 143 height 29
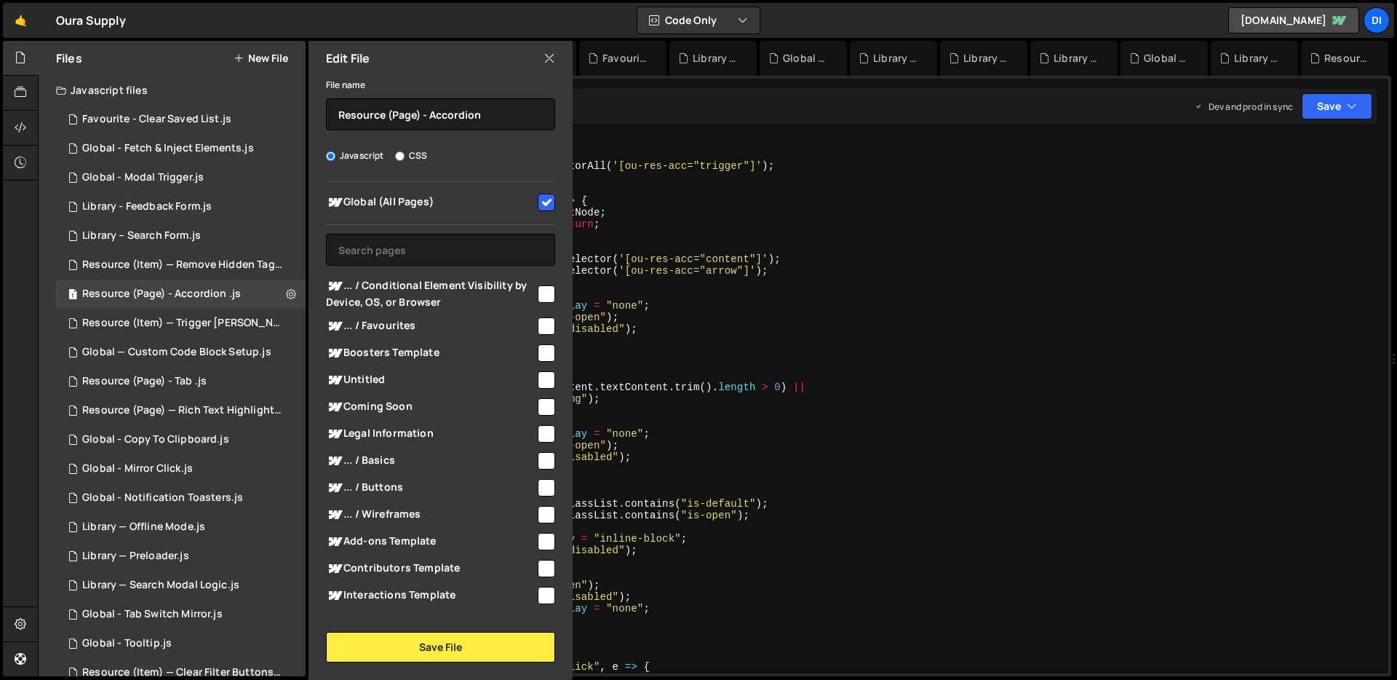
click at [546, 203] on input "checkbox" at bounding box center [546, 202] width 17 height 17
checkbox input "false"
click at [432, 656] on button "Save File" at bounding box center [440, 647] width 229 height 31
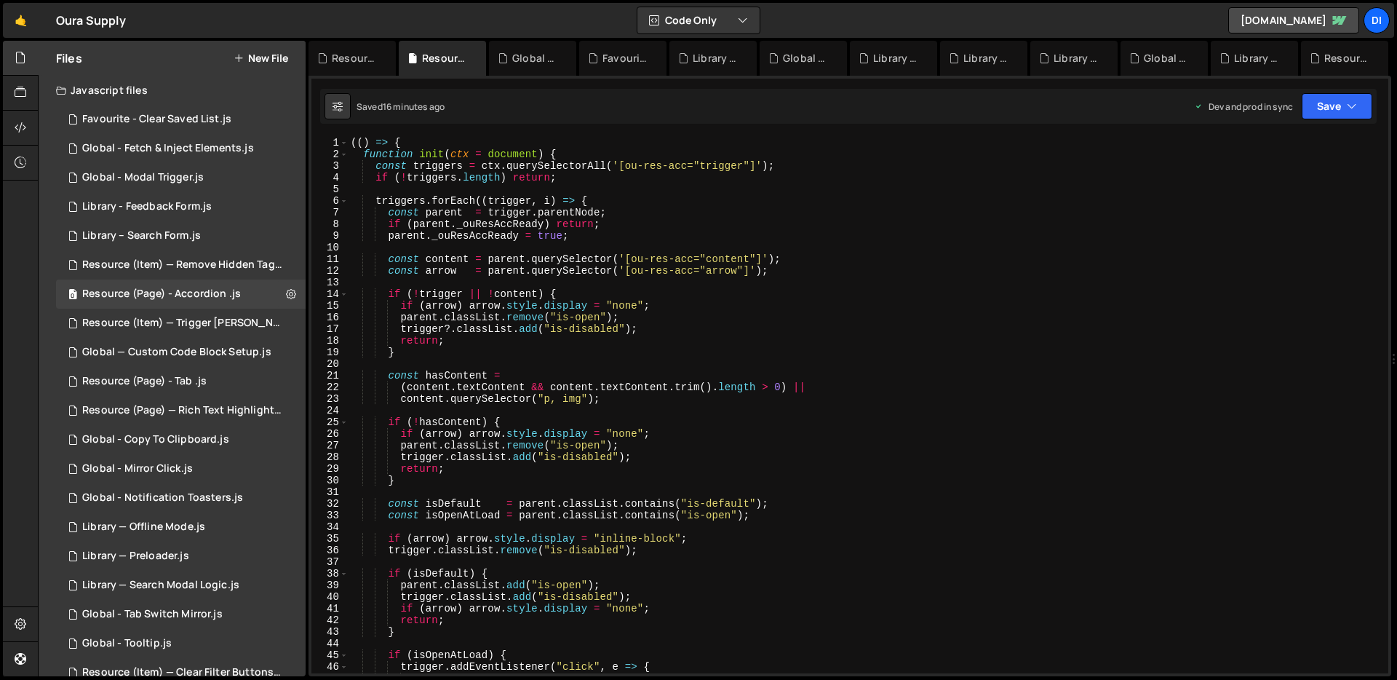
type textarea "}"
click at [552, 483] on div "(( ) => { function init ( ctx = document ) { const triggers = ctx . querySelect…" at bounding box center [865, 417] width 1035 height 560
click at [286, 293] on icon at bounding box center [291, 294] width 10 height 14
type input "Resource (Page) - Accordion"
radio input "true"
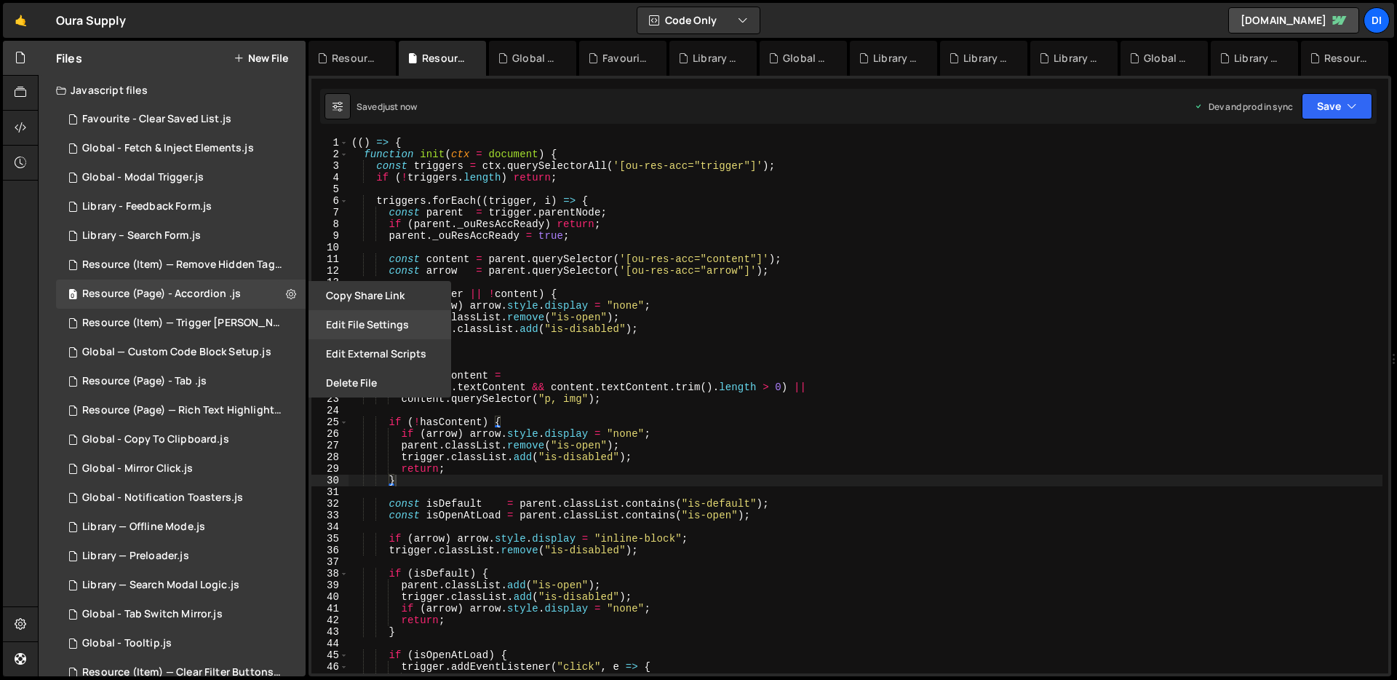
click at [383, 327] on button "Edit File Settings" at bounding box center [379, 324] width 143 height 29
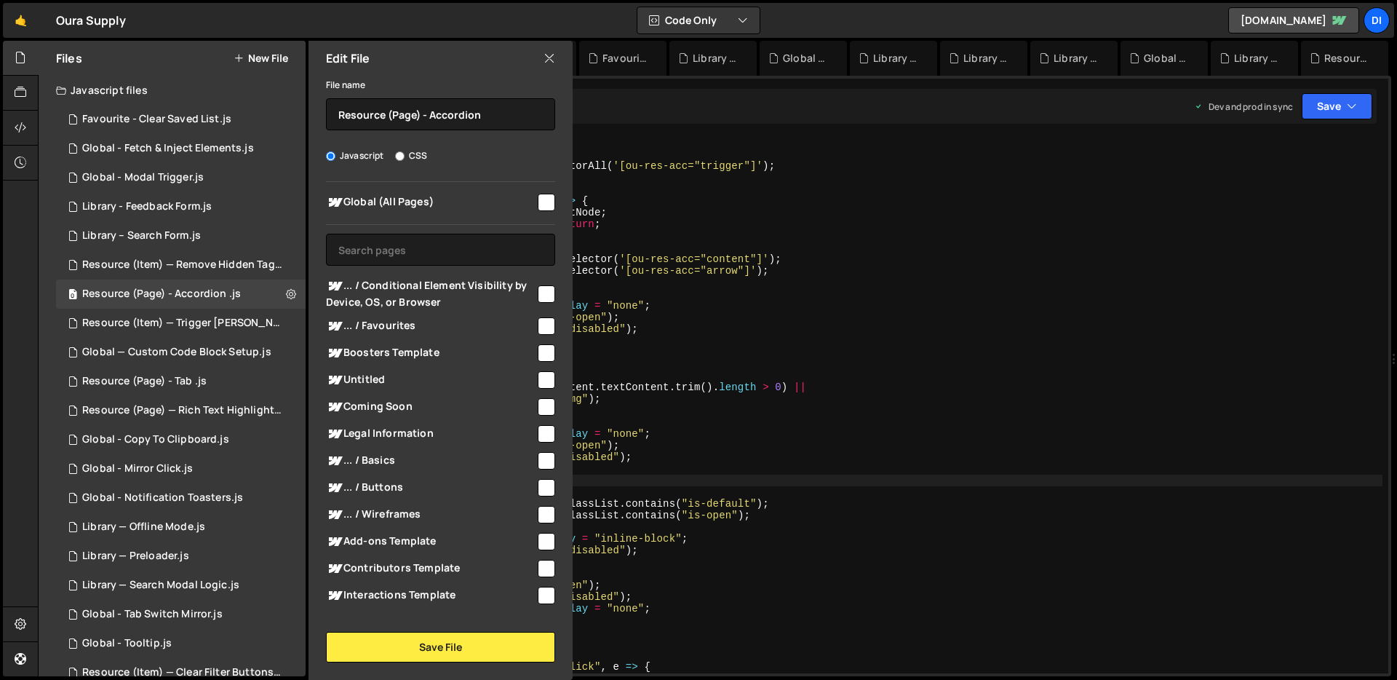
click at [538, 199] on input "checkbox" at bounding box center [546, 202] width 17 height 17
checkbox input "true"
click at [402, 637] on button "Save File" at bounding box center [440, 647] width 229 height 31
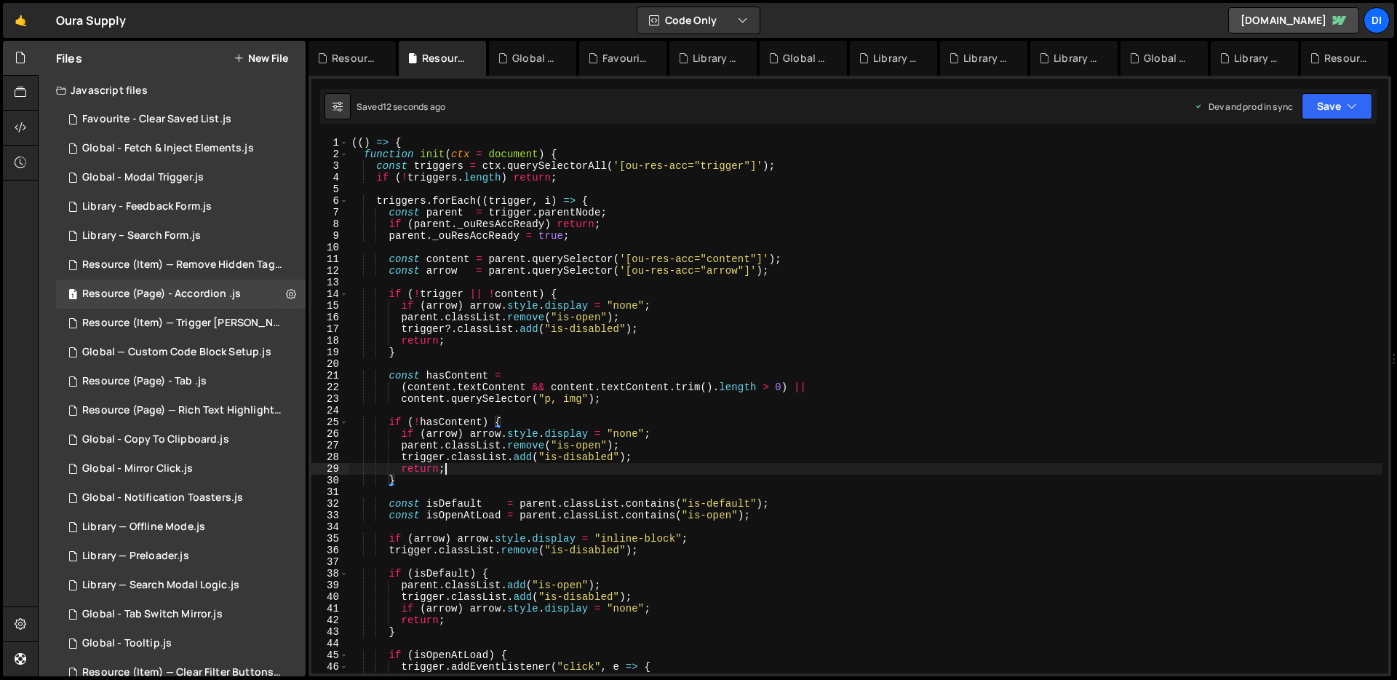
click at [509, 474] on div "(( ) => { function init ( ctx = document ) { const triggers = ctx . querySelect…" at bounding box center [866, 417] width 1034 height 560
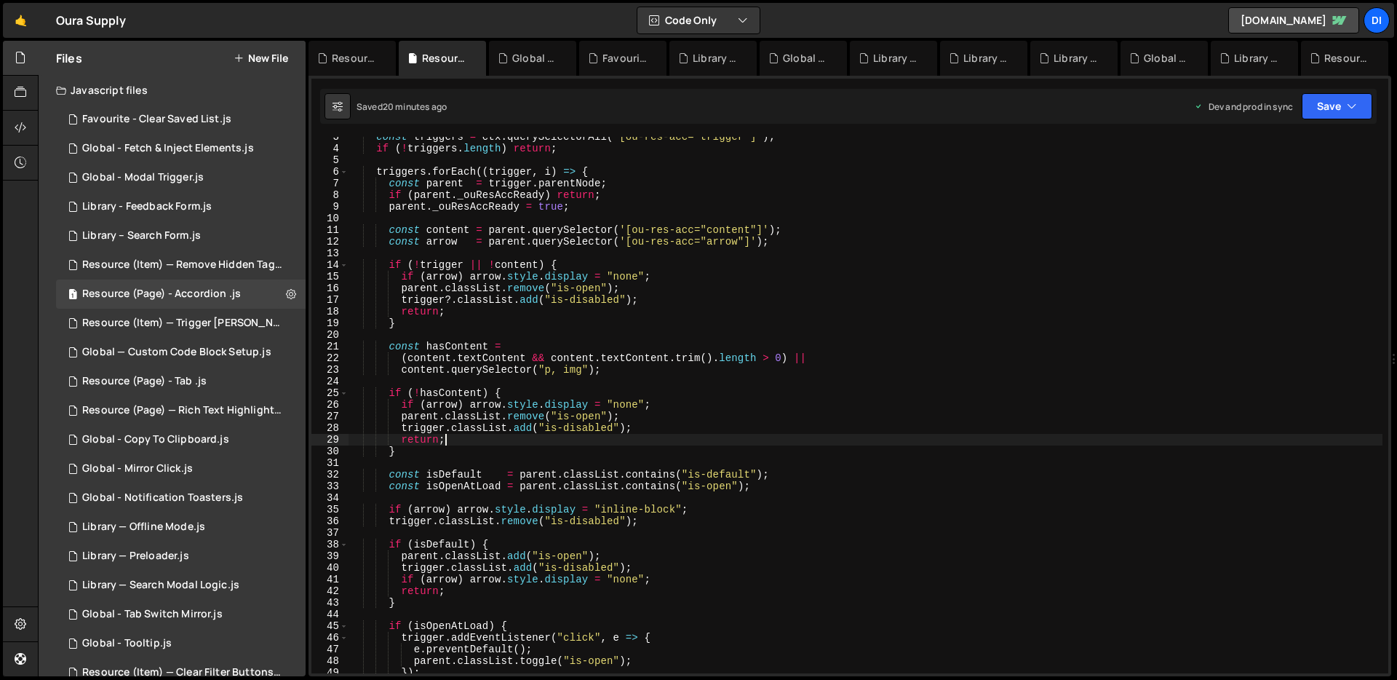
scroll to position [110, 0]
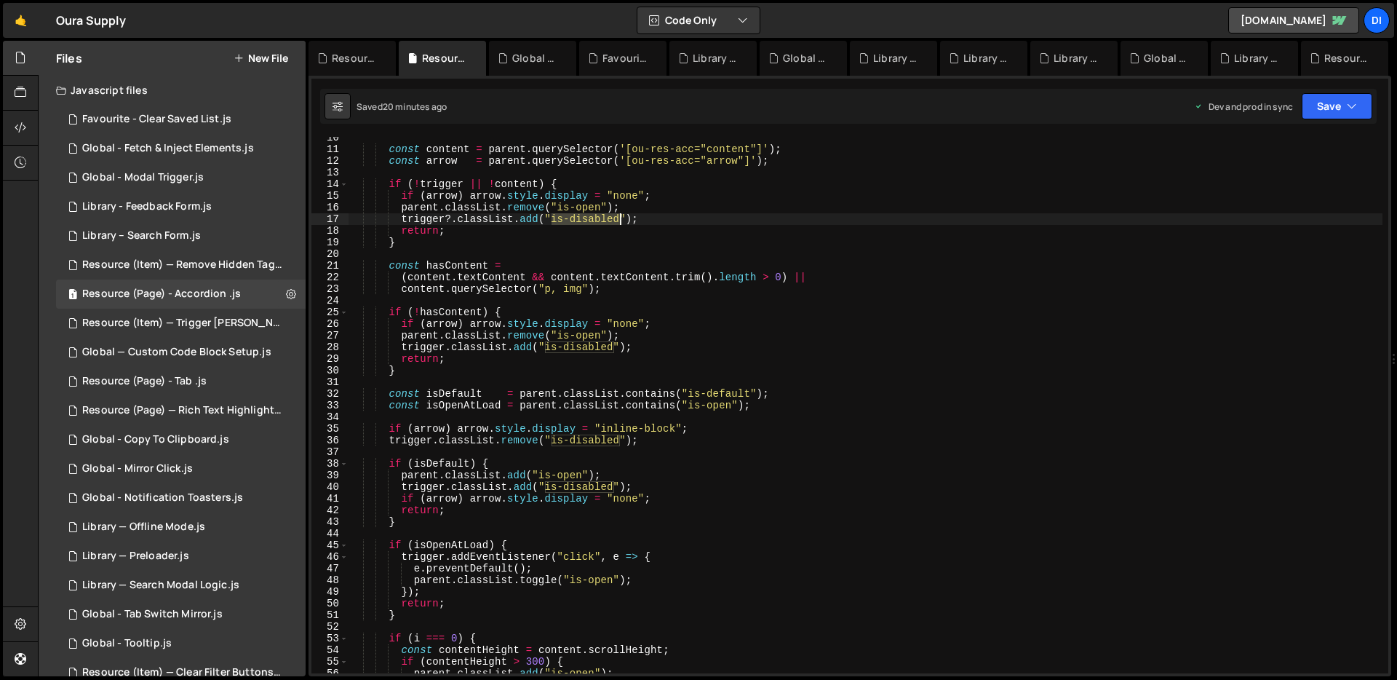
drag, startPoint x: 553, startPoint y: 218, endPoint x: 618, endPoint y: 218, distance: 65.5
click at [618, 218] on div "const content = parent . querySelector ( '[ou-res-acc="content"]' ) ; const arr…" at bounding box center [866, 412] width 1034 height 560
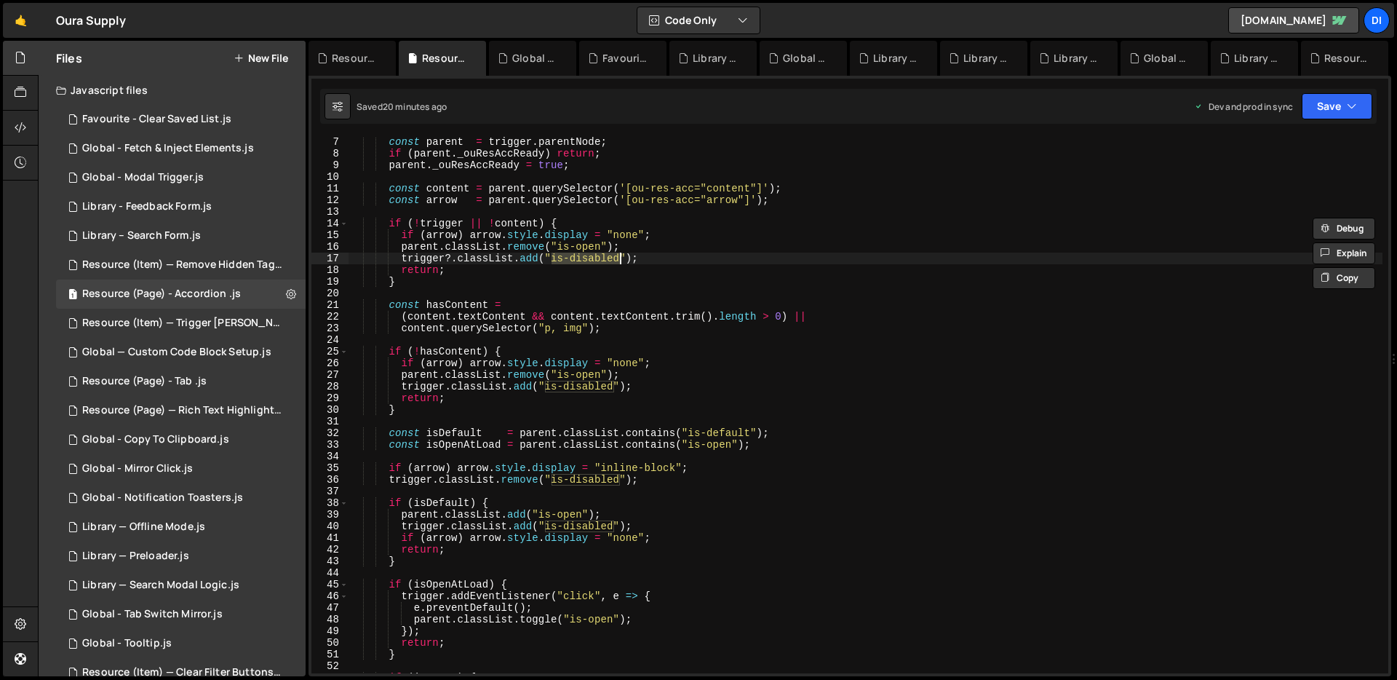
scroll to position [0, 0]
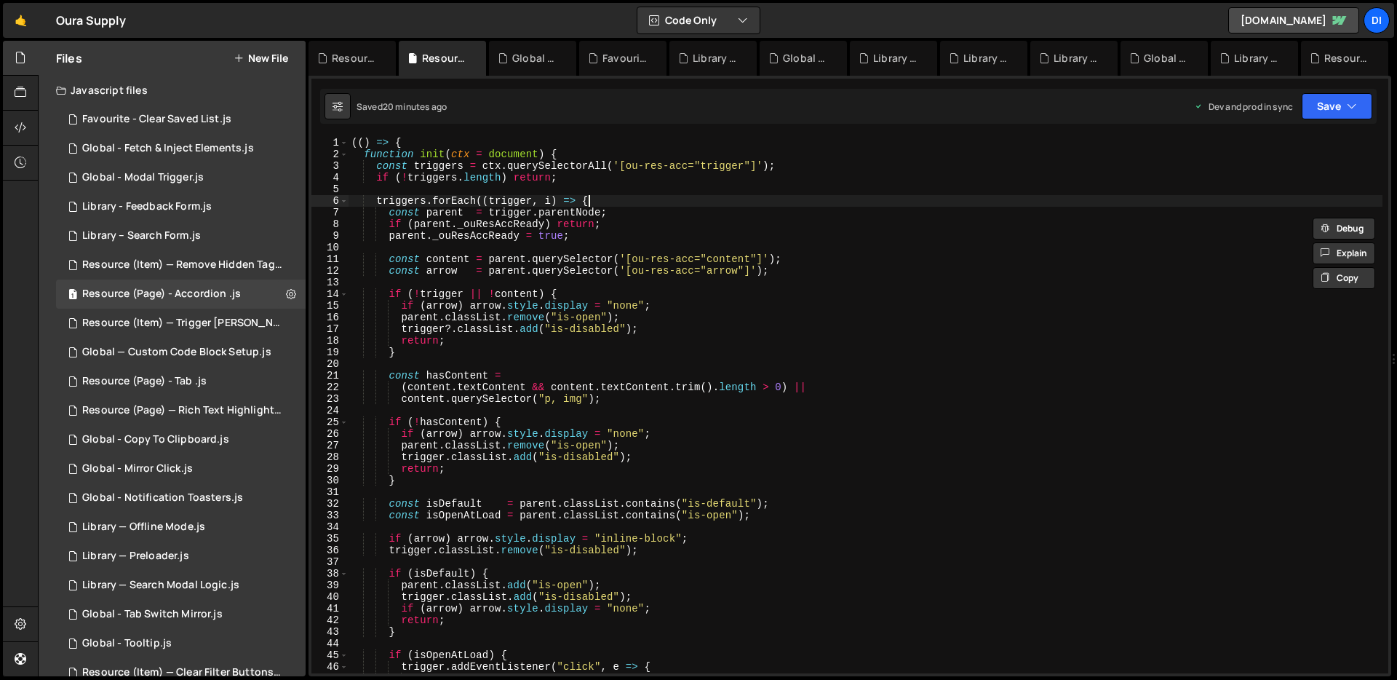
click at [679, 202] on div "(( ) => { function init ( ctx = document ) { const triggers = ctx . querySelect…" at bounding box center [866, 417] width 1034 height 560
click at [467, 292] on div "(( ) => { function init ( ctx = document ) { const triggers = ctx . querySelect…" at bounding box center [866, 417] width 1034 height 560
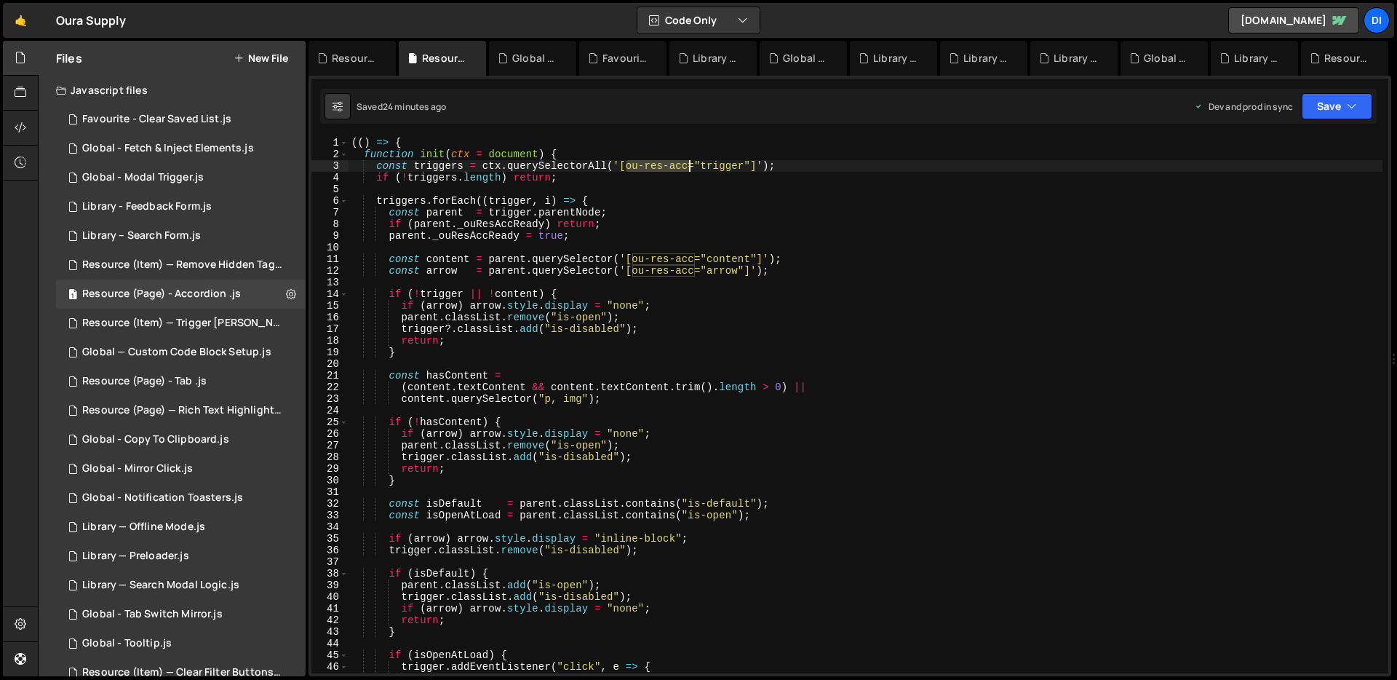
drag, startPoint x: 636, startPoint y: 166, endPoint x: 687, endPoint y: 167, distance: 50.9
click at [687, 167] on div "(( ) => { function init ( ctx = document ) { const triggers = ctx . querySelect…" at bounding box center [866, 417] width 1034 height 560
type textarea "const triggers = ctx.querySelectorAll('[ou-res-acc="trigger"]');"
